Goal: Task Accomplishment & Management: Manage account settings

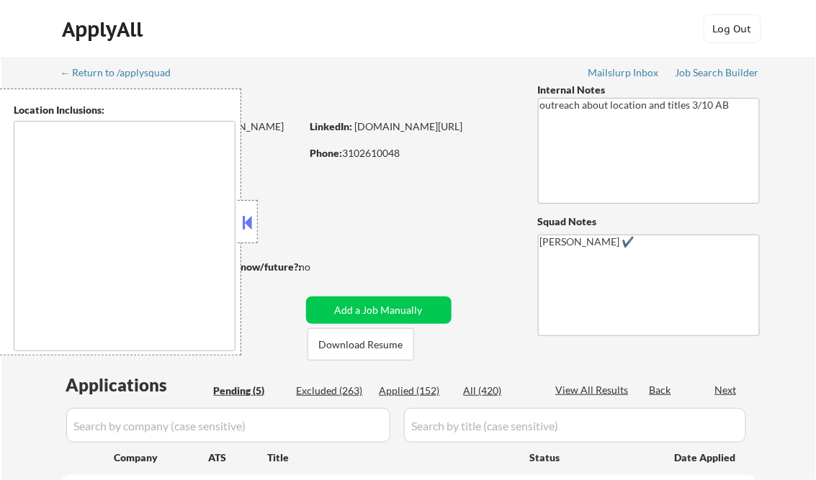
select select ""pending""
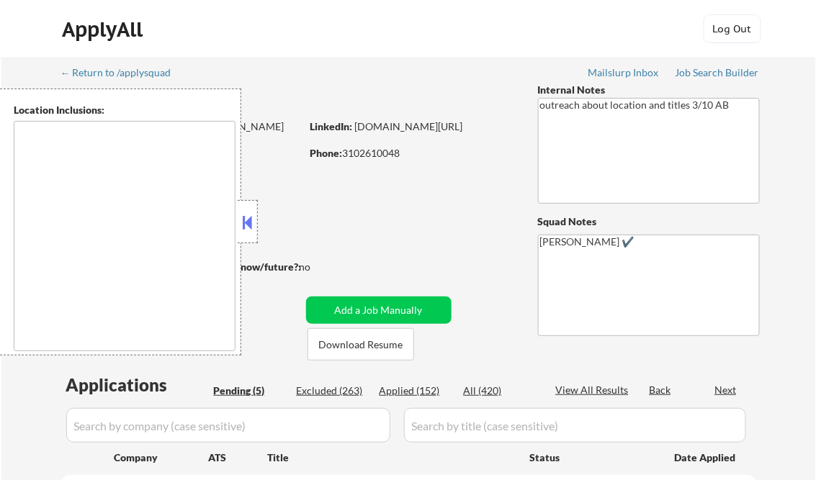
type textarea "[GEOGRAPHIC_DATA], [GEOGRAPHIC_DATA] [GEOGRAPHIC_DATA], [GEOGRAPHIC_DATA] [GEOG…"
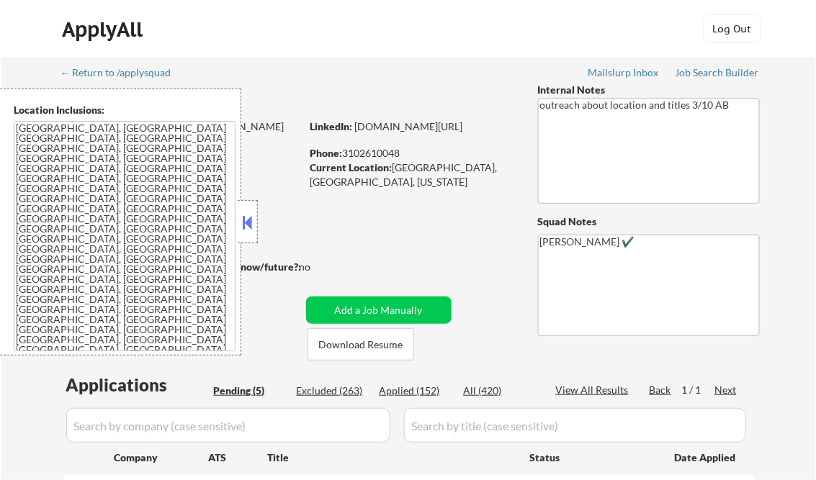
click at [244, 223] on button at bounding box center [248, 223] width 16 height 22
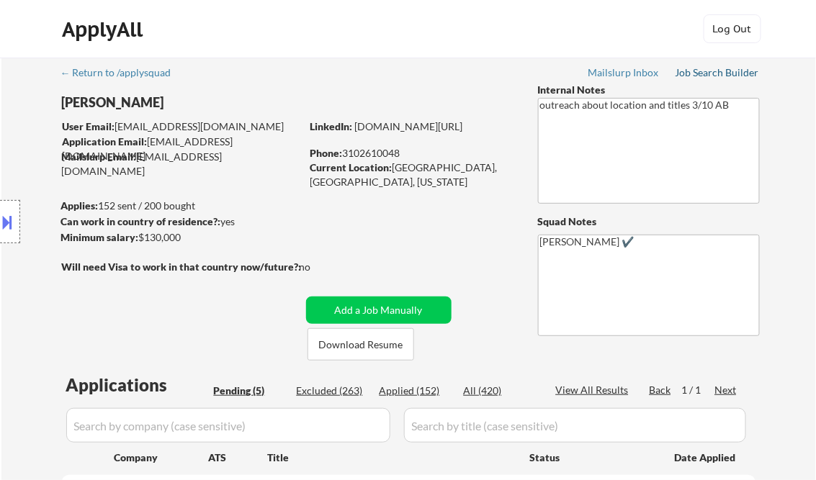
click at [719, 68] on div "Job Search Builder" at bounding box center [718, 73] width 84 height 10
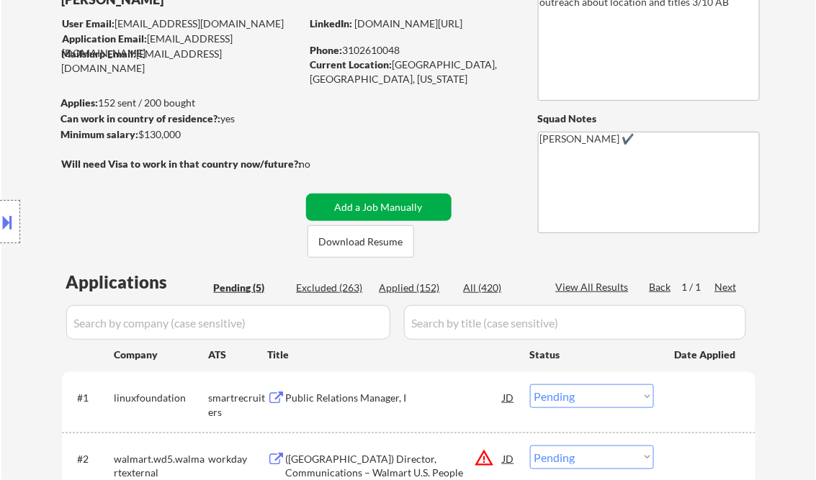
scroll to position [230, 0]
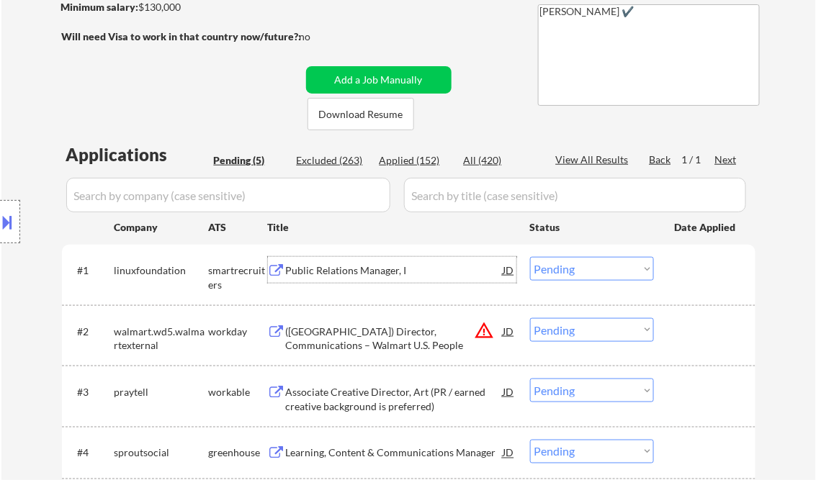
click at [331, 277] on div "Public Relations Manager, I" at bounding box center [395, 271] width 218 height 14
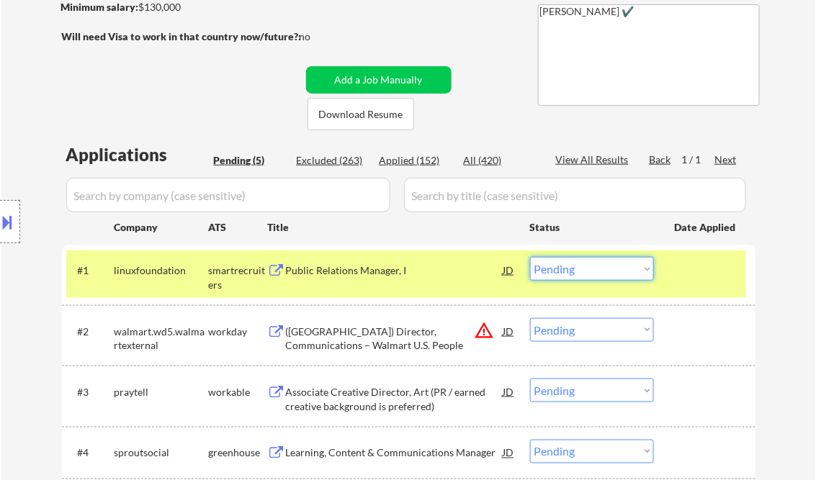
drag, startPoint x: 562, startPoint y: 267, endPoint x: 571, endPoint y: 280, distance: 16.0
click at [562, 267] on select "Choose an option... Pending Applied Excluded (Questions) Excluded (Expired) Exc…" at bounding box center [592, 269] width 124 height 24
click at [530, 257] on select "Choose an option... Pending Applied Excluded (Questions) Excluded (Expired) Exc…" at bounding box center [592, 269] width 124 height 24
click at [348, 344] on div "([GEOGRAPHIC_DATA]) Director, Communications – Walmart U.S. People" at bounding box center [395, 339] width 218 height 28
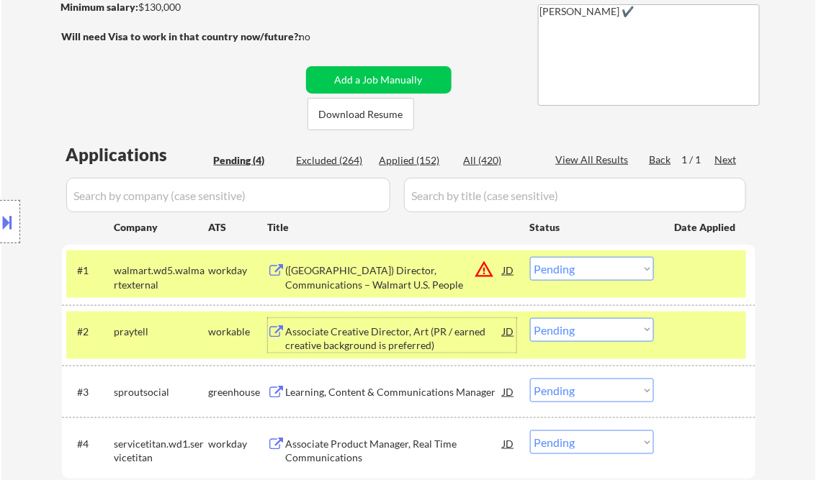
click at [703, 330] on div at bounding box center [706, 331] width 63 height 26
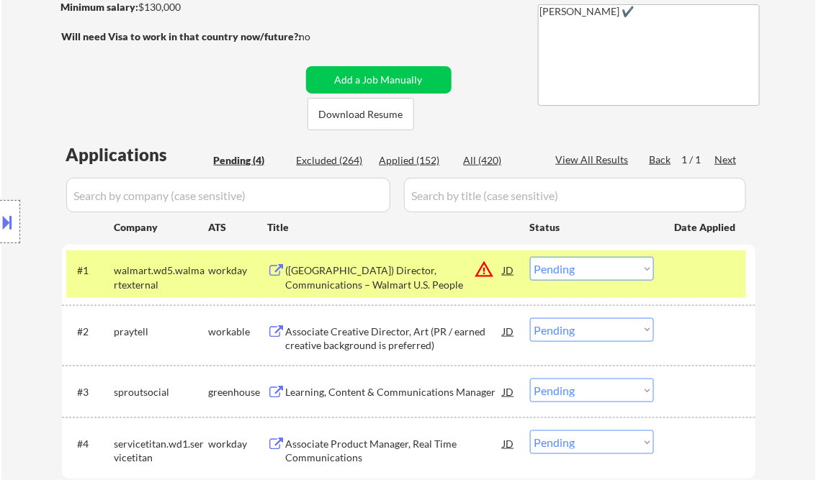
click at [700, 279] on div at bounding box center [706, 270] width 63 height 26
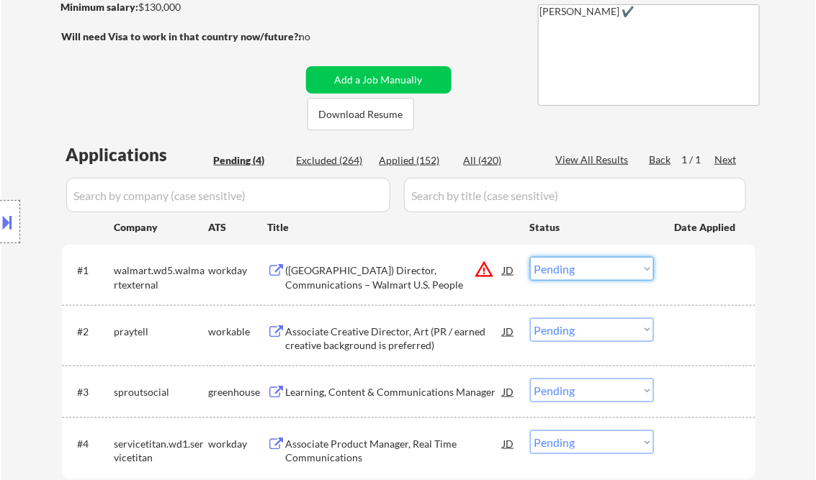
click at [645, 268] on select "Choose an option... Pending Applied Excluded (Questions) Excluded (Expired) Exc…" at bounding box center [592, 269] width 124 height 24
click at [530, 257] on select "Choose an option... Pending Applied Excluded (Questions) Excluded (Expired) Exc…" at bounding box center [592, 269] width 124 height 24
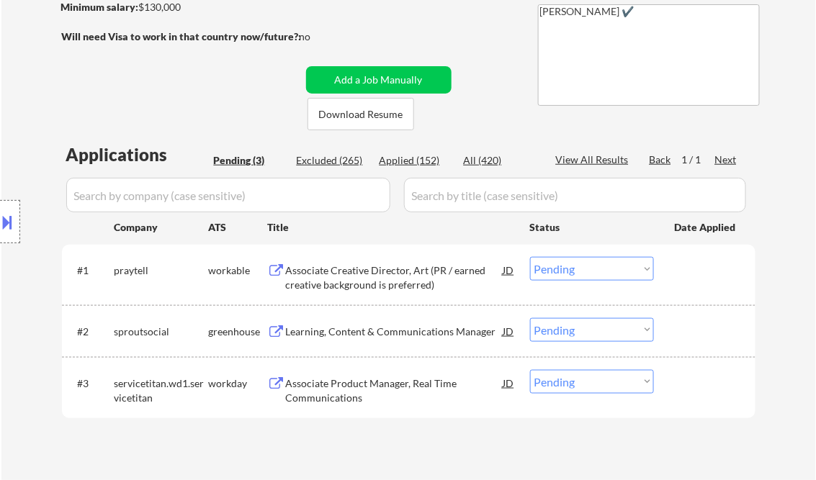
click at [377, 279] on div "Associate Creative Director, Art (PR / earned creative background is preferred)" at bounding box center [395, 278] width 218 height 28
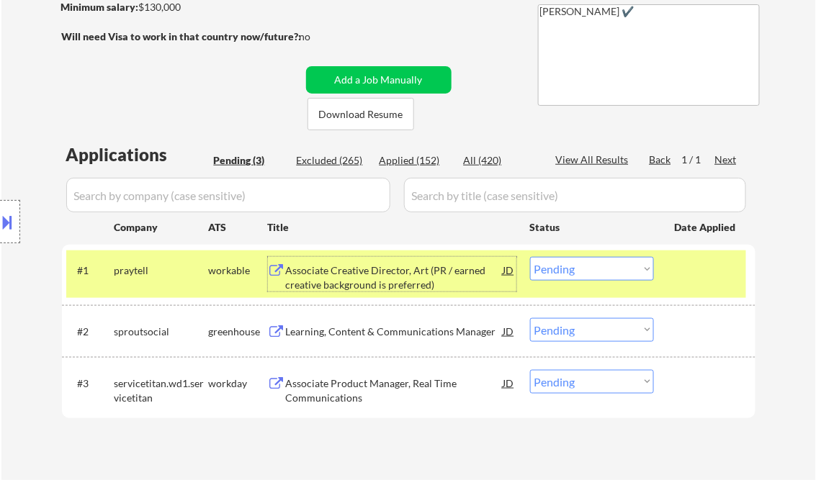
click at [608, 277] on select "Choose an option... Pending Applied Excluded (Questions) Excluded (Expired) Exc…" at bounding box center [592, 269] width 124 height 24
click at [530, 257] on select "Choose an option... Pending Applied Excluded (Questions) Excluded (Expired) Exc…" at bounding box center [592, 269] width 124 height 24
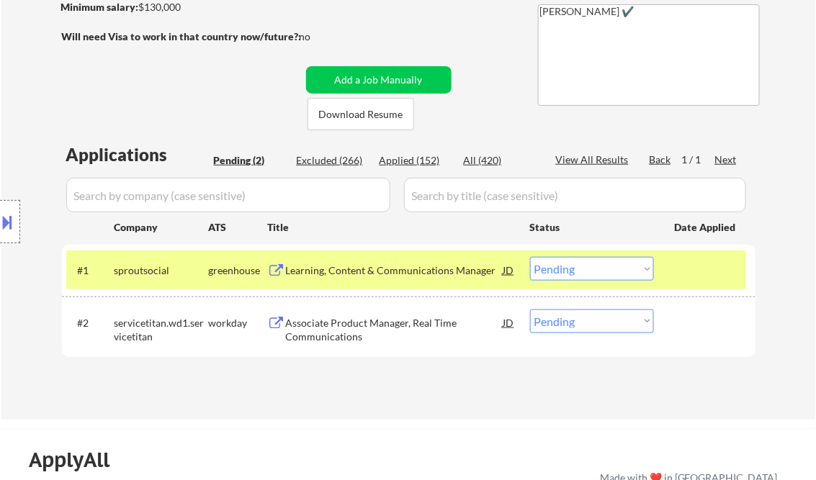
click at [353, 274] on div "Learning, Content & Communications Manager" at bounding box center [395, 271] width 218 height 14
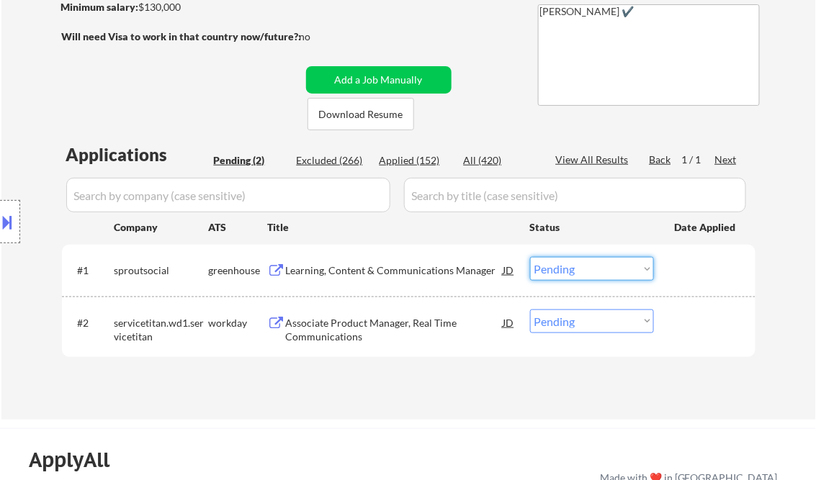
drag, startPoint x: 565, startPoint y: 275, endPoint x: 576, endPoint y: 278, distance: 11.2
click at [565, 275] on select "Choose an option... Pending Applied Excluded (Questions) Excluded (Expired) Exc…" at bounding box center [592, 269] width 124 height 24
click at [530, 257] on select "Choose an option... Pending Applied Excluded (Questions) Excluded (Expired) Exc…" at bounding box center [592, 269] width 124 height 24
click at [359, 331] on div "Associate Product Manager, Real Time Communications" at bounding box center [395, 330] width 218 height 28
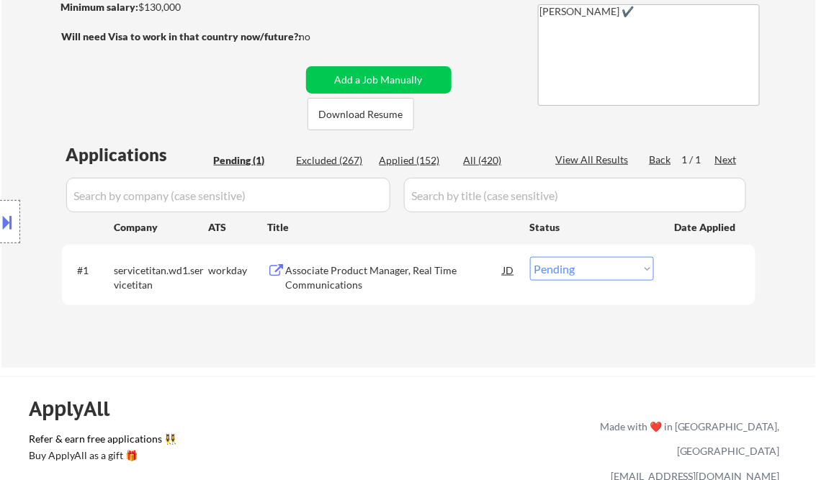
drag, startPoint x: 599, startPoint y: 275, endPoint x: 609, endPoint y: 282, distance: 11.8
click at [599, 276] on select "Choose an option... Pending Applied Excluded (Questions) Excluded (Expired) Exc…" at bounding box center [592, 269] width 124 height 24
select select ""excluded__bad_match_""
click at [530, 257] on select "Choose an option... Pending Applied Excluded (Questions) Excluded (Expired) Exc…" at bounding box center [592, 269] width 124 height 24
click at [429, 346] on div "← Return to /applysquad Mailslurp Inbox Job Search Builder Zuzana Korda User Em…" at bounding box center [409, 91] width 719 height 529
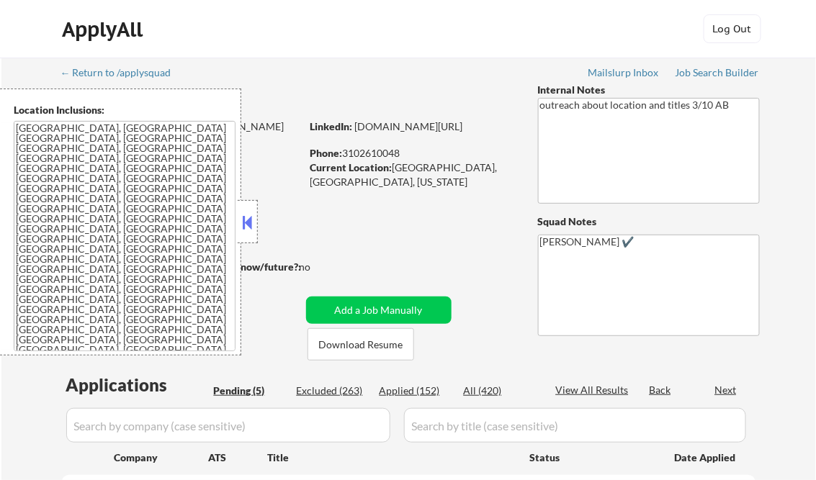
select select ""pending""
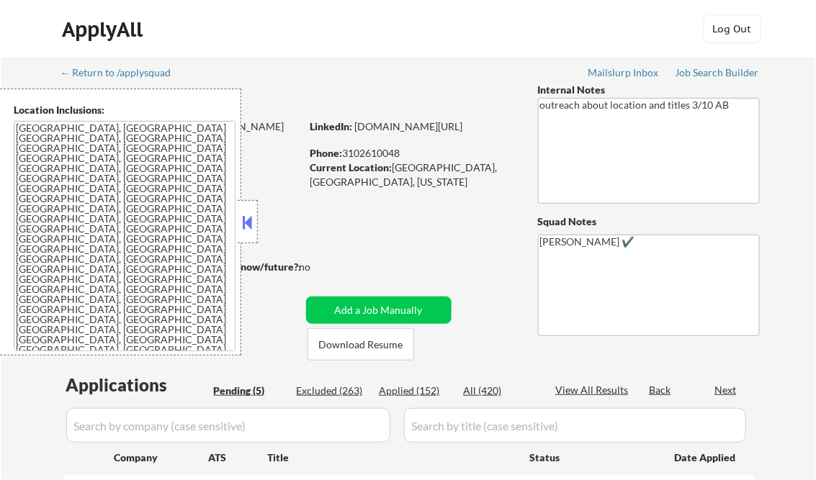
drag, startPoint x: 245, startPoint y: 212, endPoint x: 251, endPoint y: 226, distance: 15.8
click at [245, 212] on button at bounding box center [248, 223] width 16 height 22
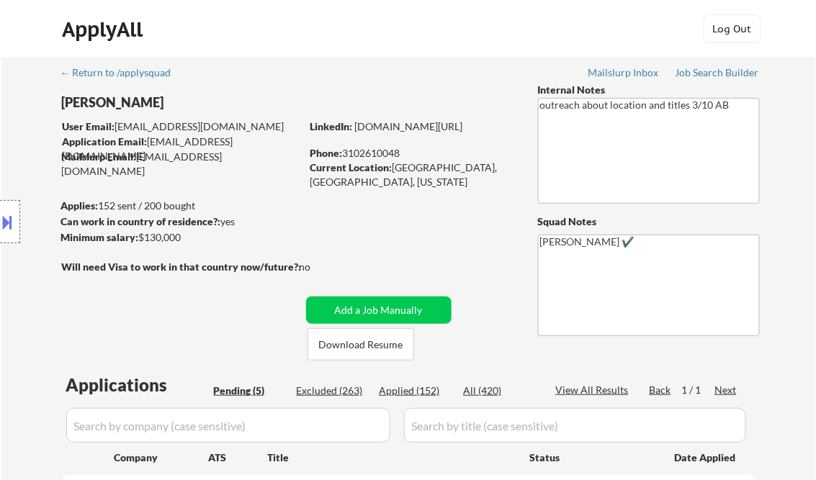
click at [422, 391] on div "Applied (152)" at bounding box center [416, 391] width 72 height 14
drag, startPoint x: 582, startPoint y: 385, endPoint x: 588, endPoint y: 390, distance: 7.7
click at [582, 385] on div "View All Results" at bounding box center [594, 390] width 77 height 14
select select ""applied""
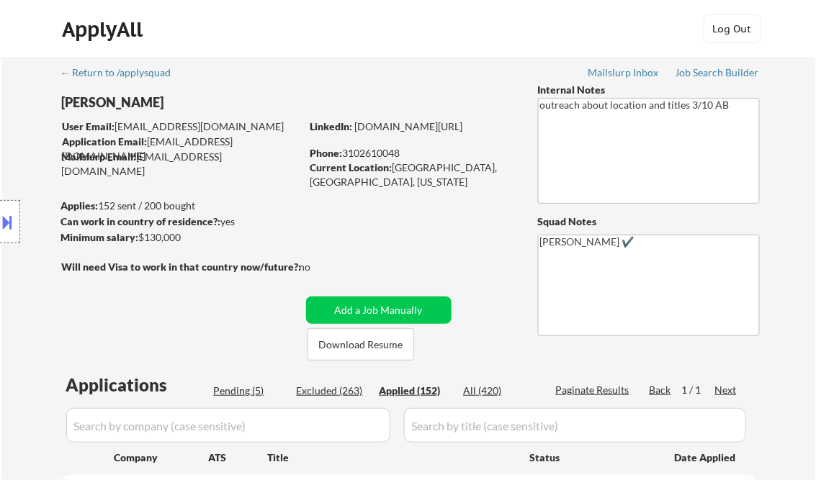
select select ""applied""
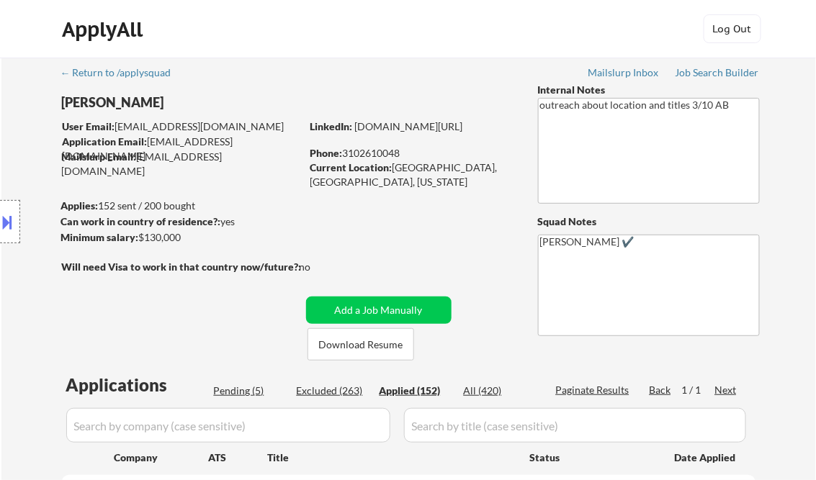
select select ""applied""
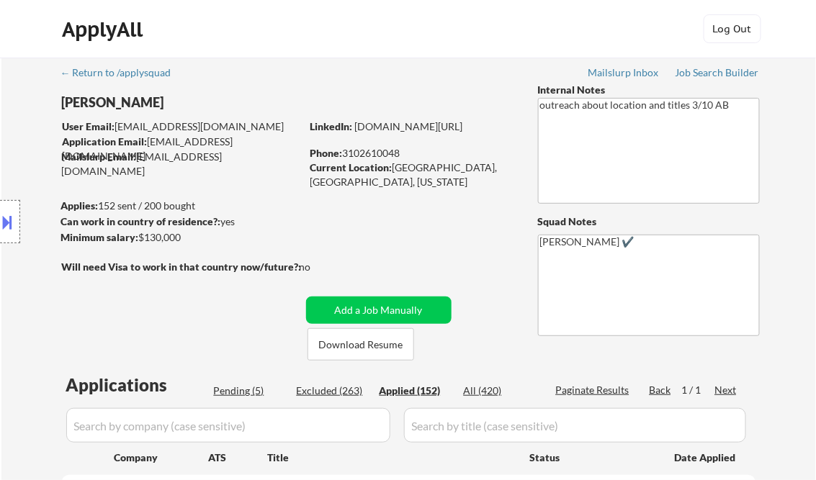
select select ""applied""
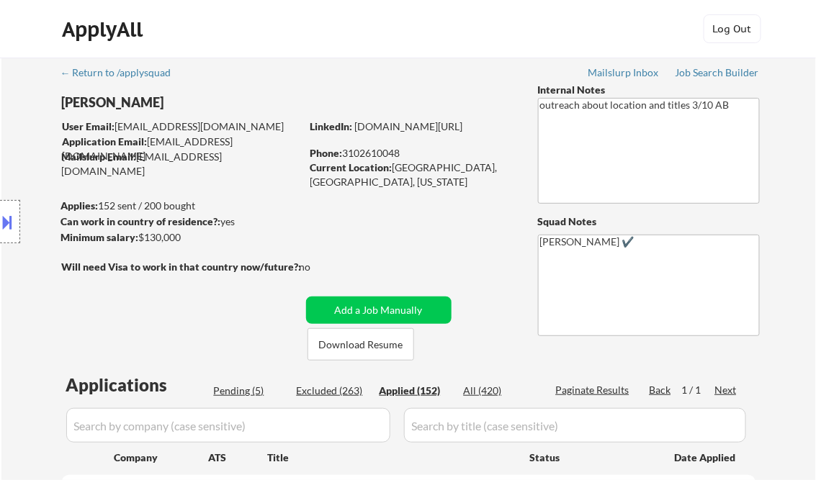
select select ""applied""
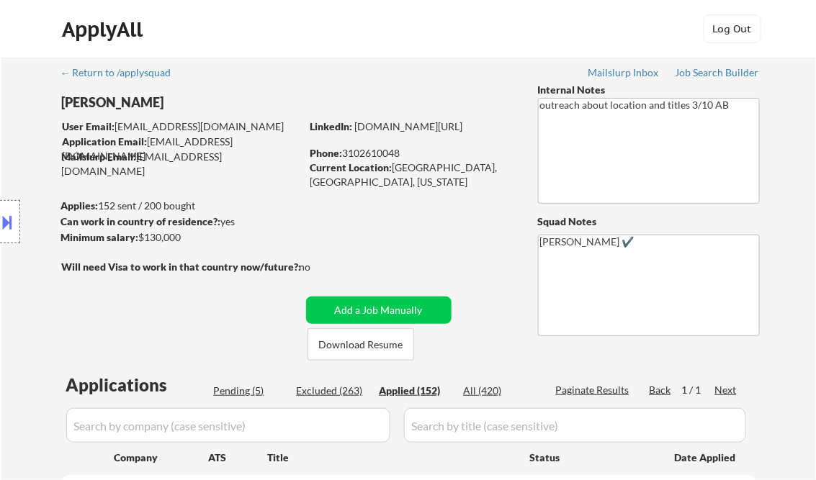
select select ""applied""
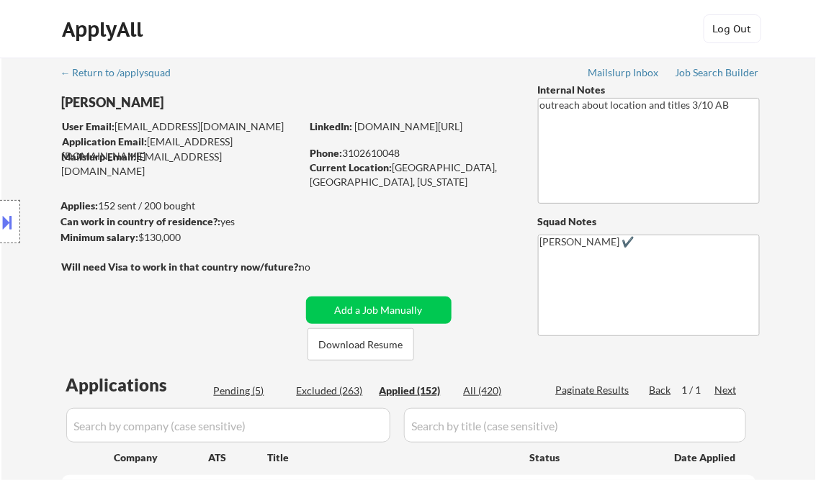
select select ""applied""
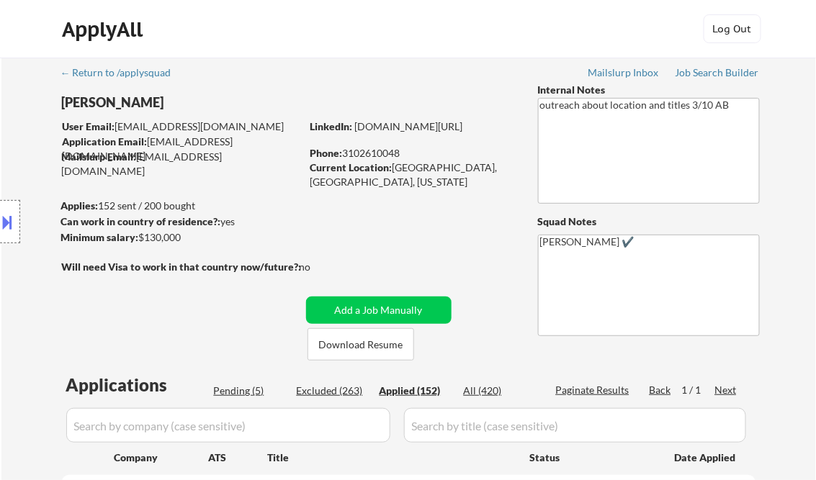
select select ""applied""
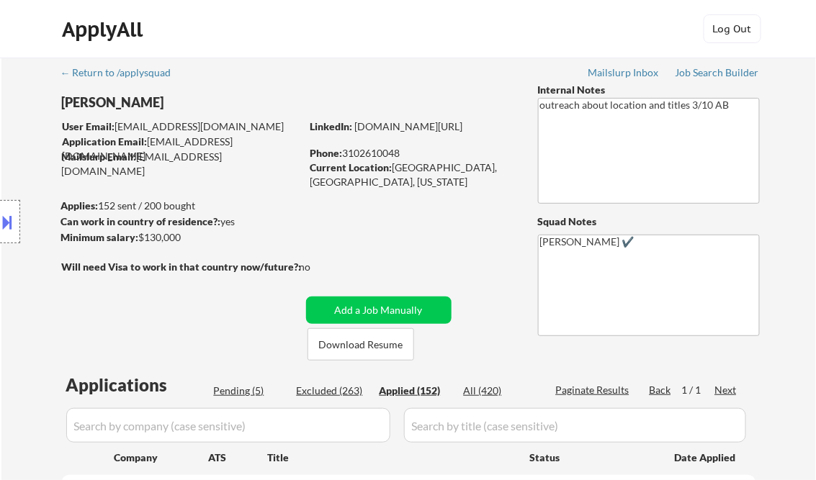
select select ""applied""
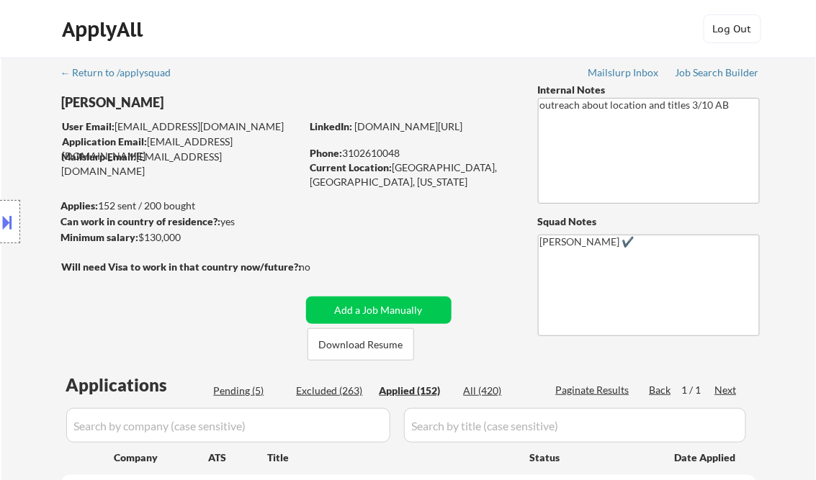
select select ""applied""
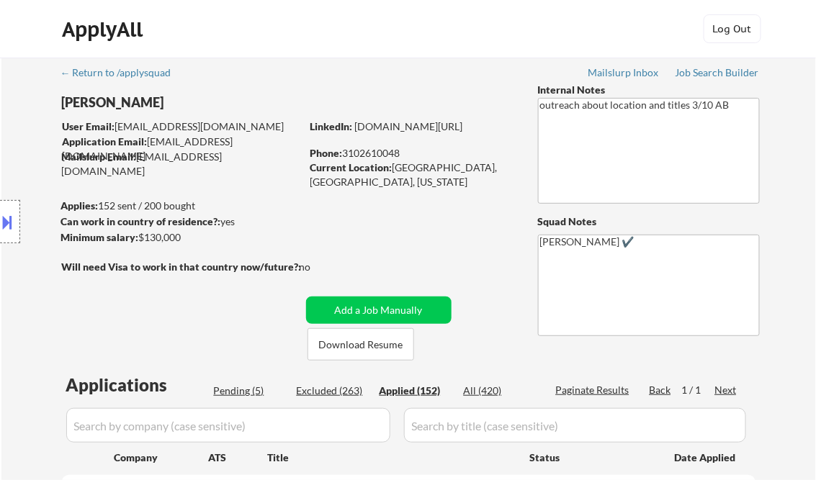
select select ""applied""
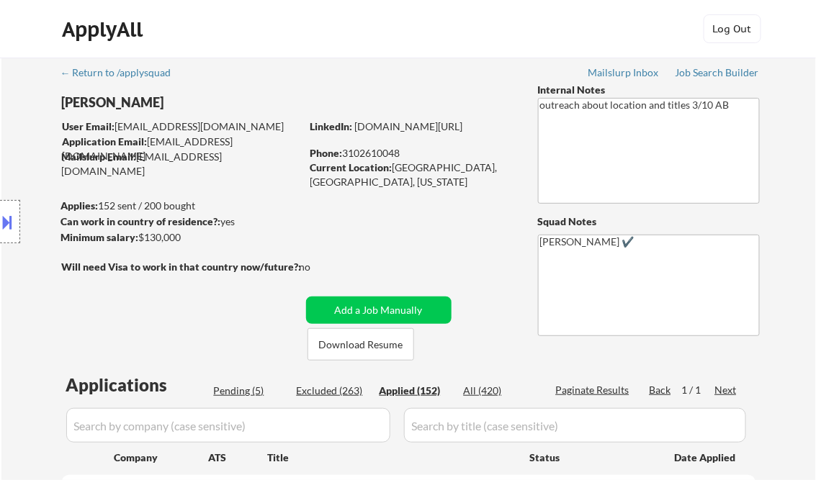
select select ""applied""
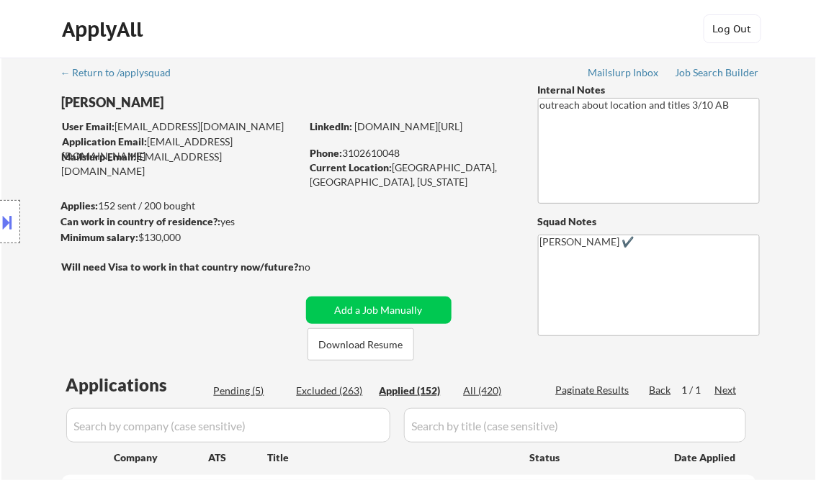
select select ""applied""
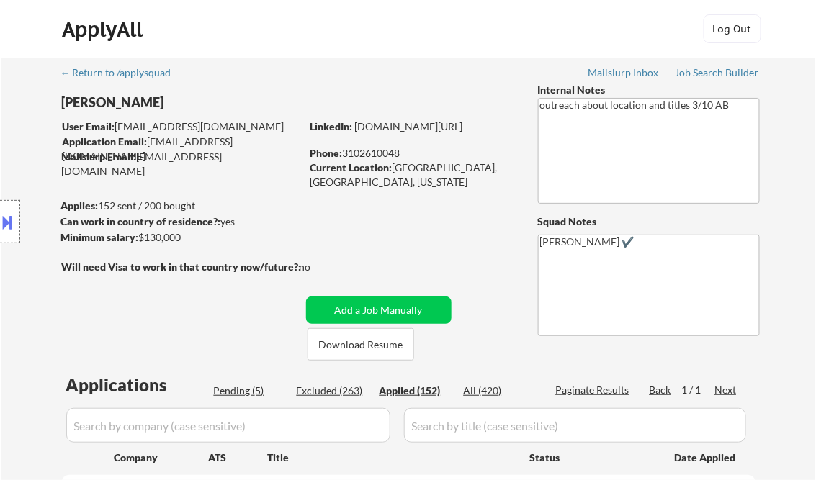
select select ""applied""
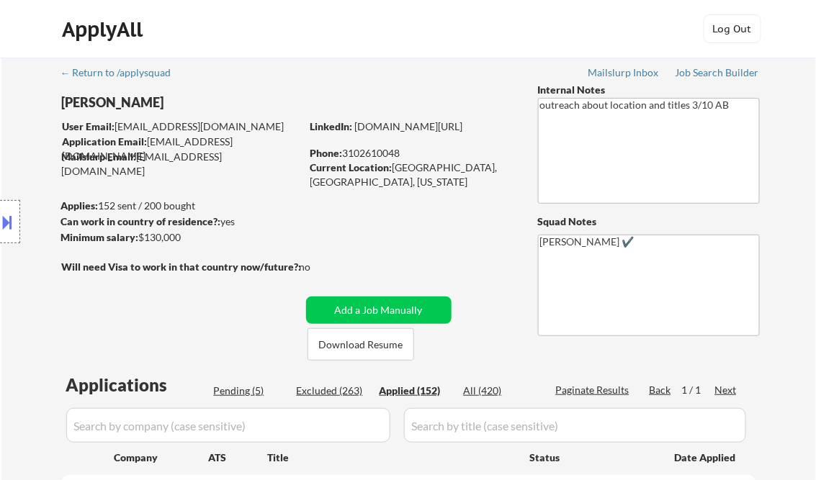
select select ""applied""
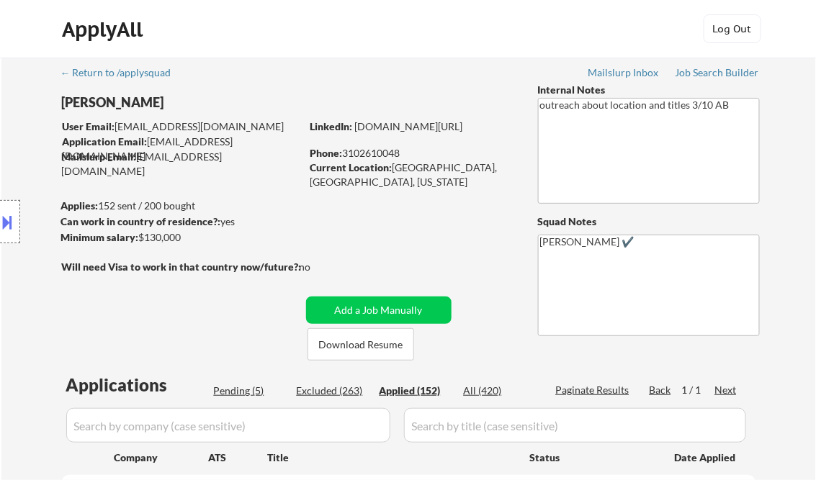
select select ""applied""
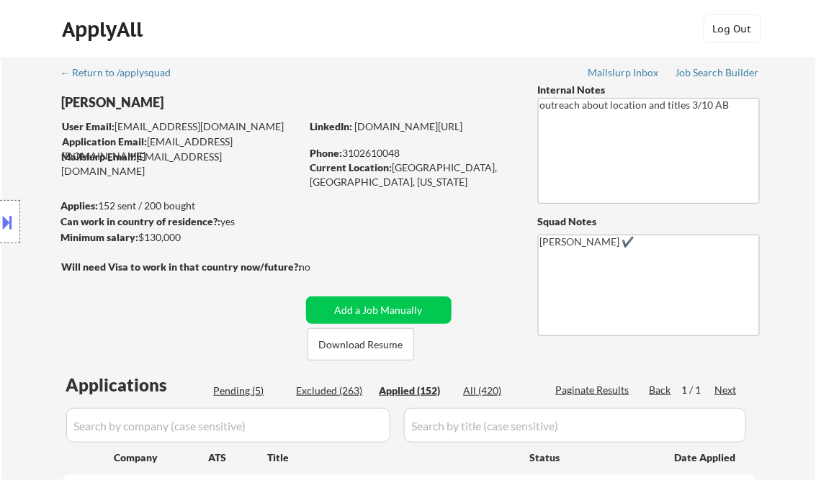
select select ""applied""
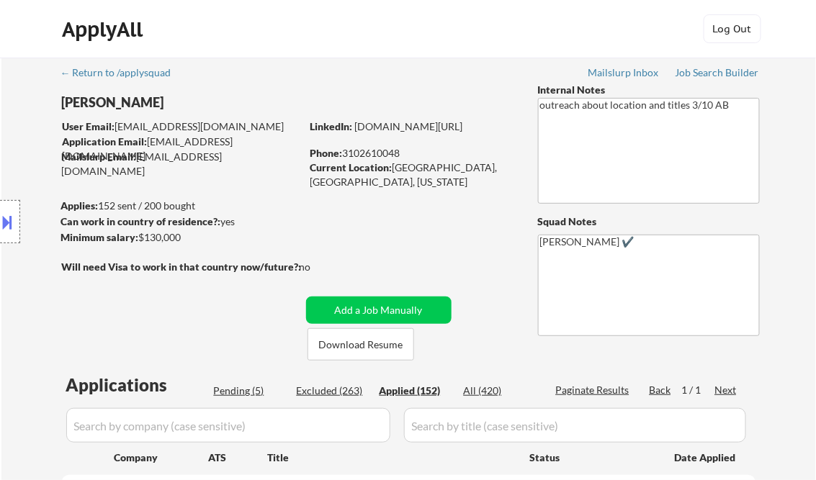
select select ""applied""
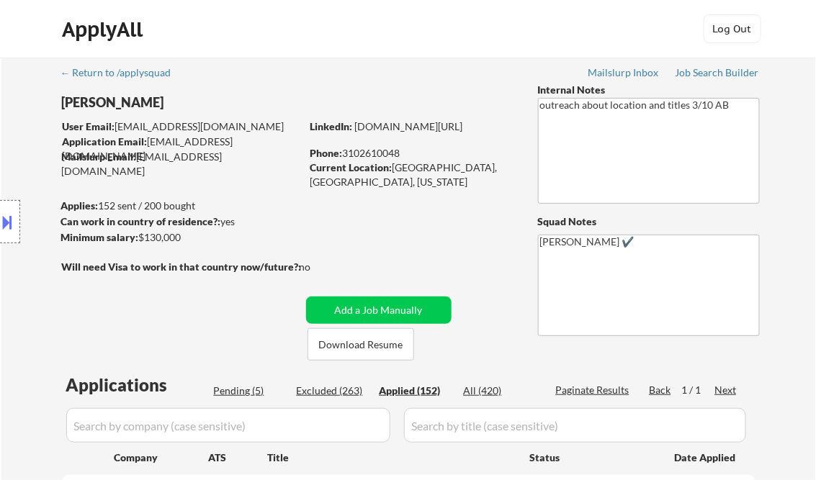
select select ""applied""
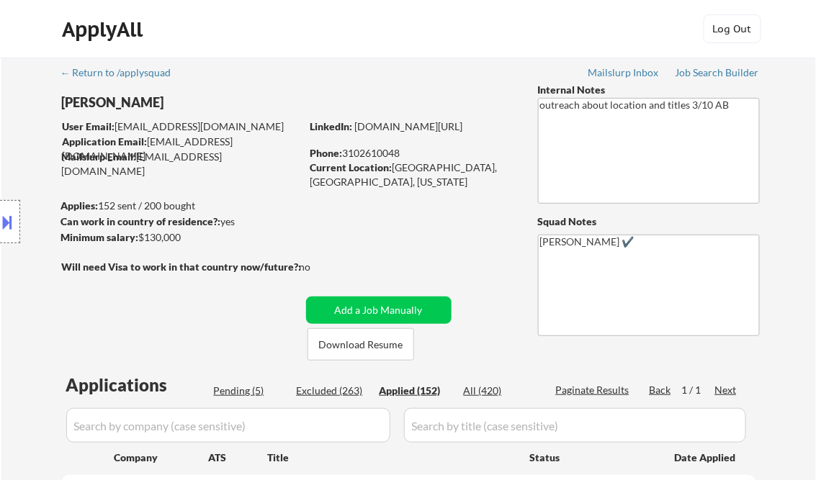
select select ""applied""
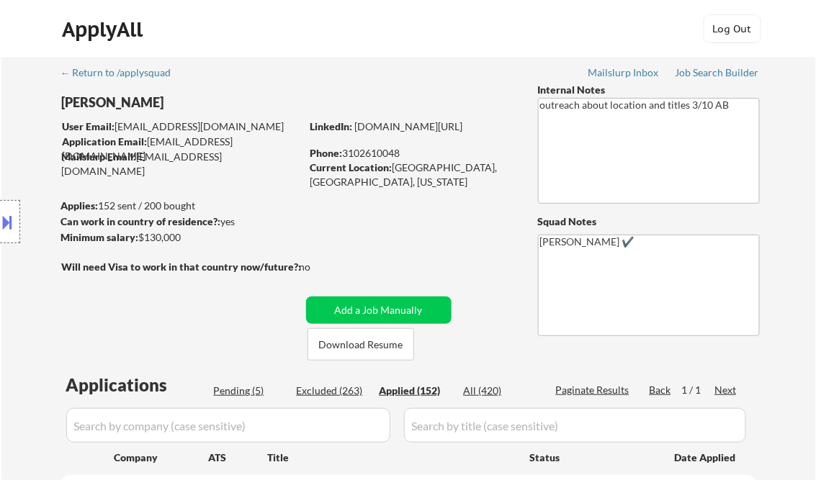
select select ""applied""
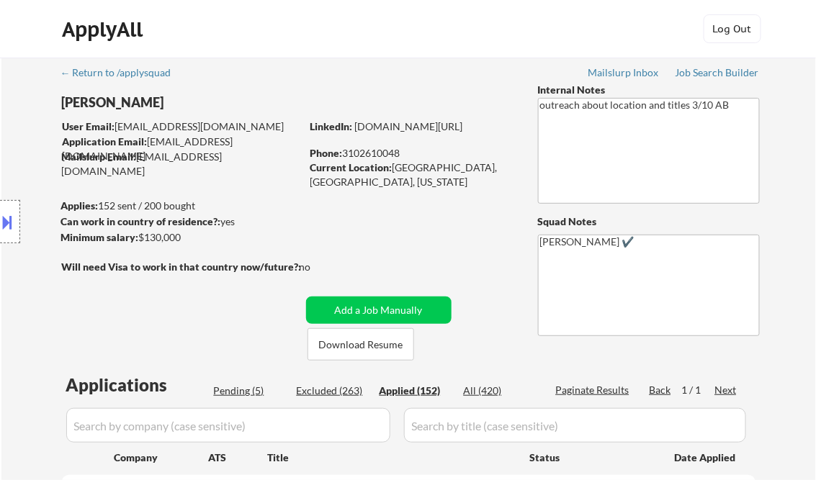
select select ""applied""
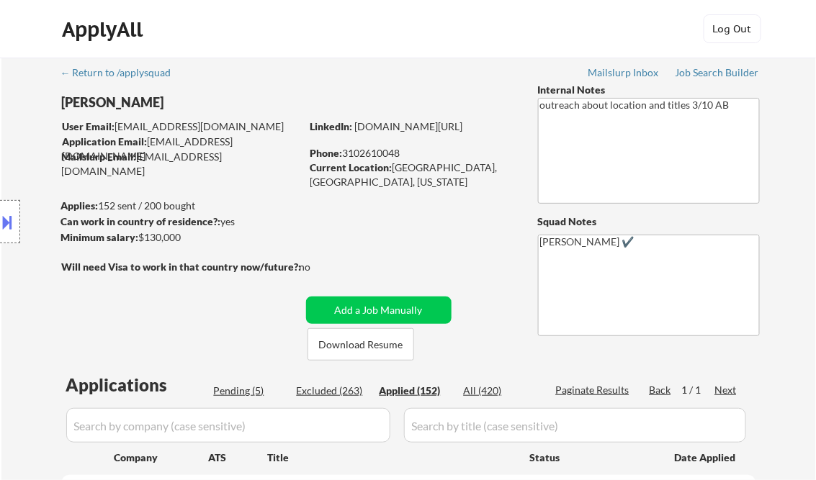
select select ""applied""
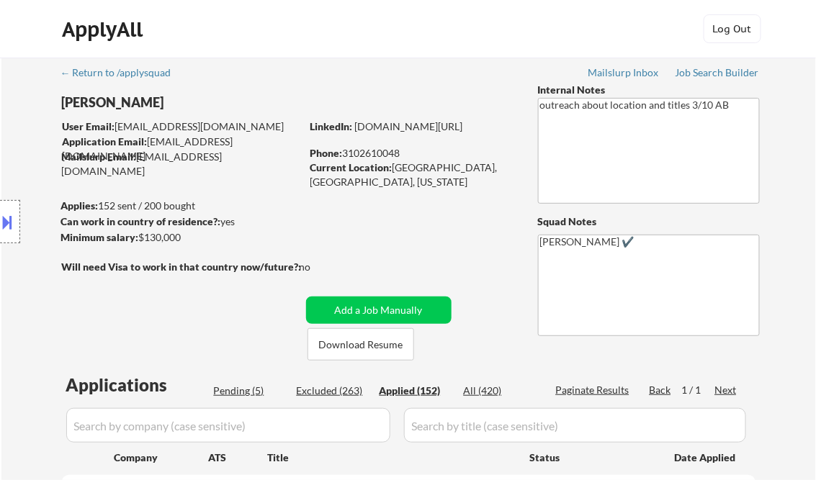
select select ""applied""
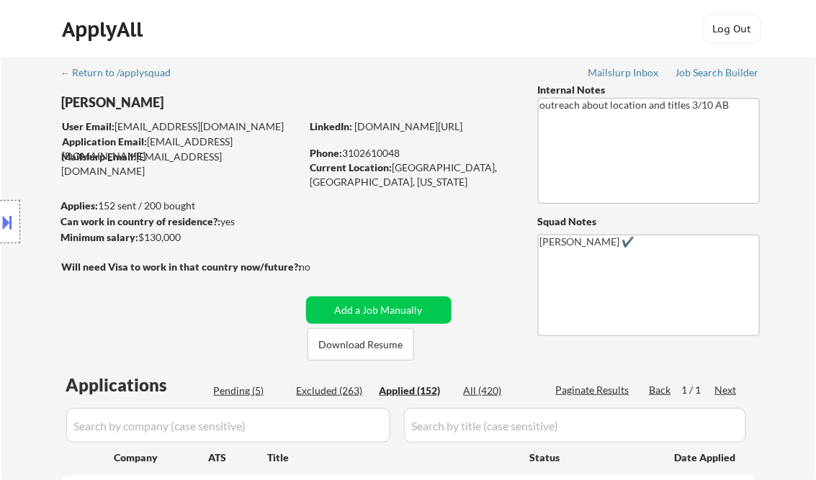
select select ""applied""
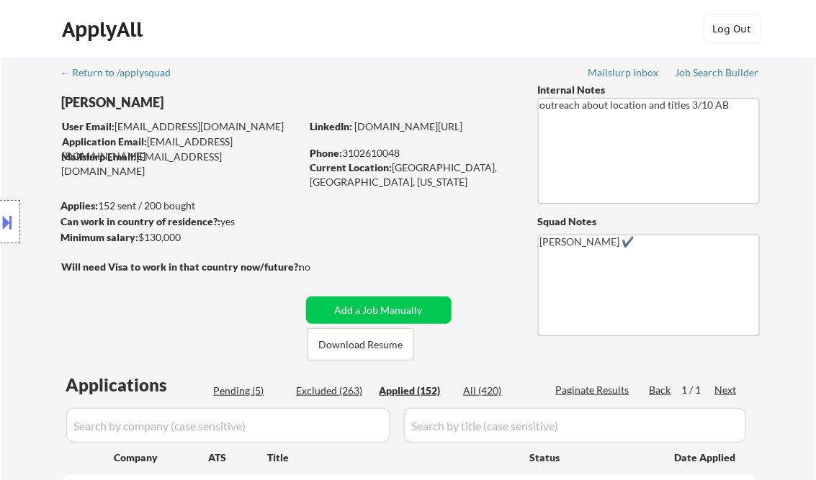
select select ""applied""
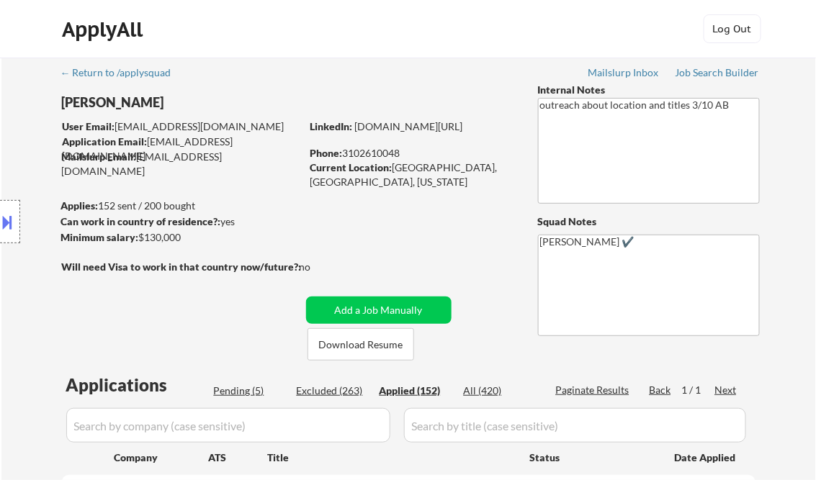
select select ""applied""
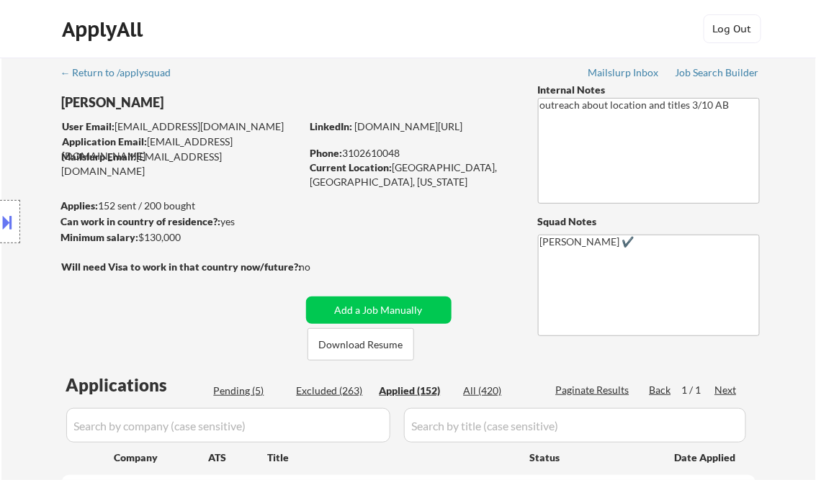
select select ""applied""
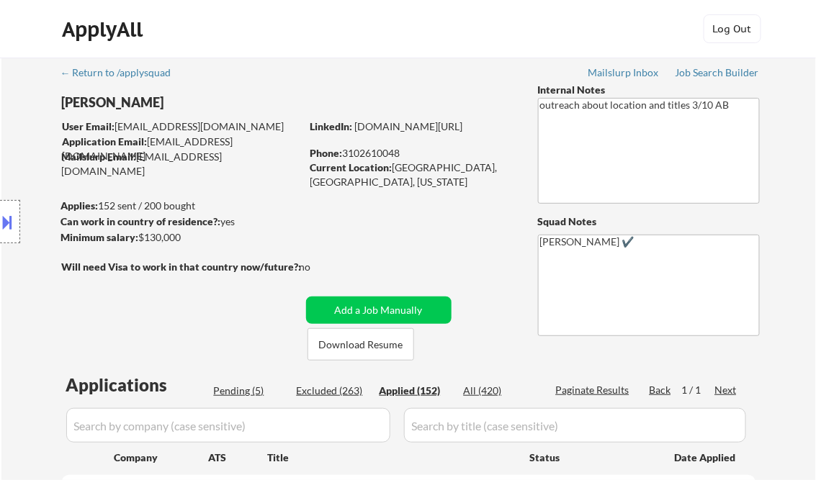
select select ""applied""
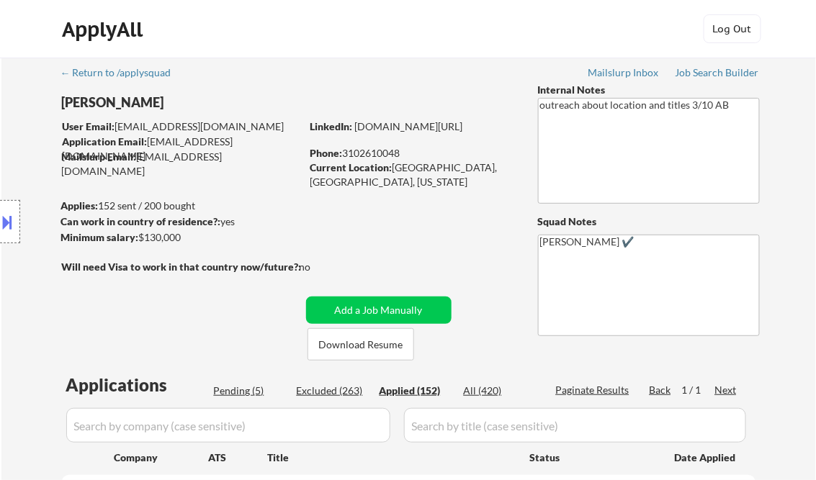
select select ""applied""
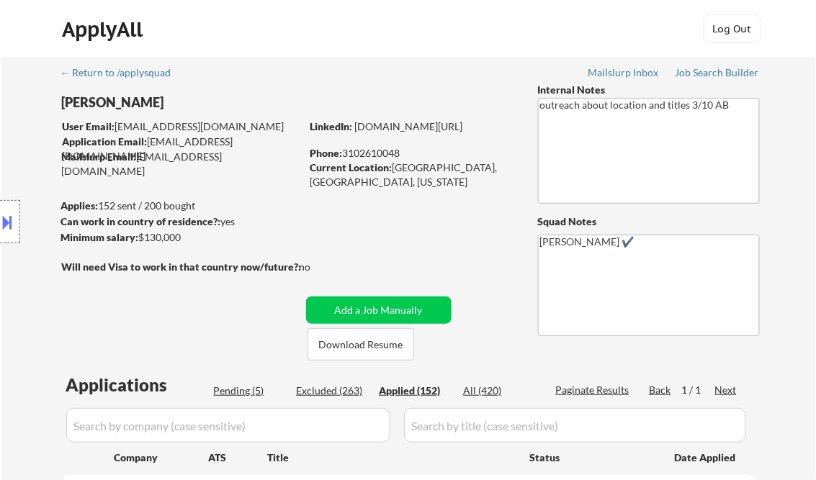
select select ""applied""
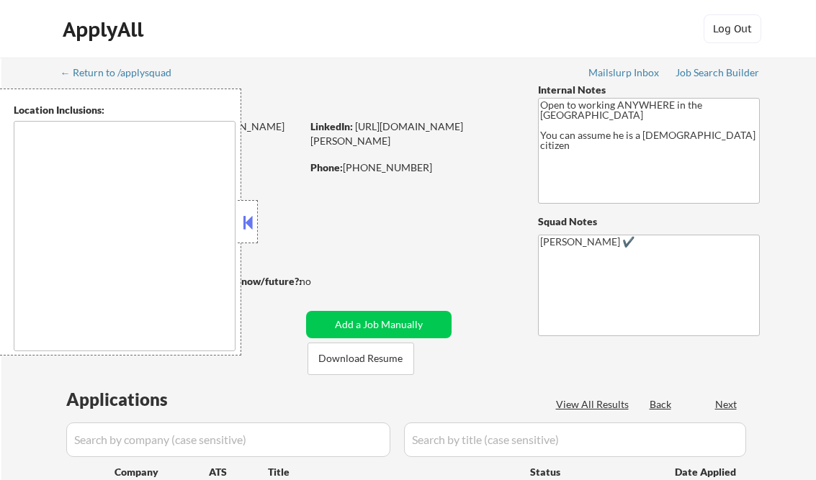
select select ""pending""
type textarea "Austin, TX West Lake Hills, TX Rollingwood, TX Sunset Valley, TX Cedar Park, TX…"
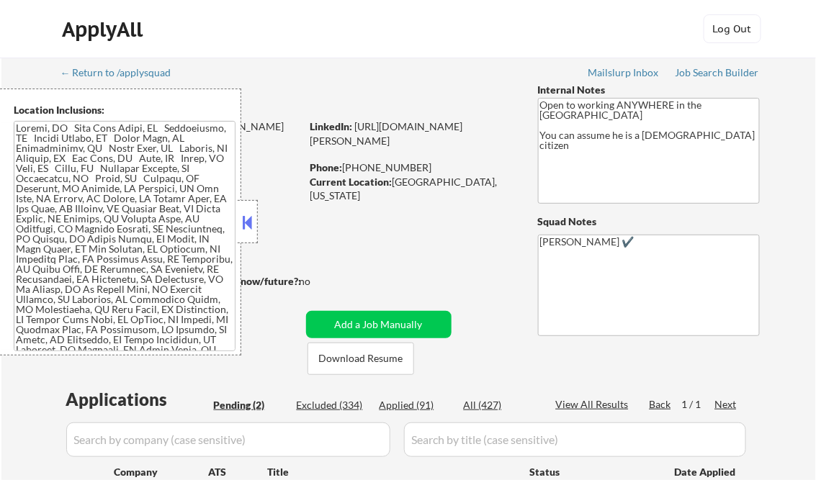
drag, startPoint x: 245, startPoint y: 222, endPoint x: 377, endPoint y: 194, distance: 135.5
click at [245, 222] on button at bounding box center [248, 223] width 16 height 22
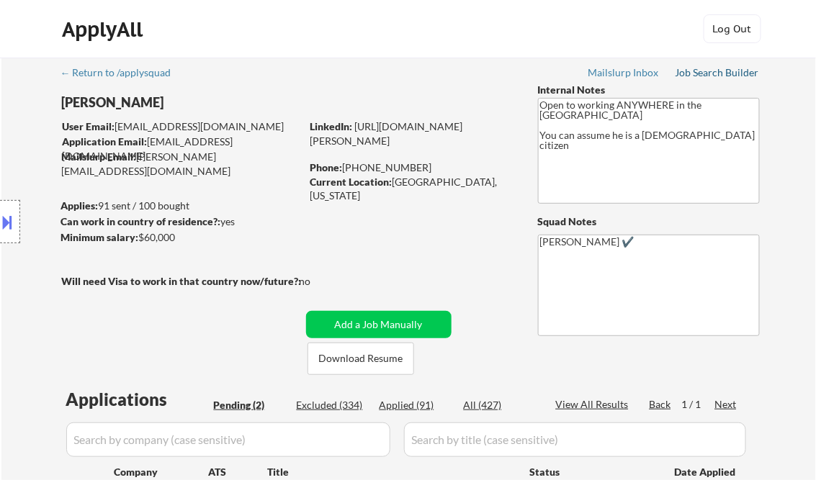
click at [725, 75] on div "Job Search Builder" at bounding box center [718, 73] width 84 height 10
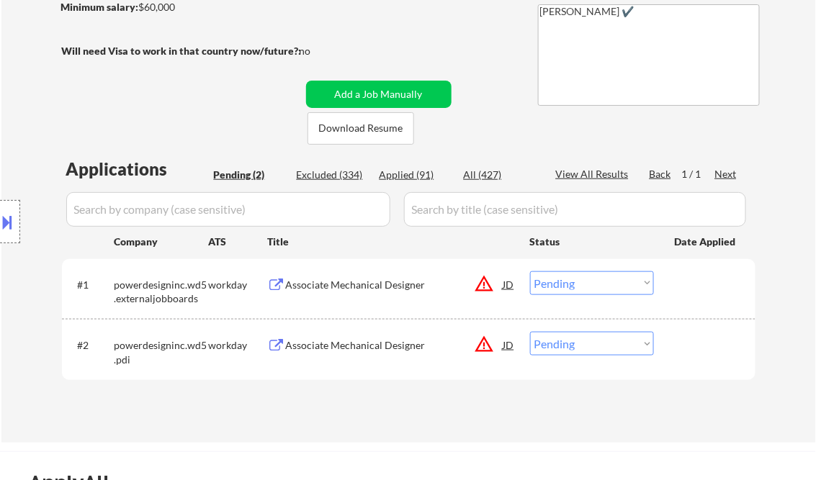
click at [400, 287] on div "Associate Mechanical Designer" at bounding box center [395, 285] width 218 height 14
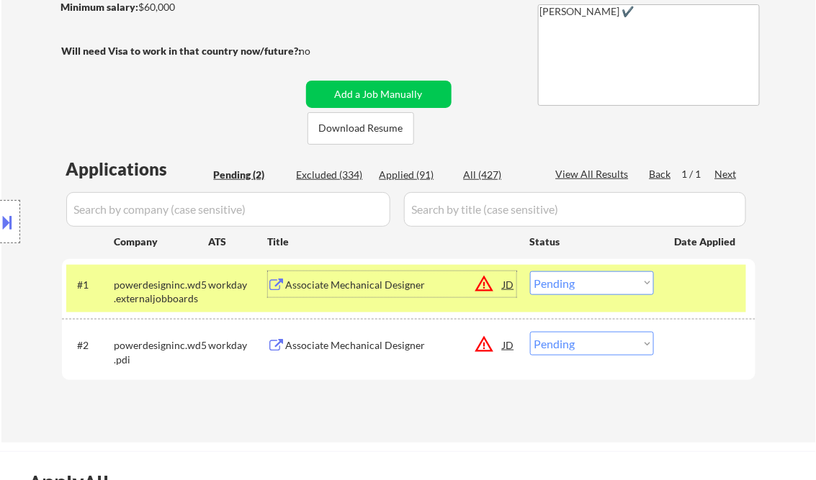
click at [585, 345] on select "Choose an option... Pending Applied Excluded (Questions) Excluded (Expired) Exc…" at bounding box center [592, 344] width 124 height 24
select select ""excluded__other_""
click at [530, 332] on select "Choose an option... Pending Applied Excluded (Questions) Excluded (Expired) Exc…" at bounding box center [592, 344] width 124 height 24
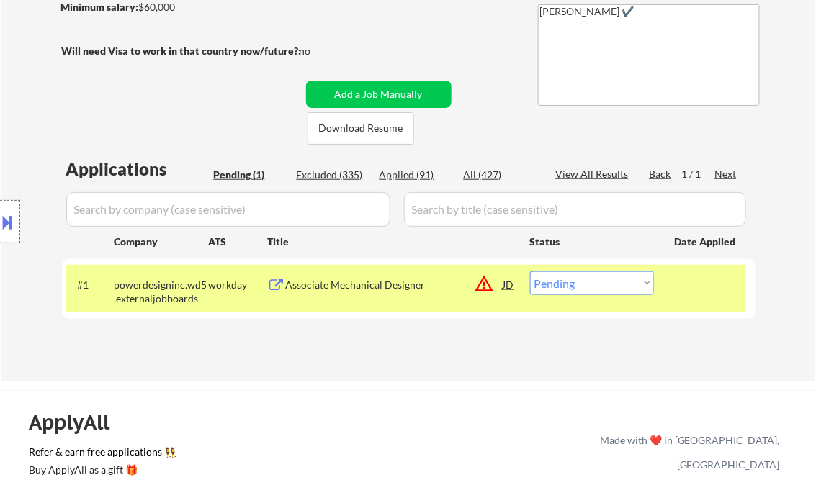
click at [339, 283] on div "Associate Mechanical Designer" at bounding box center [395, 285] width 218 height 14
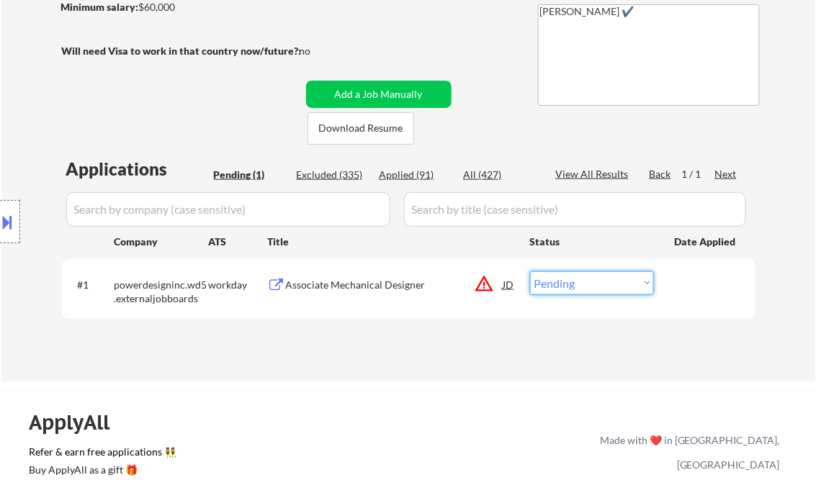
click at [586, 291] on select "Choose an option... Pending Applied Excluded (Questions) Excluded (Expired) Exc…" at bounding box center [592, 284] width 124 height 24
select select ""excluded""
click at [530, 272] on select "Choose an option... Pending Applied Excluded (Questions) Excluded (Expired) Exc…" at bounding box center [592, 284] width 124 height 24
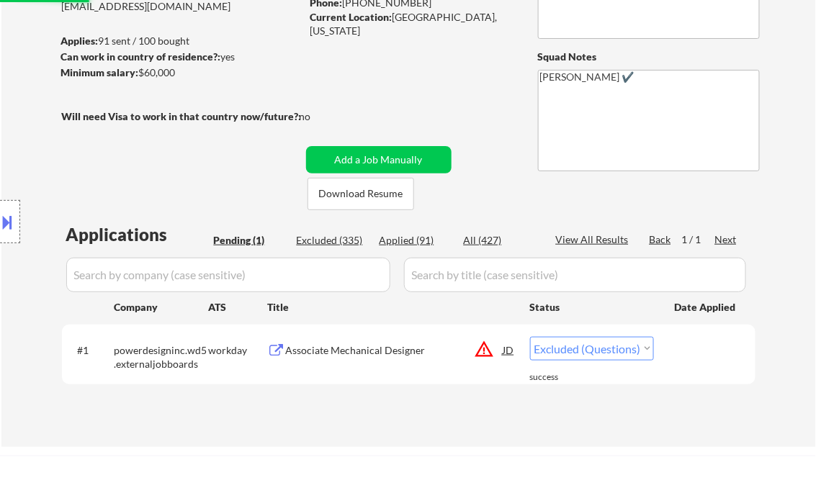
scroll to position [115, 0]
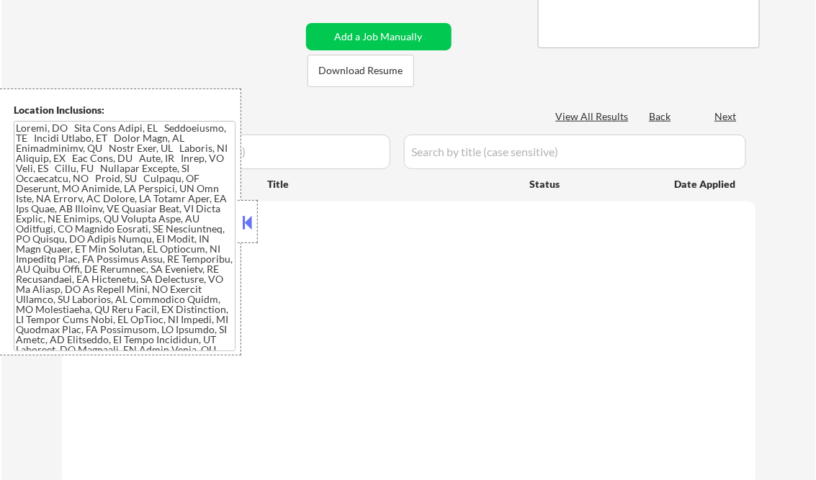
scroll to position [230, 0]
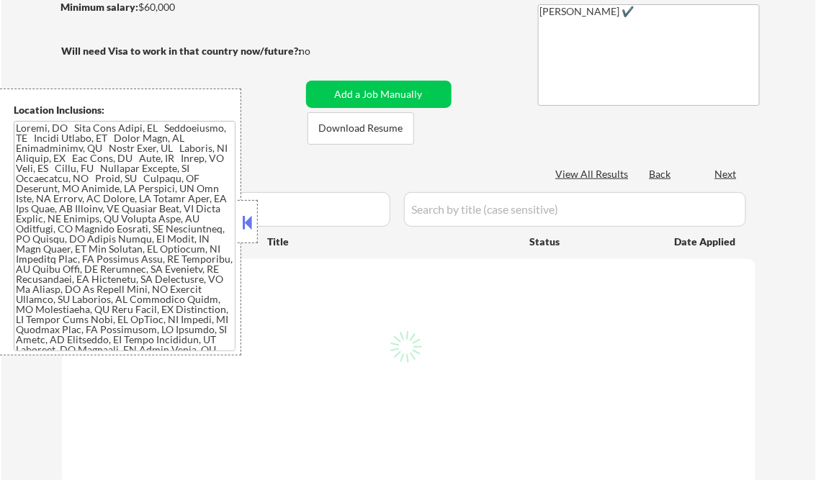
select select ""pending""
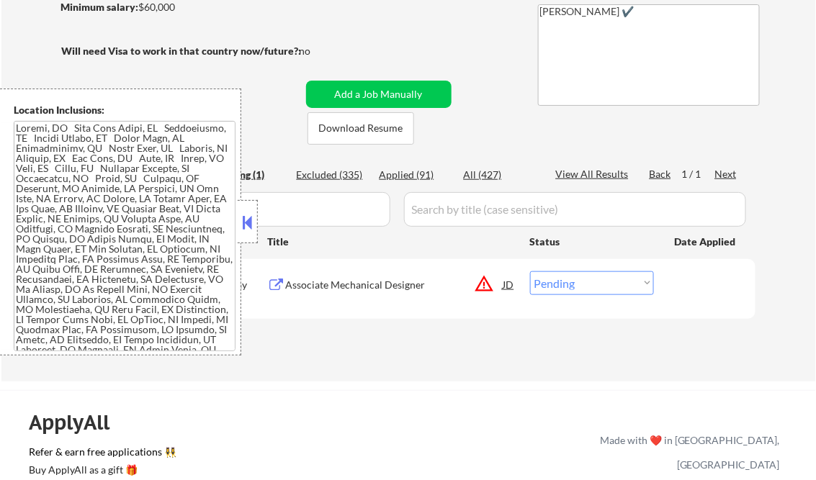
click at [251, 214] on button at bounding box center [248, 223] width 16 height 22
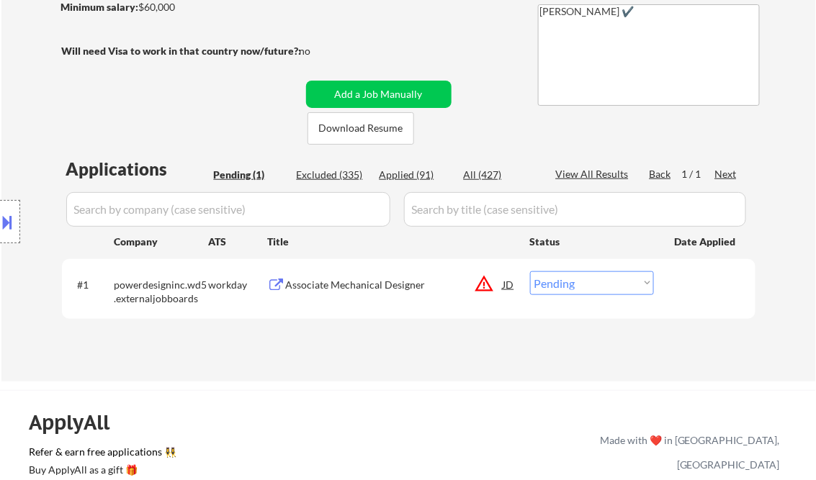
click at [392, 172] on div "Applied (91)" at bounding box center [416, 175] width 72 height 14
select select ""applied""
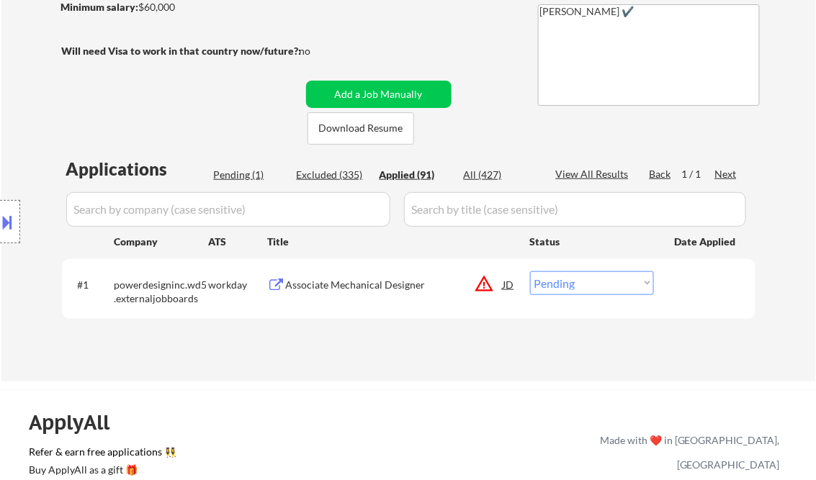
select select ""applied""
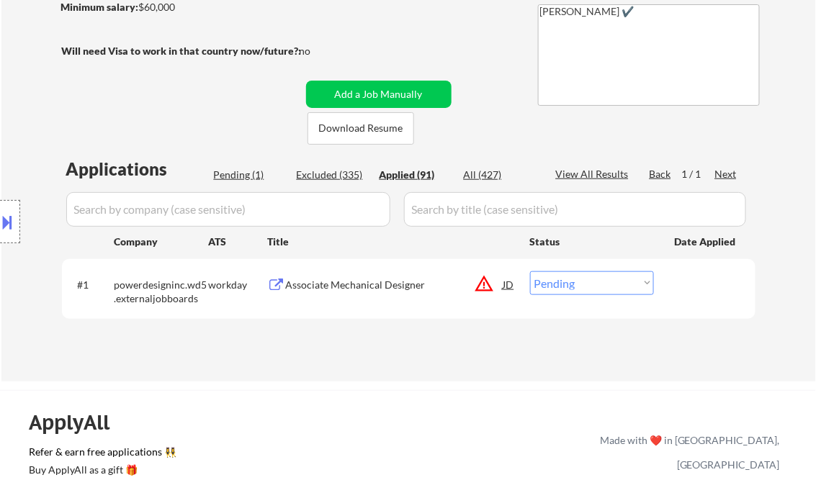
select select ""applied""
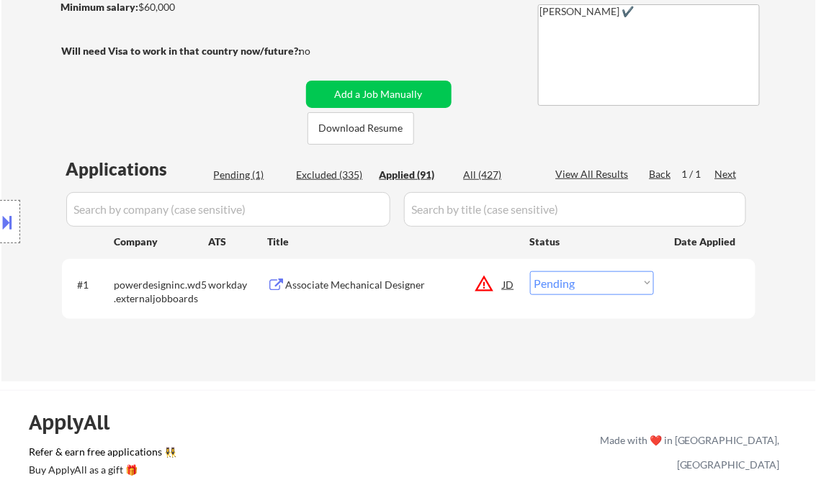
select select ""applied""
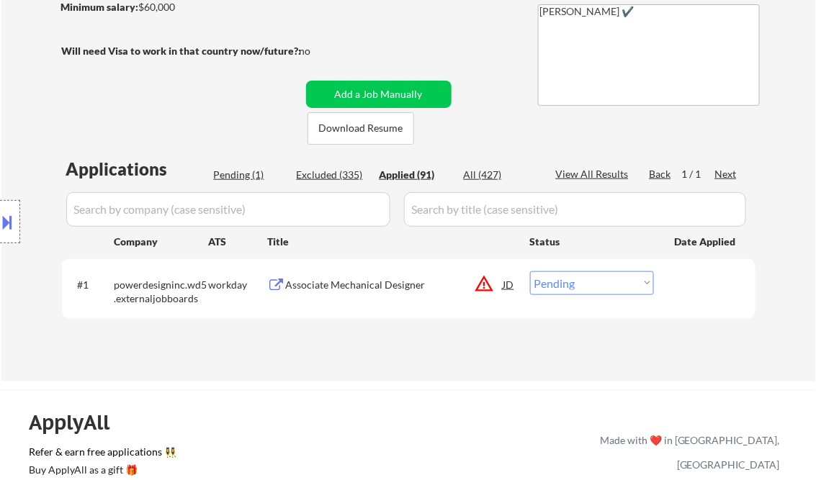
select select ""applied""
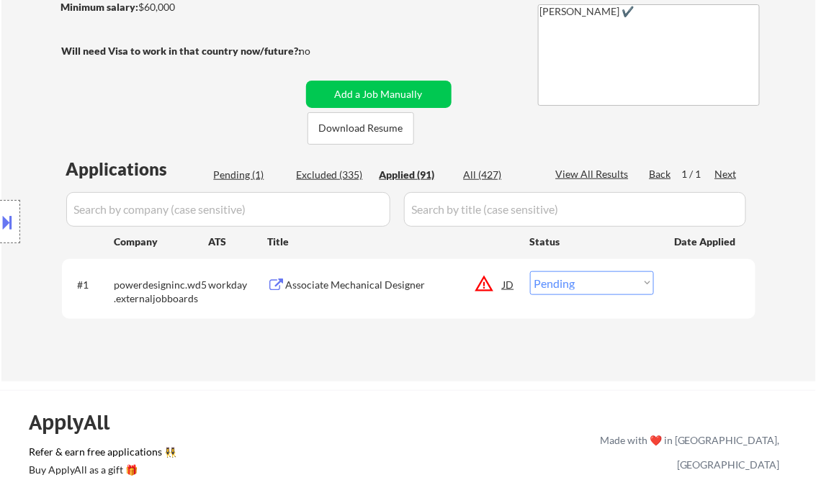
select select ""applied""
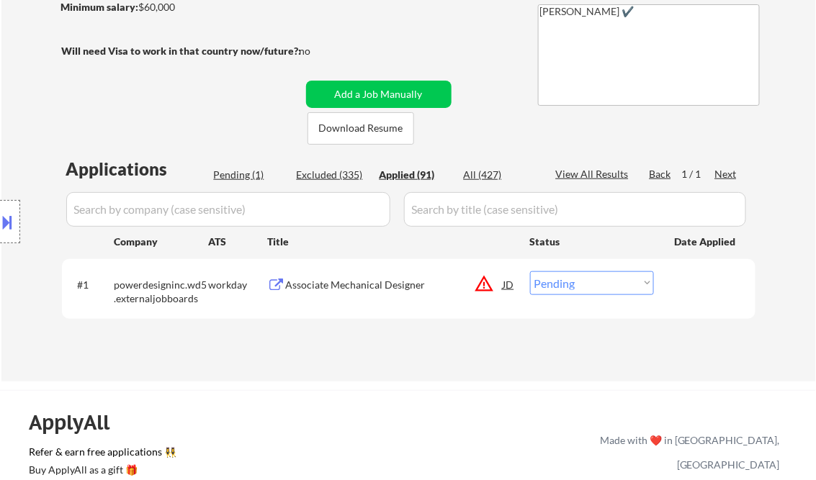
select select ""applied""
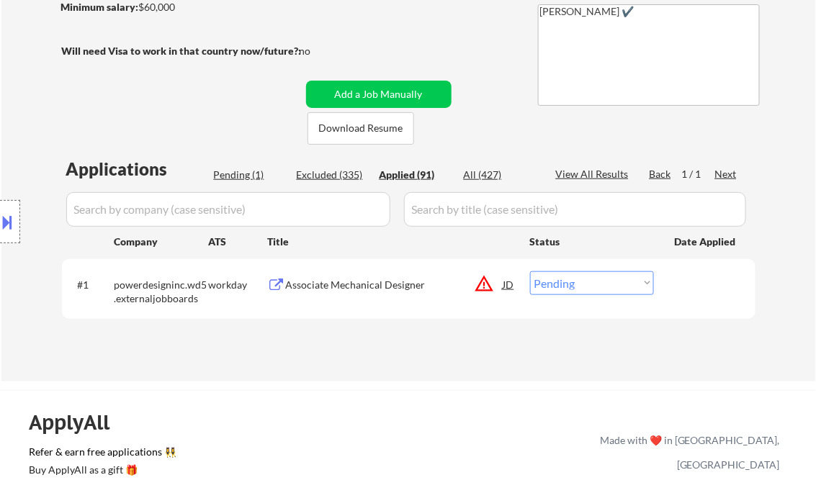
select select ""applied""
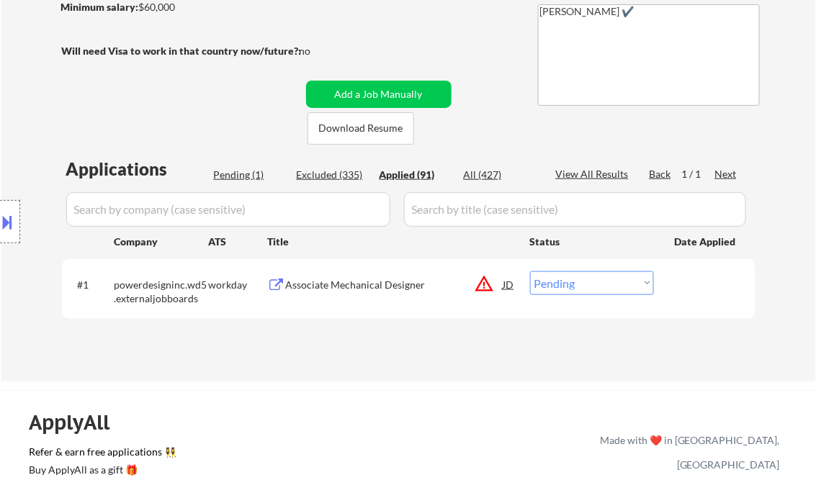
select select ""applied""
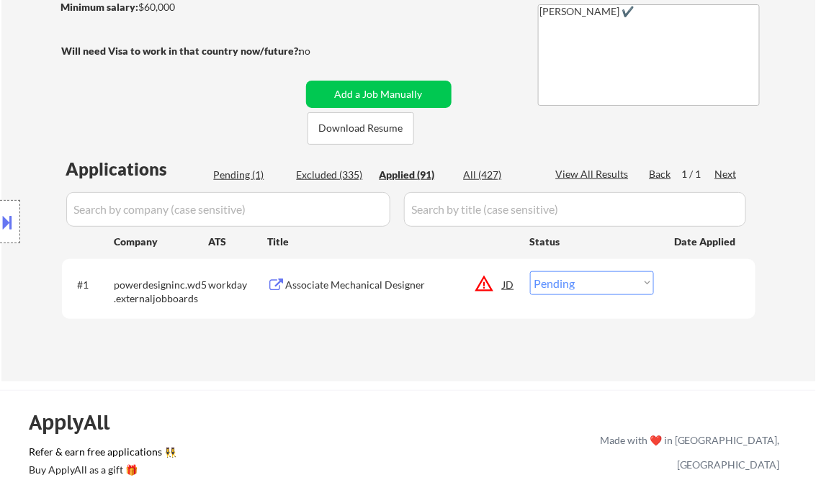
select select ""applied""
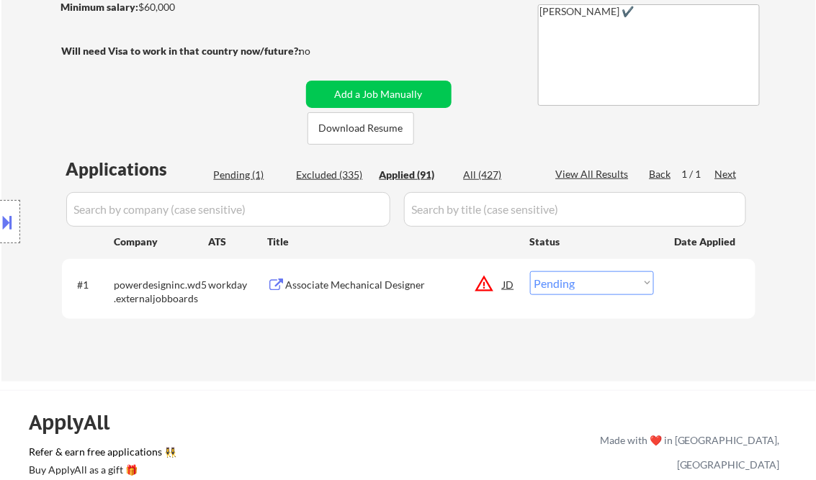
select select ""applied""
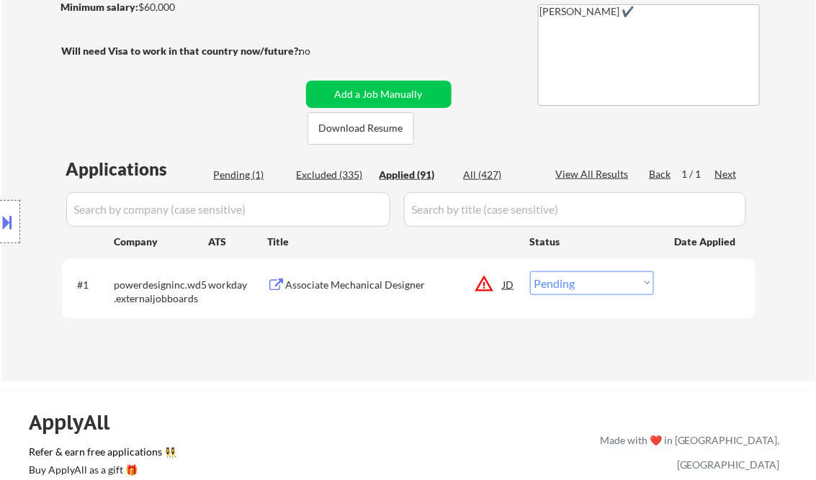
select select ""applied""
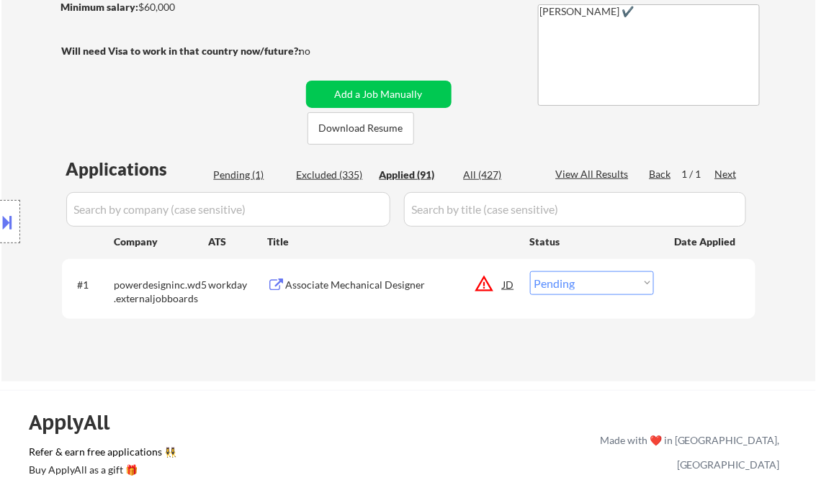
select select ""applied""
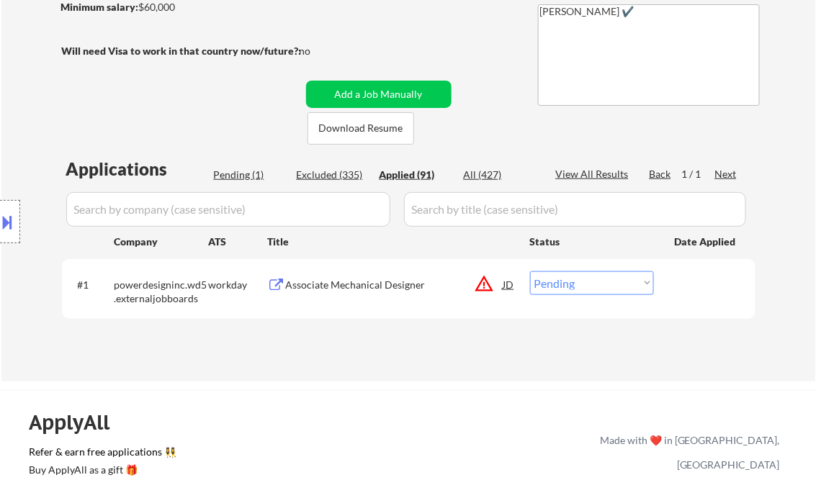
select select ""applied""
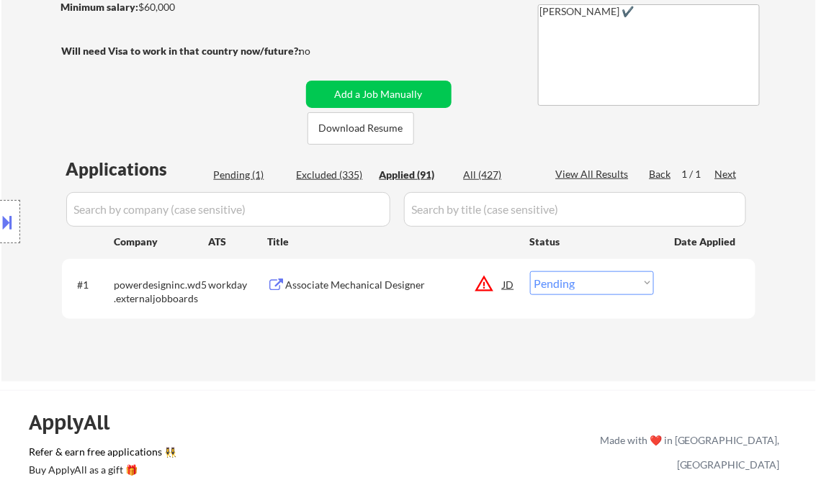
select select ""applied""
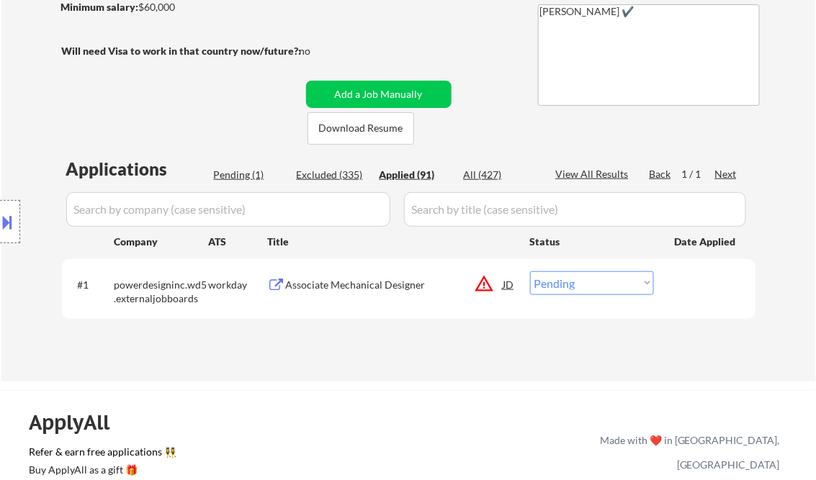
select select ""applied""
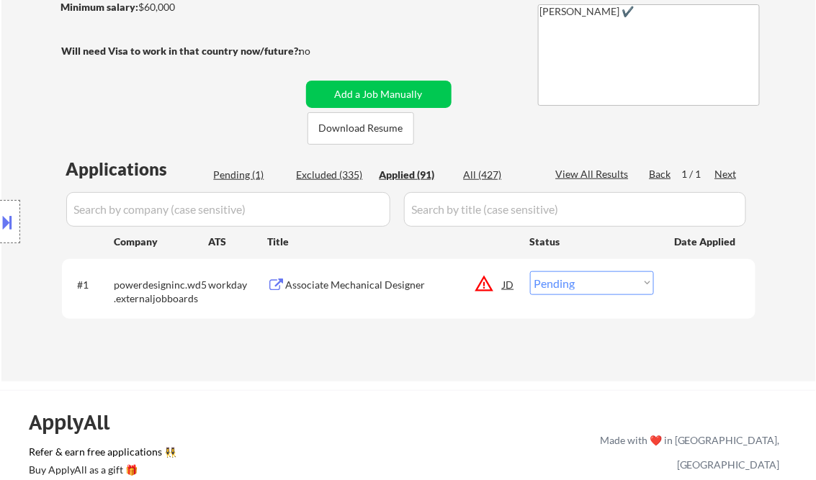
select select ""applied""
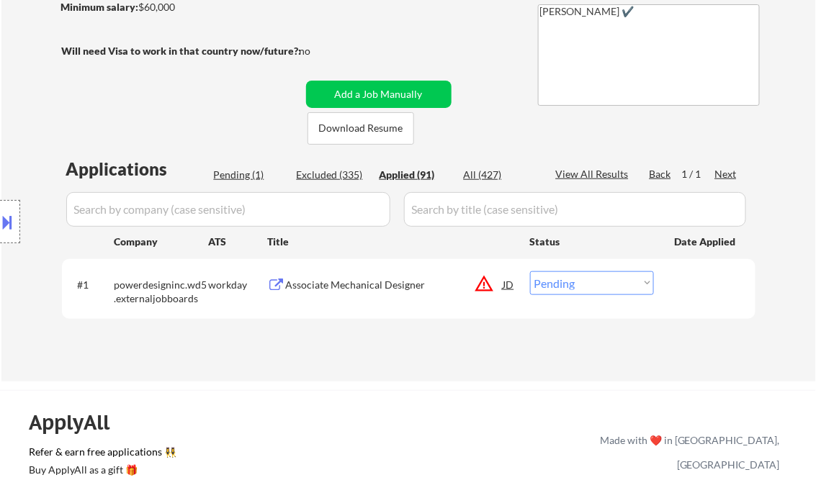
select select ""applied""
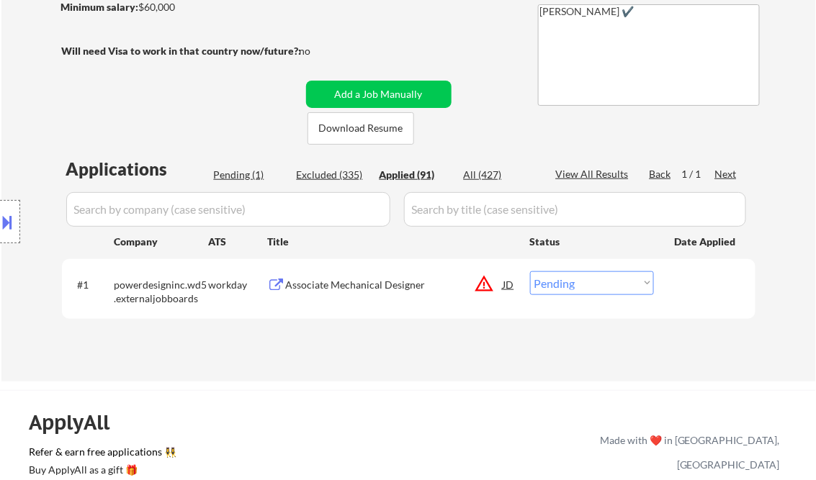
select select ""applied""
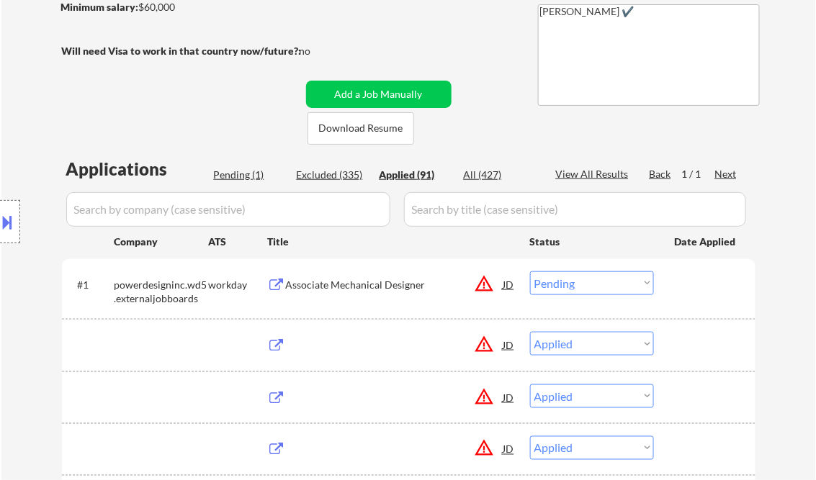
select select ""applied""
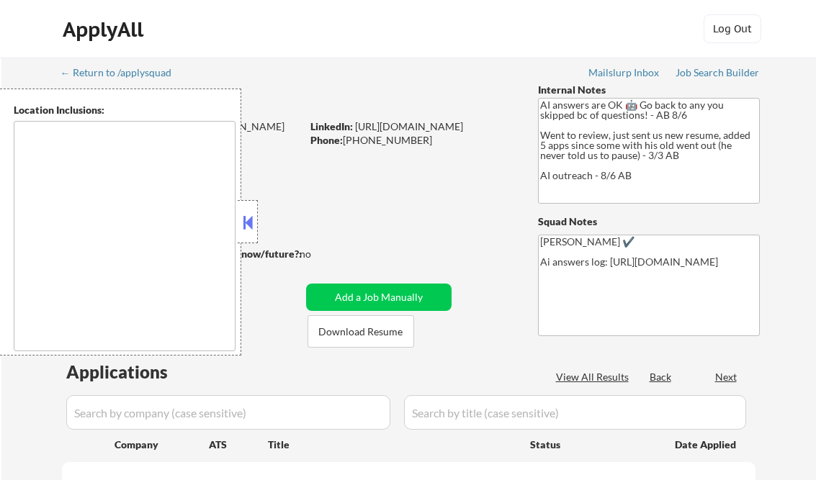
type textarea "[GEOGRAPHIC_DATA], [GEOGRAPHIC_DATA] [GEOGRAPHIC_DATA], [GEOGRAPHIC_DATA] [GEOG…"
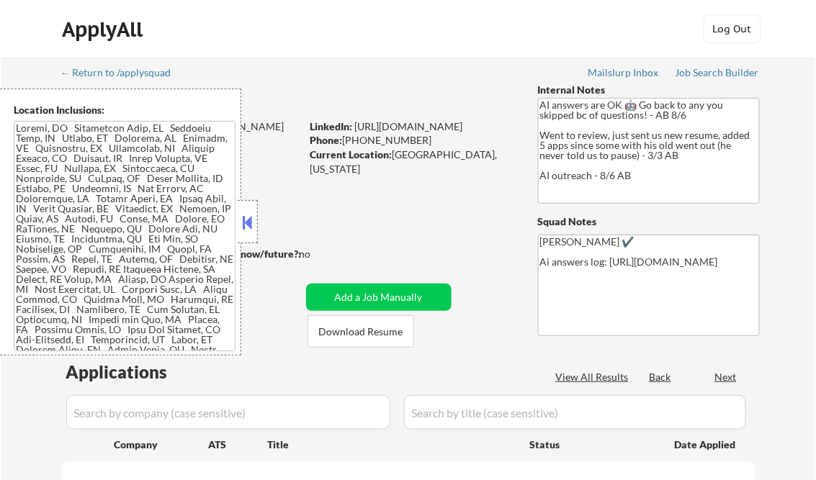
select select ""pending""
click at [249, 222] on button at bounding box center [248, 223] width 16 height 22
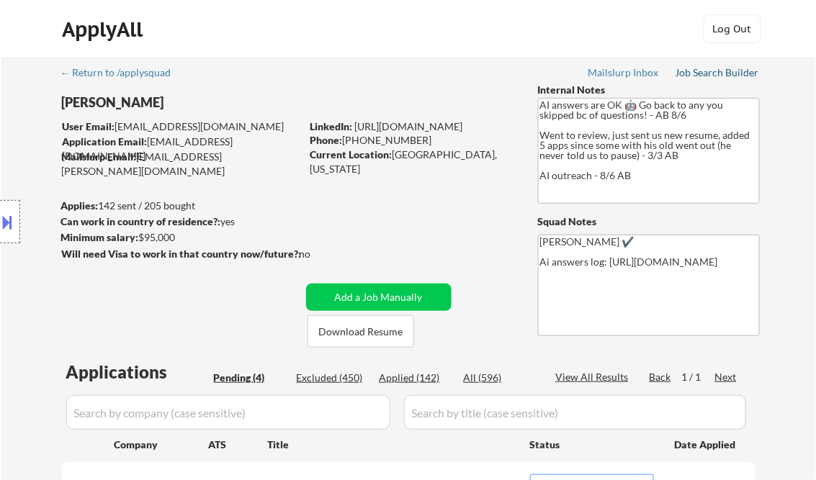
click at [722, 71] on div "Job Search Builder" at bounding box center [718, 73] width 84 height 10
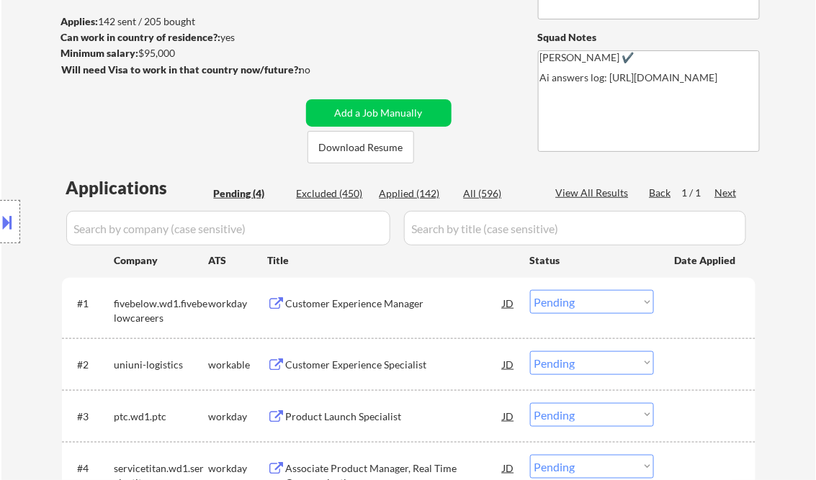
scroll to position [288, 0]
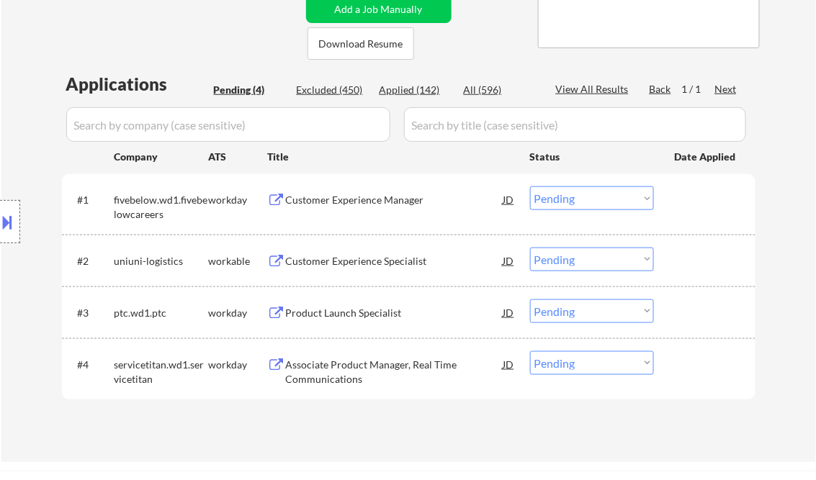
click at [341, 197] on div "Customer Experience Manager" at bounding box center [395, 200] width 218 height 14
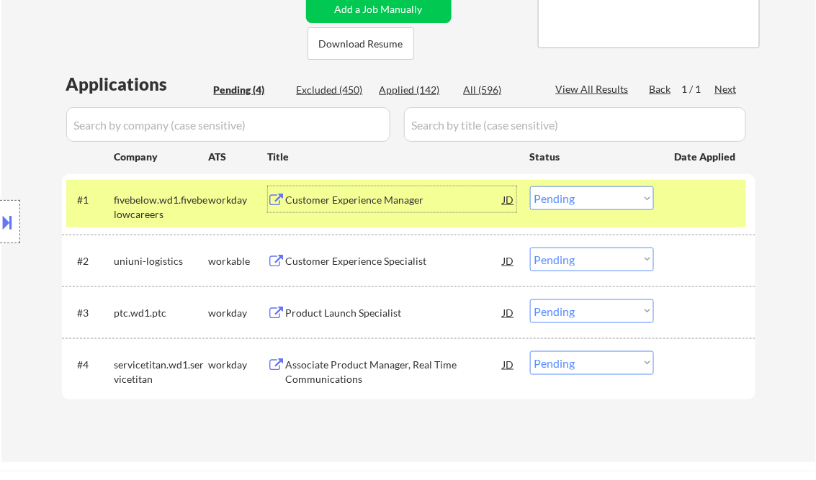
click at [15, 230] on button at bounding box center [8, 222] width 16 height 24
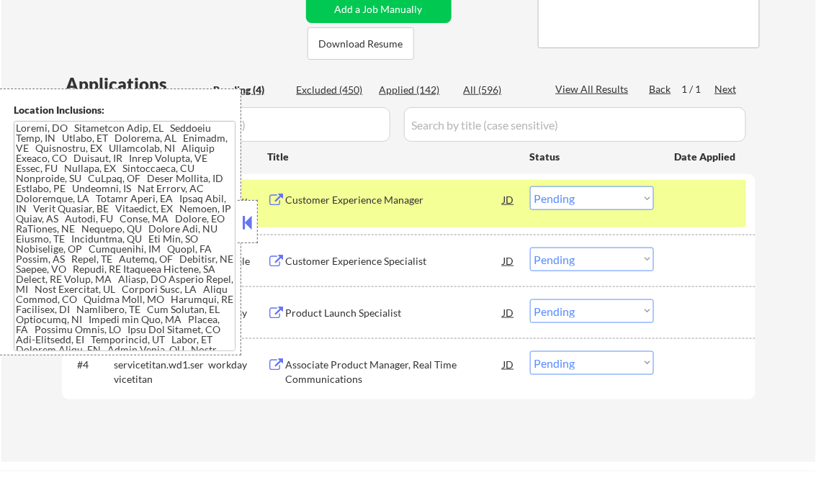
scroll to position [315, 0]
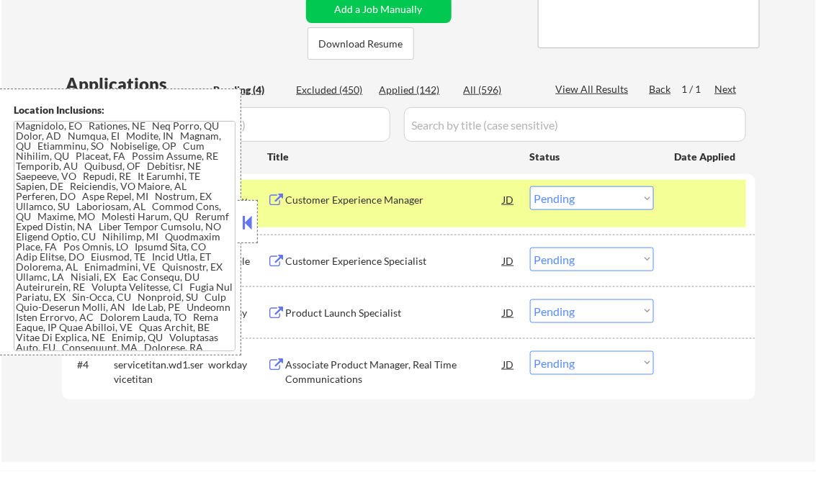
click at [248, 220] on button at bounding box center [248, 223] width 16 height 22
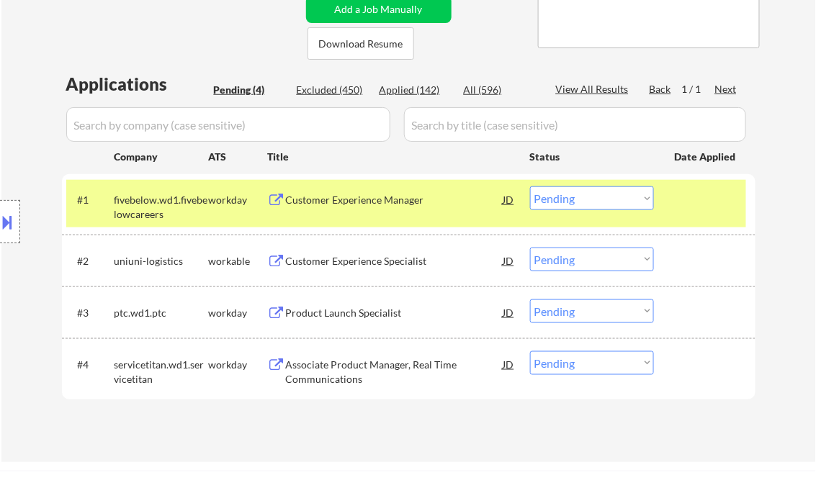
click at [578, 197] on select "Choose an option... Pending Applied Excluded (Questions) Excluded (Expired) Exc…" at bounding box center [592, 199] width 124 height 24
click at [530, 187] on select "Choose an option... Pending Applied Excluded (Questions) Excluded (Expired) Exc…" at bounding box center [592, 199] width 124 height 24
click at [351, 265] on div "Customer Experience Specialist" at bounding box center [395, 261] width 218 height 14
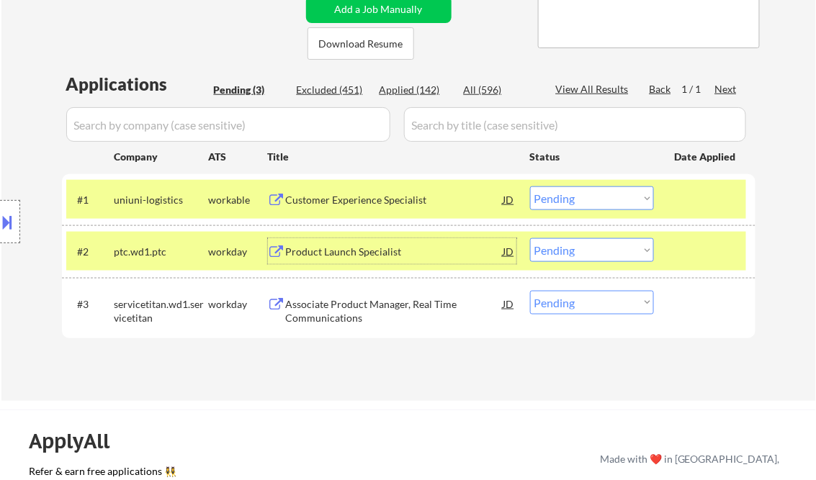
click at [586, 199] on select "Choose an option... Pending Applied Excluded (Questions) Excluded (Expired) Exc…" at bounding box center [592, 199] width 124 height 24
click at [530, 187] on select "Choose an option... Pending Applied Excluded (Questions) Excluded (Expired) Exc…" at bounding box center [592, 199] width 124 height 24
click at [326, 257] on div "Product Launch Specialist" at bounding box center [395, 252] width 218 height 14
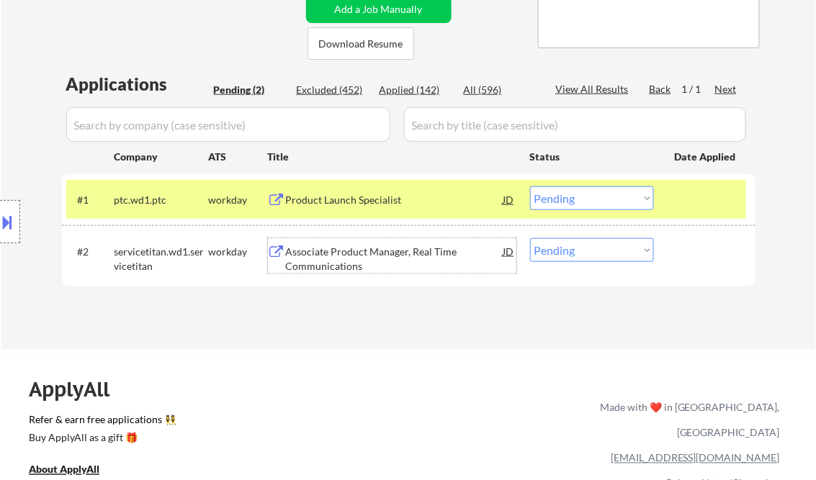
click at [576, 201] on select "Choose an option... Pending Applied Excluded (Questions) Excluded (Expired) Exc…" at bounding box center [592, 199] width 124 height 24
click at [530, 187] on select "Choose an option... Pending Applied Excluded (Questions) Excluded (Expired) Exc…" at bounding box center [592, 199] width 124 height 24
click at [350, 260] on div "Associate Product Manager, Real Time Communications" at bounding box center [395, 259] width 218 height 28
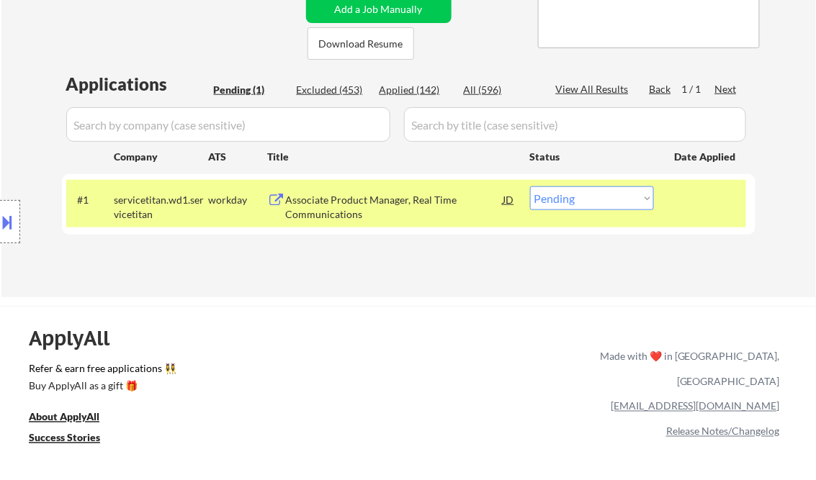
click at [393, 206] on div "Associate Product Manager, Real Time Communications" at bounding box center [395, 207] width 218 height 28
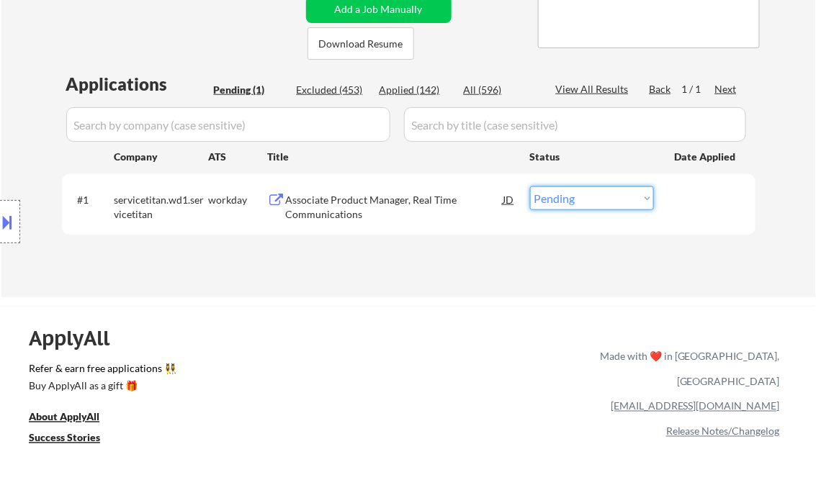
click at [569, 197] on select "Choose an option... Pending Applied Excluded (Questions) Excluded (Expired) Exc…" at bounding box center [592, 199] width 124 height 24
select select ""applied""
click at [530, 187] on select "Choose an option... Pending Applied Excluded (Questions) Excluded (Expired) Exc…" at bounding box center [592, 199] width 124 height 24
click at [451, 259] on div "Applications Pending (1) Excluded (453) Applied (142) All (596) View All Result…" at bounding box center [409, 171] width 694 height 198
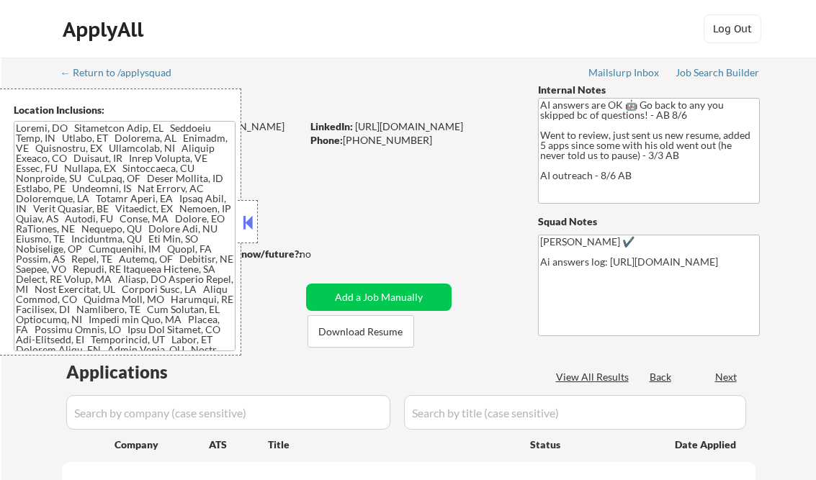
scroll to position [288, 0]
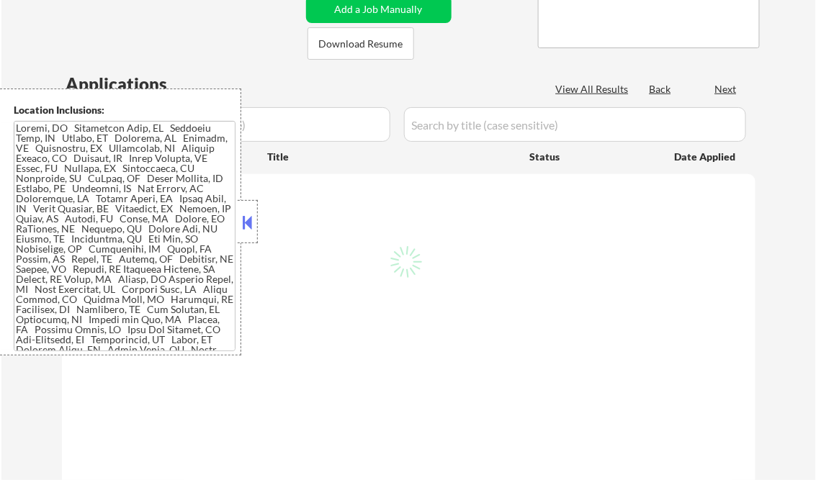
select select ""pending""
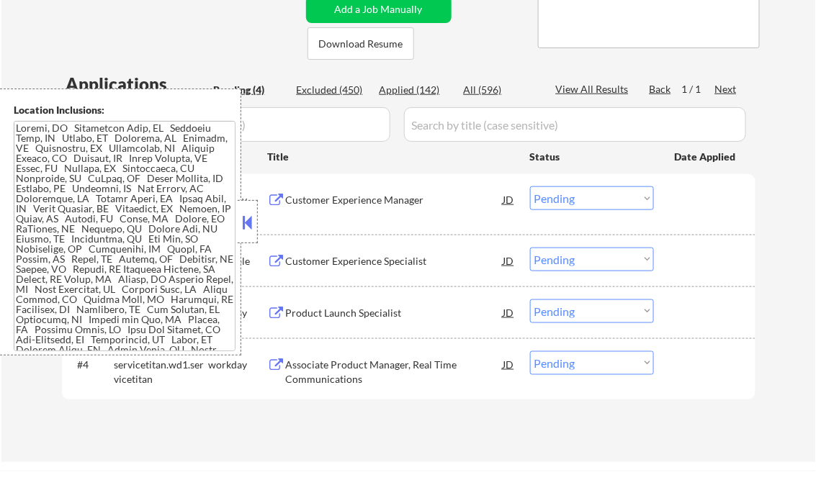
click at [253, 220] on button at bounding box center [248, 223] width 16 height 22
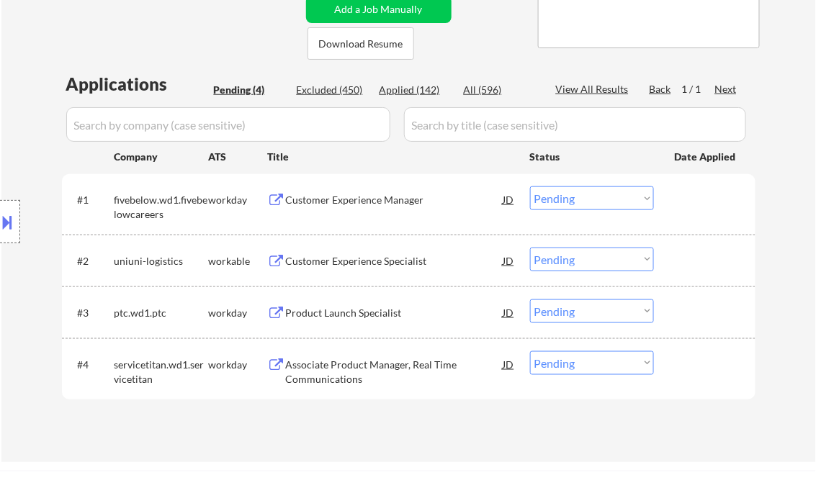
click at [398, 91] on div "Applied (142)" at bounding box center [416, 90] width 72 height 14
click at [601, 92] on div "View All Results" at bounding box center [594, 89] width 77 height 14
select select ""applied""
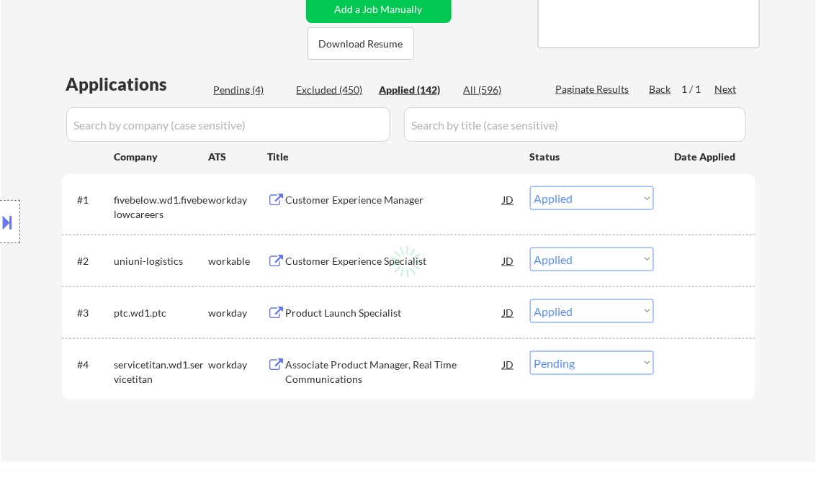
select select ""applied""
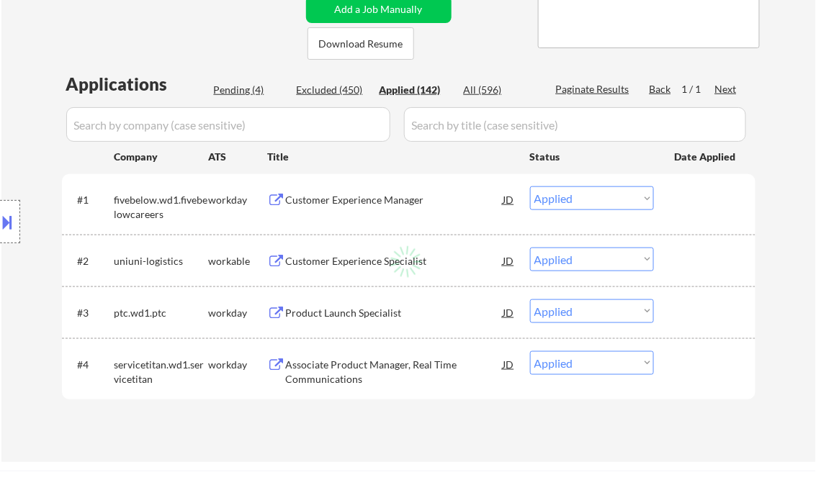
select select ""applied""
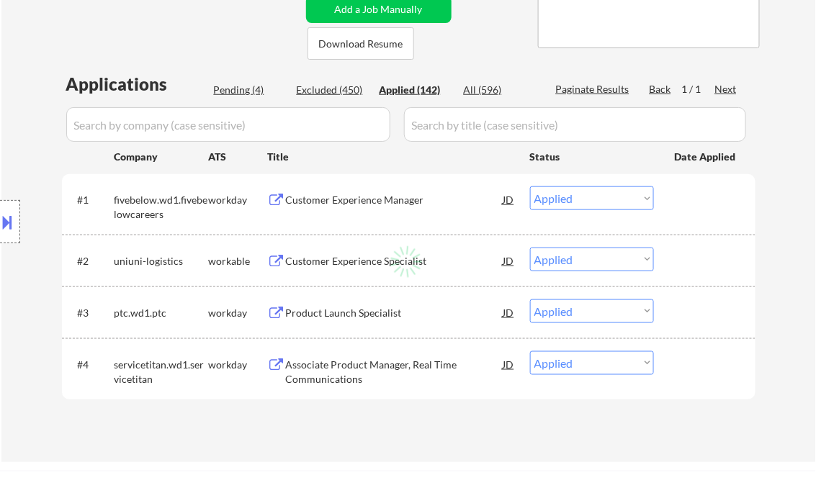
select select ""applied""
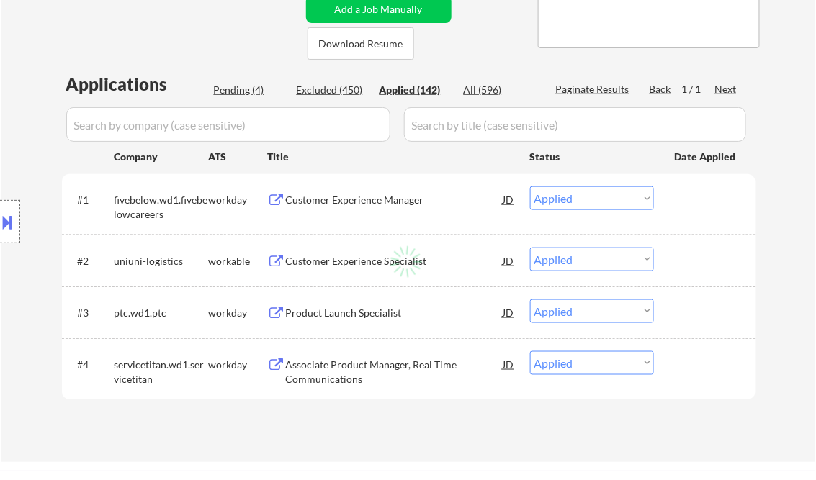
select select ""applied""
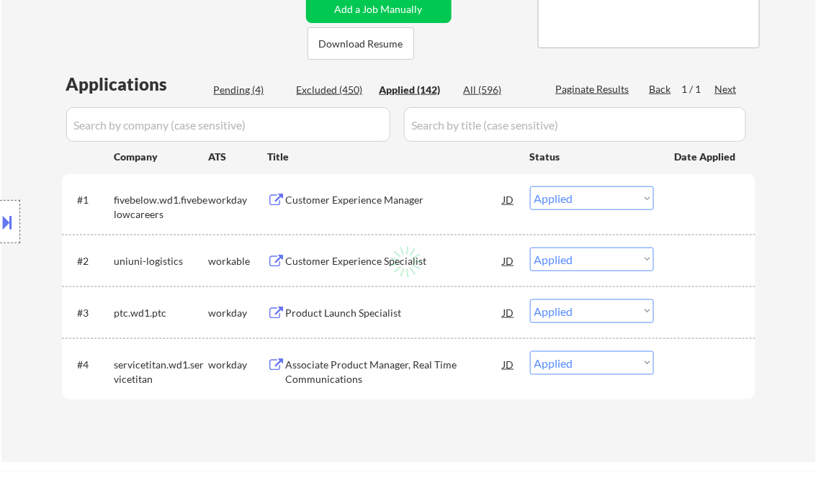
select select ""applied""
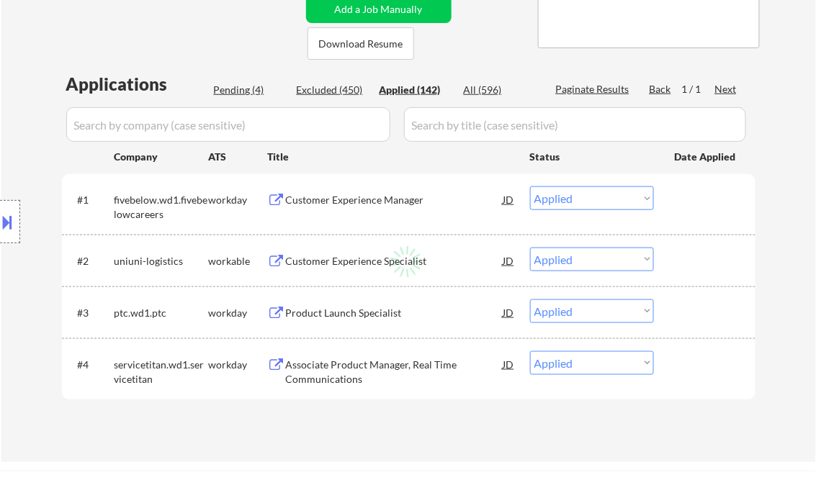
select select ""applied""
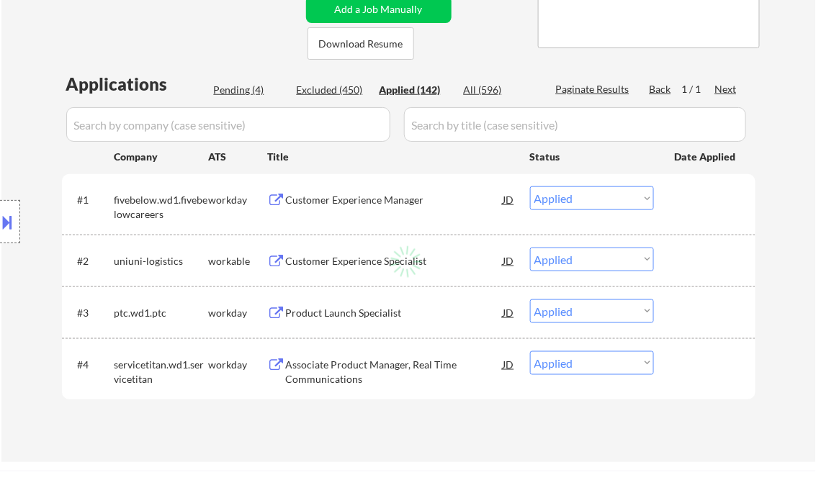
select select ""applied""
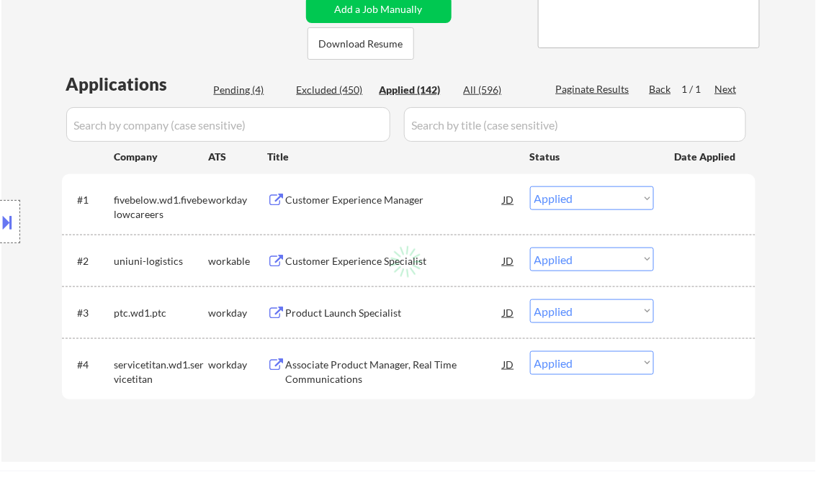
select select ""applied""
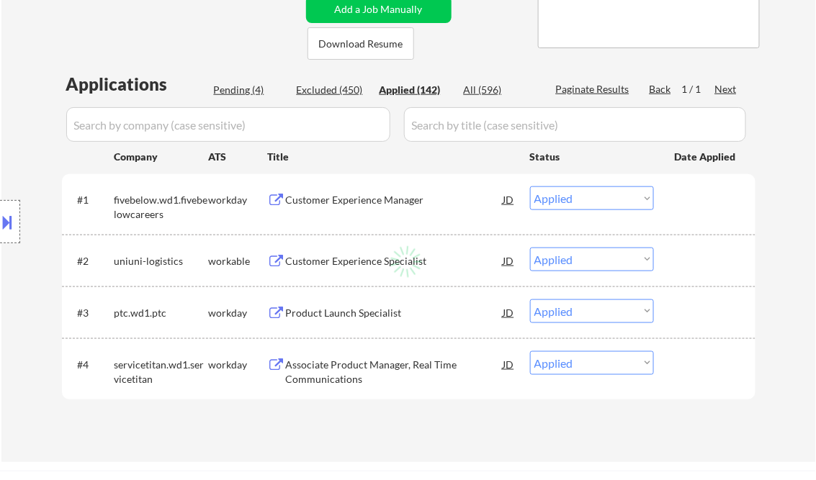
select select ""applied""
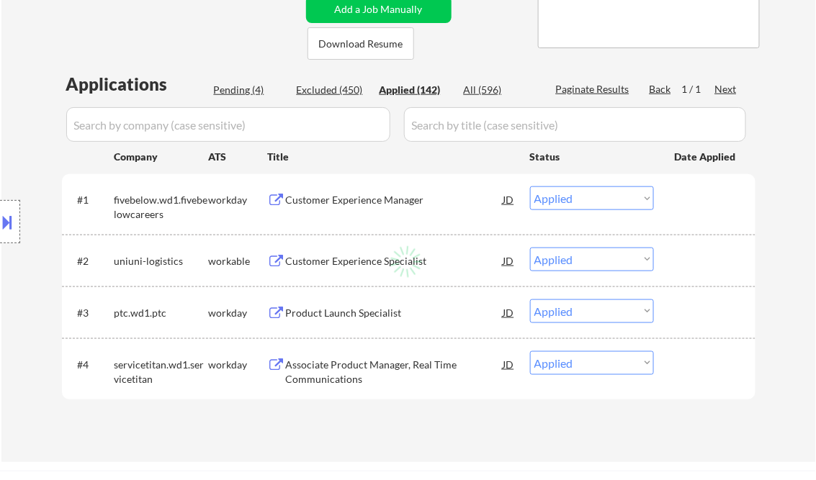
select select ""applied""
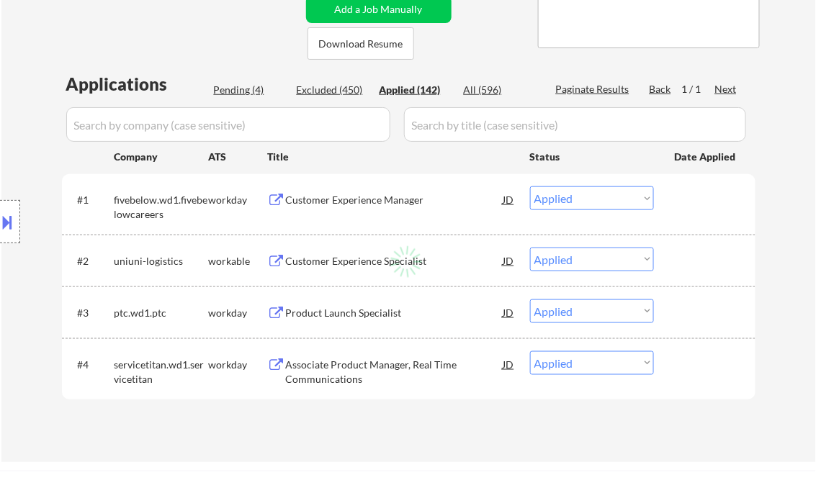
select select ""applied""
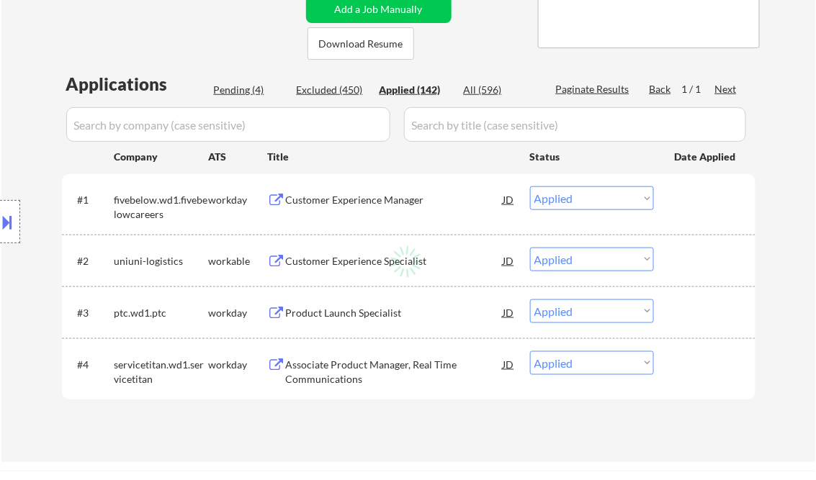
select select ""applied""
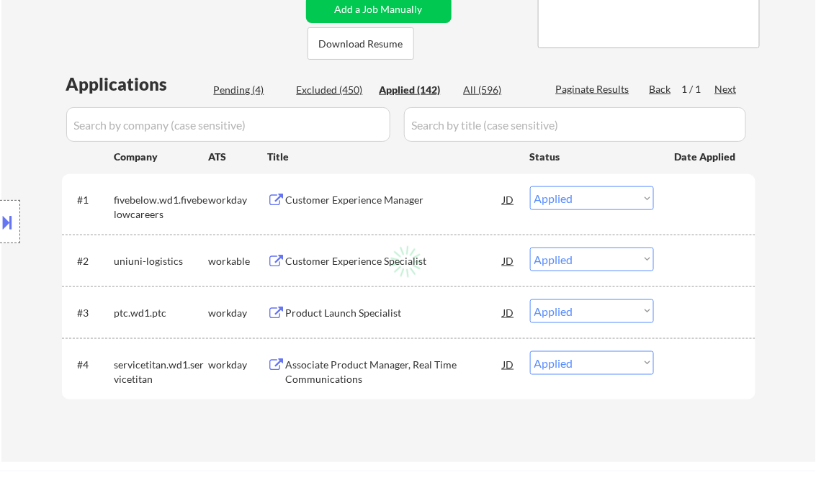
select select ""applied""
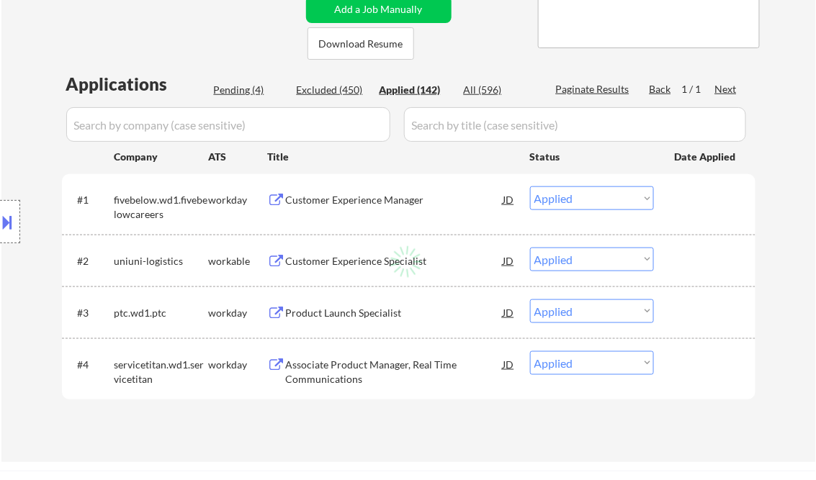
select select ""applied""
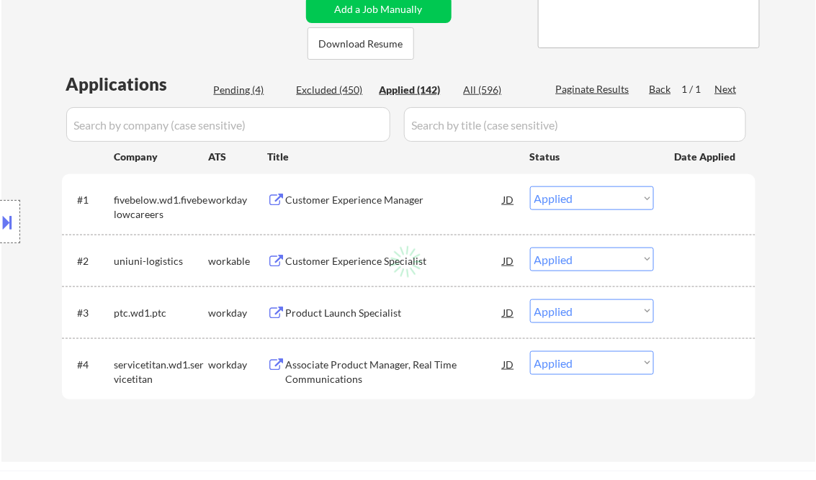
select select ""applied""
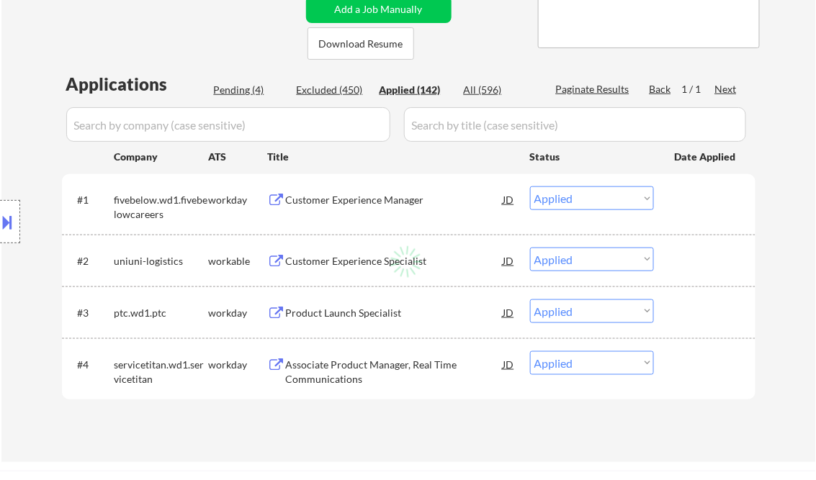
select select ""applied""
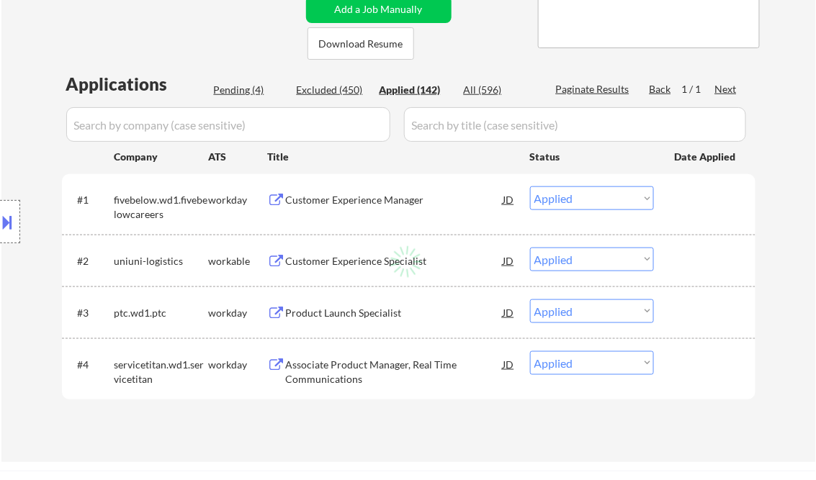
select select ""applied""
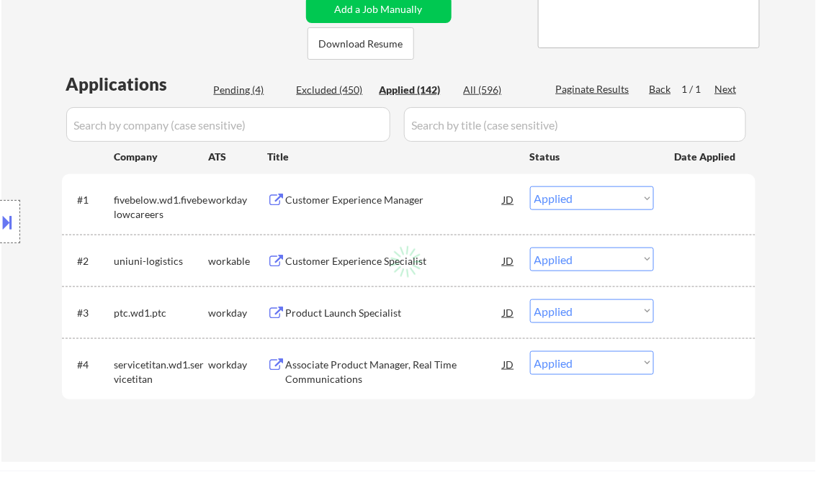
select select ""applied""
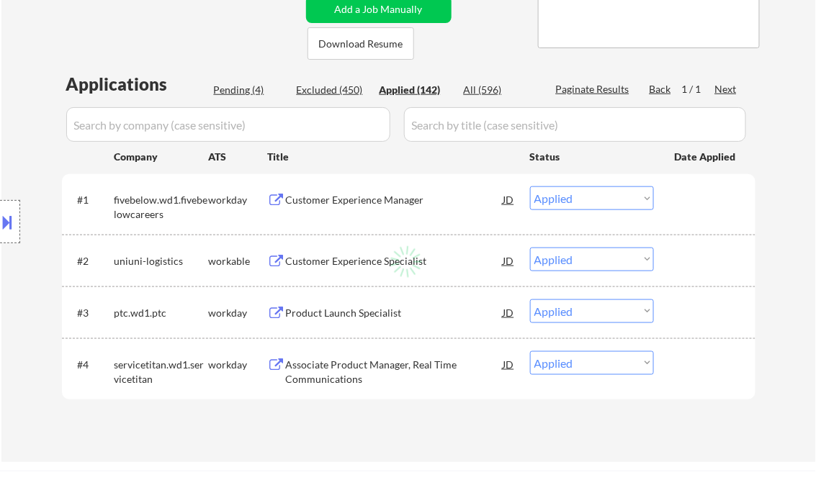
select select ""applied""
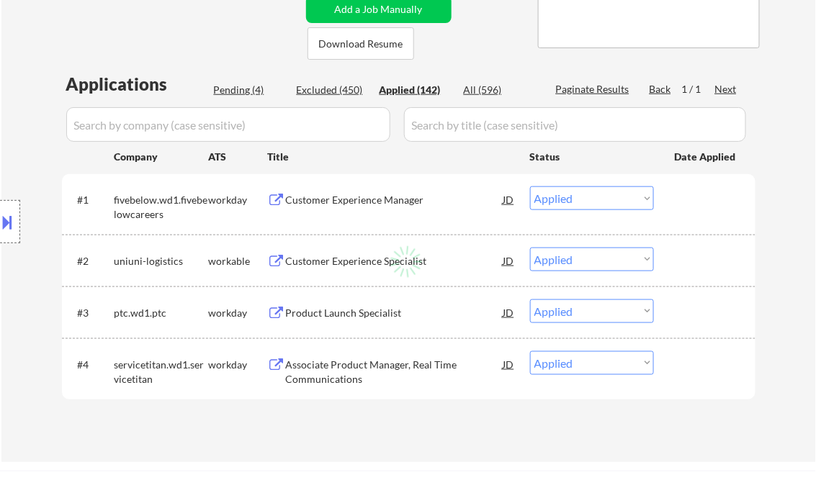
select select ""applied""
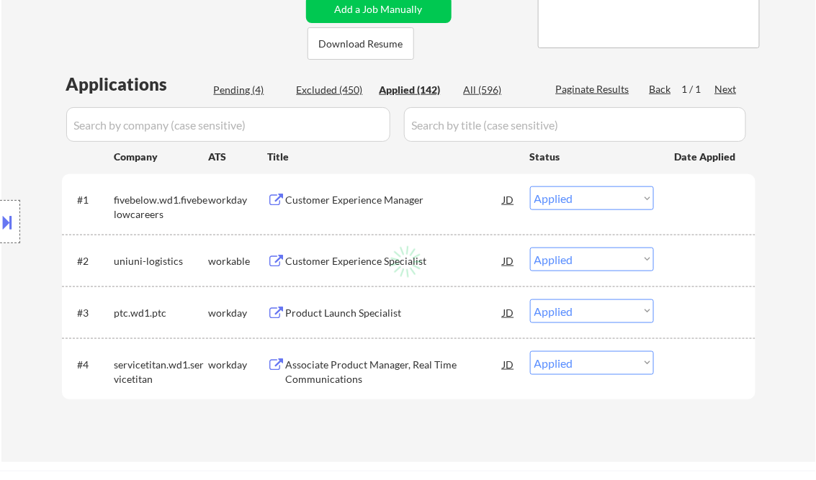
select select ""applied""
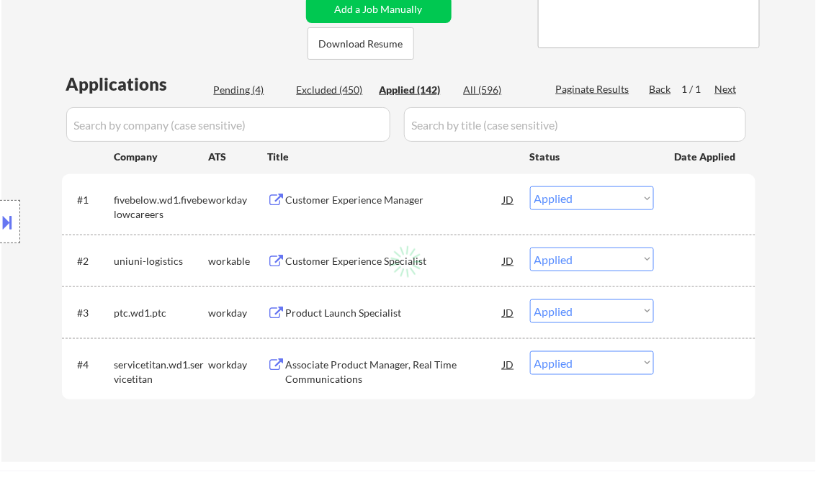
select select ""applied""
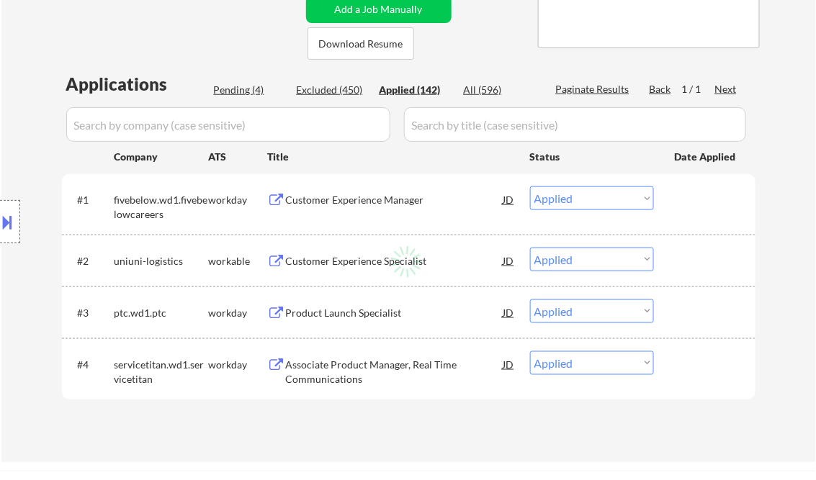
select select ""applied""
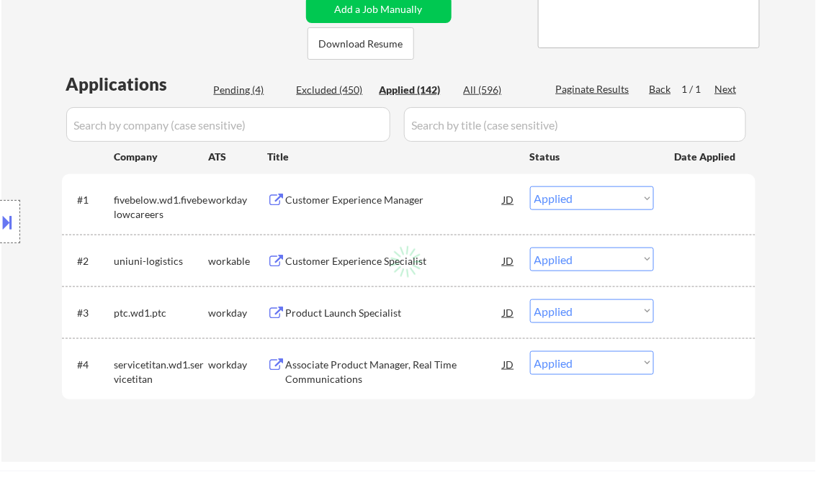
select select ""applied""
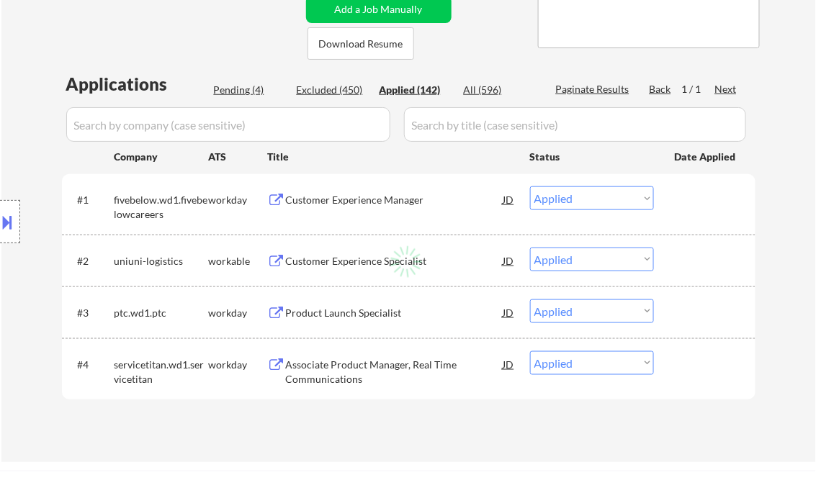
select select ""applied""
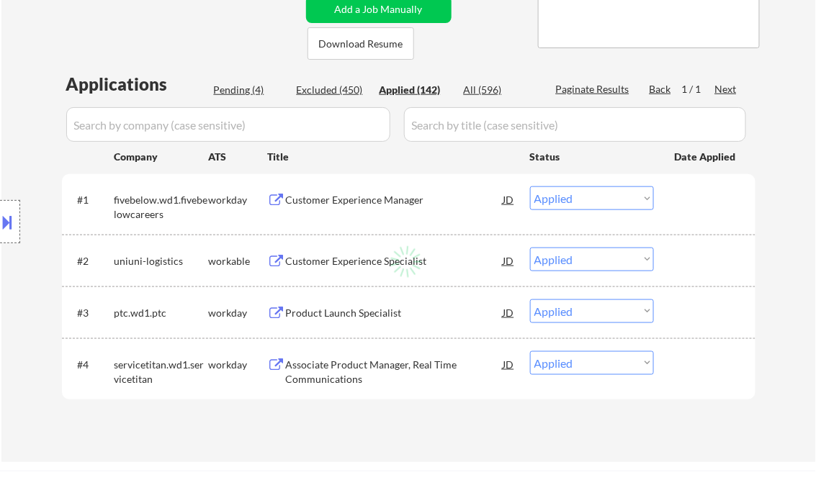
select select ""applied""
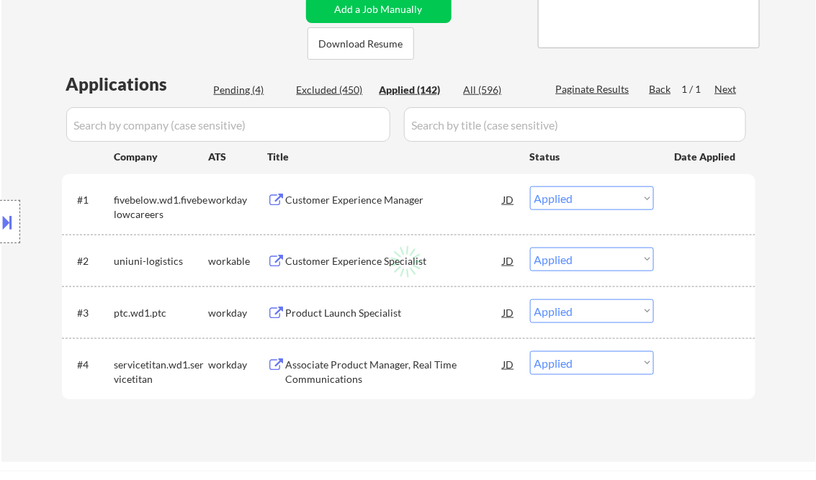
select select ""applied""
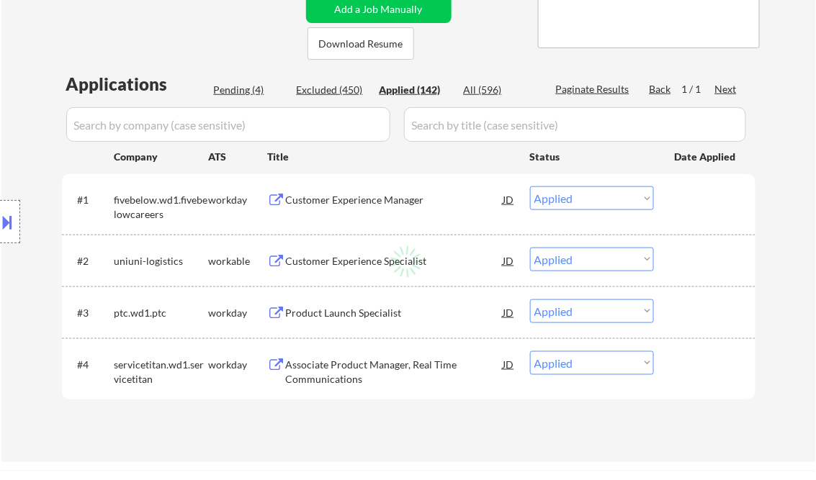
select select ""applied""
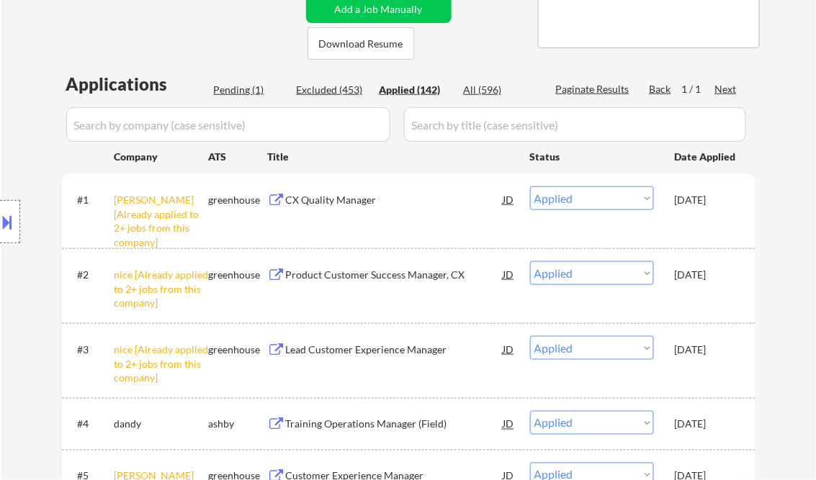
select select ""applied""
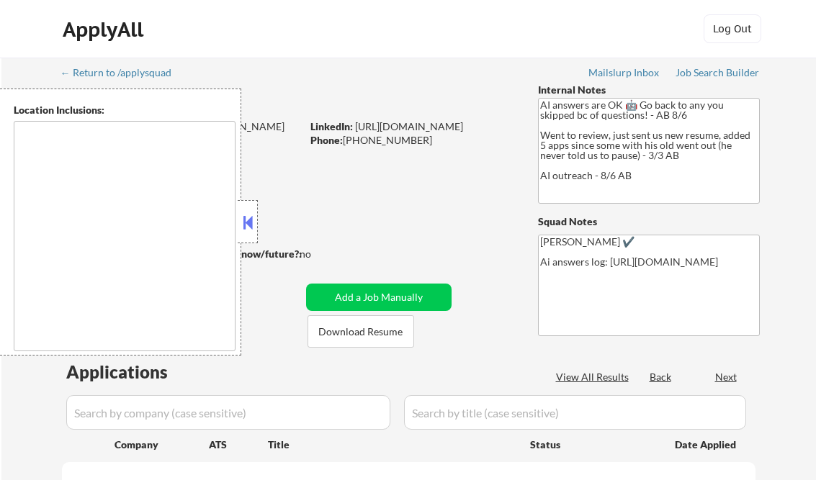
scroll to position [346, 0]
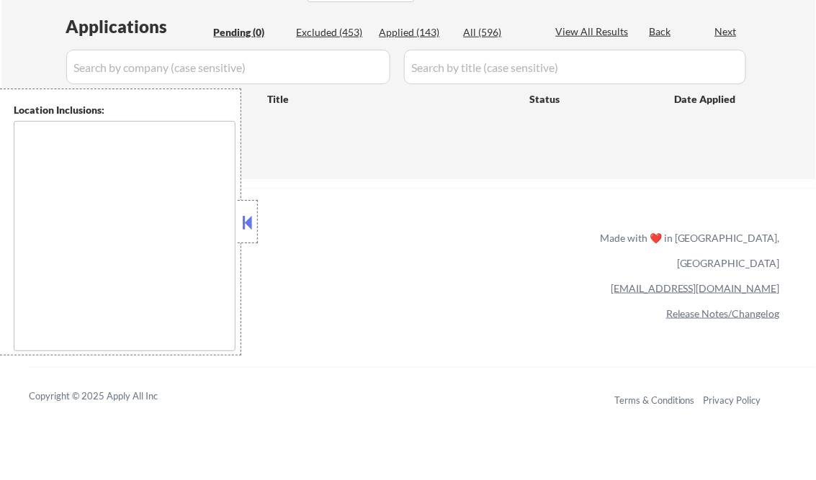
type textarea "Dallas, TX University Park, TX Highland Park, TX Irving, TX Mesquite, TX Garlan…"
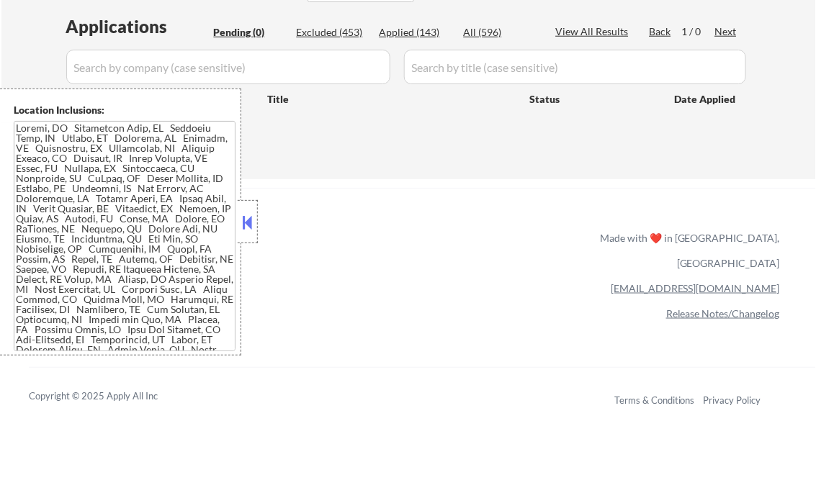
click at [251, 220] on button at bounding box center [248, 223] width 16 height 22
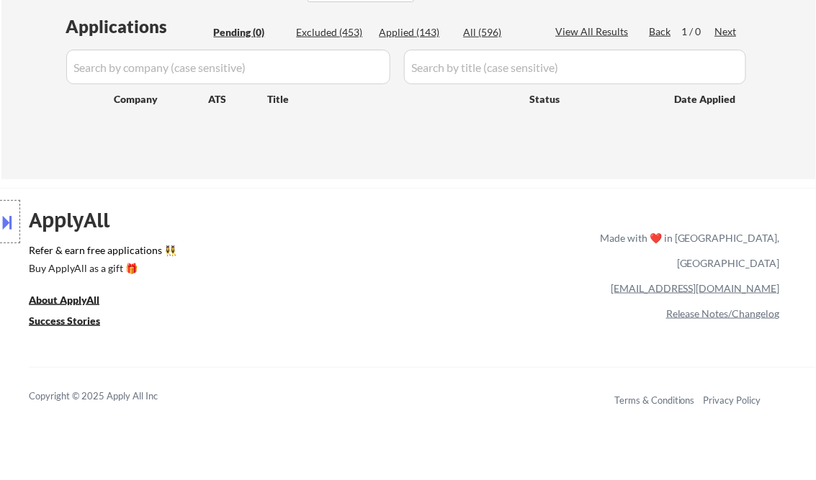
click at [408, 32] on div "Applied (143)" at bounding box center [416, 32] width 72 height 14
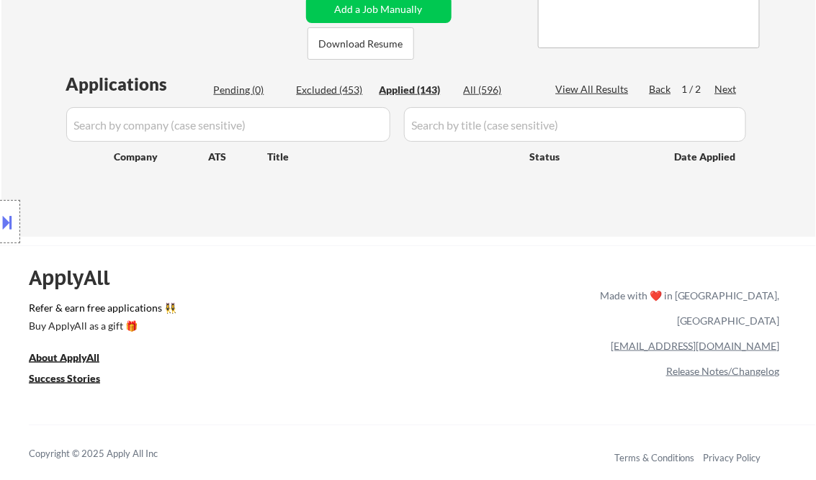
select select ""applied""
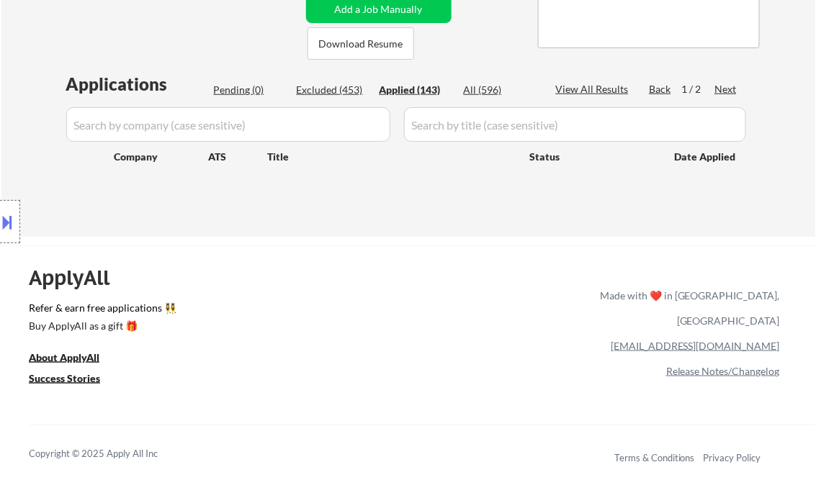
select select ""applied""
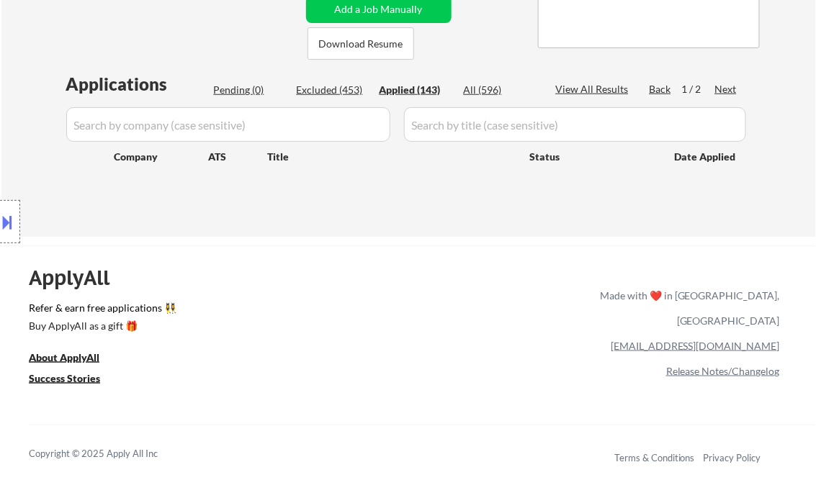
select select ""applied""
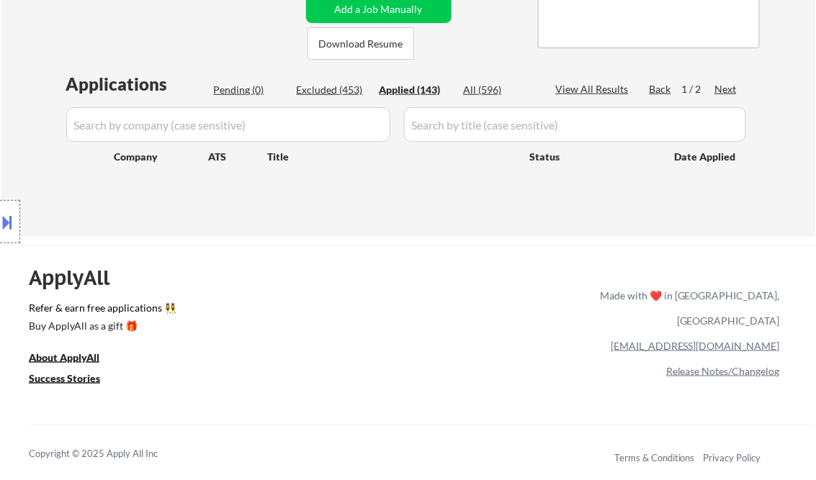
select select ""applied""
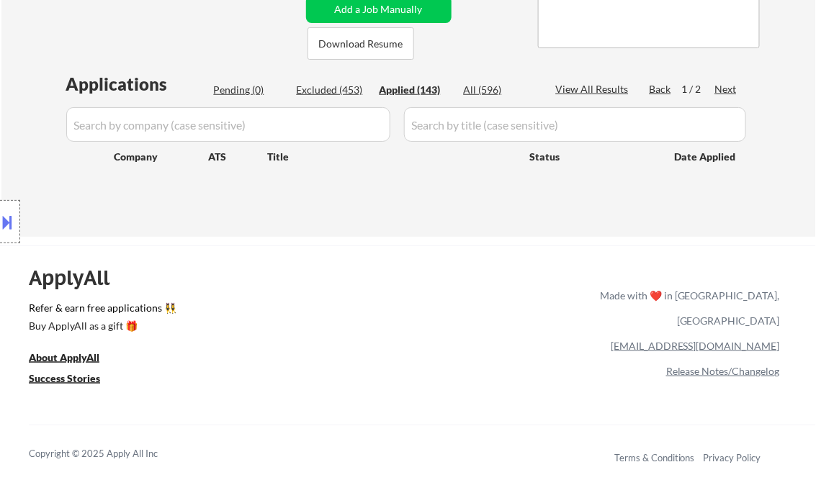
select select ""applied""
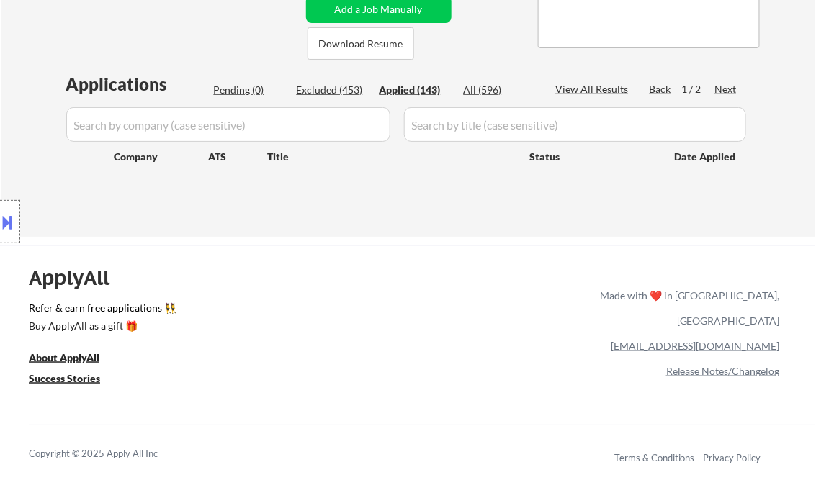
select select ""applied""
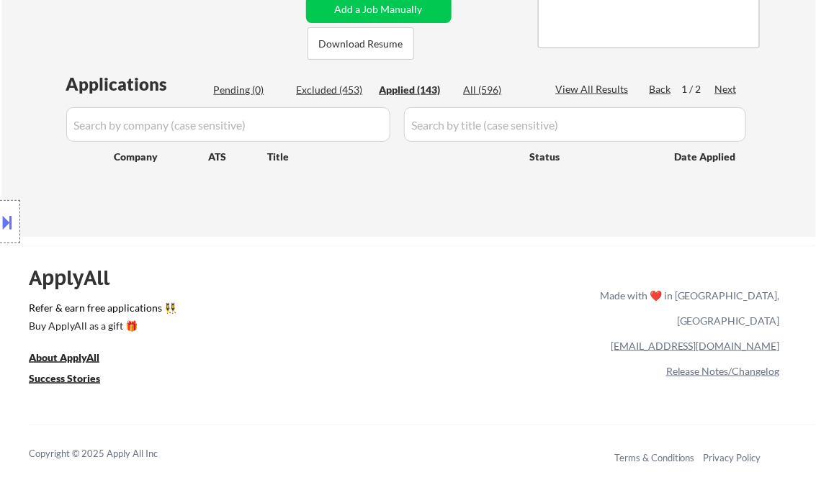
select select ""applied""
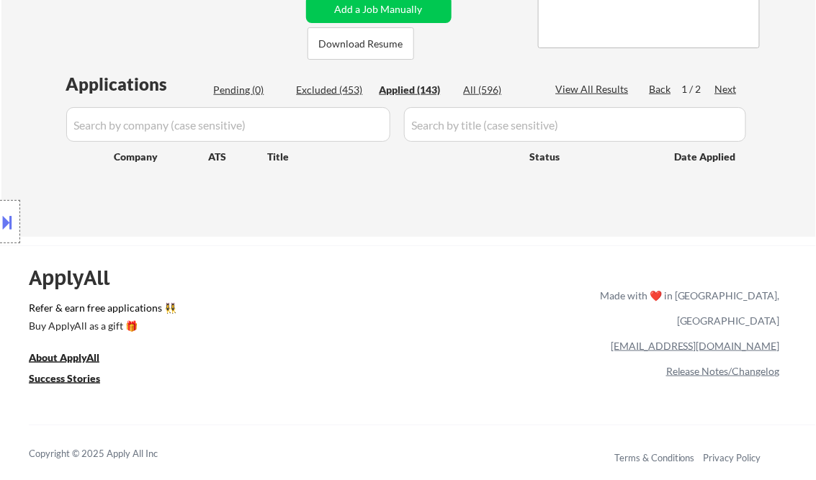
select select ""applied""
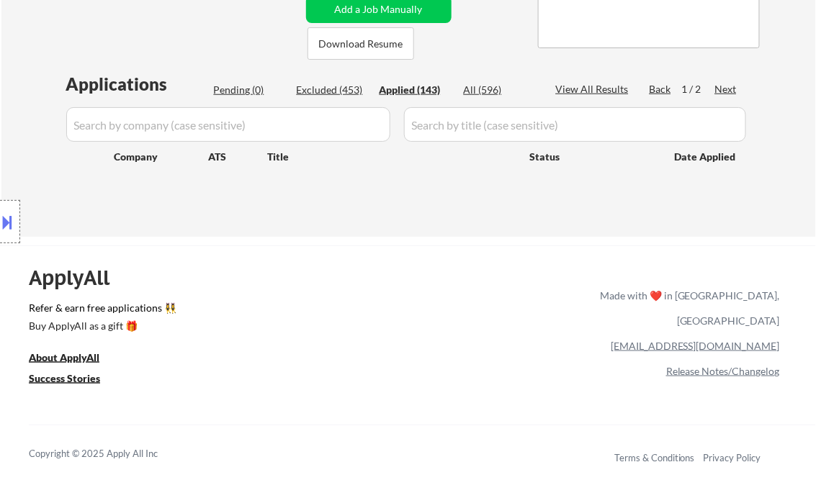
select select ""applied""
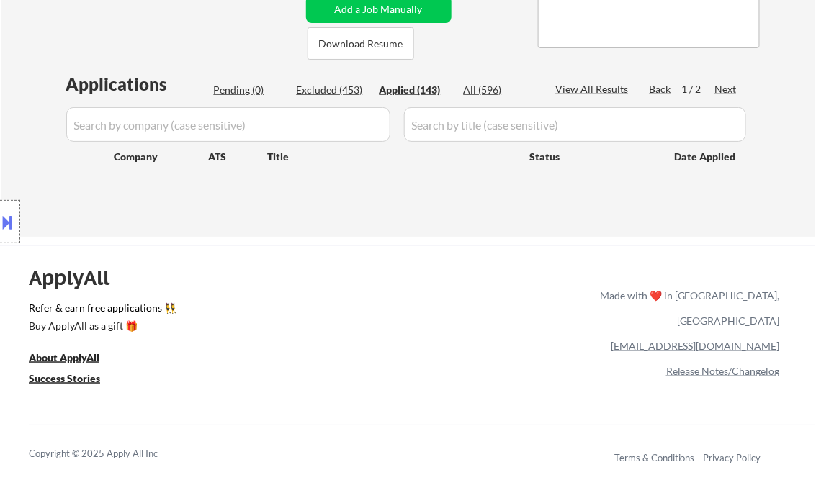
select select ""applied""
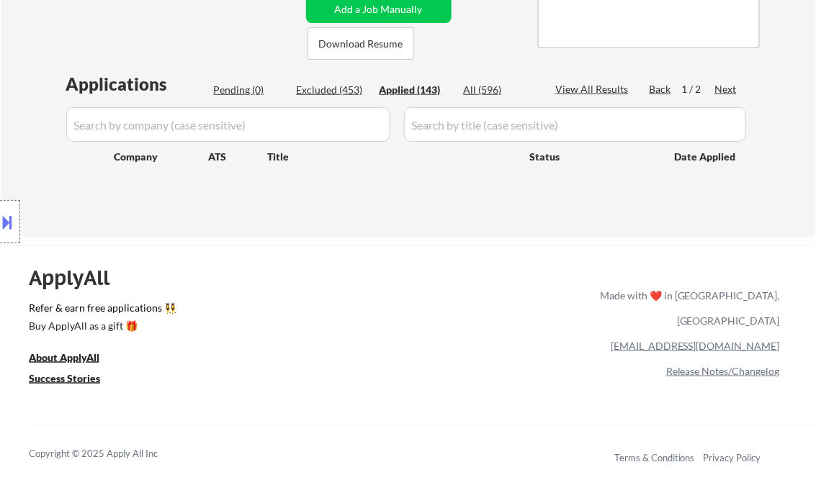
select select ""applied""
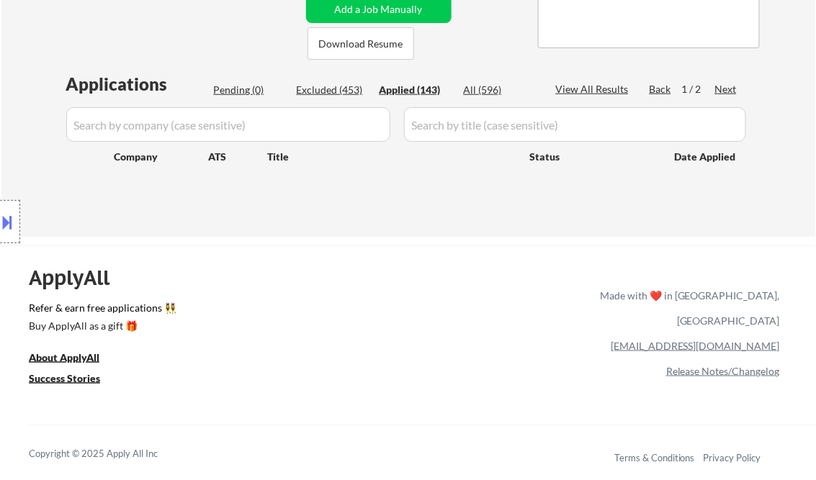
select select ""applied""
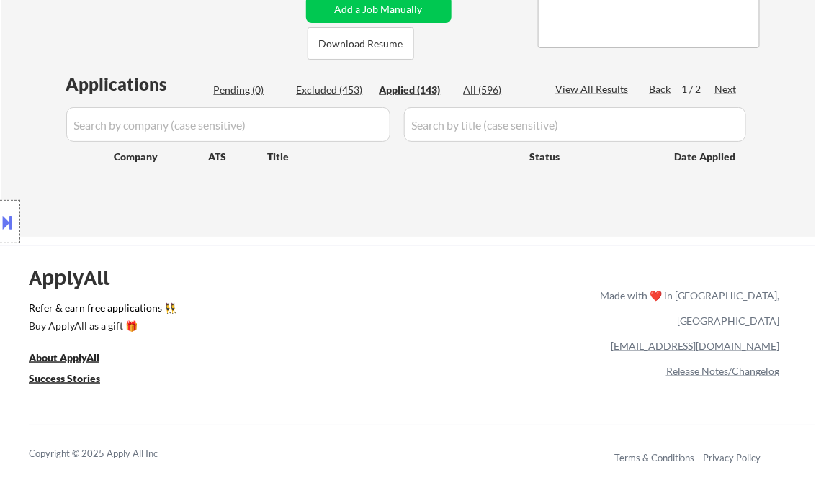
select select ""applied""
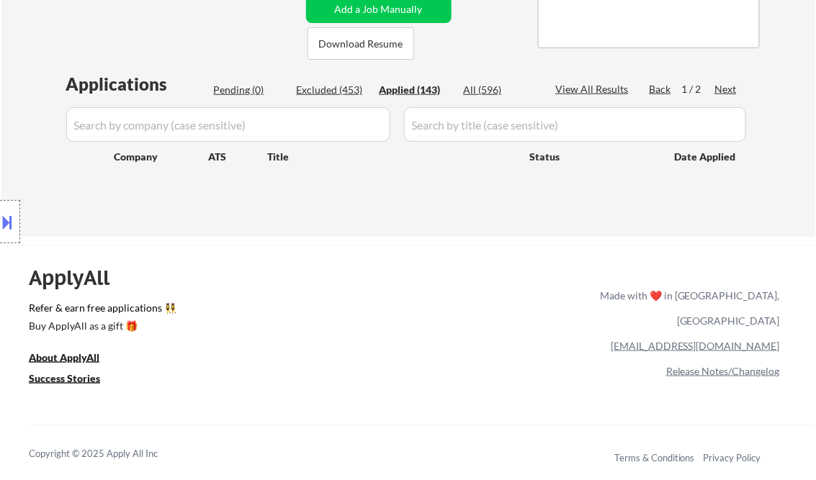
select select ""applied""
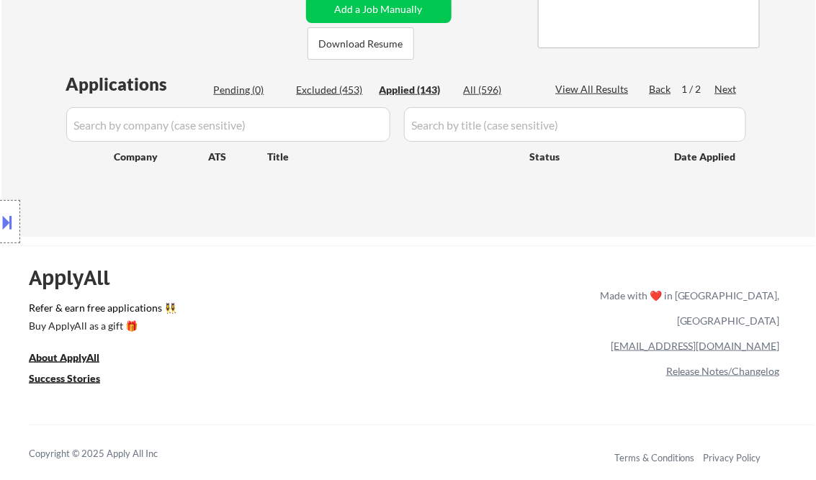
select select ""applied""
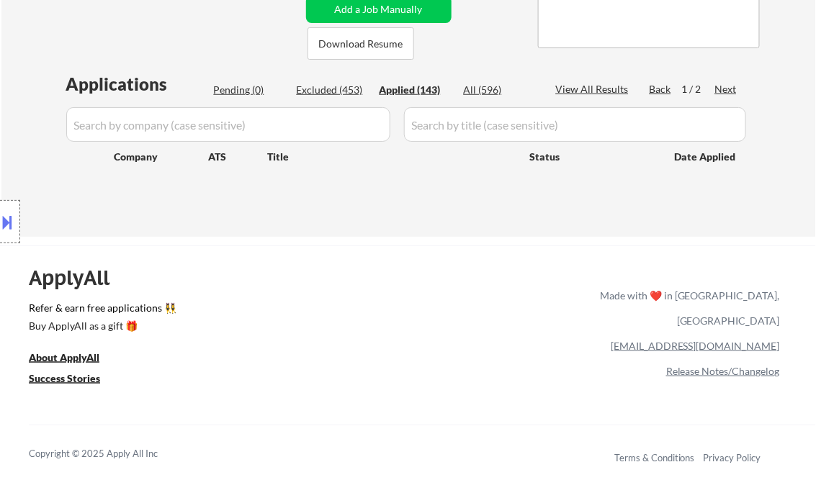
select select ""applied""
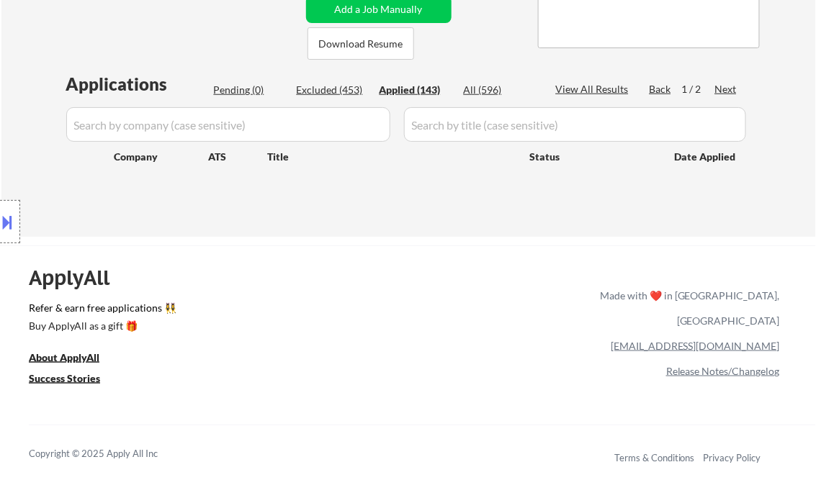
select select ""applied""
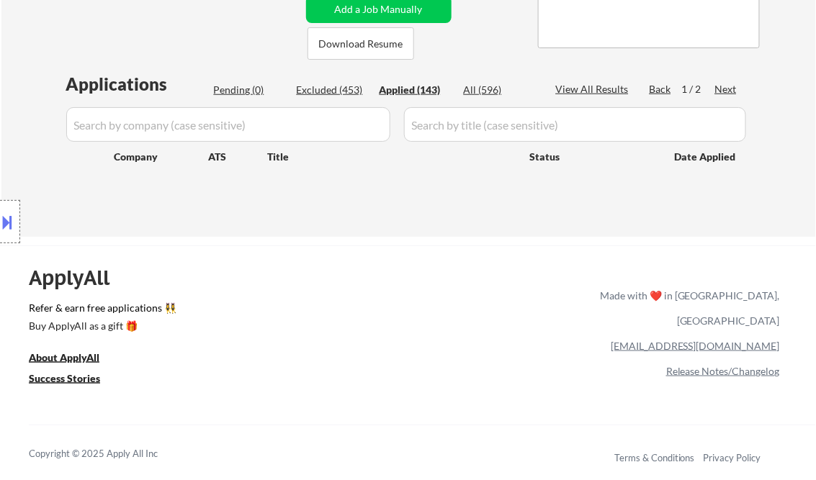
select select ""applied""
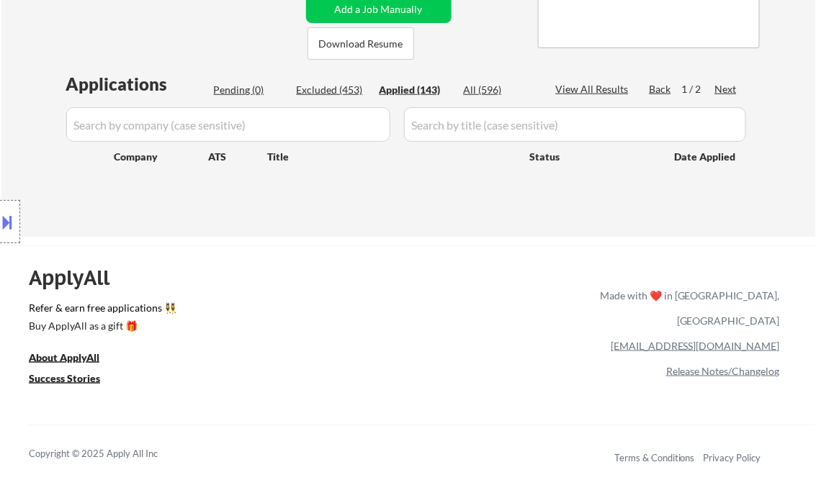
select select ""applied""
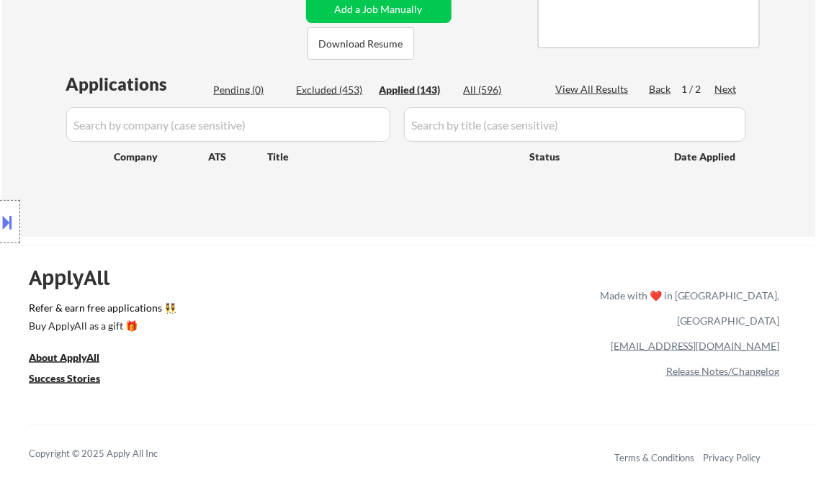
select select ""applied""
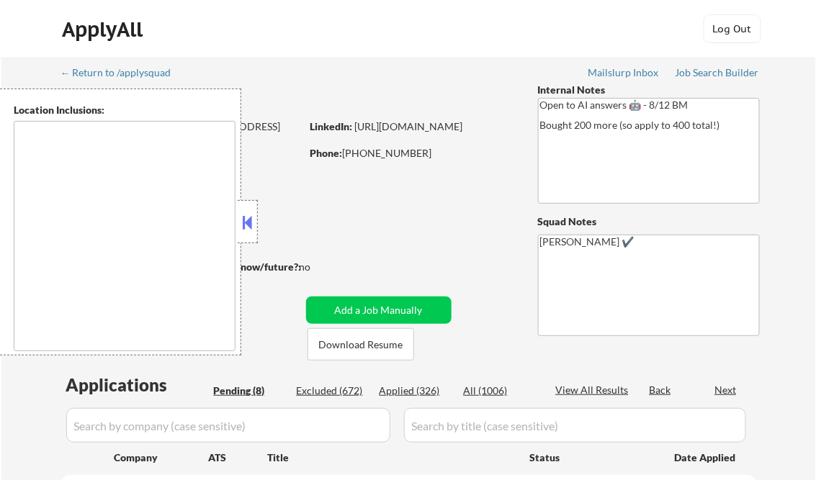
type textarea "remote"
select select ""pending""
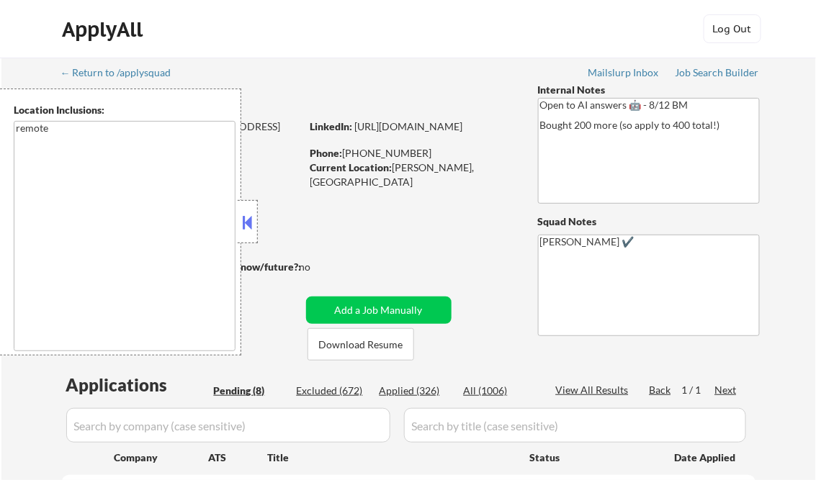
select select ""pending""
drag, startPoint x: 241, startPoint y: 220, endPoint x: 238, endPoint y: 229, distance: 9.8
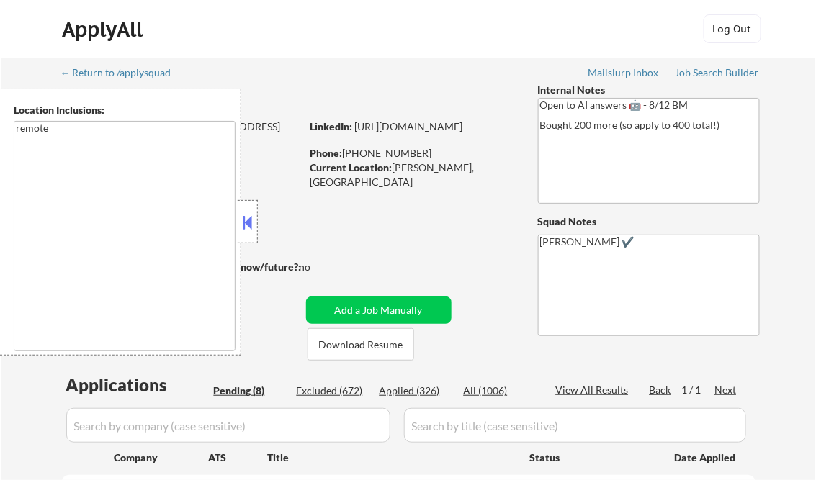
click at [241, 220] on button at bounding box center [248, 223] width 16 height 22
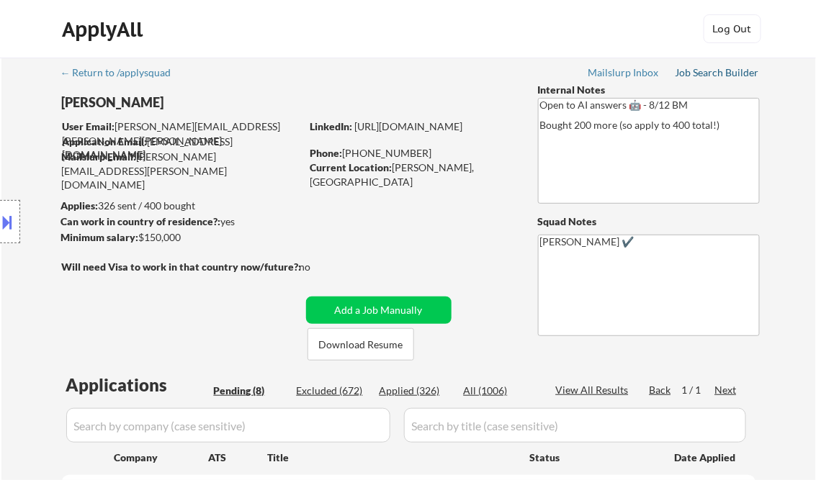
click at [703, 74] on div "Job Search Builder" at bounding box center [718, 73] width 84 height 10
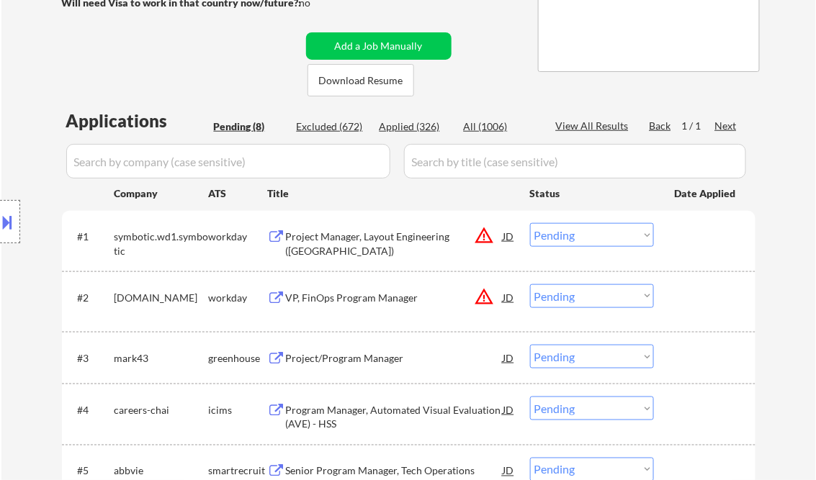
scroll to position [288, 0]
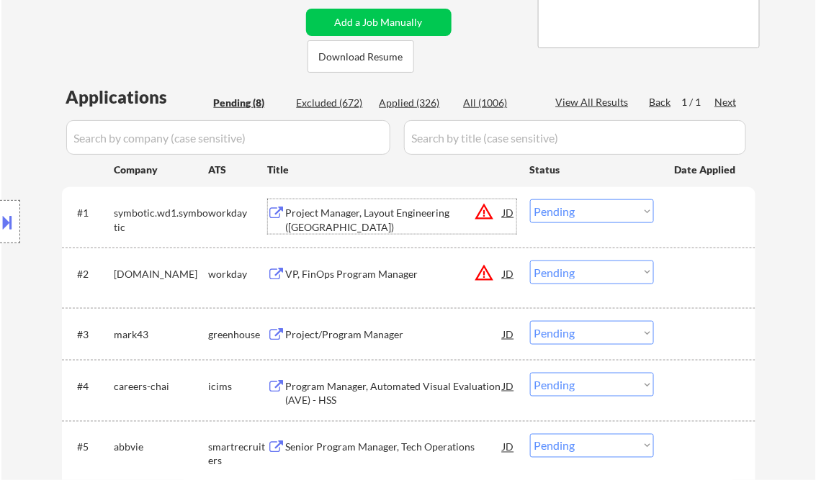
click at [339, 215] on div "Project Manager, Layout Engineering ([GEOGRAPHIC_DATA])" at bounding box center [395, 220] width 218 height 28
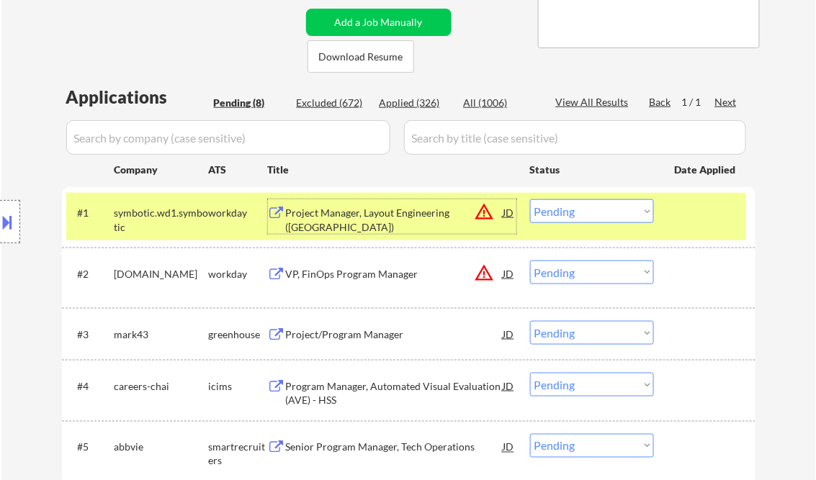
click at [587, 215] on select "Choose an option... Pending Applied Excluded (Questions) Excluded (Expired) Exc…" at bounding box center [592, 212] width 124 height 24
click at [530, 200] on select "Choose an option... Pending Applied Excluded (Questions) Excluded (Expired) Exc…" at bounding box center [592, 212] width 124 height 24
click at [380, 272] on div "VP, FinOps Program Manager" at bounding box center [395, 274] width 218 height 14
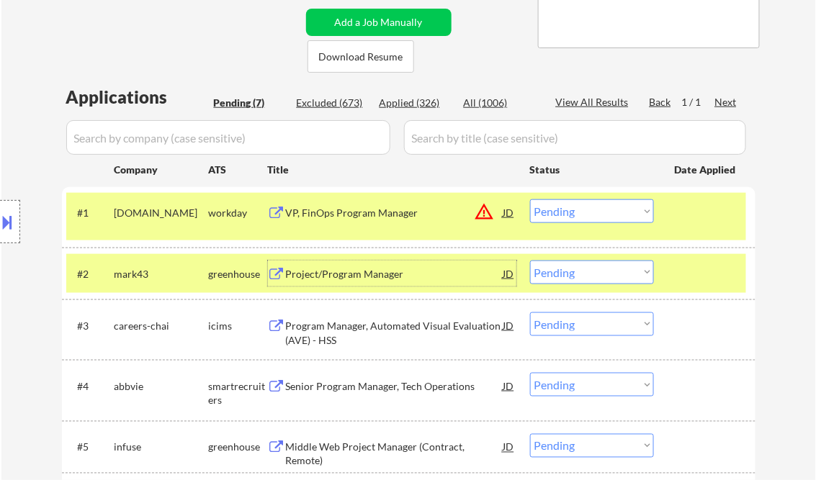
click at [580, 215] on select "Choose an option... Pending Applied Excluded (Questions) Excluded (Expired) Exc…" at bounding box center [592, 212] width 124 height 24
click at [530, 200] on select "Choose an option... Pending Applied Excluded (Questions) Excluded (Expired) Exc…" at bounding box center [592, 212] width 124 height 24
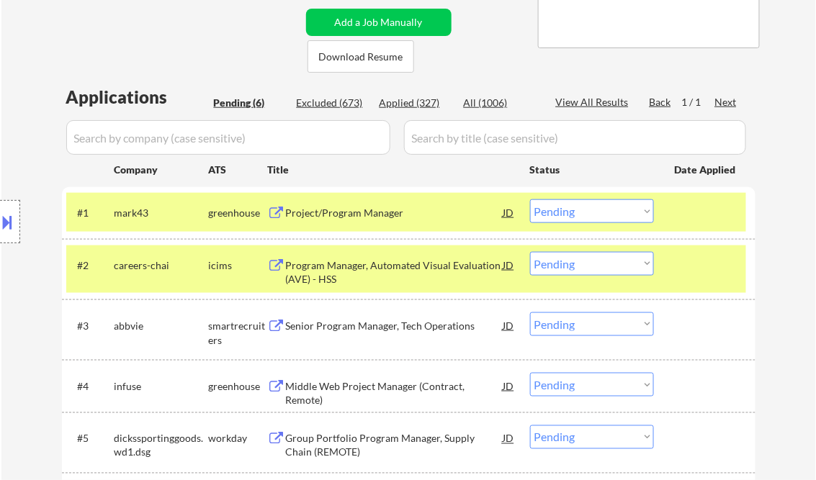
click at [350, 218] on div "Project/Program Manager" at bounding box center [395, 213] width 218 height 14
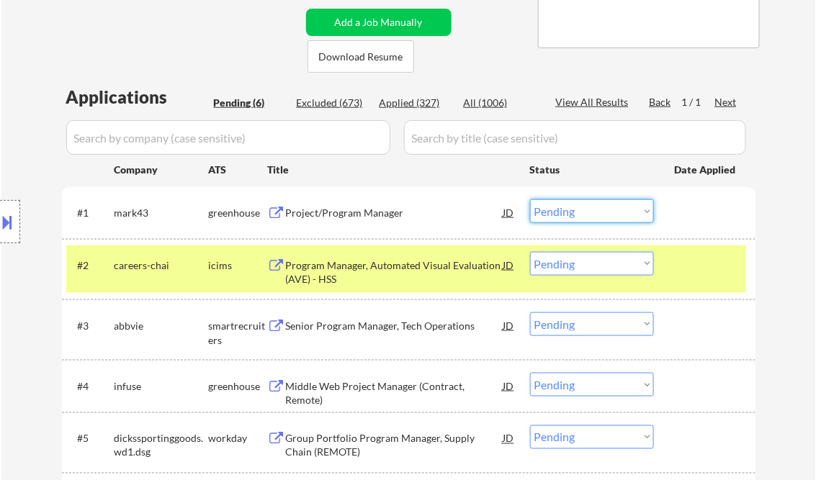
drag, startPoint x: 572, startPoint y: 207, endPoint x: 591, endPoint y: 223, distance: 24.5
click at [572, 207] on select "Choose an option... Pending Applied Excluded (Questions) Excluded (Expired) Exc…" at bounding box center [592, 212] width 124 height 24
click at [530, 200] on select "Choose an option... Pending Applied Excluded (Questions) Excluded (Expired) Exc…" at bounding box center [592, 212] width 124 height 24
select select ""pending""
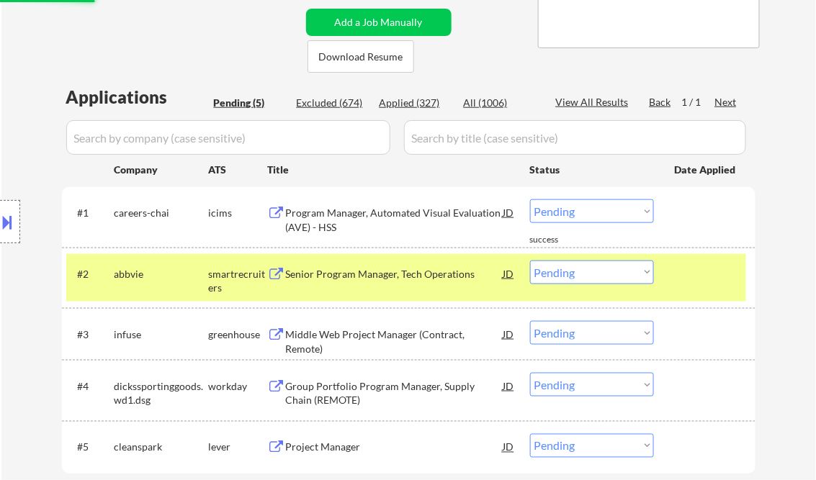
click at [367, 269] on div "Senior Program Manager, Tech Operations" at bounding box center [395, 274] width 218 height 14
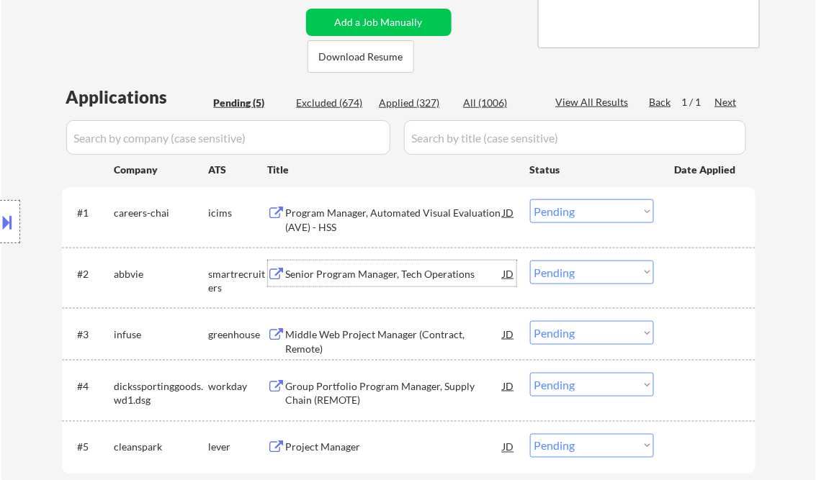
drag, startPoint x: 576, startPoint y: 278, endPoint x: 581, endPoint y: 285, distance: 8.8
click at [576, 278] on select "Choose an option... Pending Applied Excluded (Questions) Excluded (Expired) Exc…" at bounding box center [592, 273] width 124 height 24
click at [530, 261] on select "Choose an option... Pending Applied Excluded (Questions) Excluded (Expired) Exc…" at bounding box center [592, 273] width 124 height 24
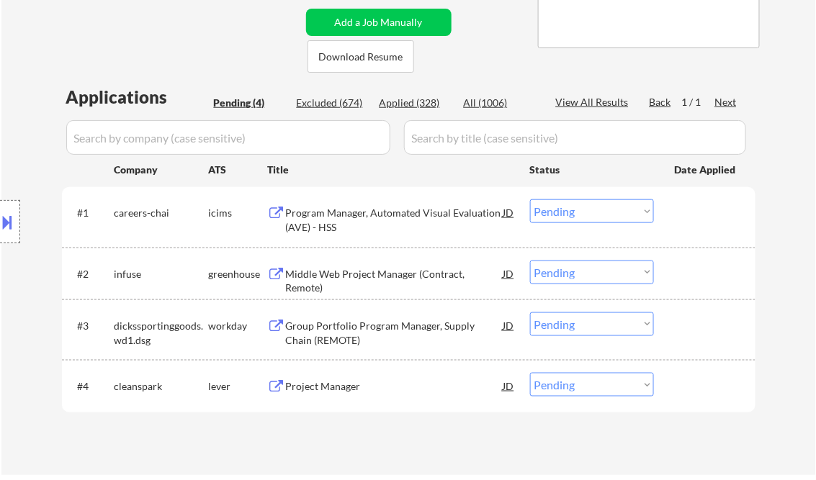
click at [363, 221] on div "Program Manager, Automated Visual Evaluation (AVE) - HSS" at bounding box center [395, 220] width 218 height 28
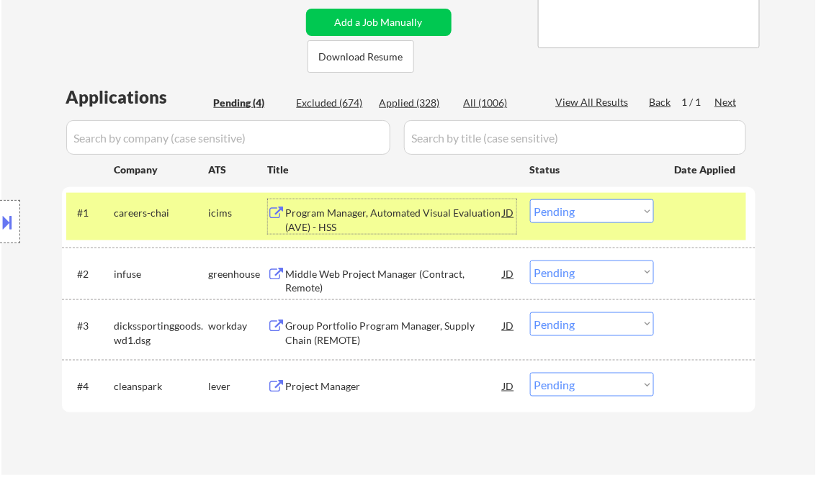
click at [377, 281] on div "Middle Web Project Manager (Contract, Remote)" at bounding box center [395, 274] width 218 height 26
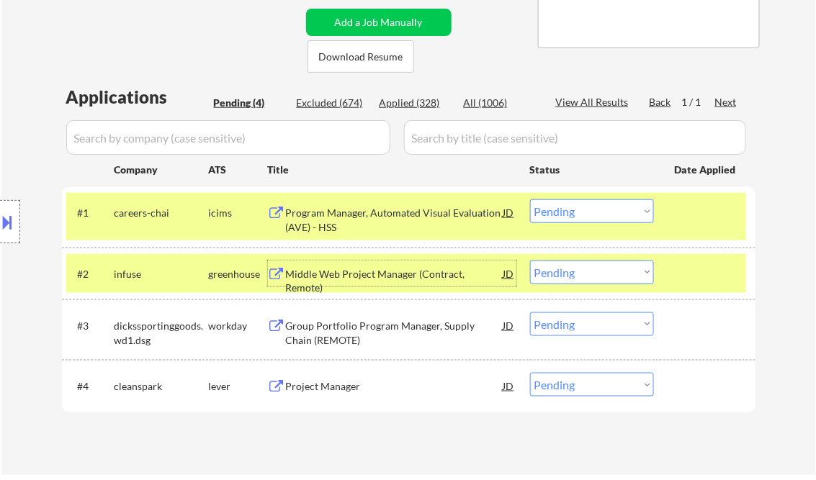
drag, startPoint x: 575, startPoint y: 271, endPoint x: 582, endPoint y: 273, distance: 7.5
click at [575, 271] on select "Choose an option... Pending Applied Excluded (Questions) Excluded (Expired) Exc…" at bounding box center [592, 273] width 124 height 24
click at [530, 261] on select "Choose an option... Pending Applied Excluded (Questions) Excluded (Expired) Exc…" at bounding box center [592, 273] width 124 height 24
click at [321, 328] on div "Group Portfolio Program Manager, Supply Chain (REMOTE)" at bounding box center [395, 333] width 218 height 28
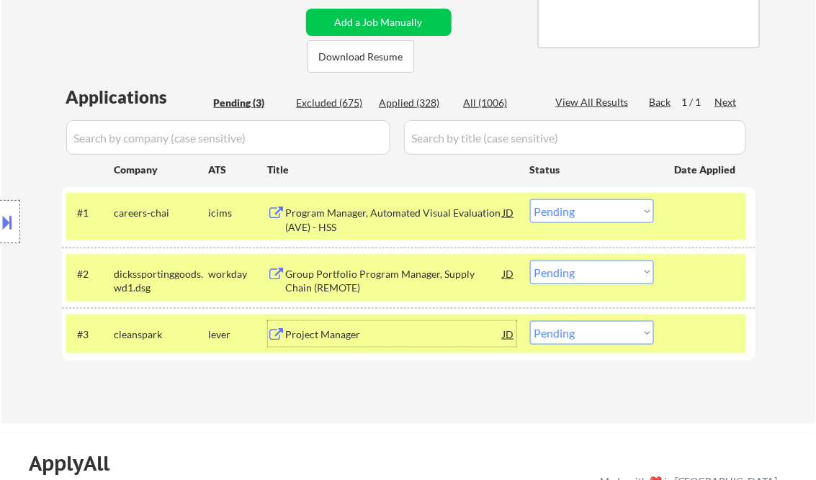
click at [637, 272] on select "Choose an option... Pending Applied Excluded (Questions) Excluded (Expired) Exc…" at bounding box center [592, 273] width 124 height 24
click at [530, 261] on select "Choose an option... Pending Applied Excluded (Questions) Excluded (Expired) Exc…" at bounding box center [592, 273] width 124 height 24
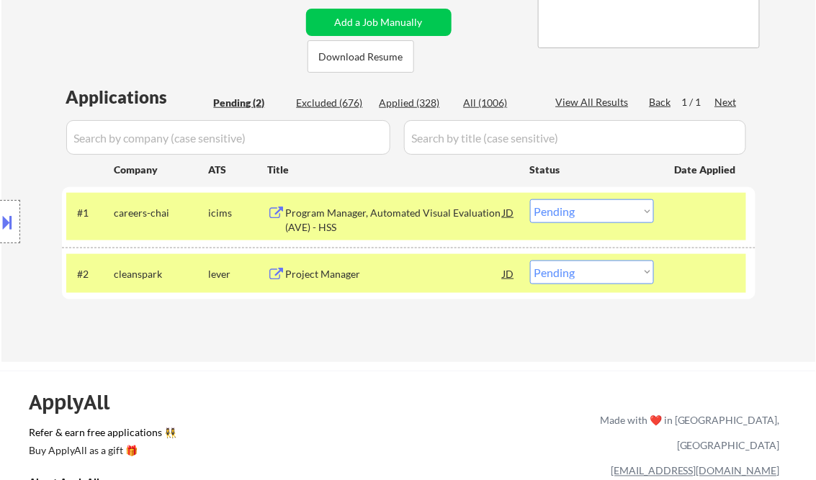
click at [347, 277] on div "Project Manager" at bounding box center [395, 274] width 218 height 14
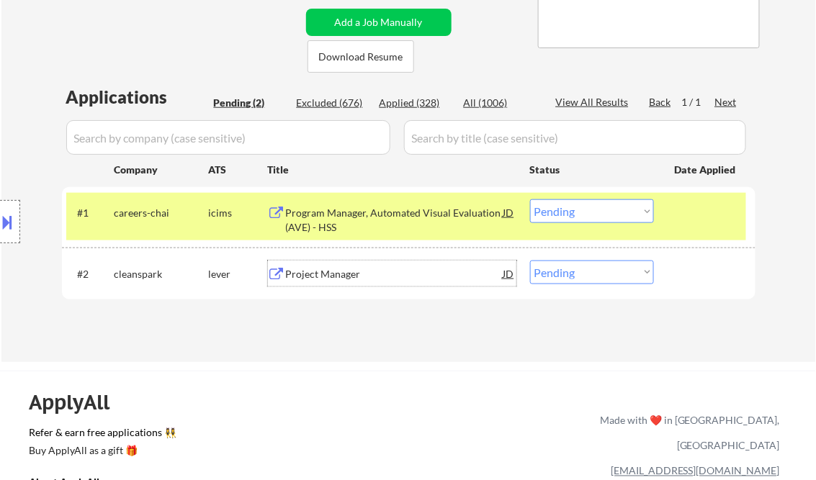
click at [580, 277] on select "Choose an option... Pending Applied Excluded (Questions) Excluded (Expired) Exc…" at bounding box center [592, 273] width 124 height 24
select select ""excluded__salary_""
click at [530, 261] on select "Choose an option... Pending Applied Excluded (Questions) Excluded (Expired) Exc…" at bounding box center [592, 273] width 124 height 24
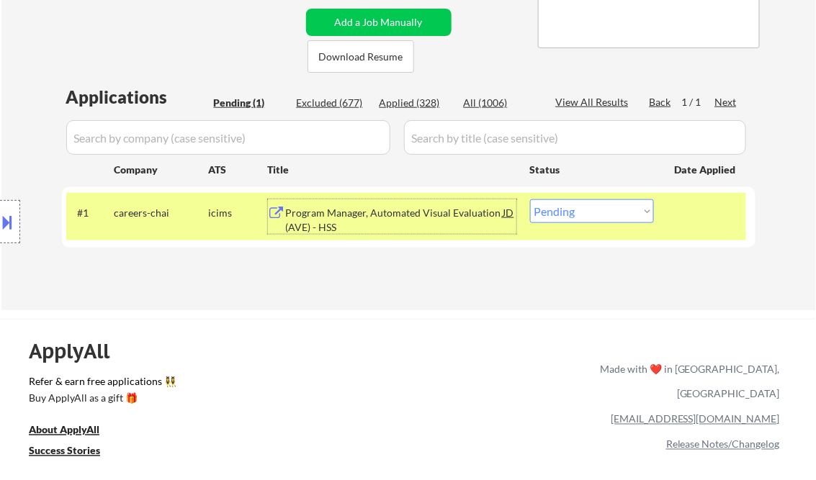
click at [387, 222] on div "Program Manager, Automated Visual Evaluation (AVE) - HSS" at bounding box center [395, 220] width 218 height 28
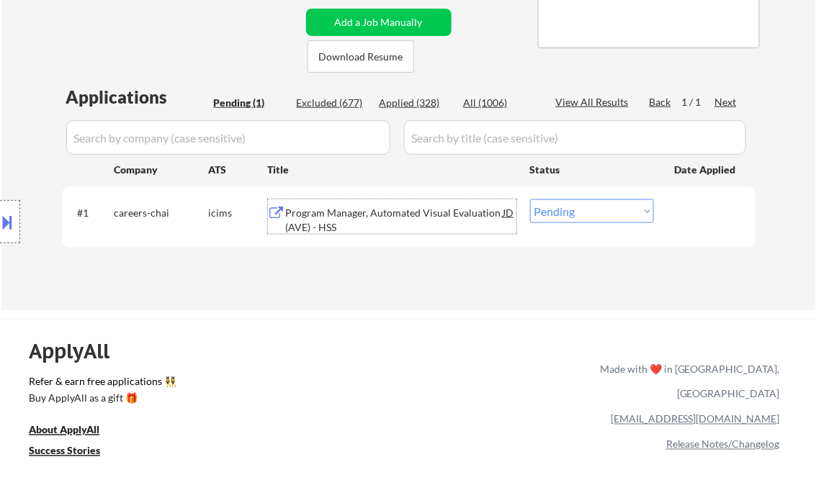
click at [568, 218] on select "Choose an option... Pending Applied Excluded (Questions) Excluded (Expired) Exc…" at bounding box center [592, 212] width 124 height 24
select select ""excluded__other_""
click at [530, 200] on select "Choose an option... Pending Applied Excluded (Questions) Excluded (Expired) Exc…" at bounding box center [592, 212] width 124 height 24
click at [359, 234] on div "Program Manager, Automated Visual Evaluation (AVE) - HSS" at bounding box center [395, 220] width 218 height 28
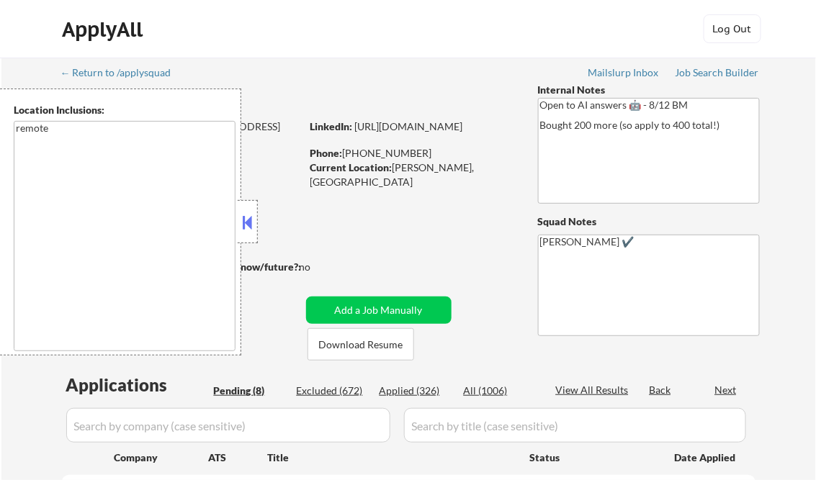
select select ""pending""
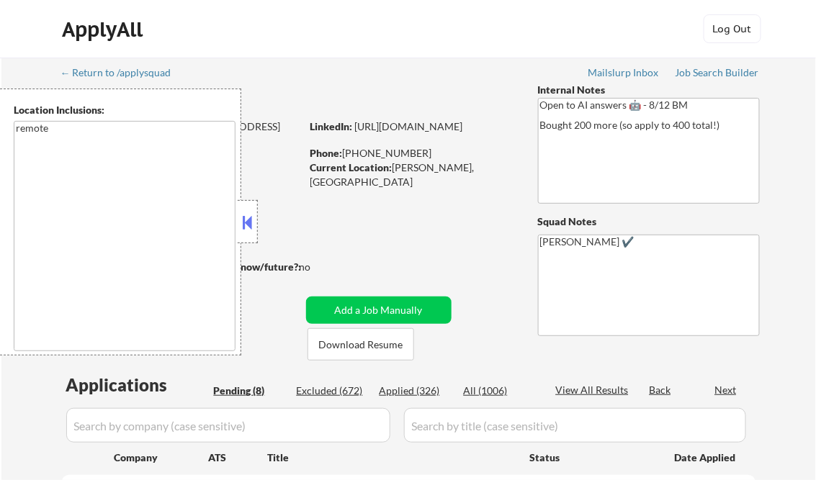
select select ""pending""
click at [246, 220] on button at bounding box center [248, 223] width 16 height 22
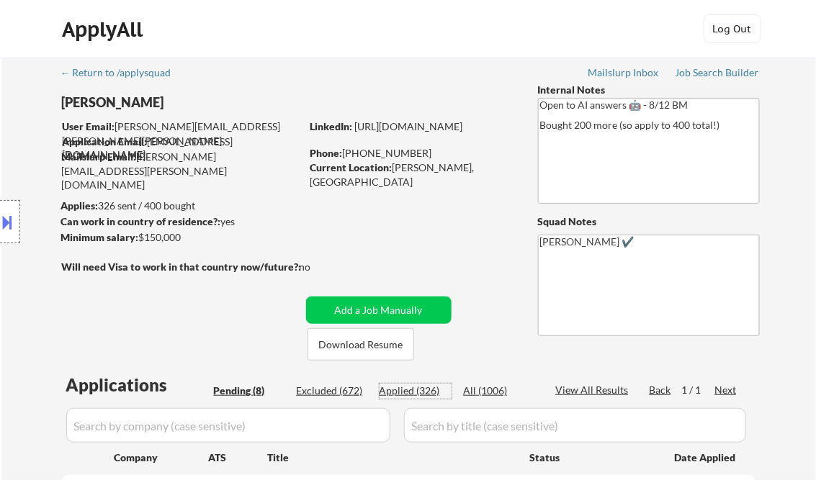
click at [419, 388] on div "Applied (326)" at bounding box center [416, 391] width 72 height 14
click at [614, 390] on div "View All Results" at bounding box center [594, 390] width 77 height 14
select select ""applied""
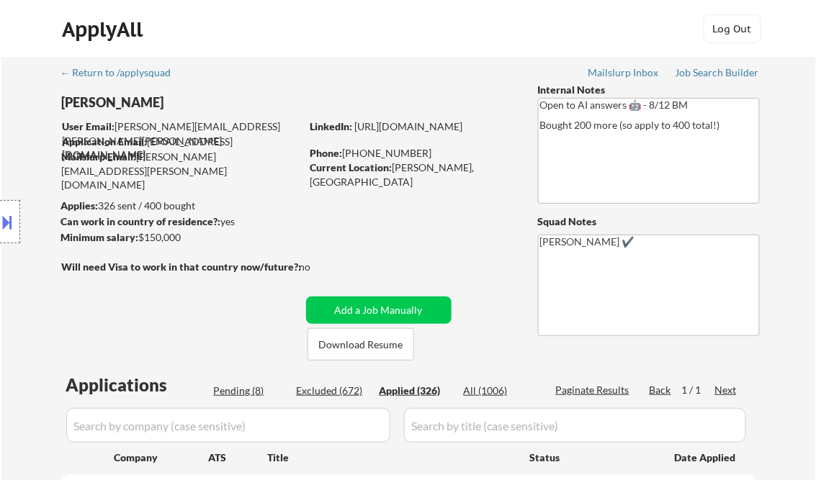
select select ""applied""
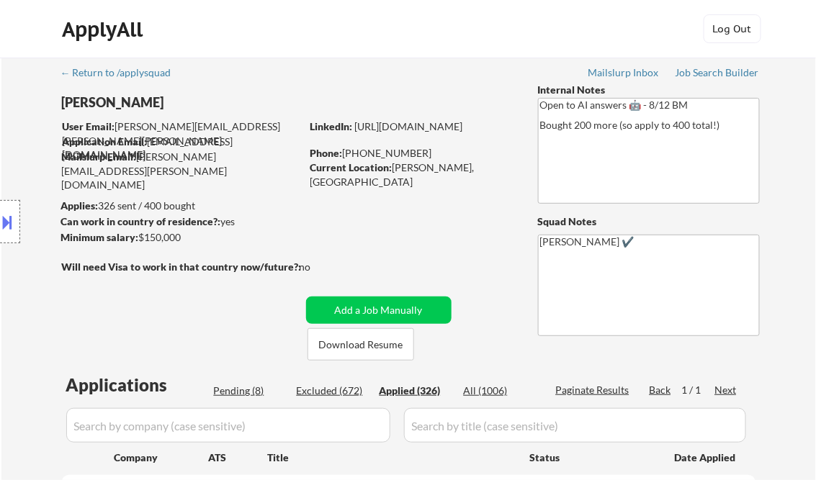
select select ""applied""
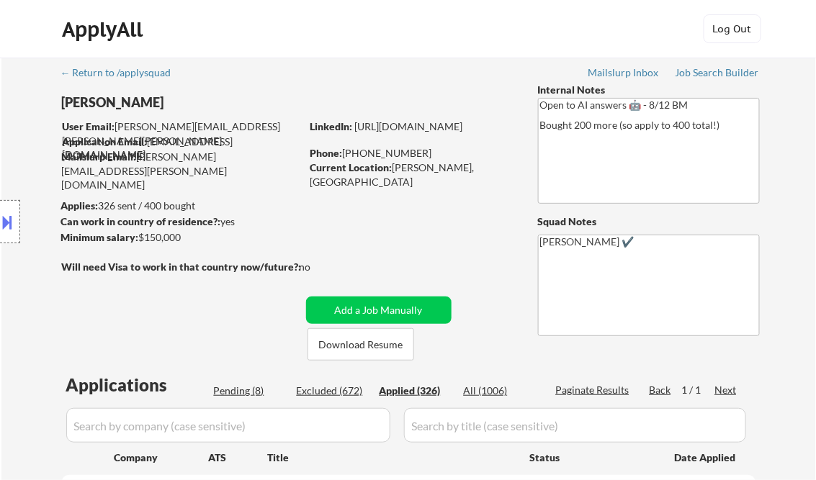
select select ""applied""
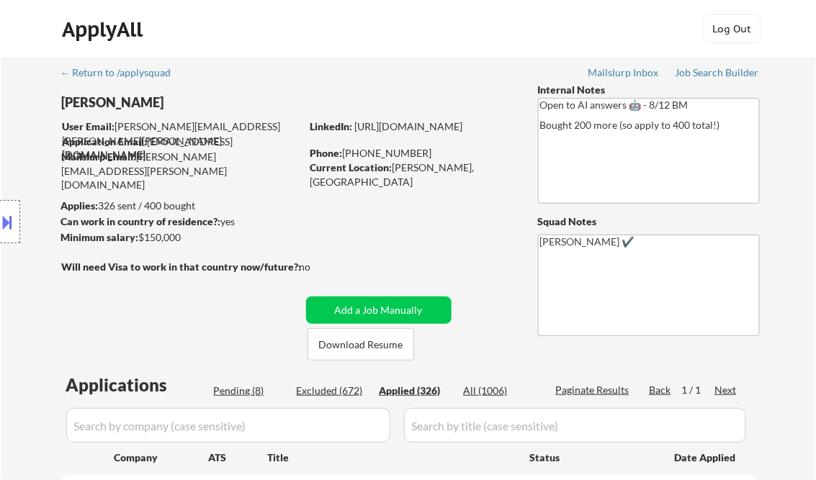
select select ""applied""
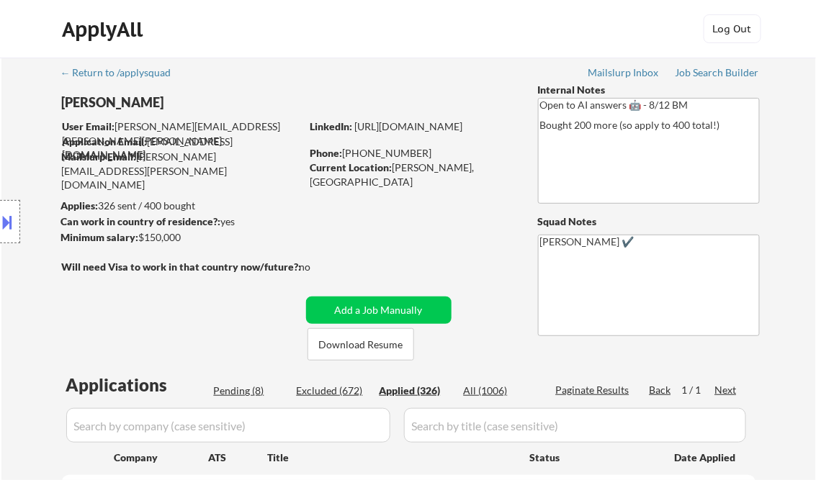
select select ""applied""
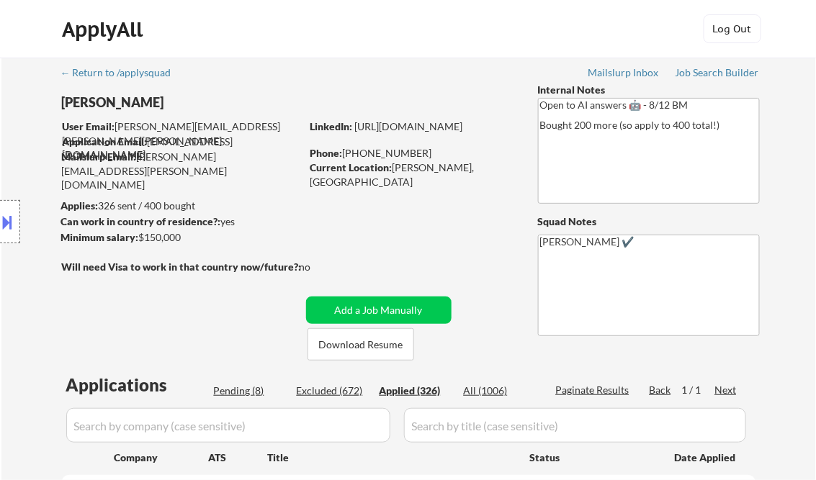
select select ""applied""
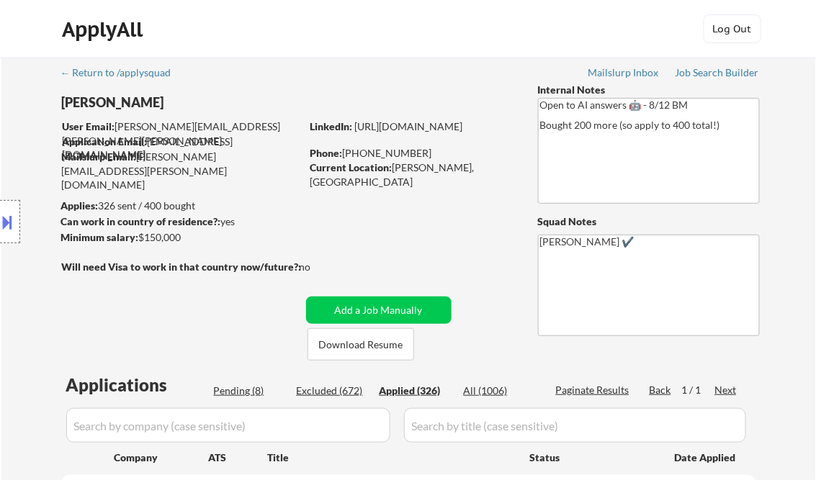
select select ""applied""
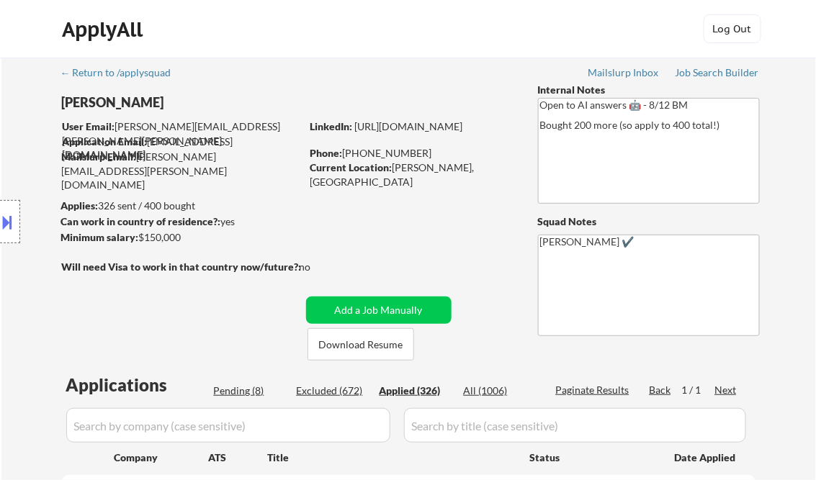
select select ""applied""
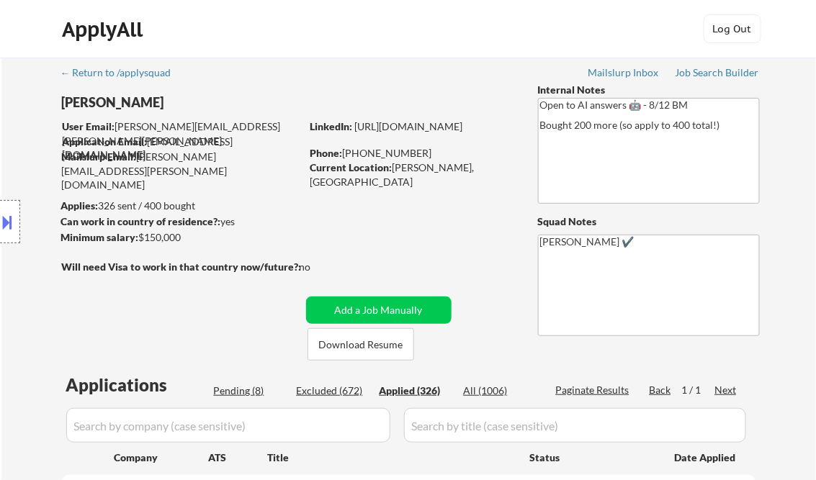
select select ""applied""
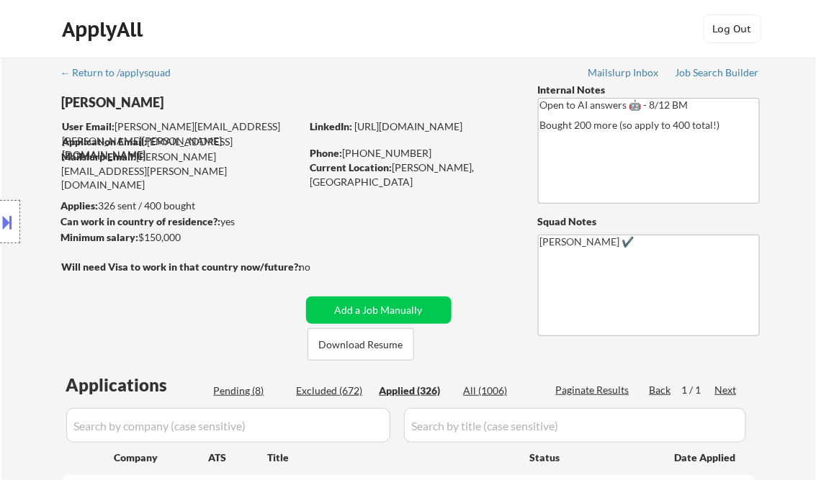
select select ""applied""
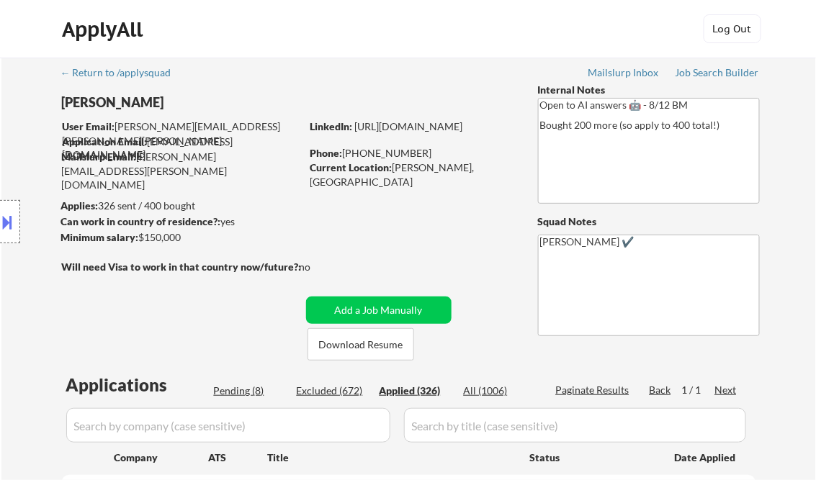
select select ""applied""
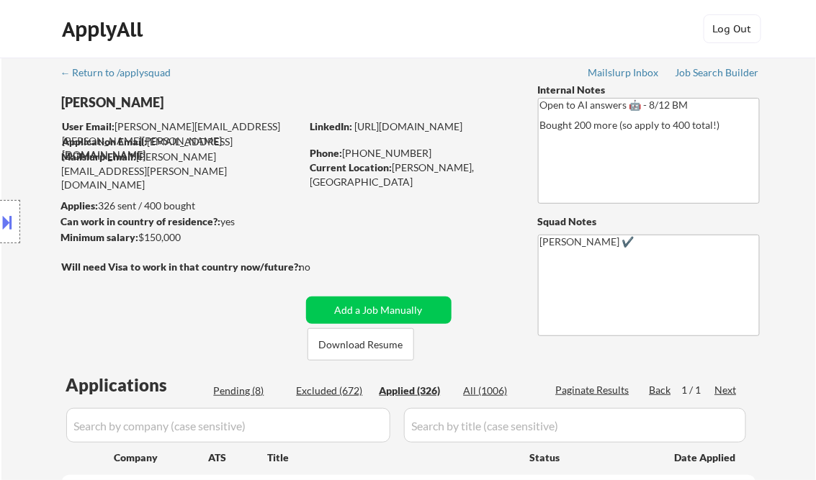
select select ""applied""
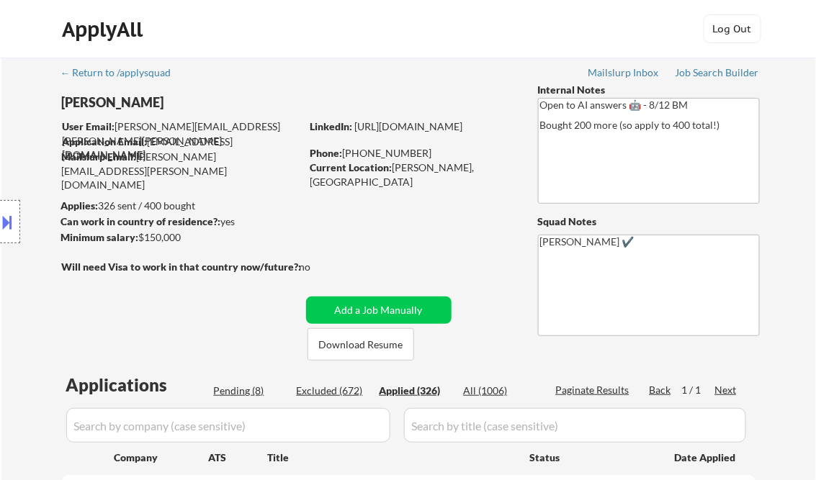
select select ""applied""
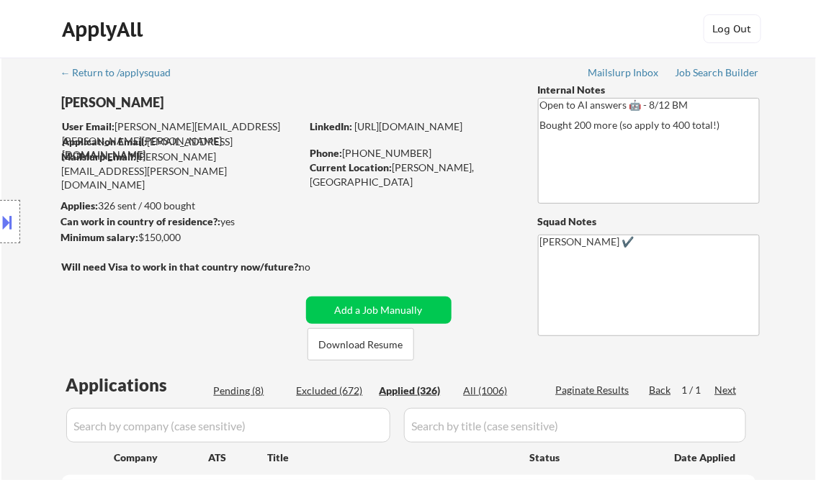
select select ""applied""
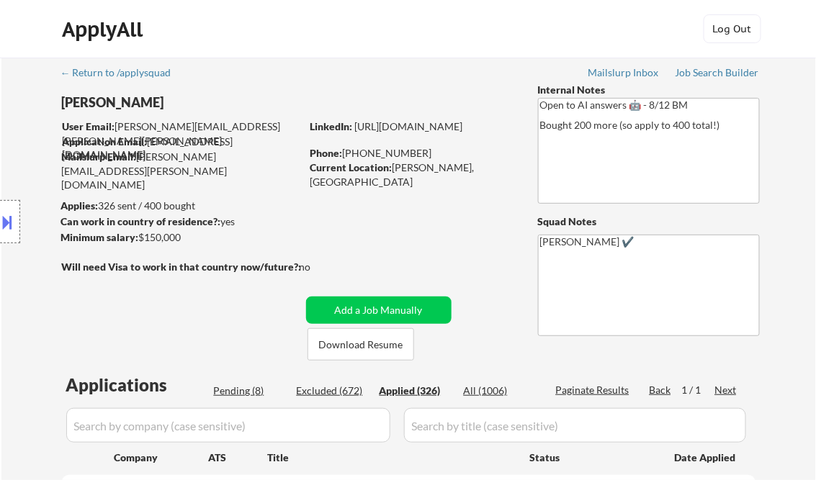
select select ""applied""
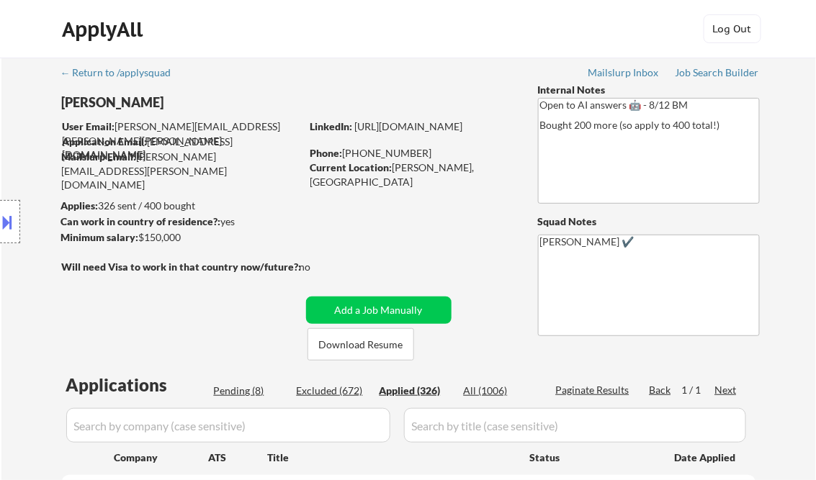
select select ""applied""
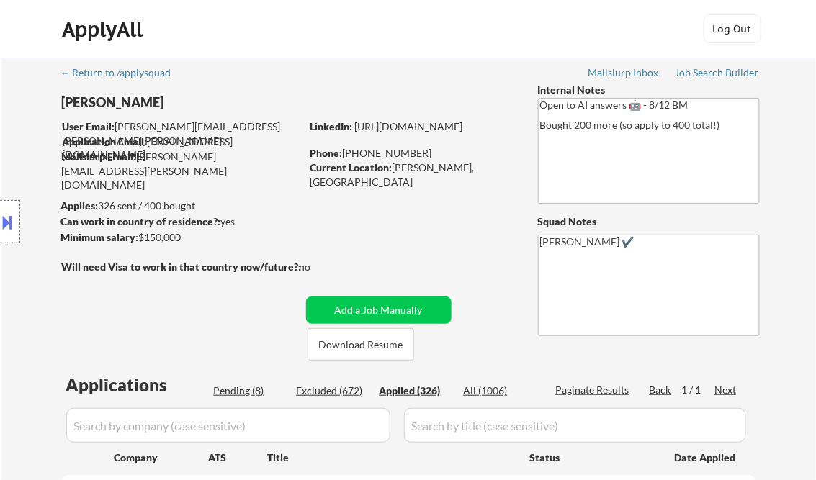
select select ""applied""
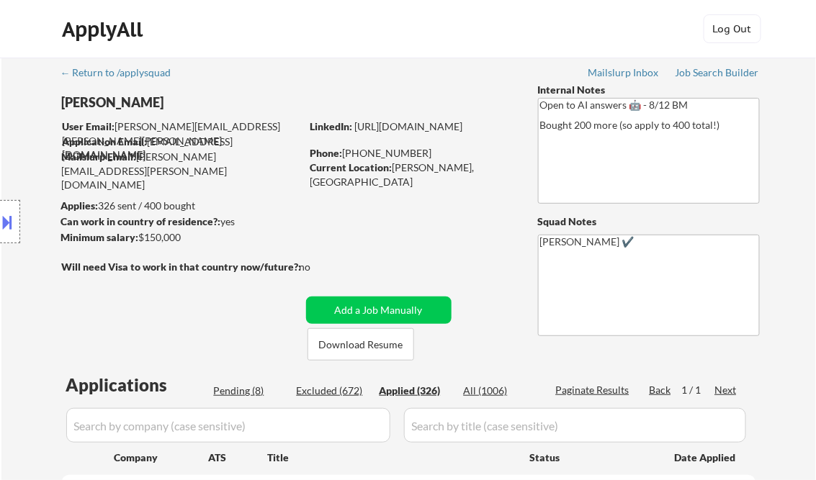
select select ""applied""
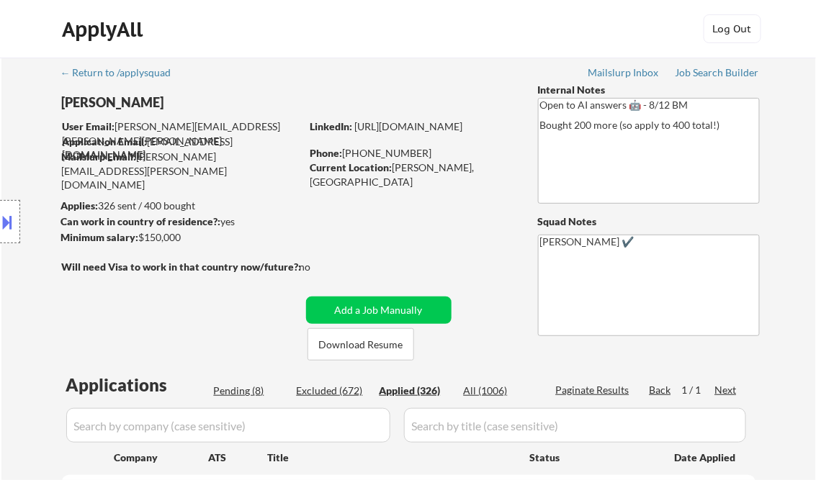
select select ""applied""
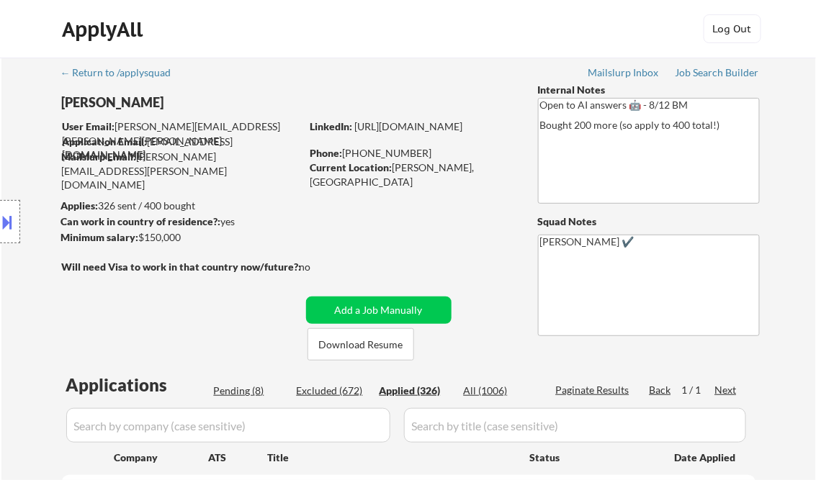
select select ""applied""
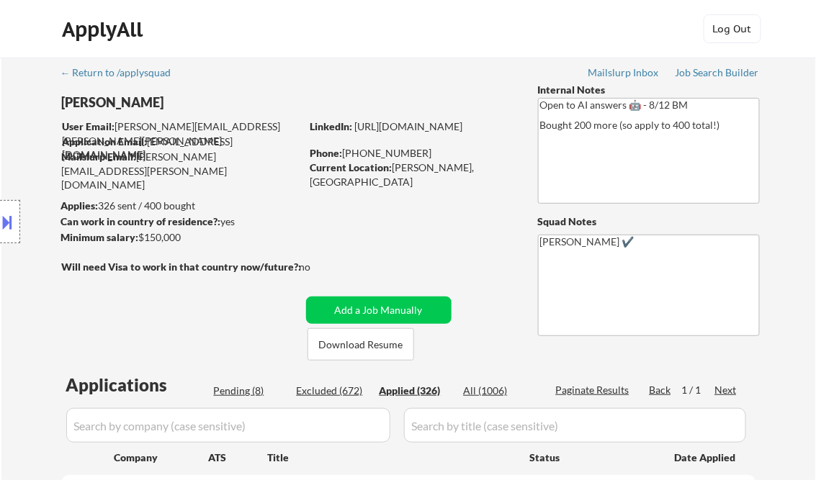
select select ""applied""
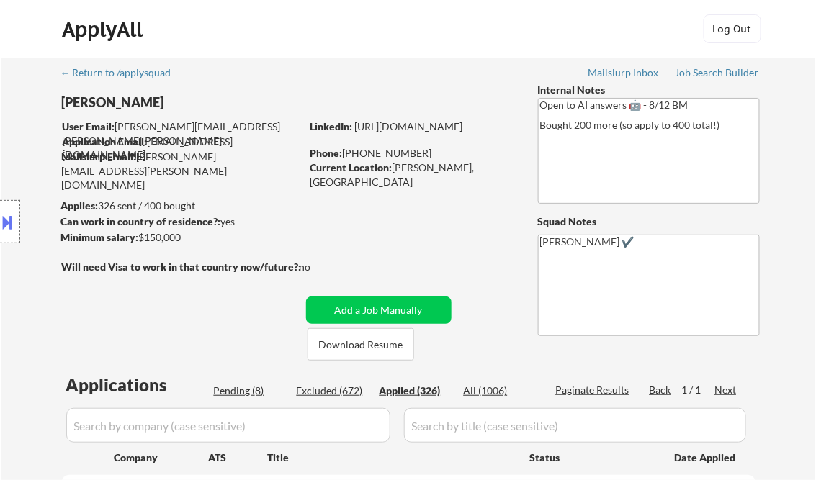
select select ""applied""
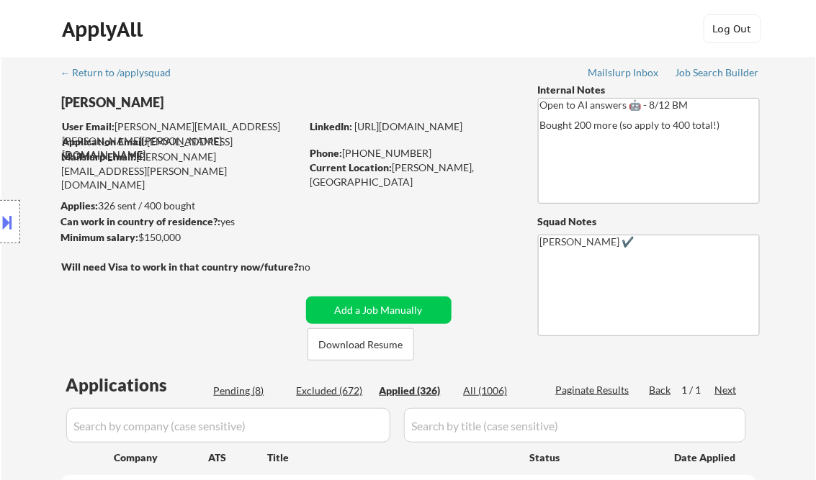
select select ""applied""
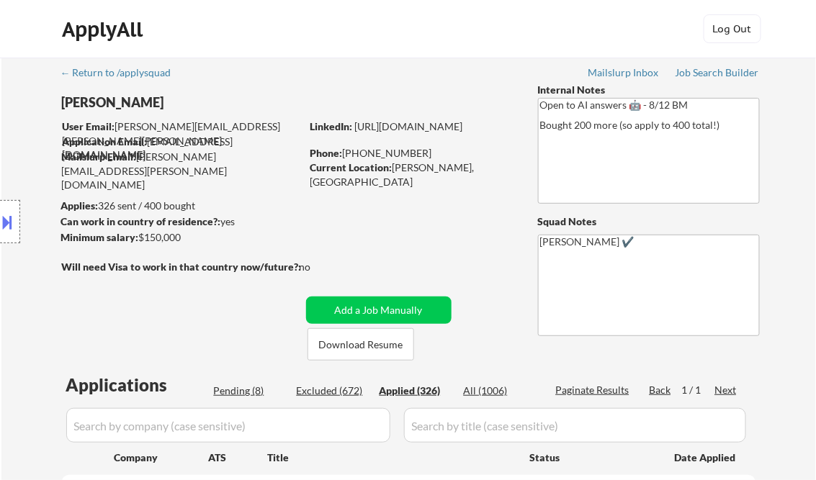
select select ""applied""
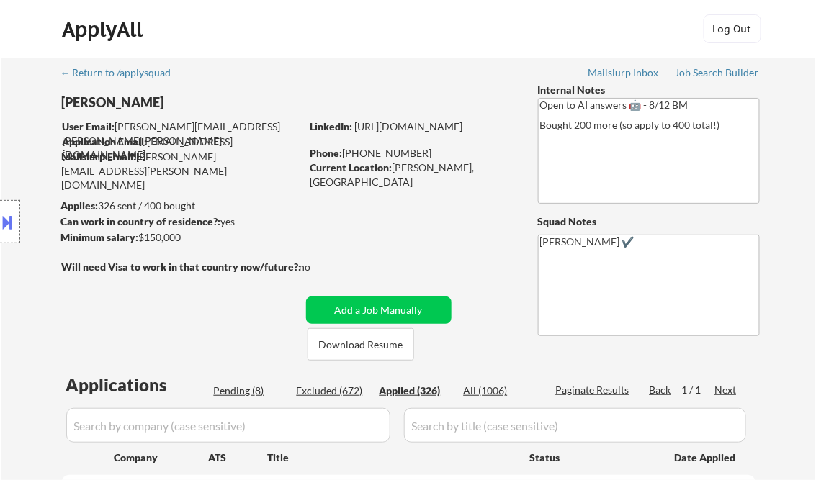
select select ""applied""
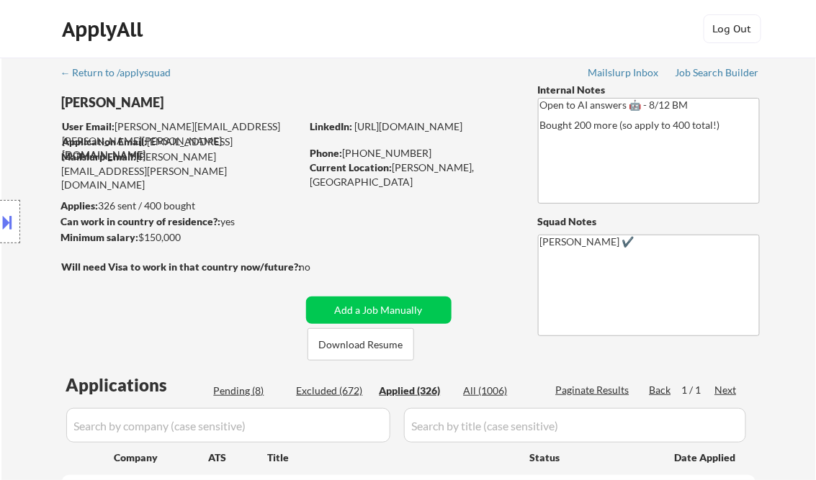
select select ""applied""
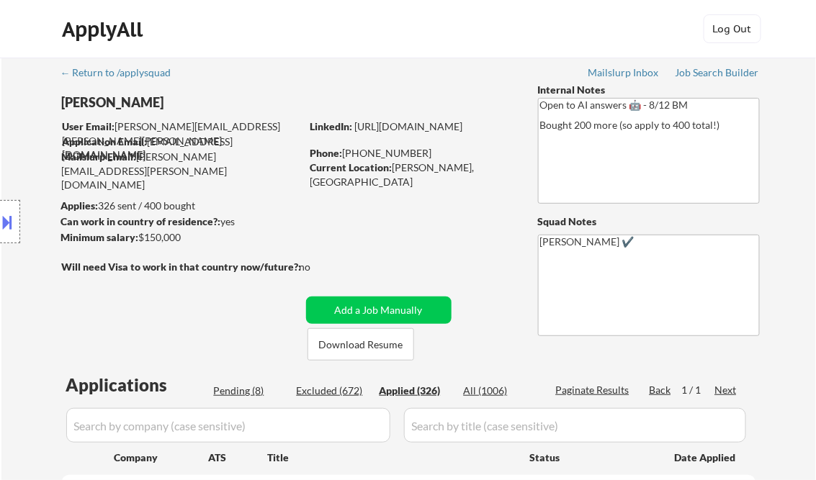
select select ""applied""
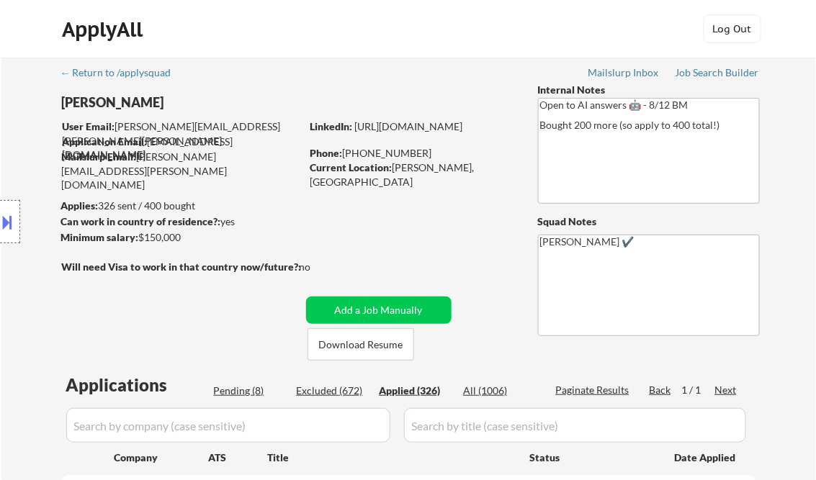
select select ""applied""
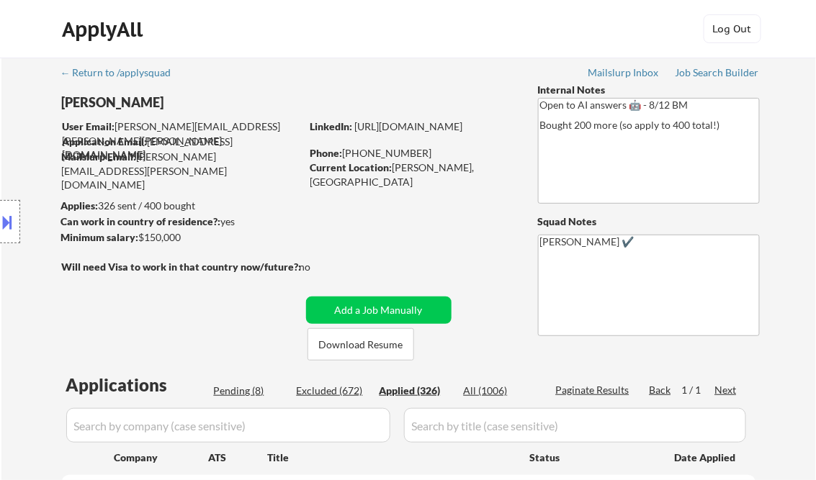
select select ""applied""
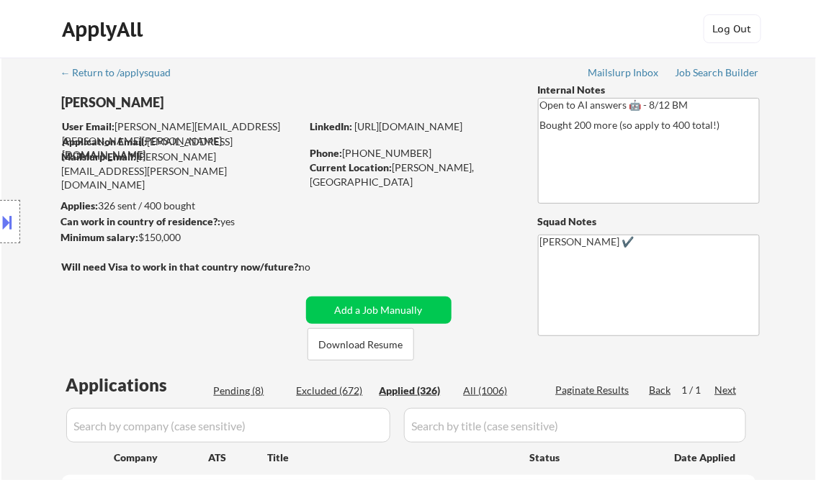
select select ""applied""
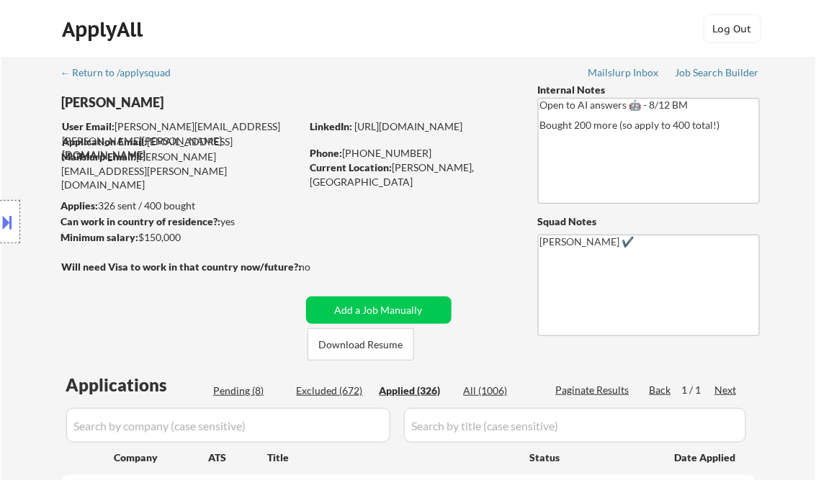
select select ""applied""
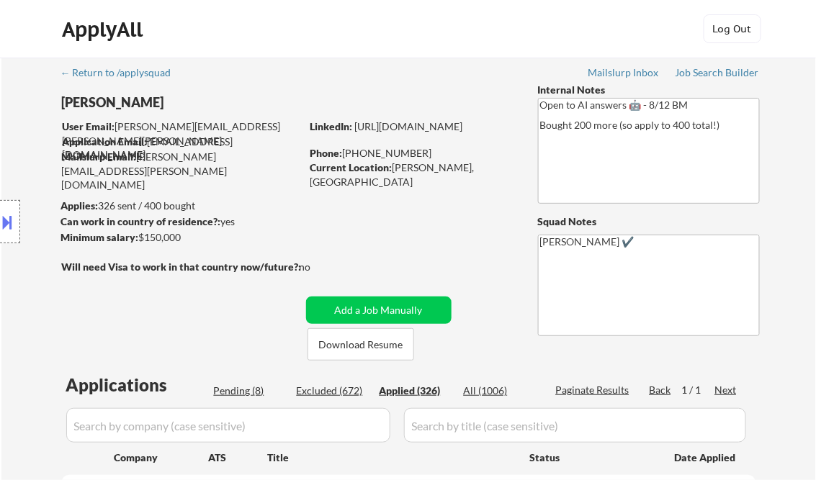
select select ""applied""
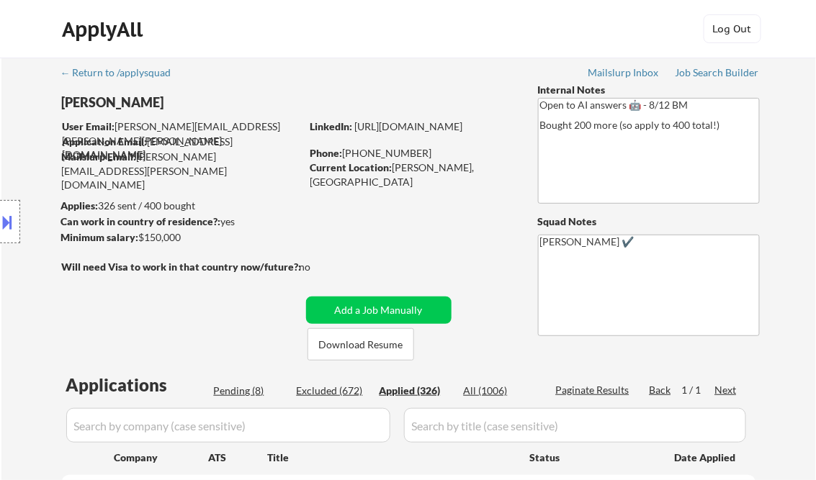
select select ""applied""
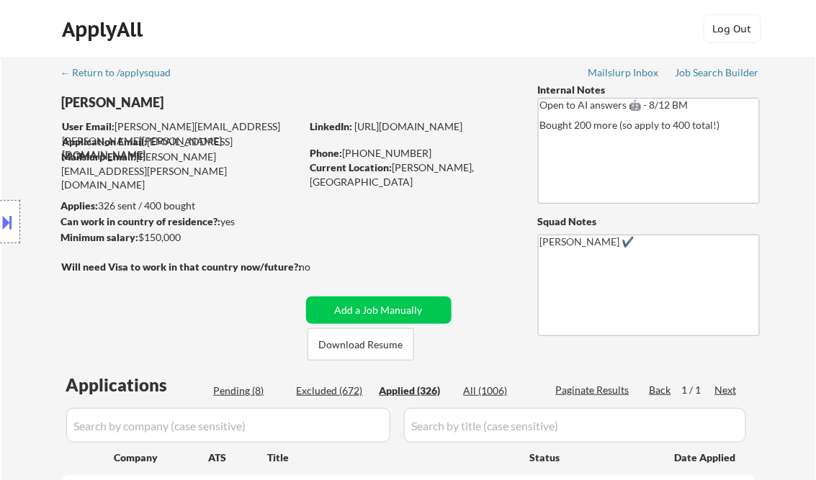
select select ""applied""
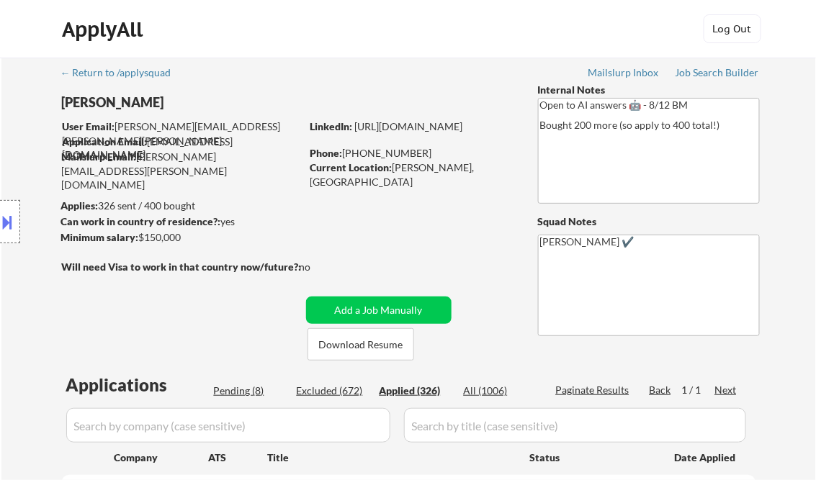
select select ""applied""
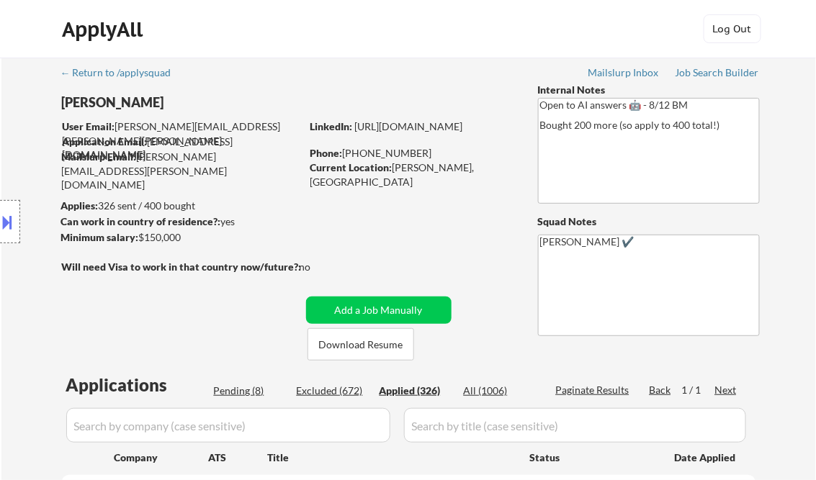
select select ""applied""
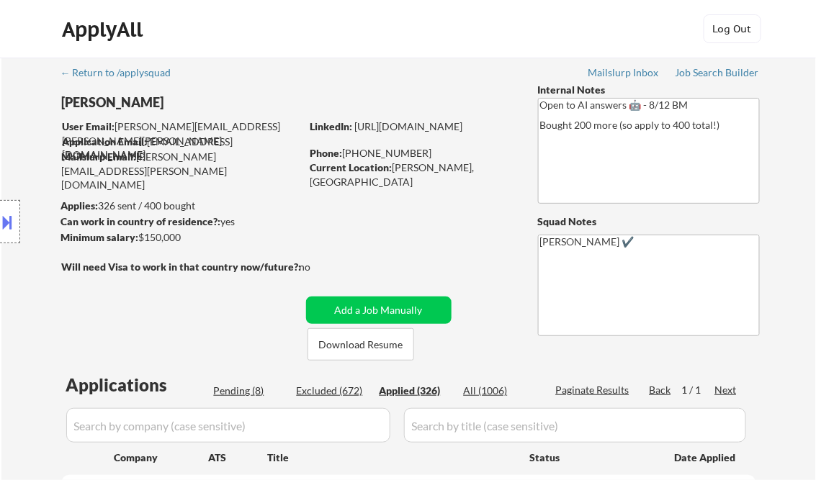
select select ""applied""
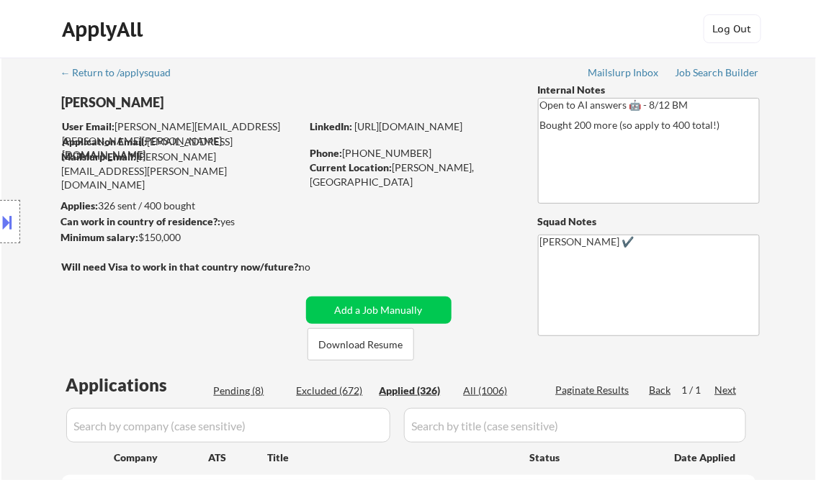
select select ""applied""
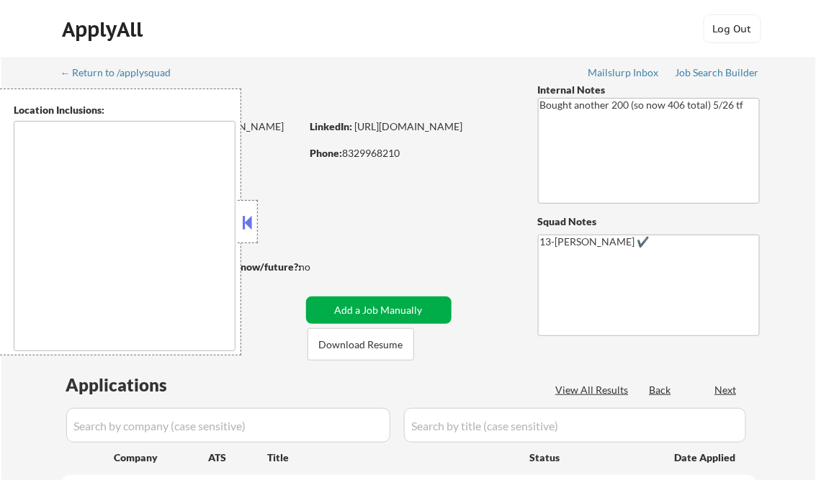
select select ""pending""
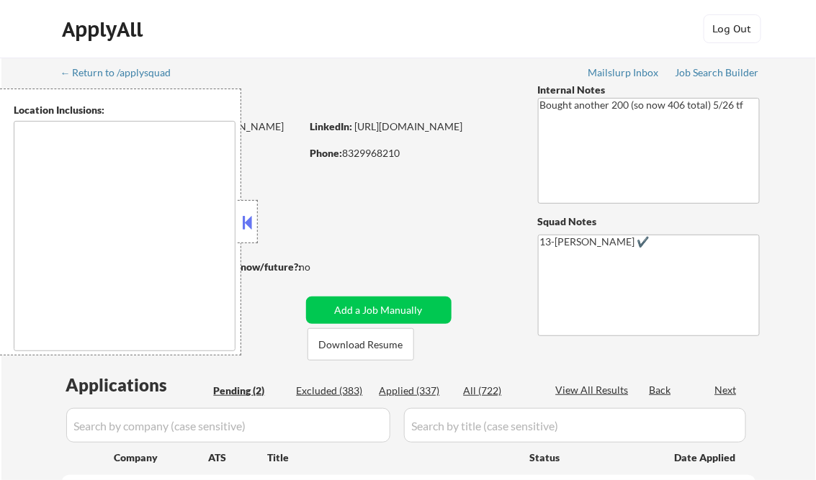
type textarea "remote"
click at [240, 225] on button at bounding box center [248, 223] width 16 height 22
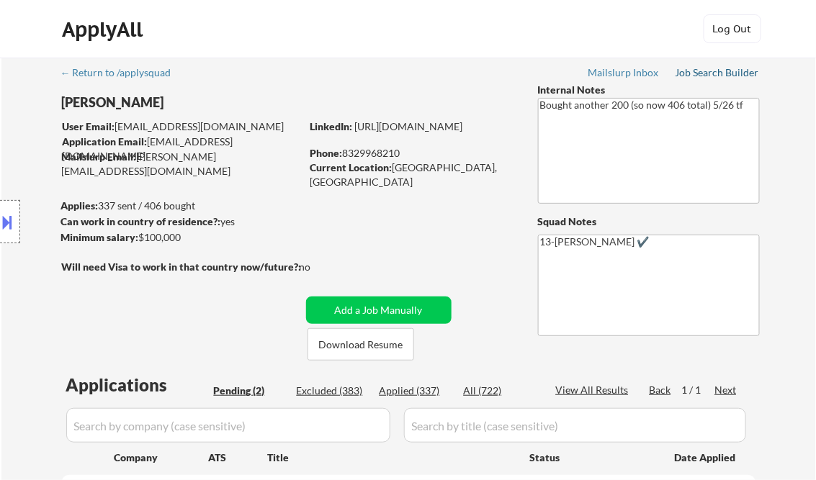
click at [725, 74] on div "Job Search Builder" at bounding box center [718, 73] width 84 height 10
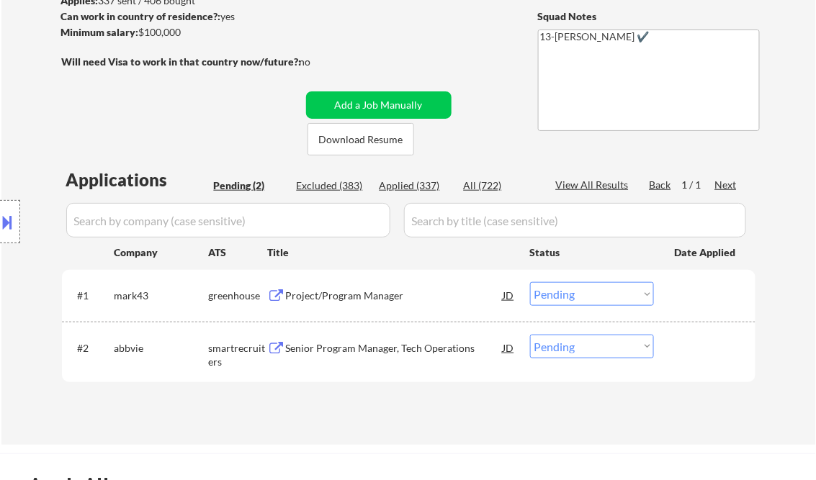
scroll to position [230, 0]
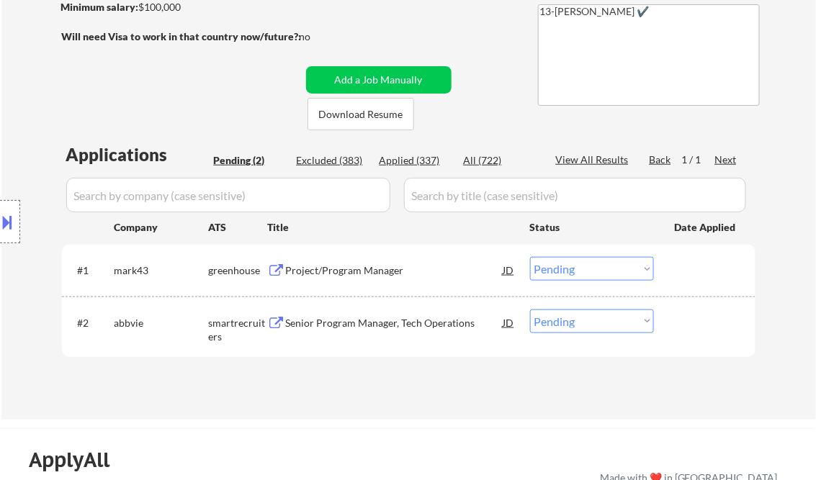
click at [365, 270] on div "Project/Program Manager" at bounding box center [395, 271] width 218 height 14
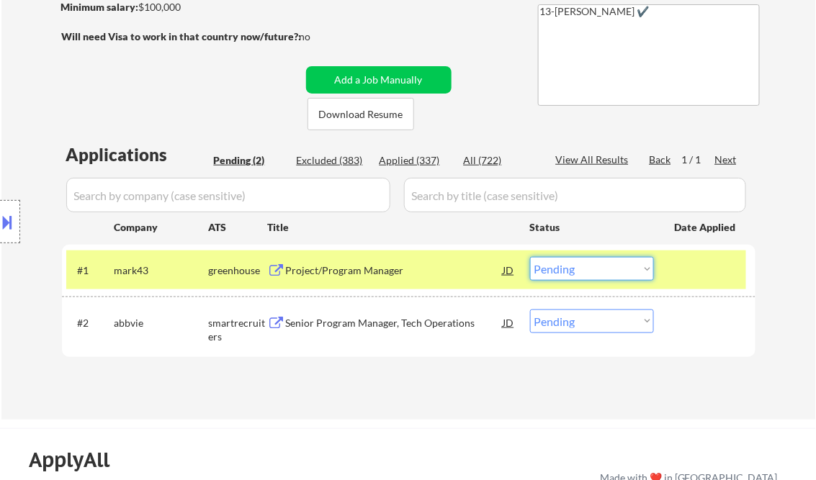
drag, startPoint x: 550, startPoint y: 269, endPoint x: 584, endPoint y: 281, distance: 36.0
click at [551, 269] on select "Choose an option... Pending Applied Excluded (Questions) Excluded (Expired) Exc…" at bounding box center [592, 269] width 124 height 24
click at [530, 257] on select "Choose an option... Pending Applied Excluded (Questions) Excluded (Expired) Exc…" at bounding box center [592, 269] width 124 height 24
click at [385, 333] on div "Senior Program Manager, Tech Operations" at bounding box center [395, 323] width 218 height 26
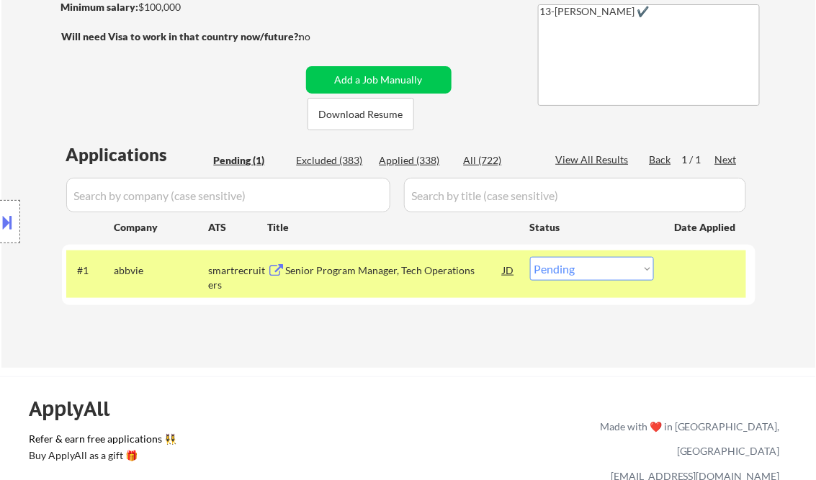
drag, startPoint x: 582, startPoint y: 277, endPoint x: 591, endPoint y: 282, distance: 9.7
click at [582, 277] on select "Choose an option... Pending Applied Excluded (Questions) Excluded (Expired) Exc…" at bounding box center [592, 269] width 124 height 24
select select ""applied""
click at [530, 257] on select "Choose an option... Pending Applied Excluded (Questions) Excluded (Expired) Exc…" at bounding box center [592, 269] width 124 height 24
click at [456, 338] on div "Applications Pending (1) Excluded (383) Applied (338) All (722) View All Result…" at bounding box center [409, 242] width 694 height 198
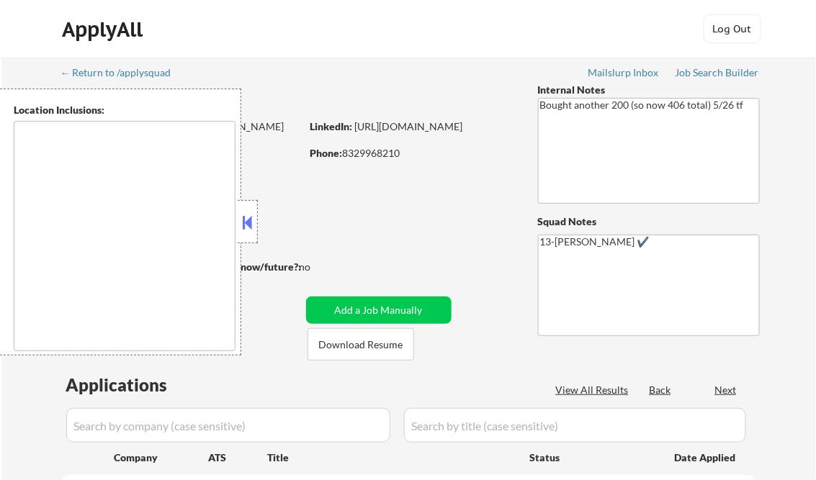
type textarea "remote"
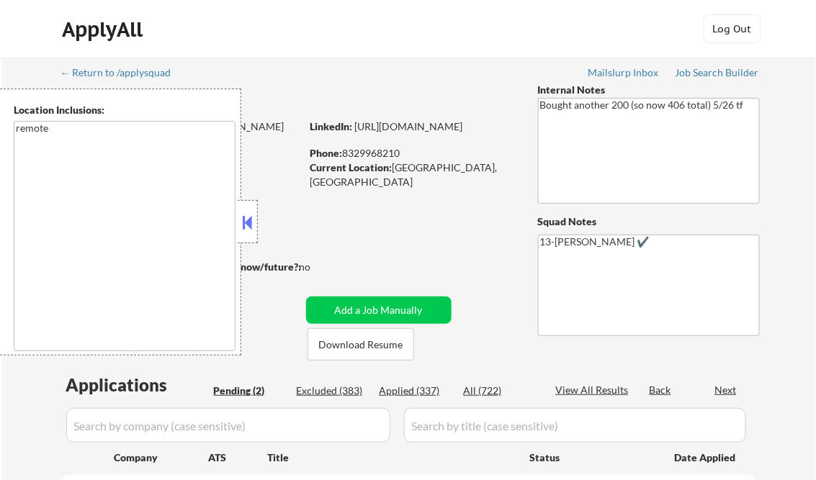
select select ""pending""
click at [252, 218] on button at bounding box center [248, 223] width 16 height 22
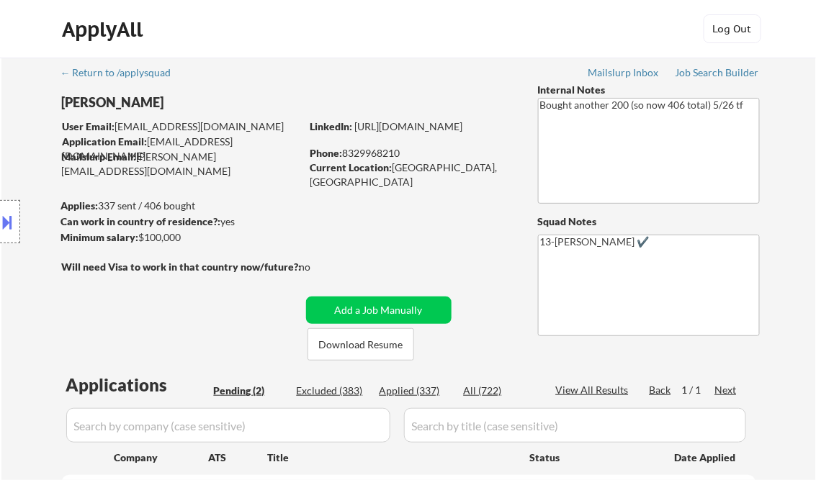
click at [424, 392] on div "Applied (337)" at bounding box center [416, 391] width 72 height 14
click at [582, 390] on div "View All Results" at bounding box center [594, 390] width 77 height 14
select select ""applied""
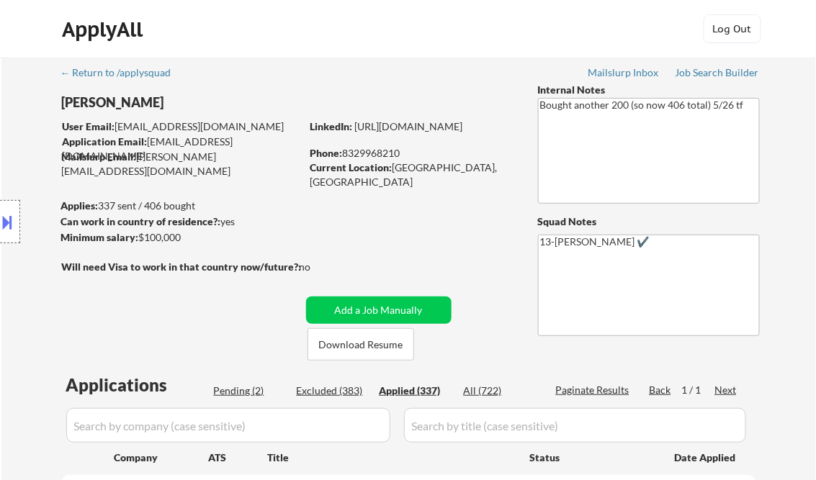
select select ""applied""
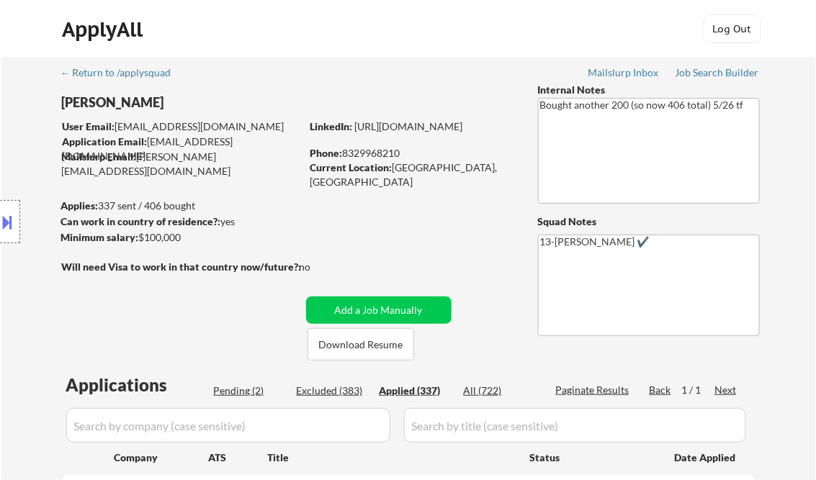
select select ""applied""
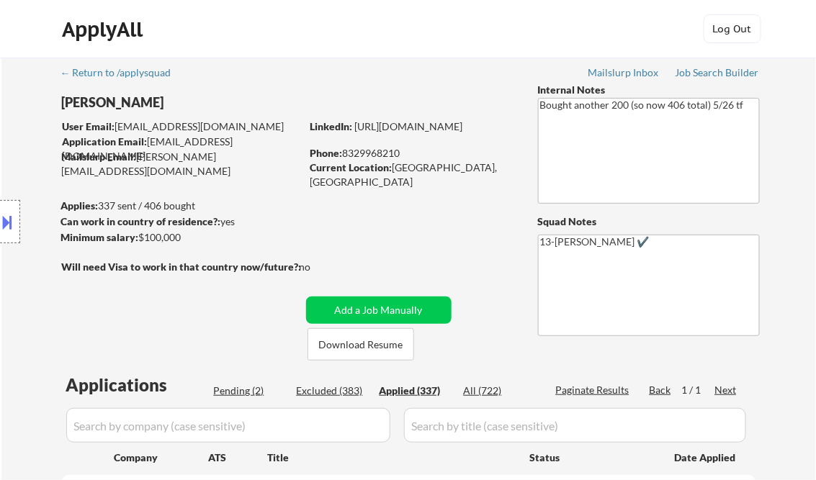
select select ""applied""
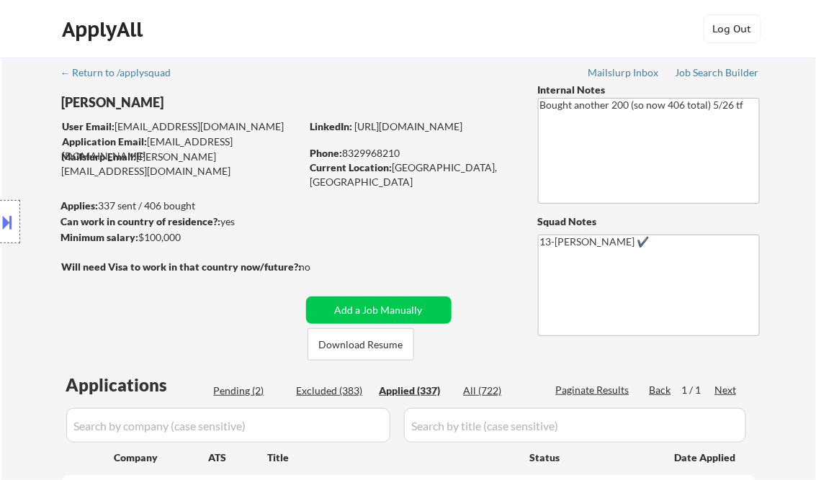
select select ""applied""
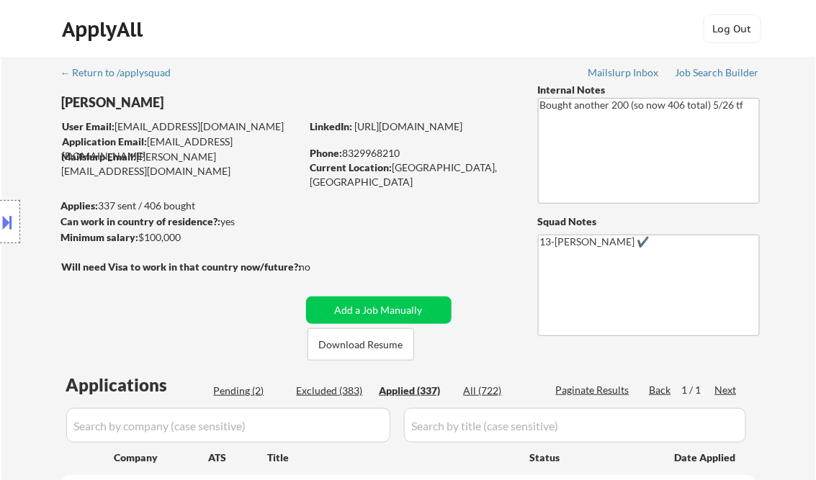
select select ""applied""
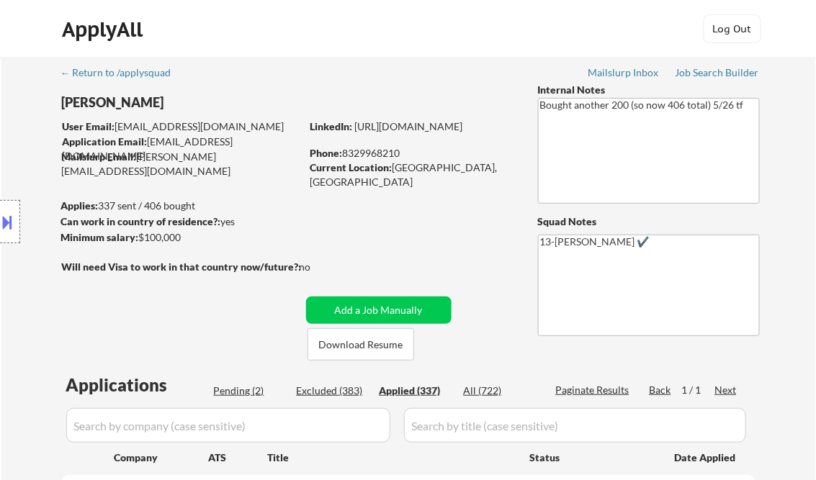
select select ""applied""
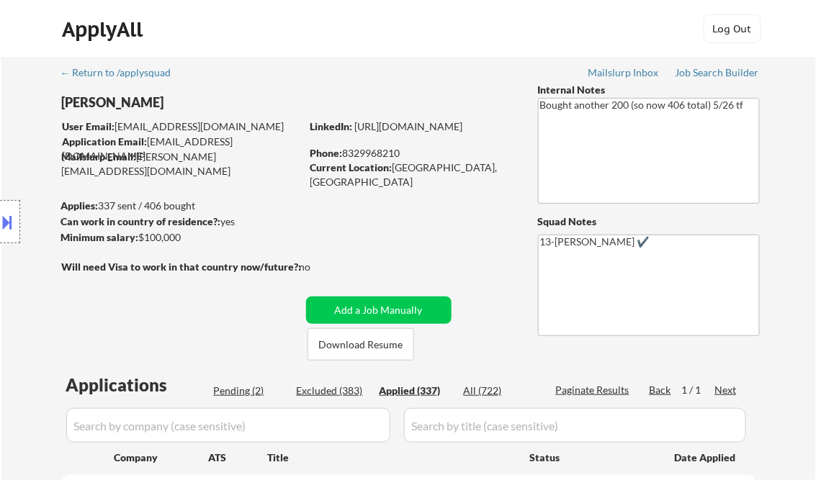
select select ""applied""
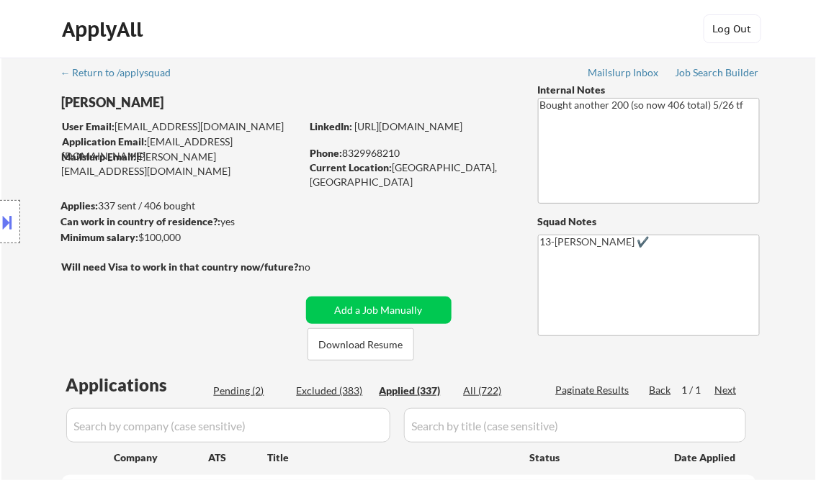
select select ""applied""
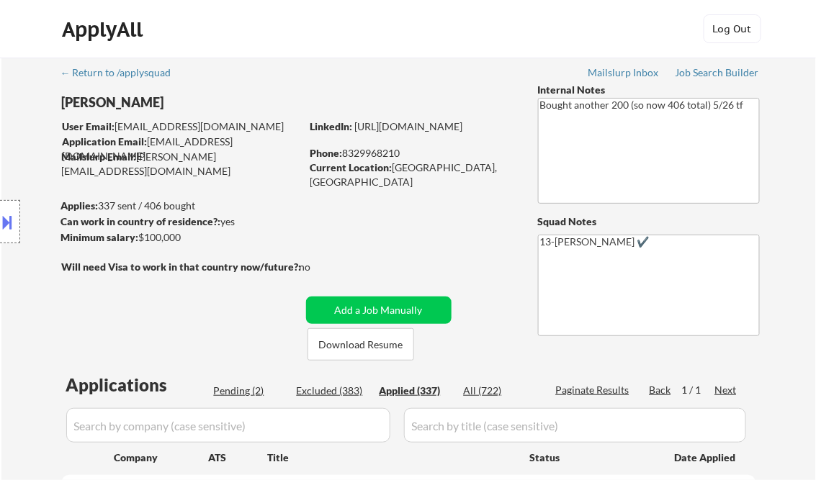
select select ""applied""
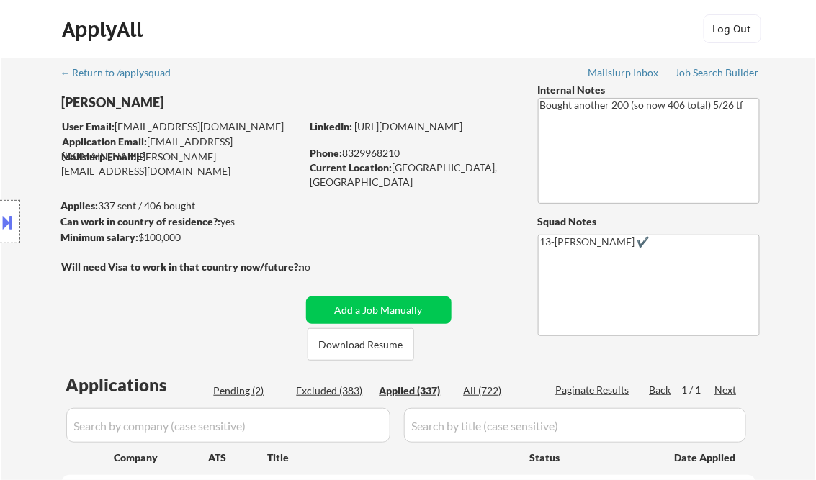
select select ""applied""
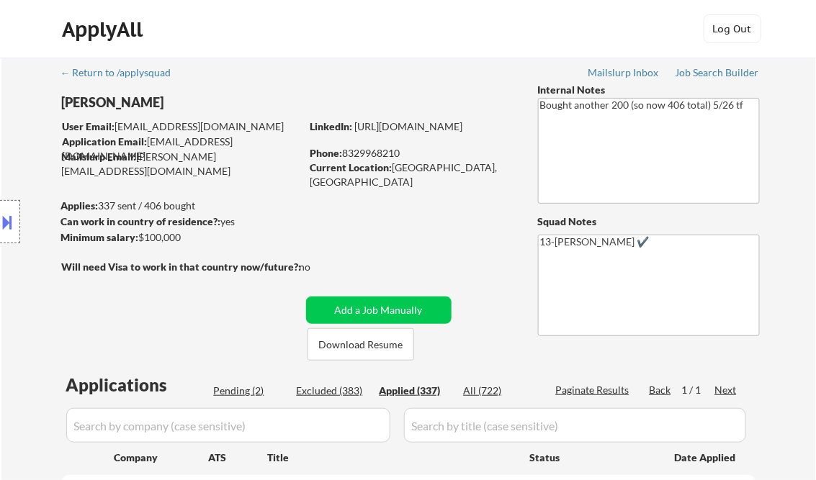
select select ""applied""
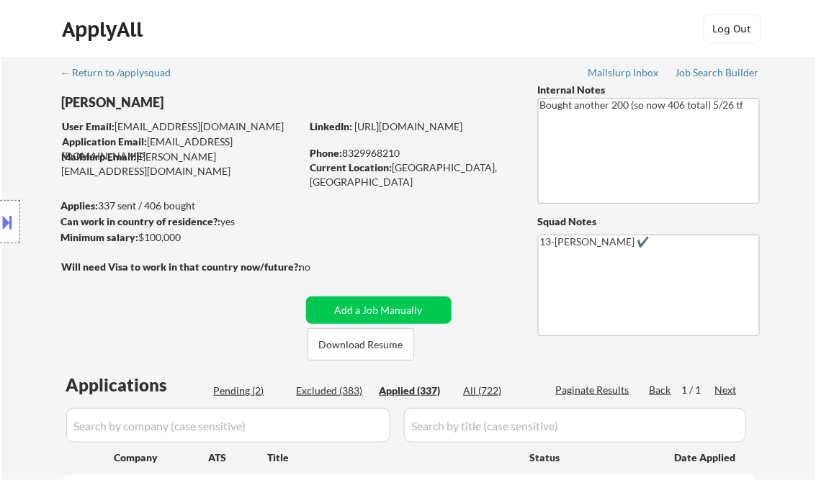
select select ""applied""
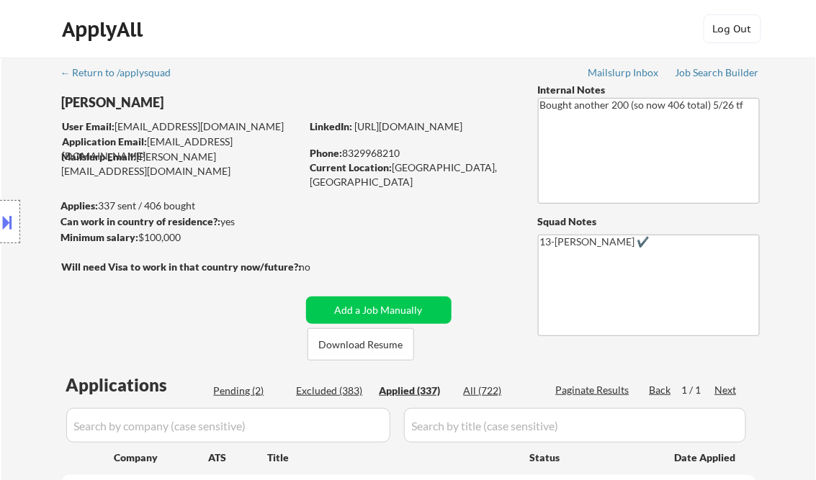
select select ""applied""
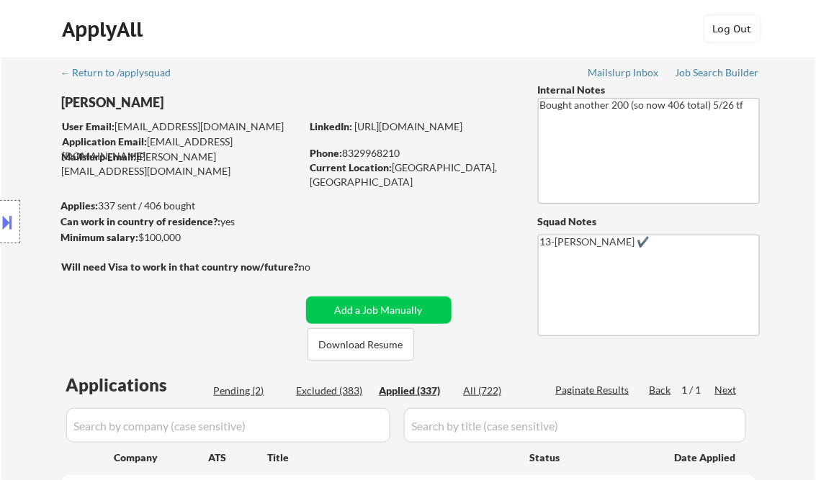
select select ""applied""
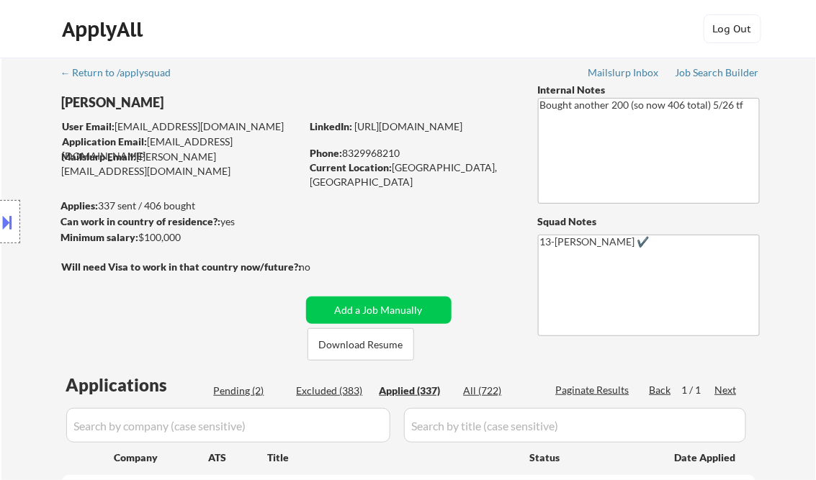
select select ""applied""
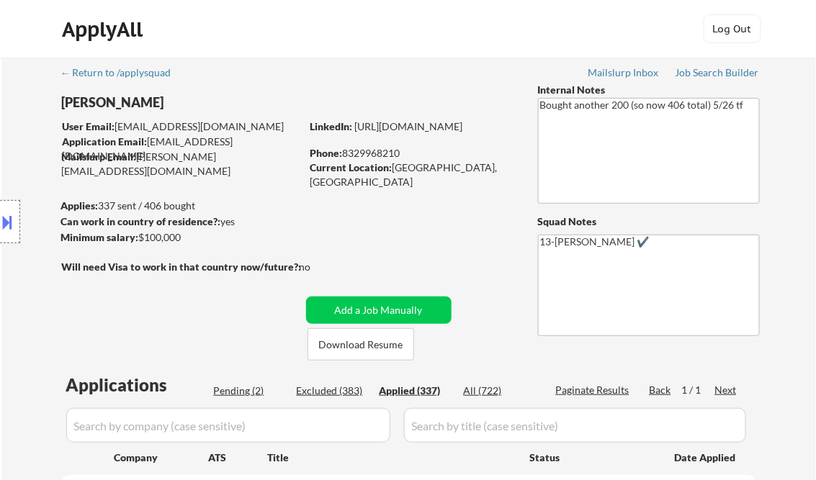
select select ""applied""
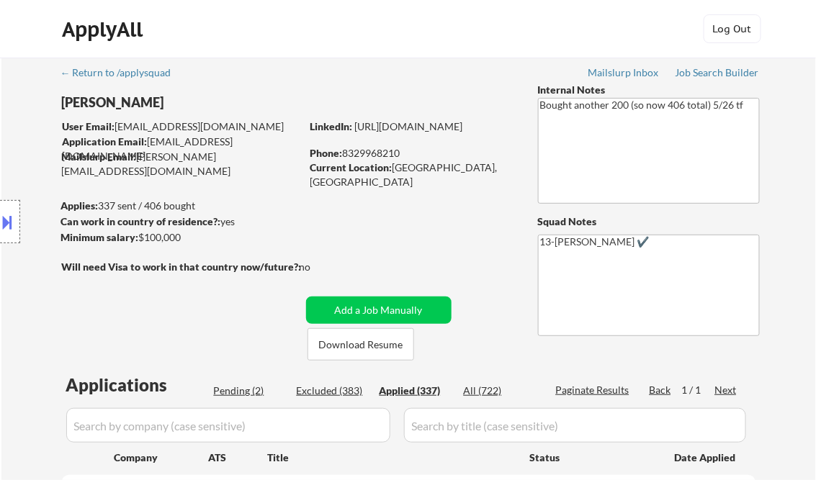
select select ""applied""
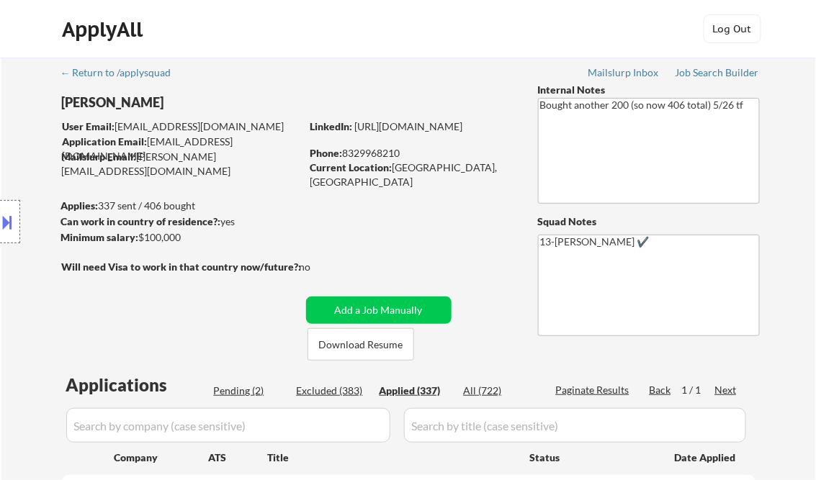
select select ""applied""
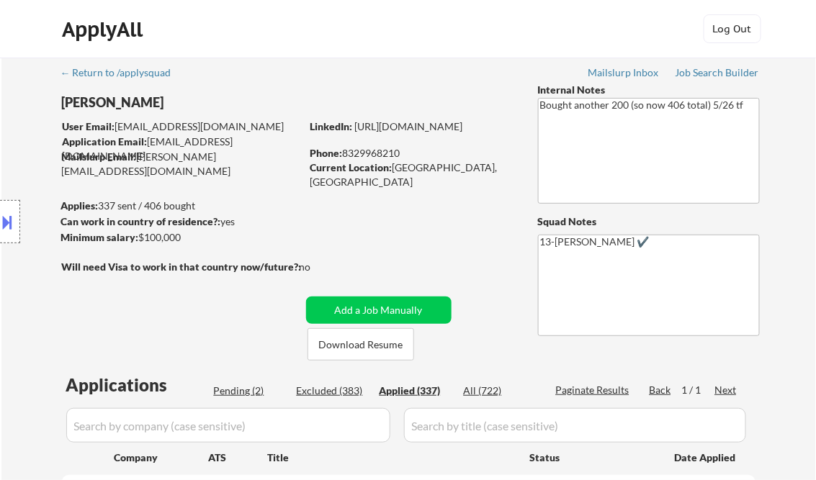
select select ""applied""
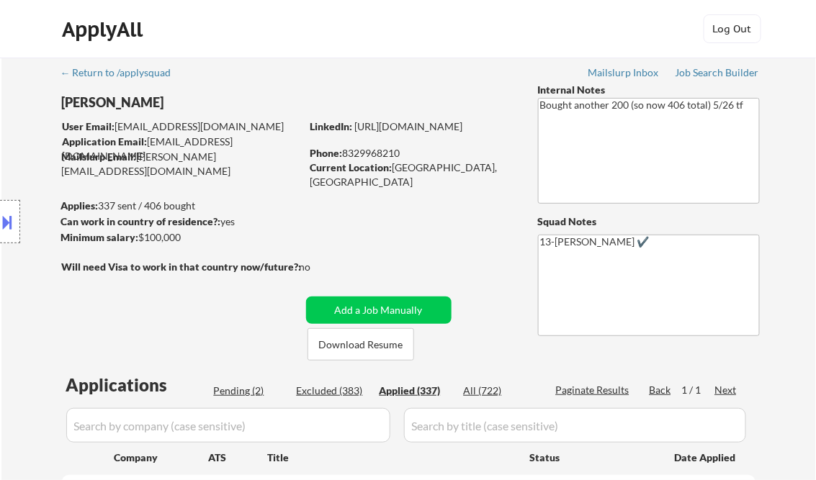
select select ""applied""
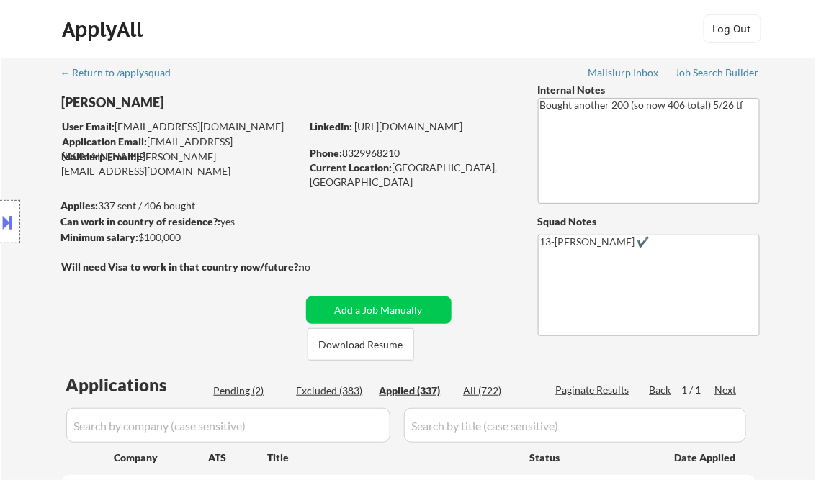
select select ""applied""
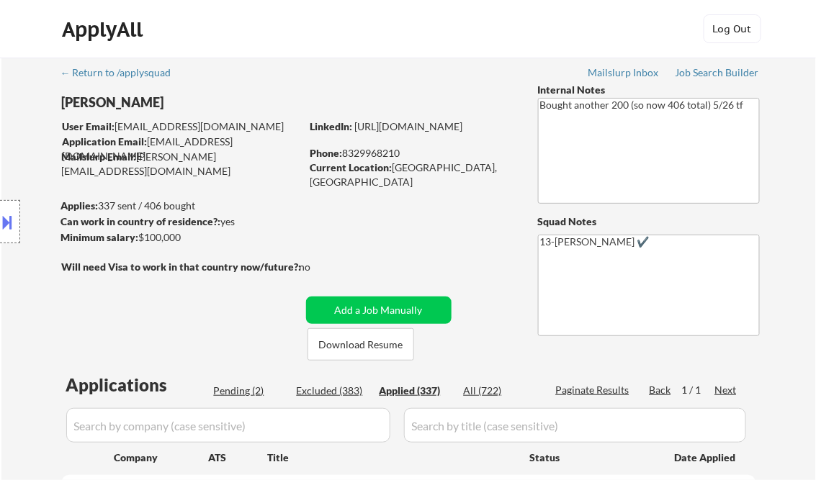
select select ""applied""
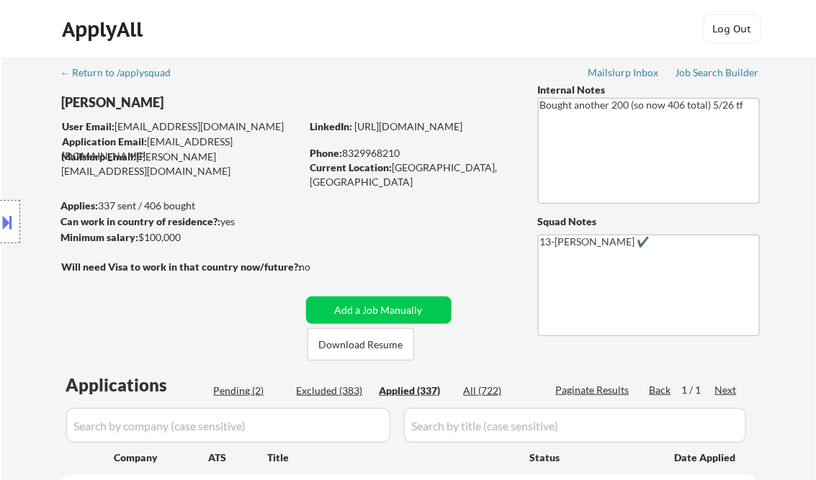
select select ""applied""
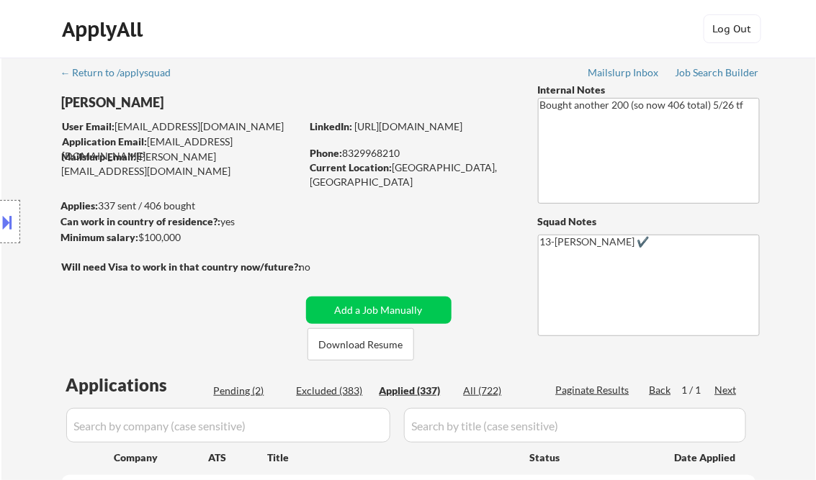
select select ""applied""
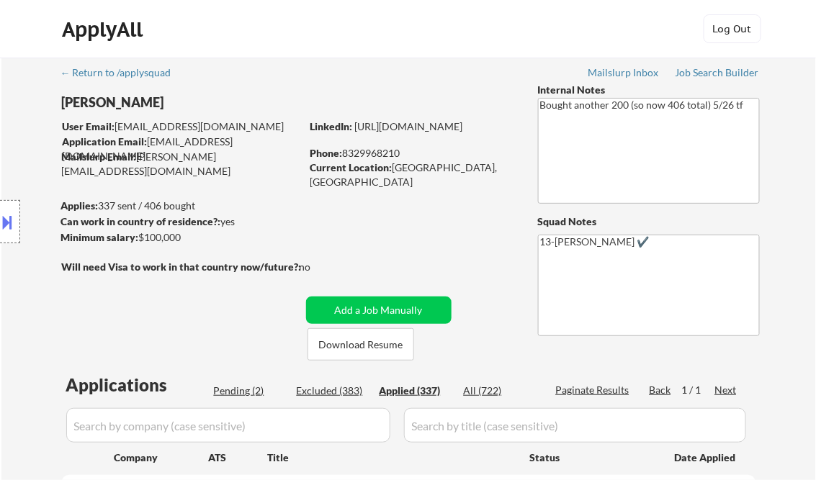
select select ""applied""
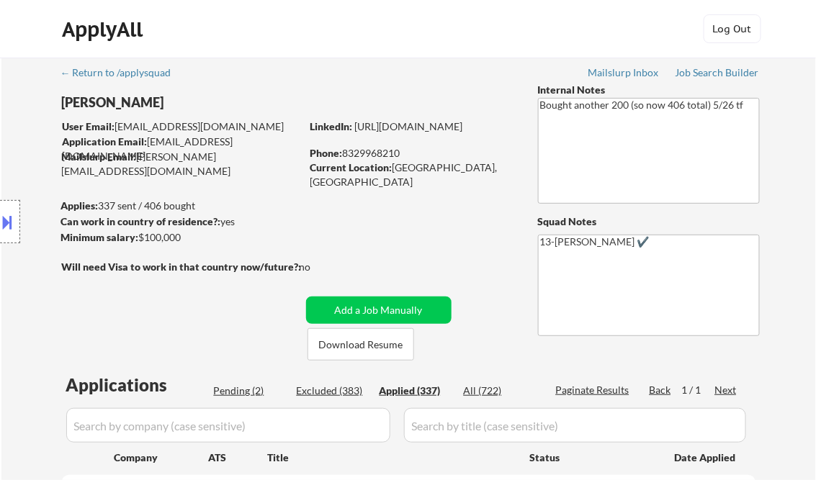
select select ""applied""
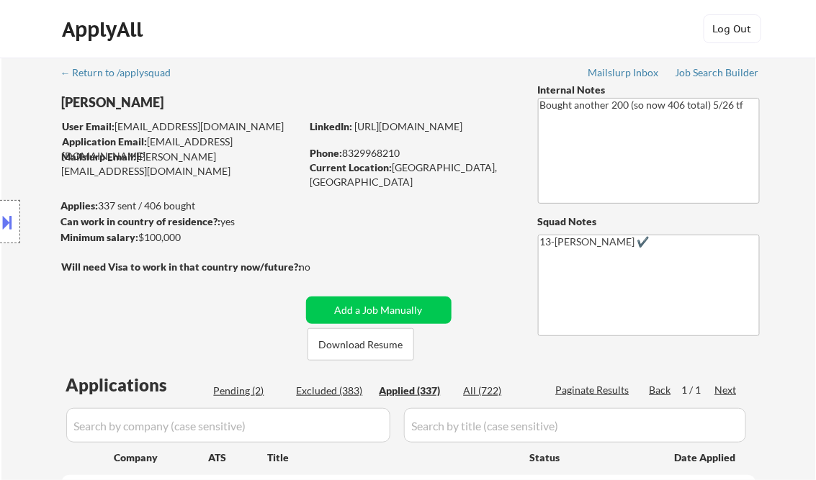
select select ""applied""
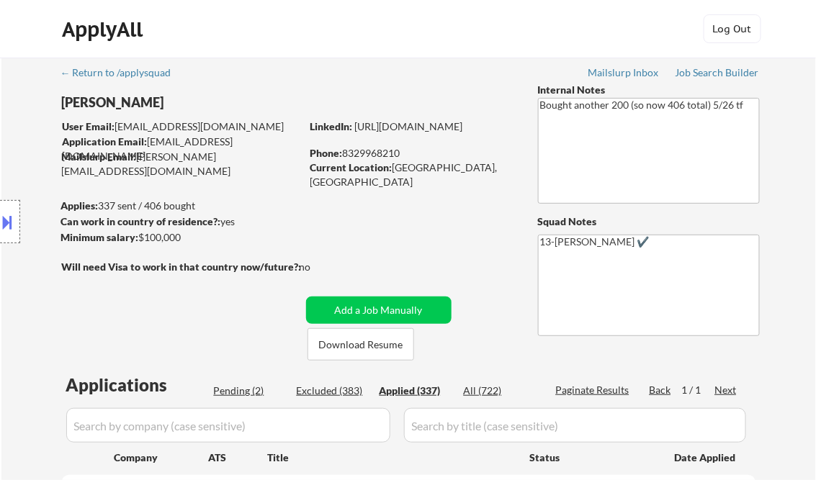
select select ""applied""
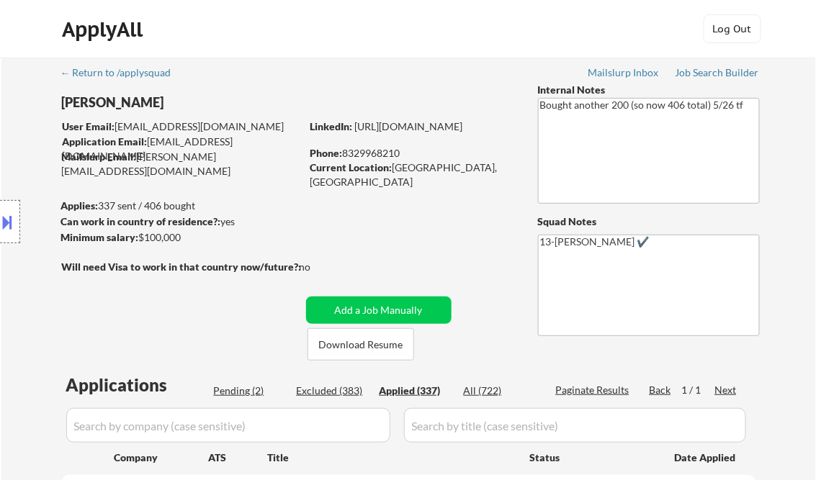
select select ""applied""
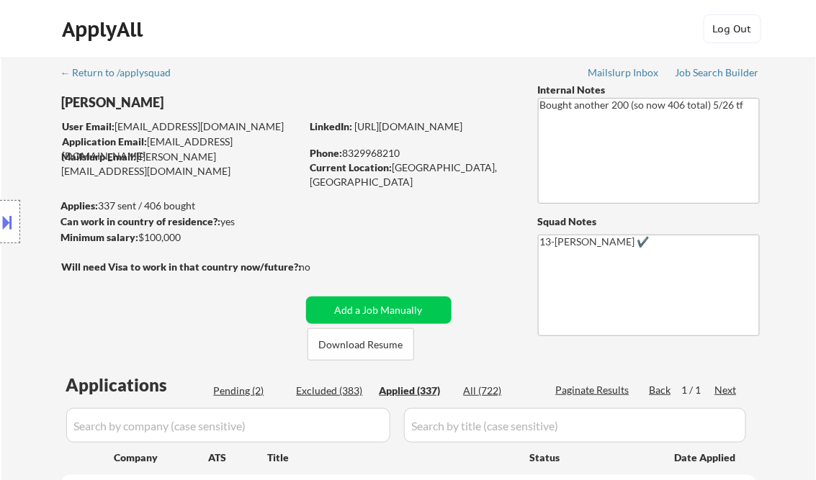
select select ""applied""
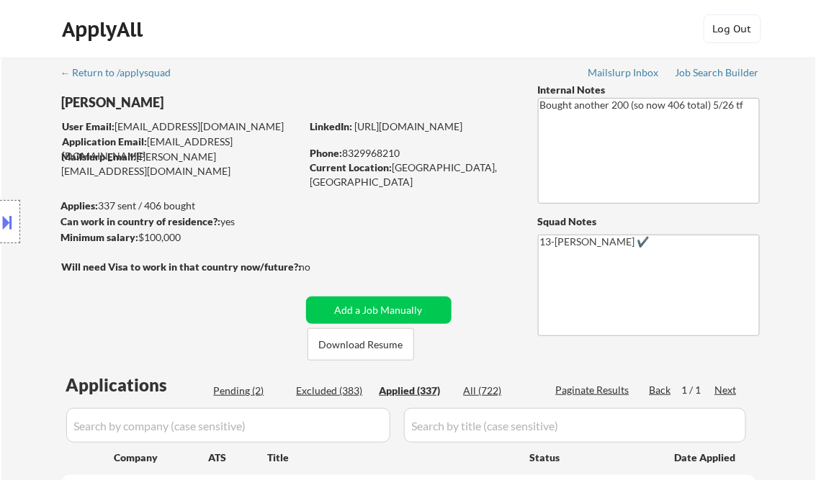
select select ""applied""
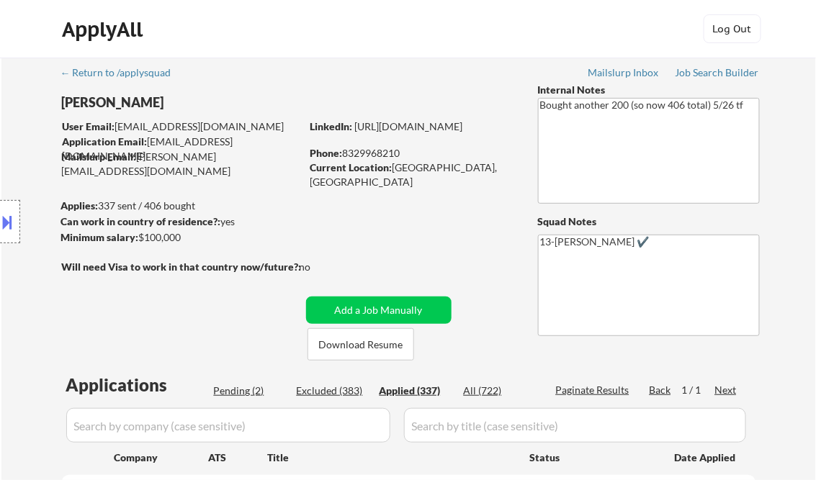
select select ""applied""
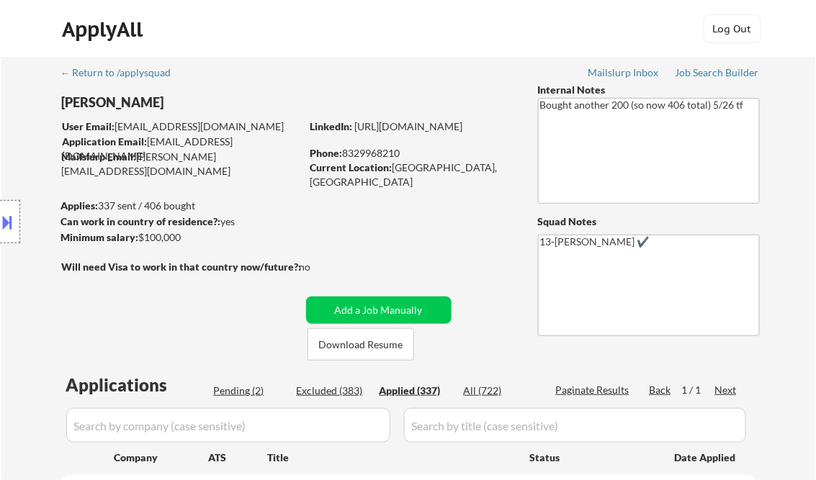
select select ""applied""
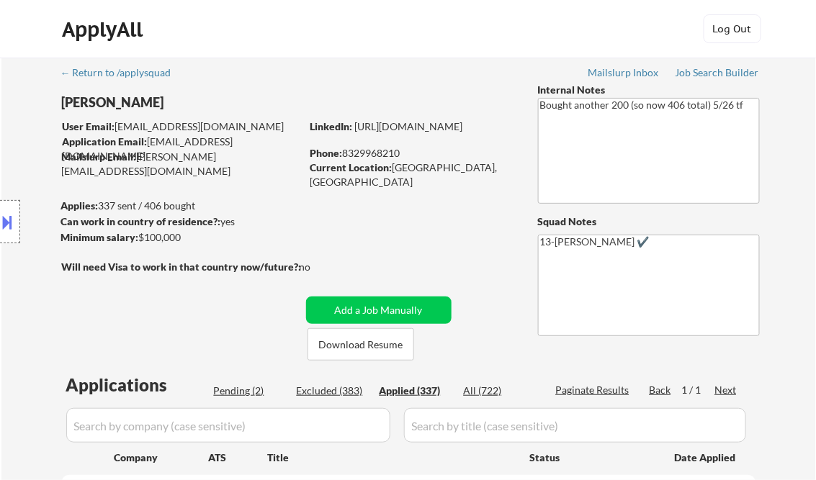
select select ""applied""
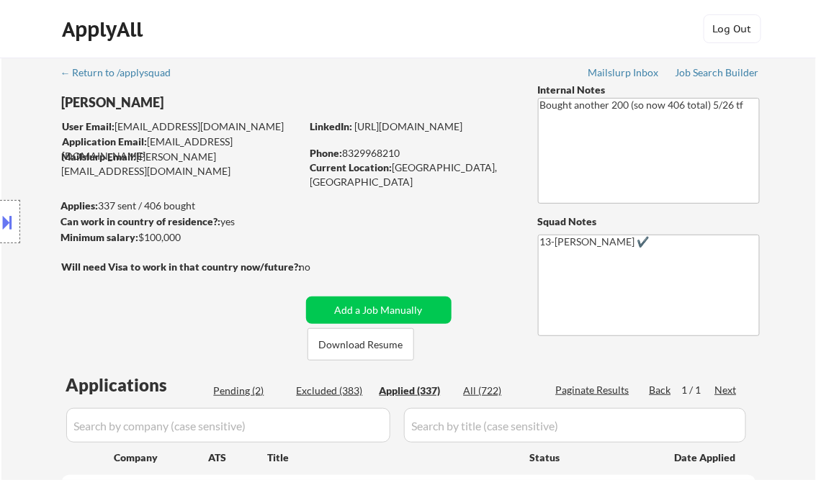
select select ""applied""
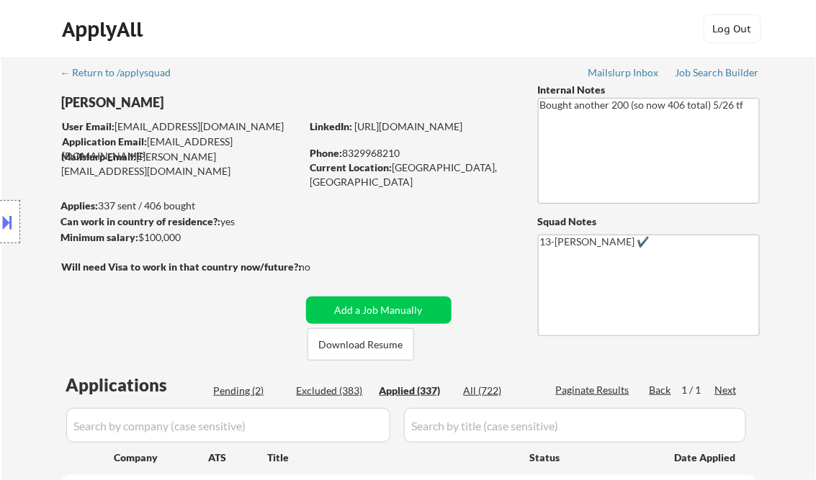
select select ""applied""
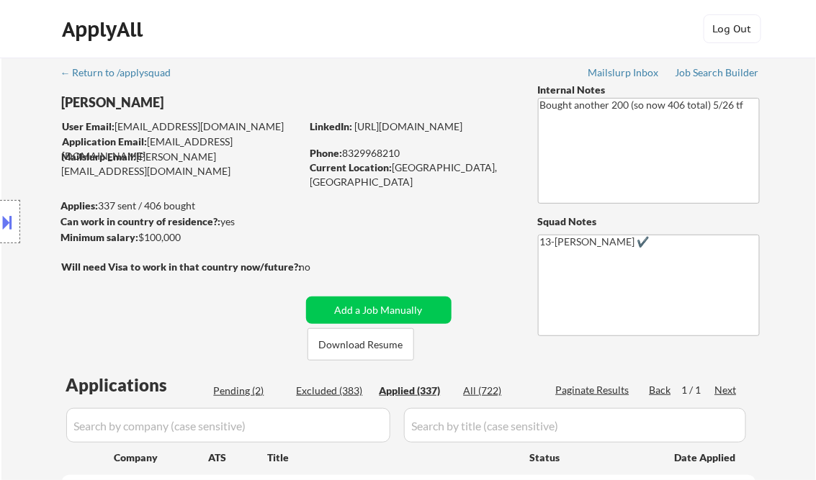
select select ""applied""
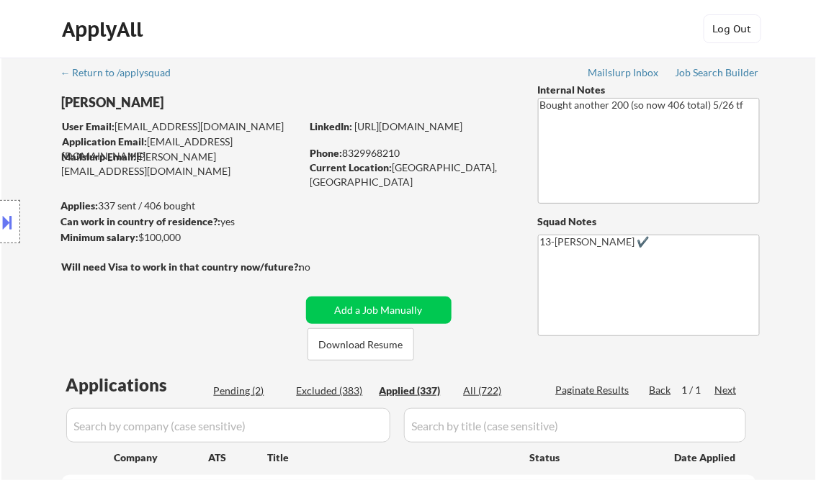
select select ""applied""
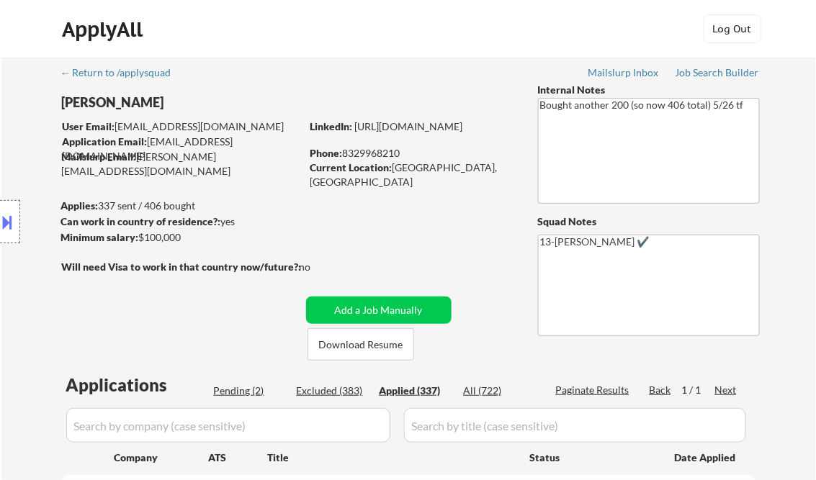
select select ""applied""
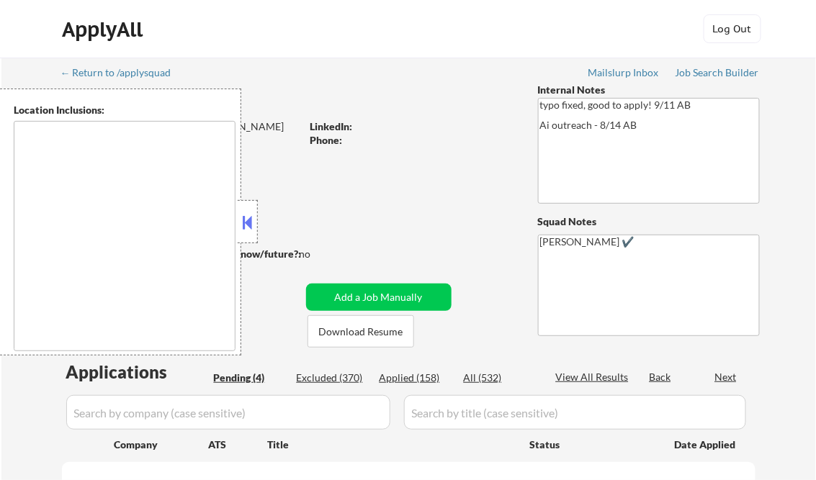
select select ""pending""
type textarea "[GEOGRAPHIC_DATA], [GEOGRAPHIC_DATA] [GEOGRAPHIC_DATA], [GEOGRAPHIC_DATA] [GEOG…"
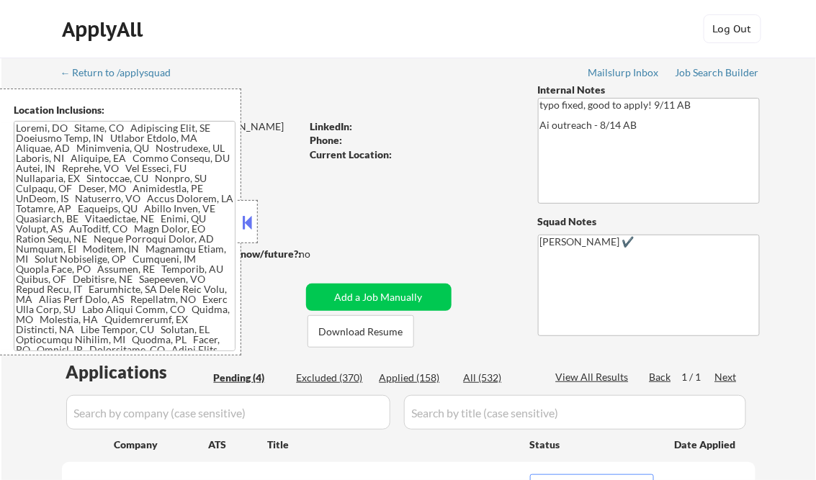
click at [251, 228] on button at bounding box center [248, 223] width 16 height 22
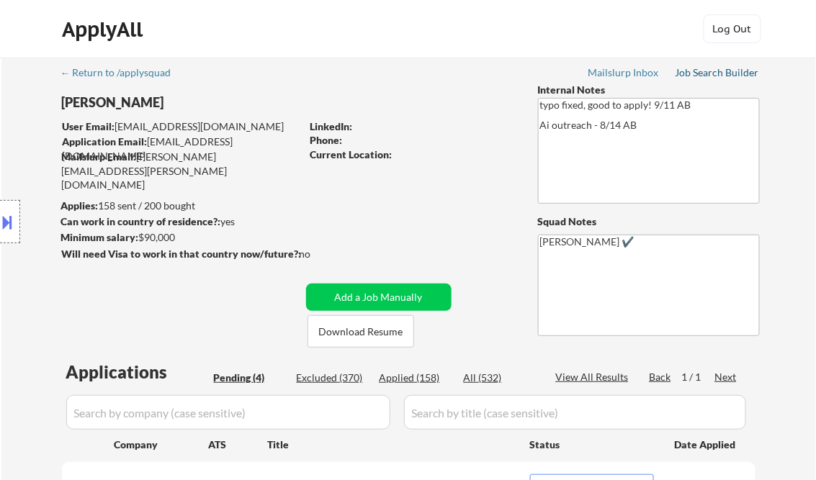
drag, startPoint x: 705, startPoint y: 71, endPoint x: 645, endPoint y: 4, distance: 89.8
click at [705, 71] on div "Job Search Builder" at bounding box center [718, 73] width 84 height 10
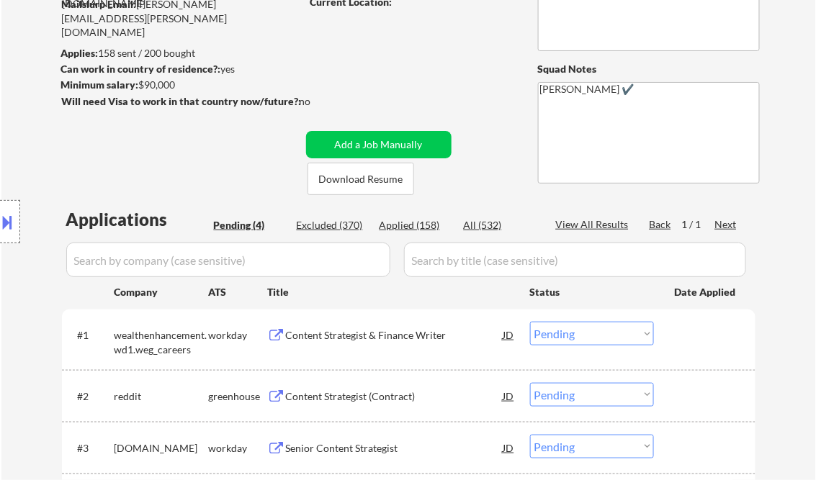
scroll to position [230, 0]
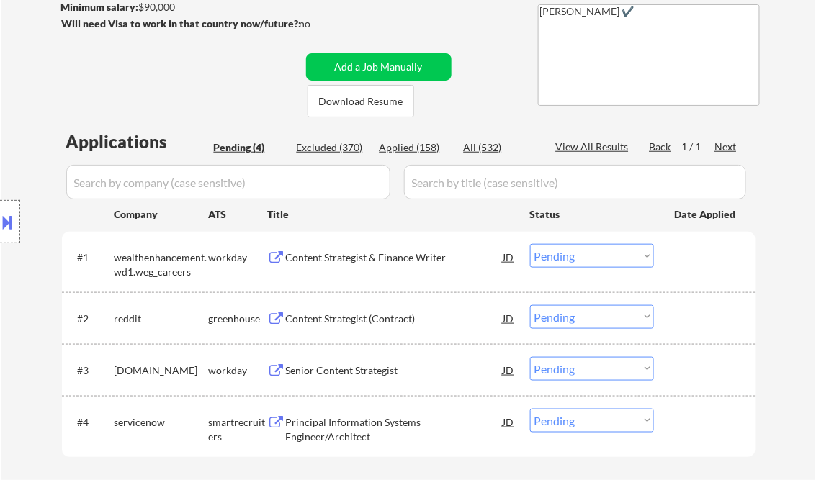
click at [364, 321] on div "Content Strategist (Contract)" at bounding box center [395, 319] width 218 height 14
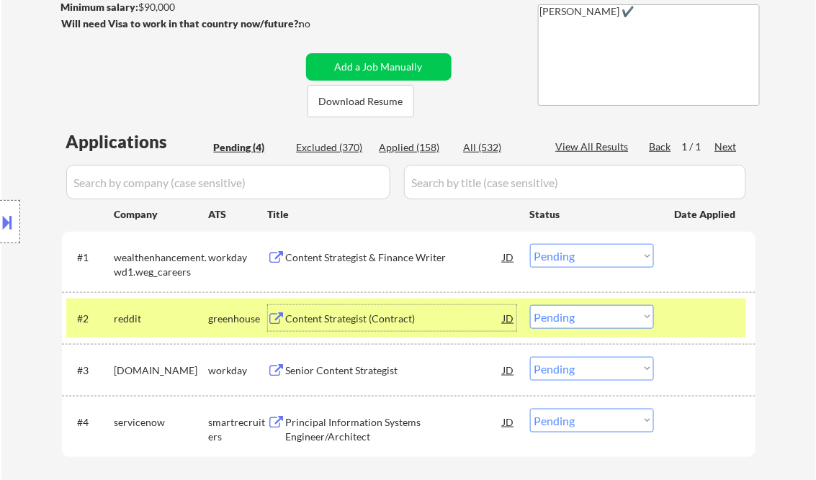
click at [595, 322] on select "Choose an option... Pending Applied Excluded (Questions) Excluded (Expired) Exc…" at bounding box center [592, 317] width 124 height 24
click at [530, 305] on select "Choose an option... Pending Applied Excluded (Questions) Excluded (Expired) Exc…" at bounding box center [592, 317] width 124 height 24
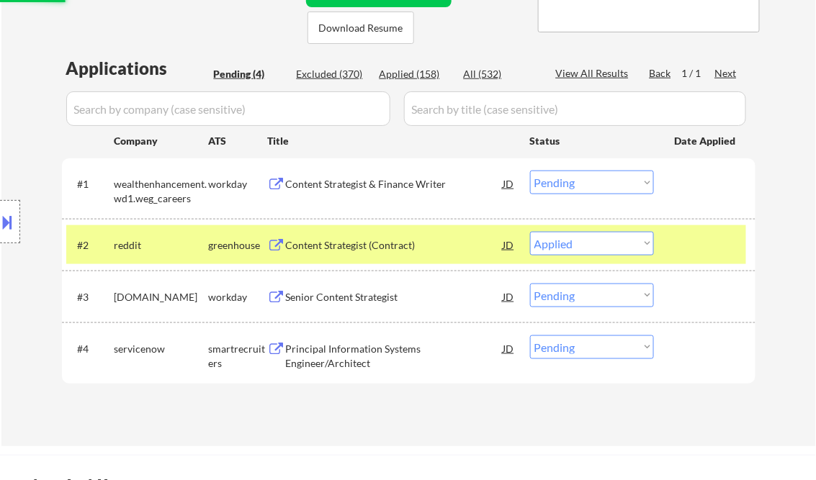
scroll to position [346, 0]
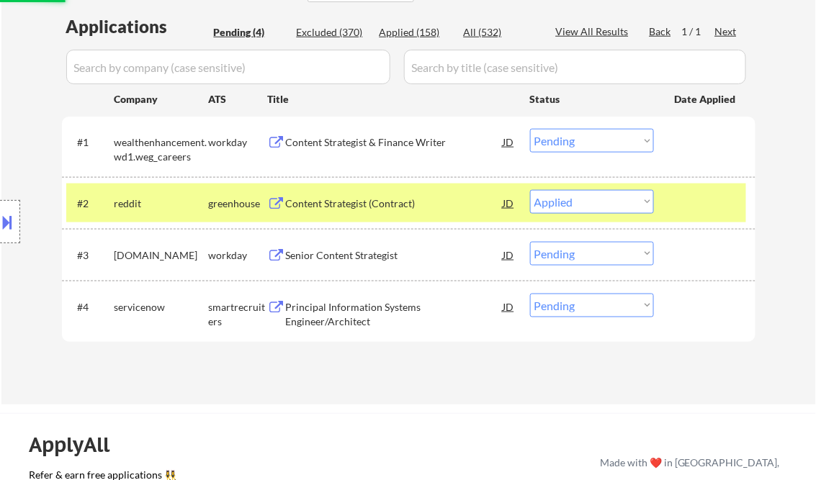
click at [396, 256] on div "Senior Content Strategist" at bounding box center [395, 255] width 218 height 14
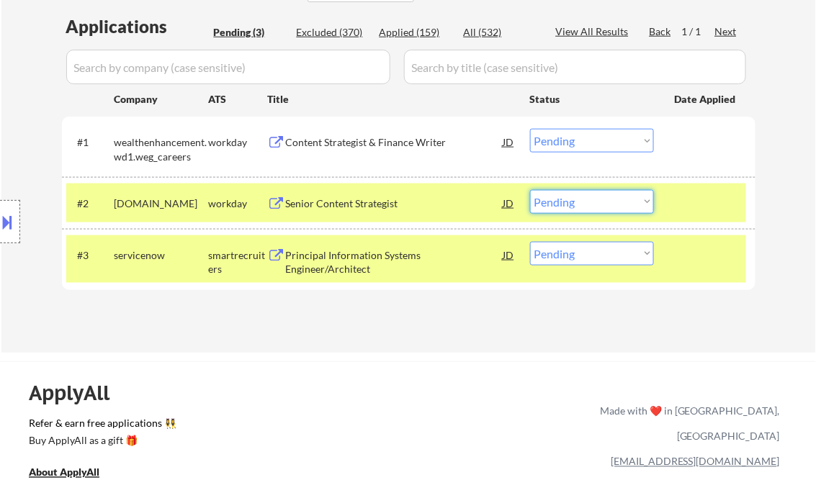
drag, startPoint x: 626, startPoint y: 201, endPoint x: 626, endPoint y: 213, distance: 12.2
click at [626, 201] on select "Choose an option... Pending Applied Excluded (Questions) Excluded (Expired) Exc…" at bounding box center [592, 202] width 124 height 24
click at [530, 190] on select "Choose an option... Pending Applied Excluded (Questions) Excluded (Expired) Exc…" at bounding box center [592, 202] width 124 height 24
click at [399, 260] on div "Principal Information Systems Engineer/Architect" at bounding box center [395, 262] width 218 height 28
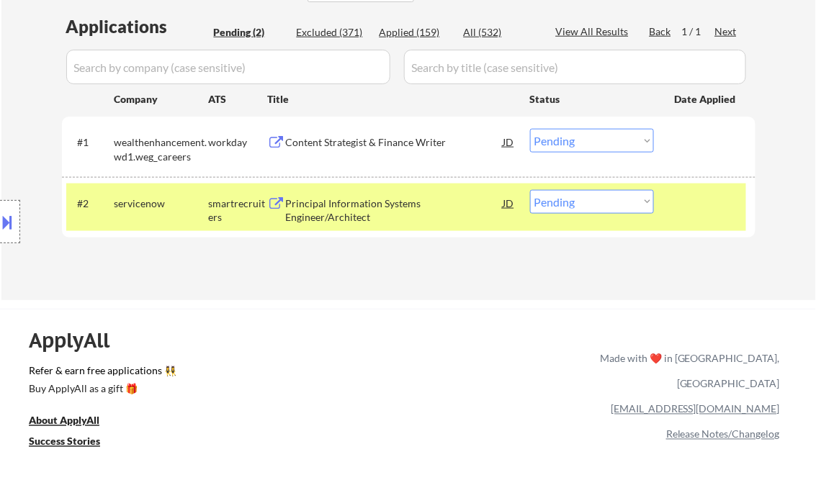
click at [572, 193] on select "Choose an option... Pending Applied Excluded (Questions) Excluded (Expired) Exc…" at bounding box center [592, 202] width 124 height 24
select select ""excluded__bad_match_""
click at [530, 190] on select "Choose an option... Pending Applied Excluded (Questions) Excluded (Expired) Exc…" at bounding box center [592, 202] width 124 height 24
click at [392, 152] on div "Content Strategist & Finance Writer" at bounding box center [395, 142] width 218 height 26
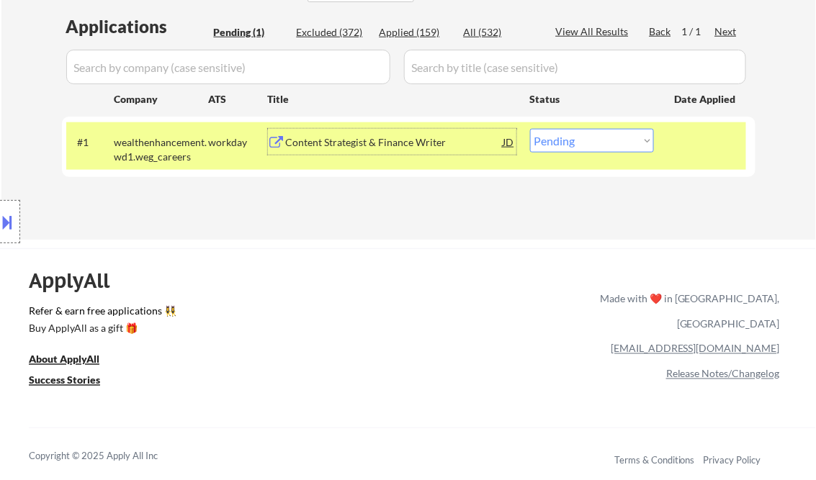
click at [612, 140] on select "Choose an option... Pending Applied Excluded (Questions) Excluded (Expired) Exc…" at bounding box center [592, 141] width 124 height 24
select select ""excluded__bad_match_""
click at [530, 129] on select "Choose an option... Pending Applied Excluded (Questions) Excluded (Expired) Exc…" at bounding box center [592, 141] width 124 height 24
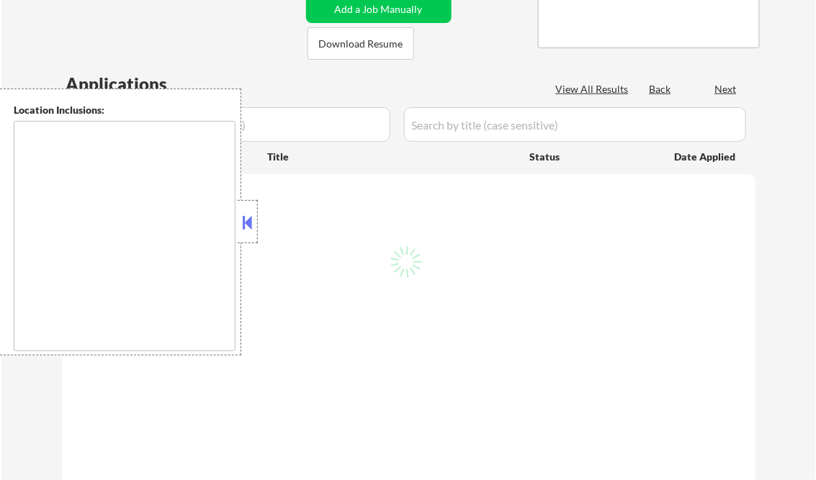
type textarea "Dallas, TX Irving, TX University Park, TX Highland Park, TX Farmers Branch, TX …"
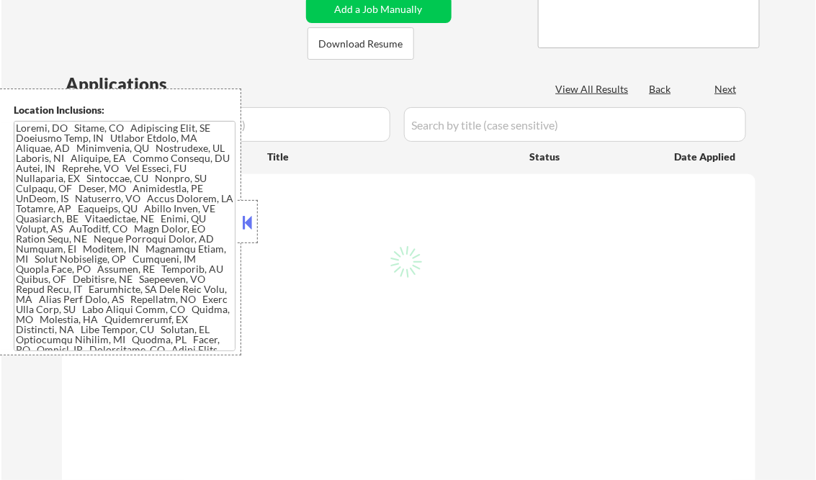
select select ""pending""
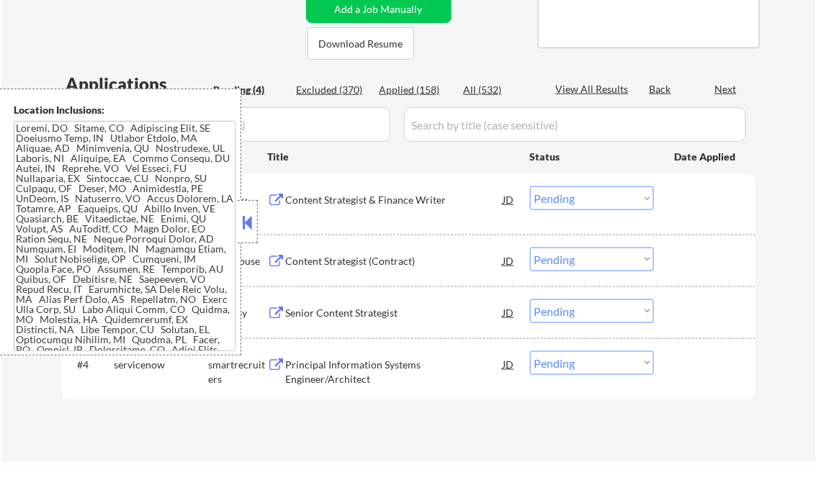
scroll to position [230, 0]
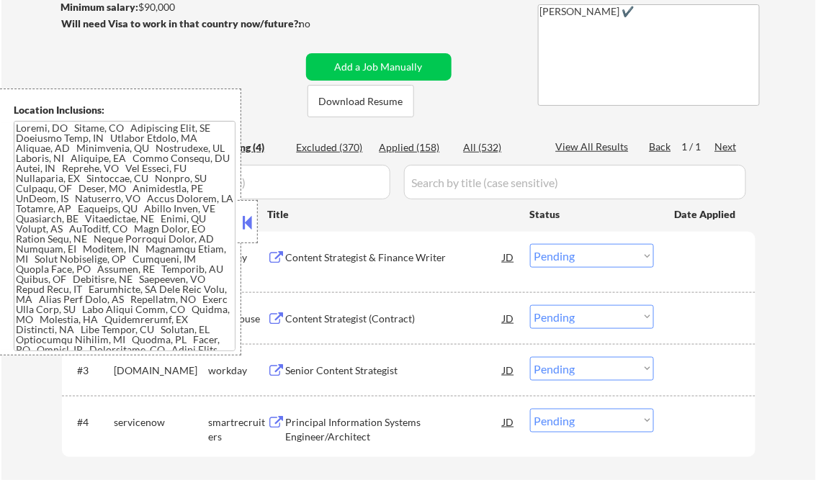
click at [249, 218] on button at bounding box center [248, 223] width 16 height 22
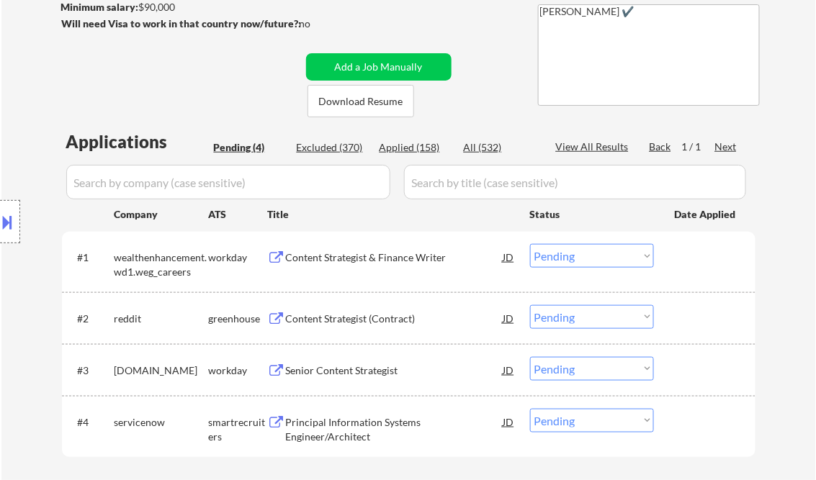
click at [420, 145] on div "Applied (158)" at bounding box center [416, 147] width 72 height 14
select select ""applied""
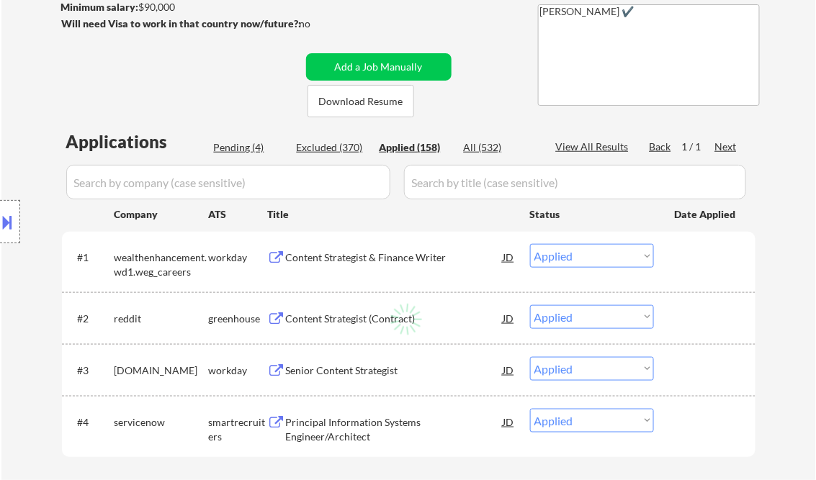
select select ""applied""
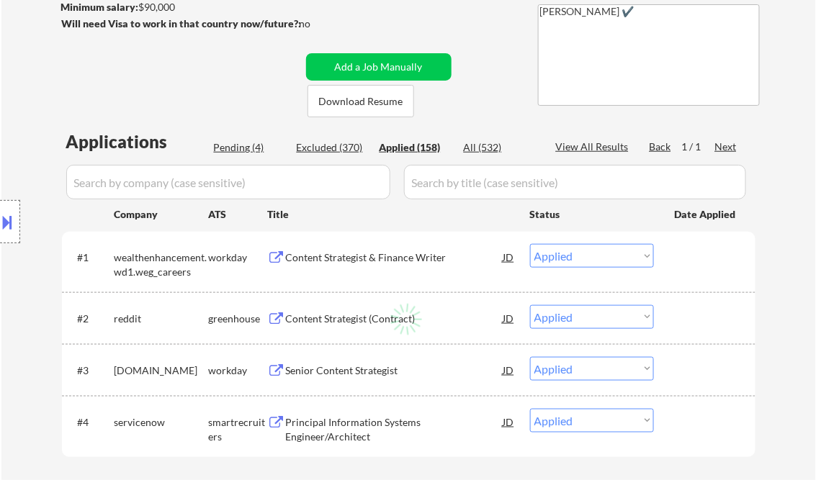
select select ""applied""
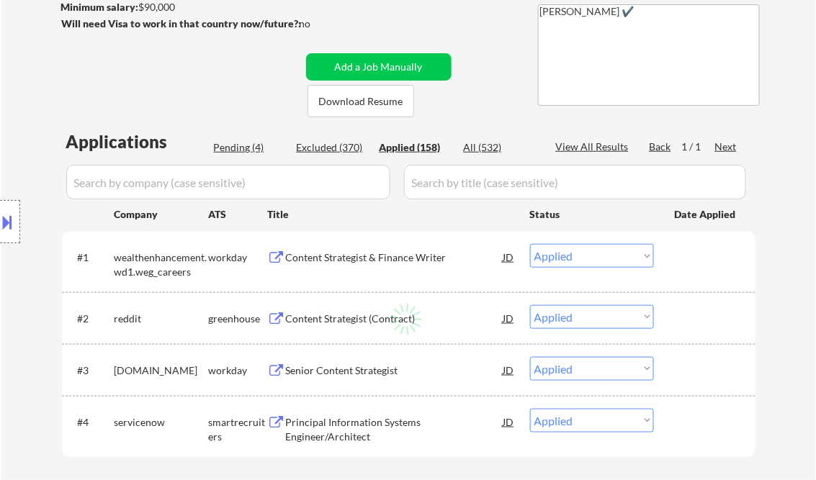
select select ""applied""
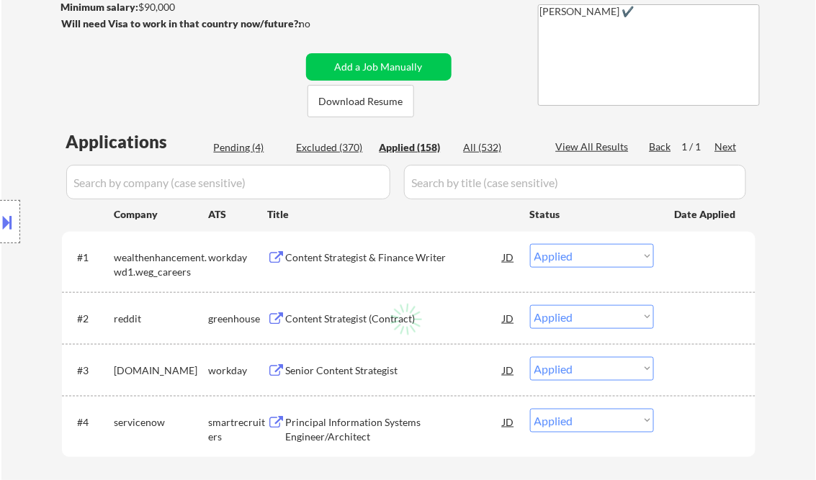
select select ""applied""
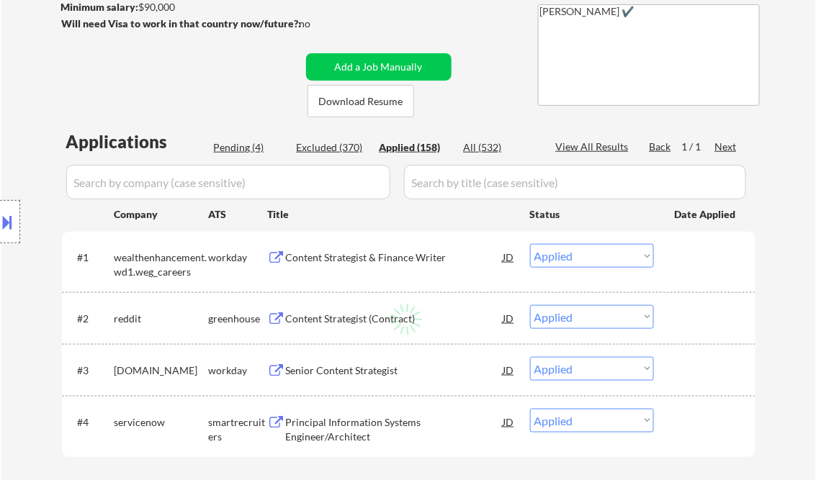
select select ""applied""
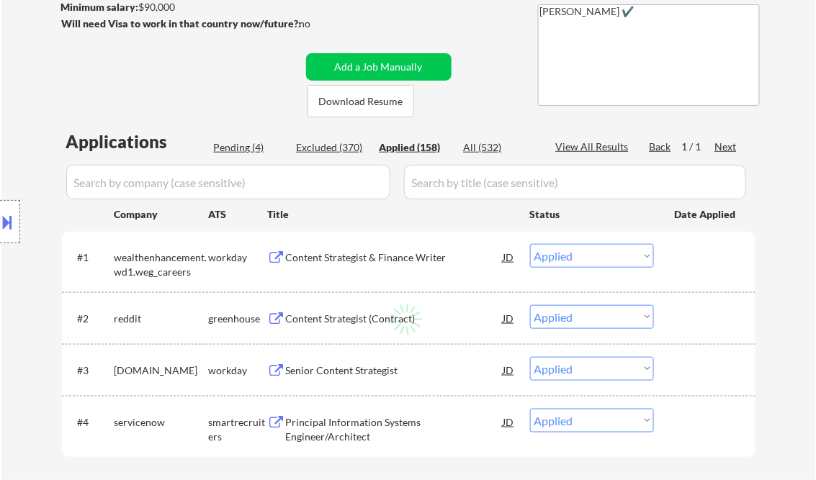
select select ""applied""
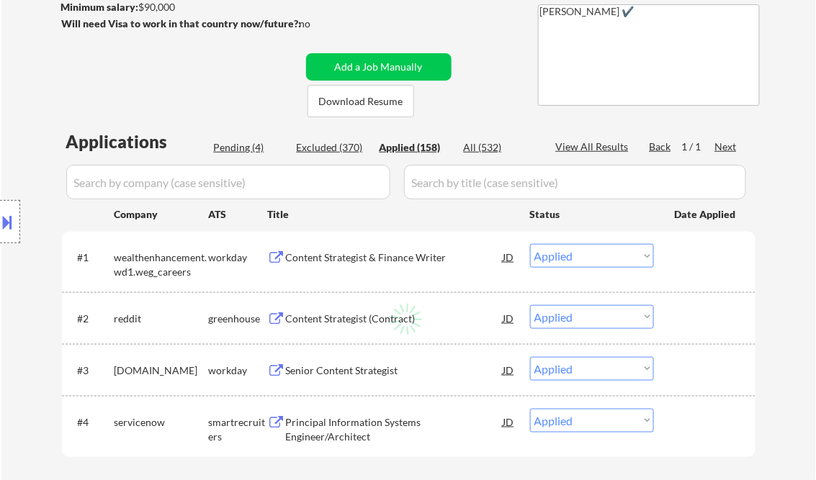
select select ""applied""
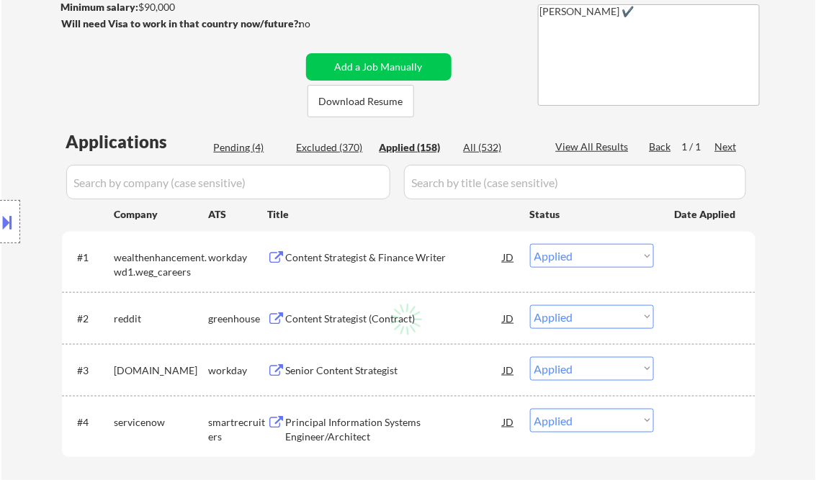
select select ""applied""
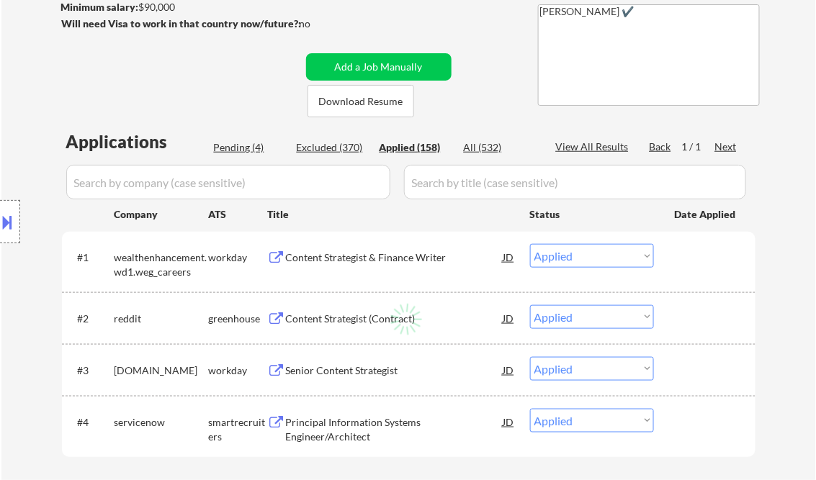
select select ""applied""
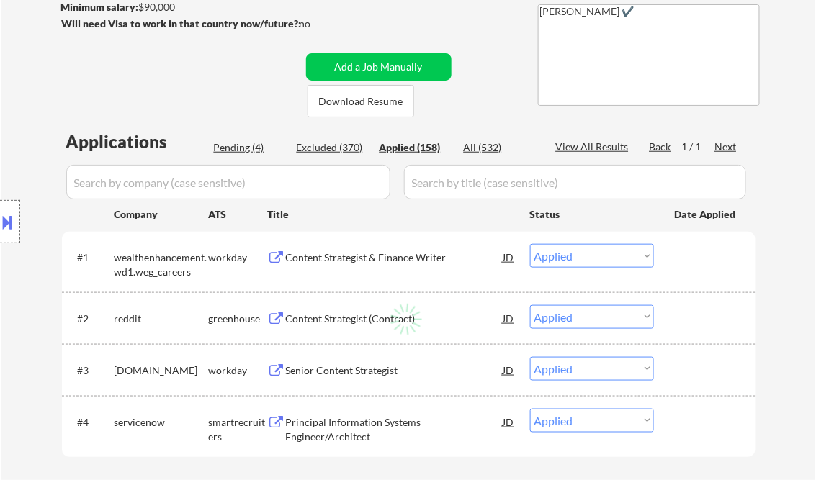
select select ""applied""
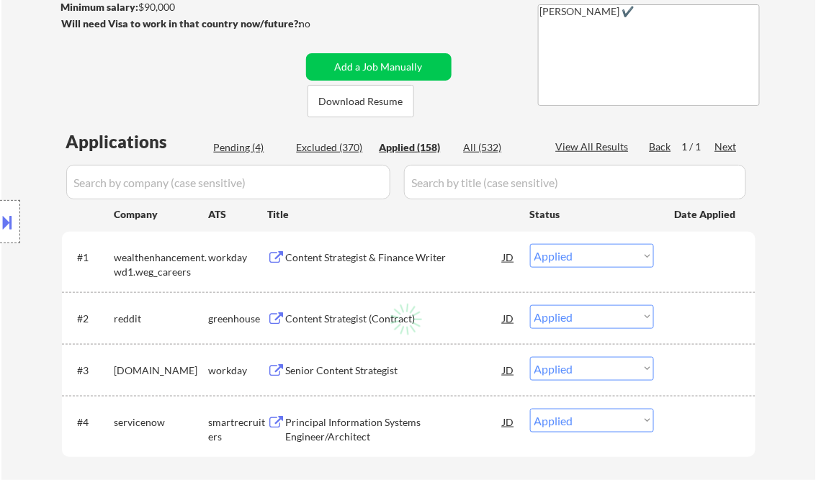
select select ""applied""
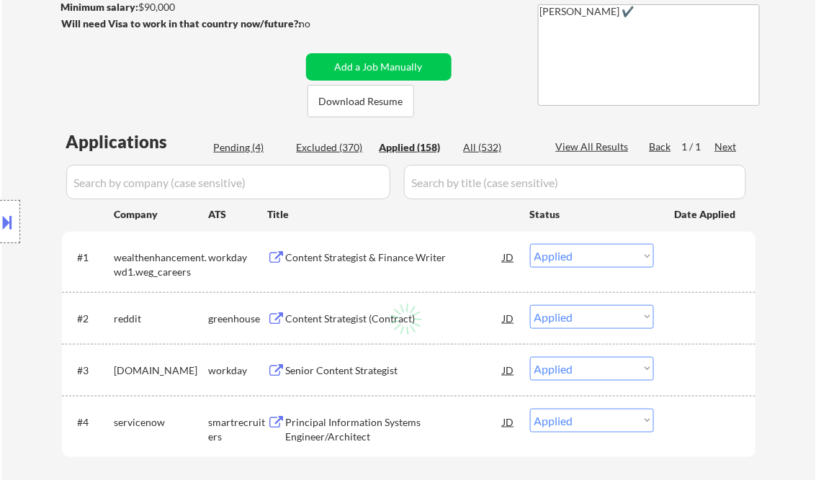
select select ""applied""
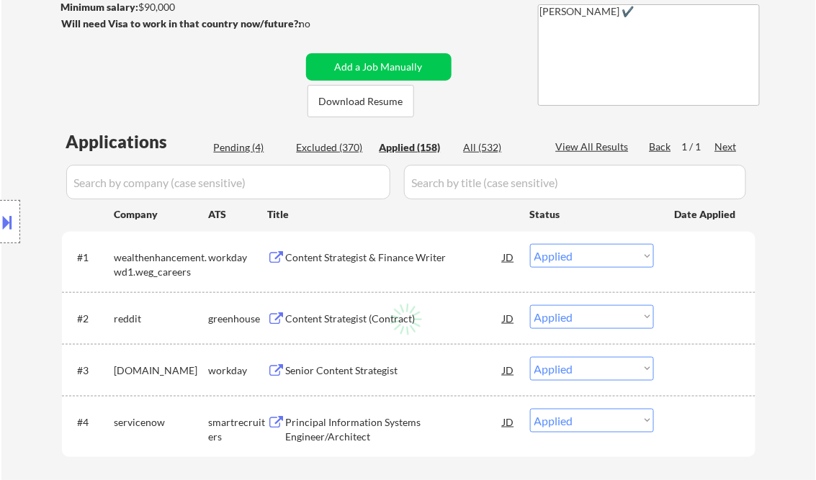
select select ""applied""
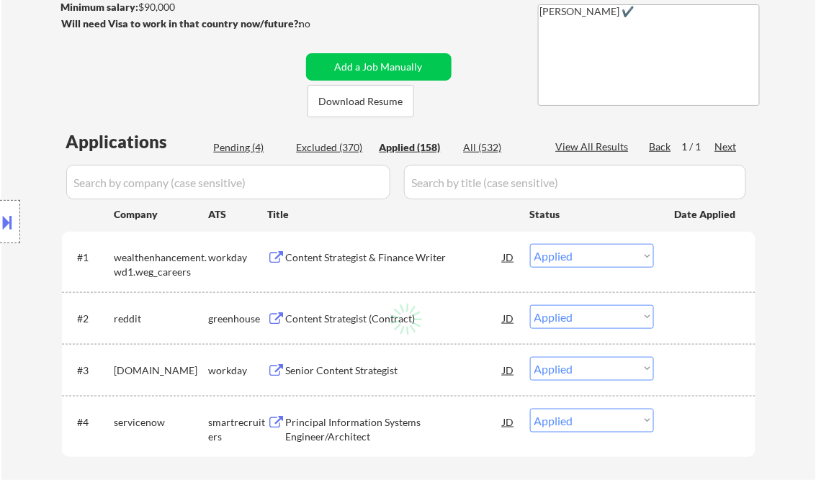
select select ""applied""
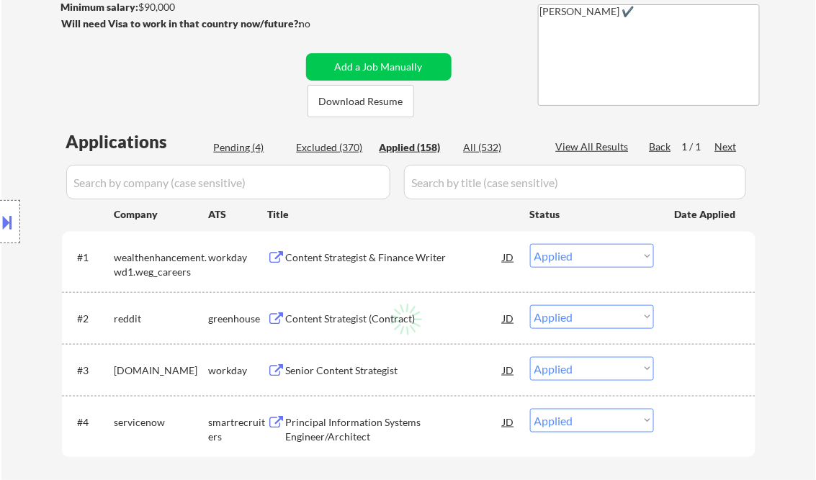
select select ""applied""
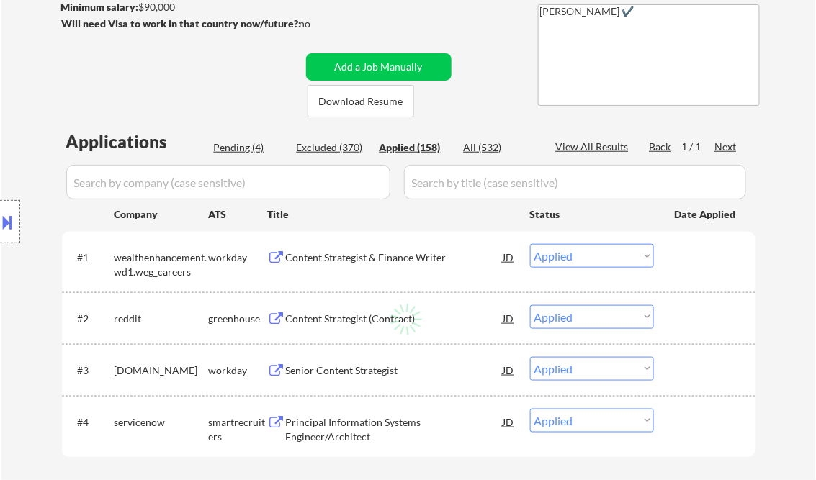
select select ""applied""
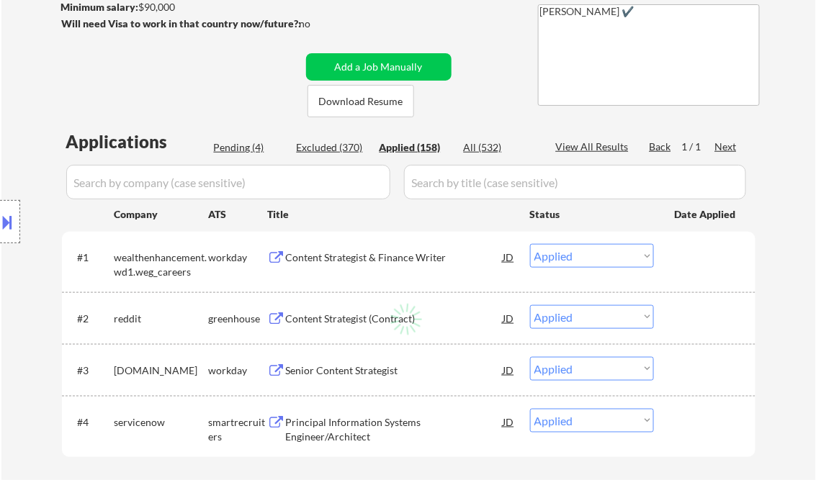
select select ""applied""
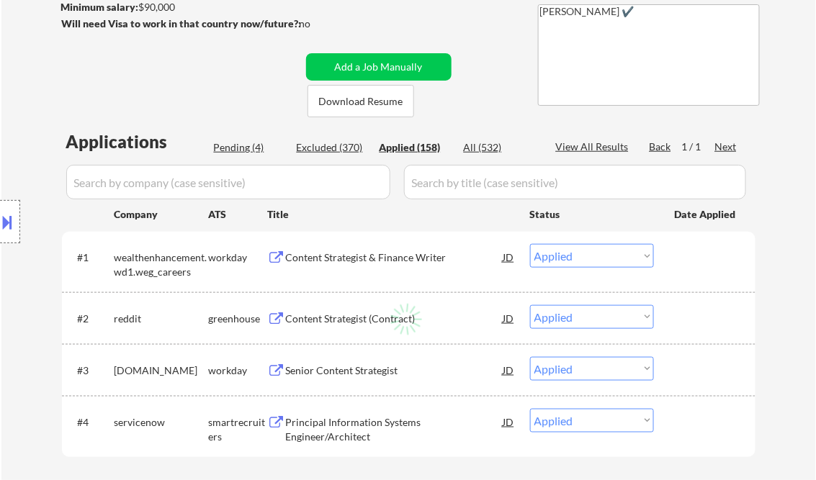
select select ""applied""
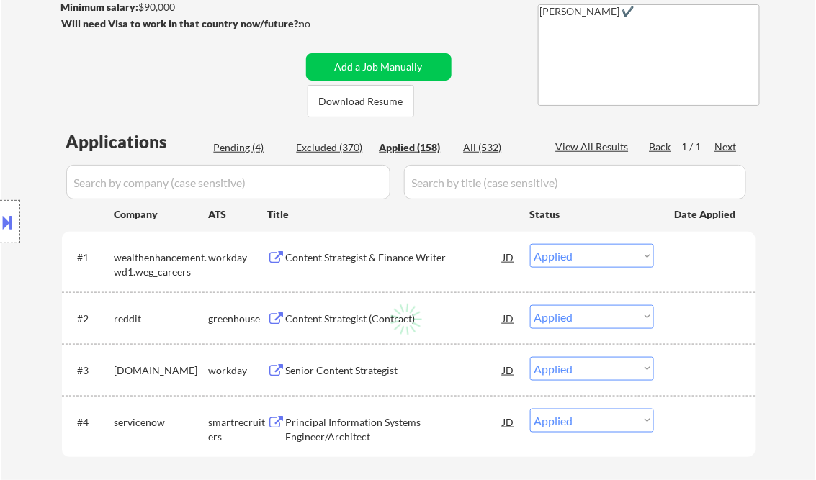
select select ""applied""
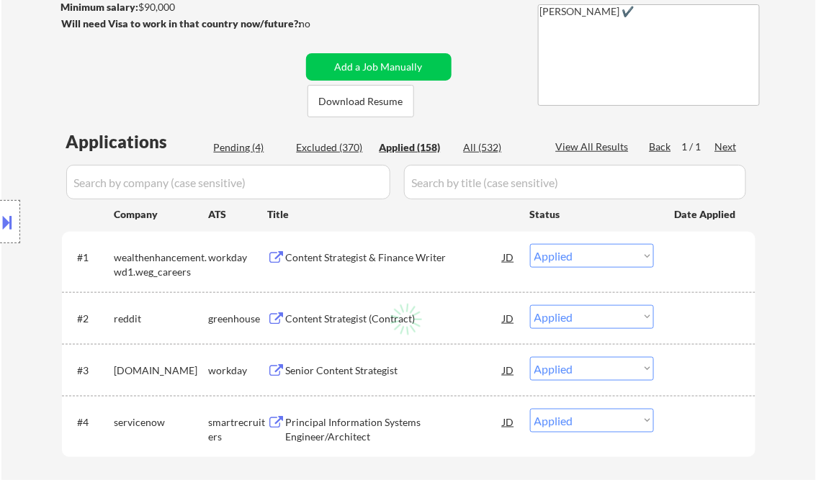
select select ""applied""
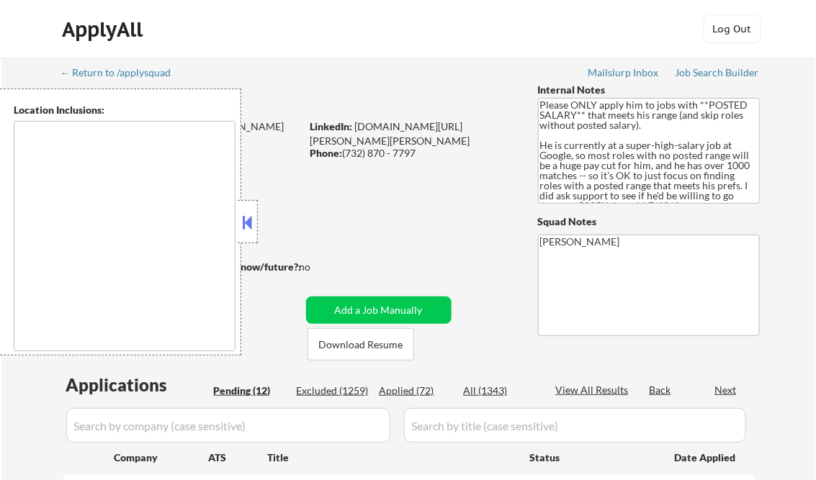
type textarea "[GEOGRAPHIC_DATA], [GEOGRAPHIC_DATA] [US_STATE], [GEOGRAPHIC_DATA] [GEOGRAPHIC_…"
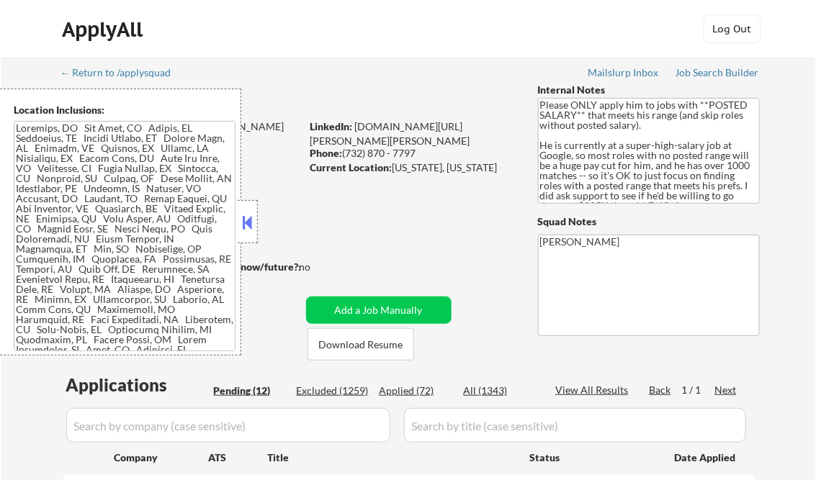
click at [243, 218] on button at bounding box center [248, 223] width 16 height 22
select select ""pending""
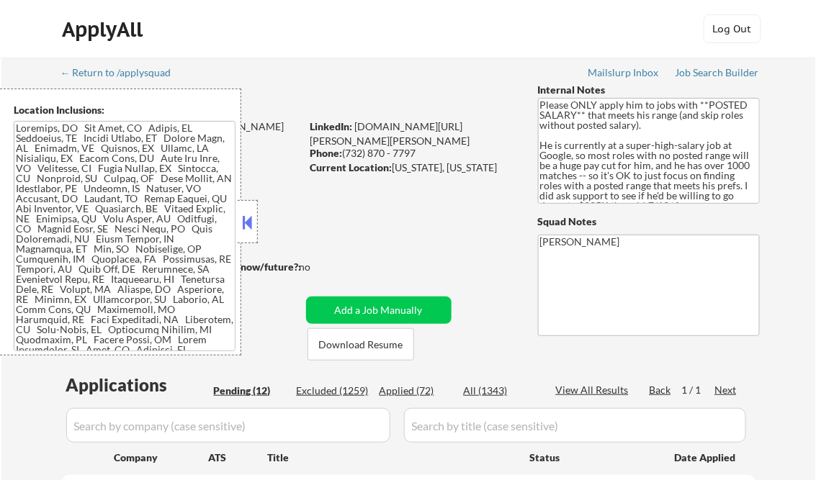
select select ""pending""
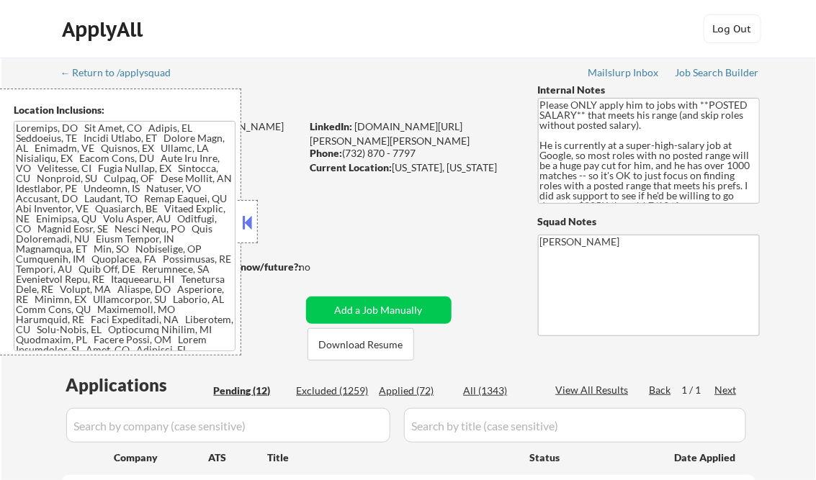
select select ""pending""
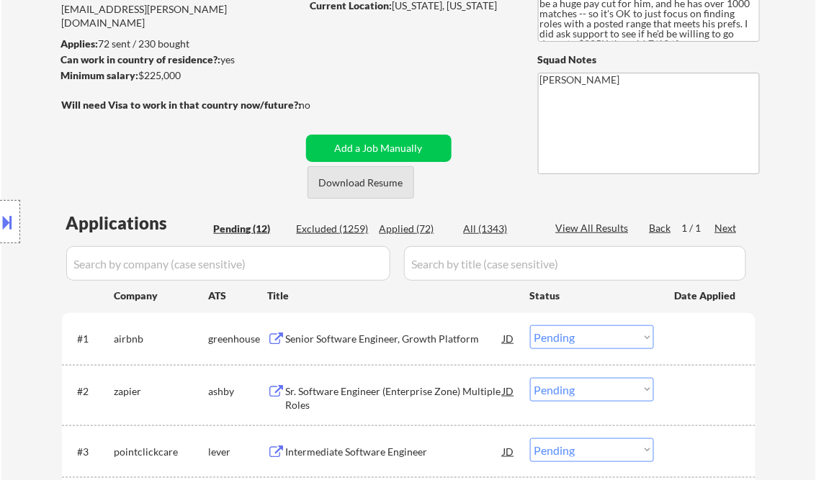
scroll to position [173, 0]
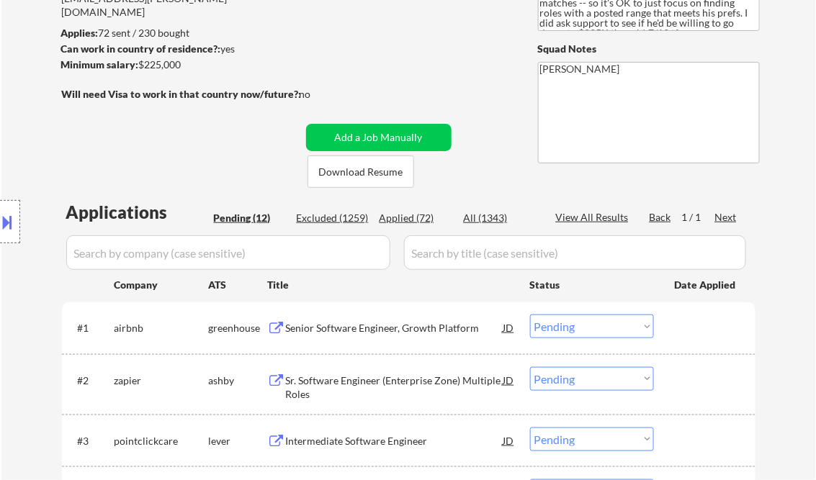
click at [364, 333] on div "Senior Software Engineer, Growth Platform" at bounding box center [395, 328] width 218 height 14
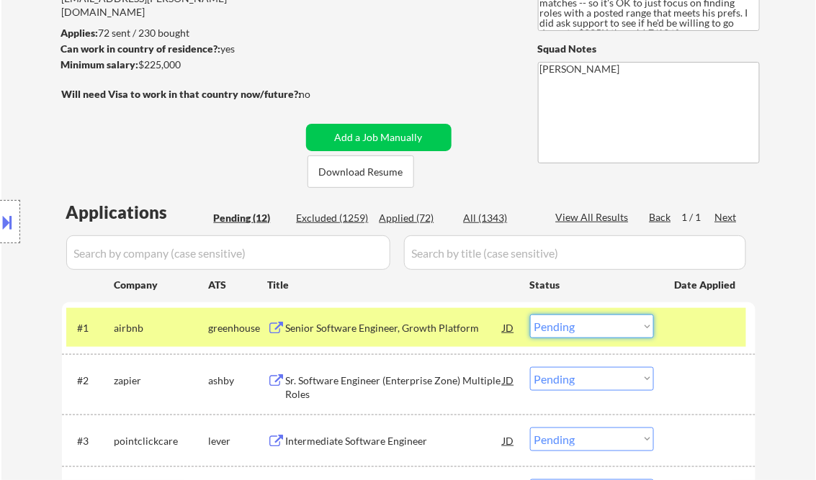
click at [549, 327] on select "Choose an option... Pending Applied Excluded (Questions) Excluded (Expired) Exc…" at bounding box center [592, 327] width 124 height 24
click at [530, 315] on select "Choose an option... Pending Applied Excluded (Questions) Excluded (Expired) Exc…" at bounding box center [592, 327] width 124 height 24
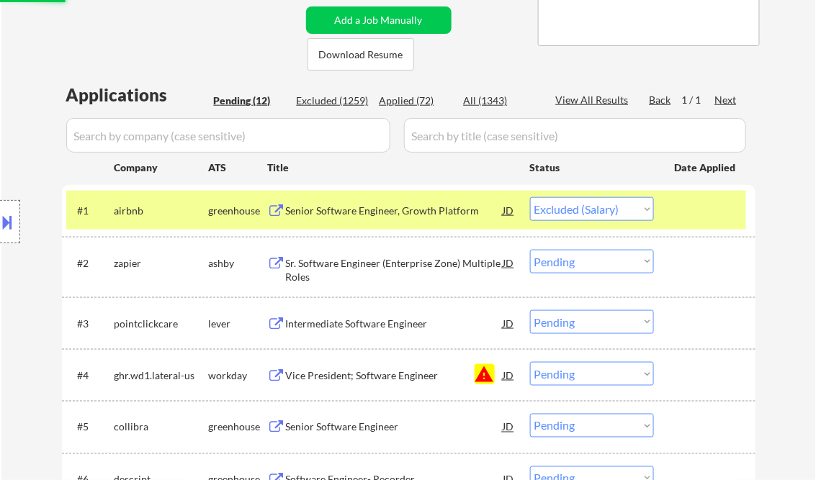
scroll to position [403, 0]
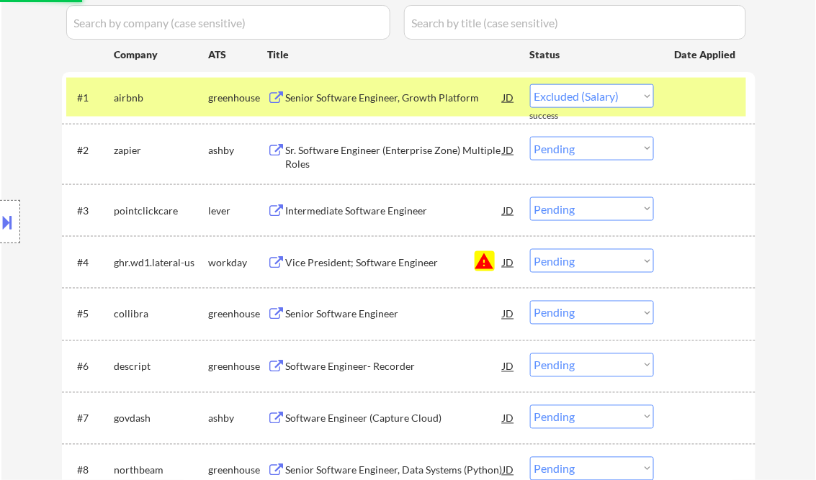
select select ""pending""
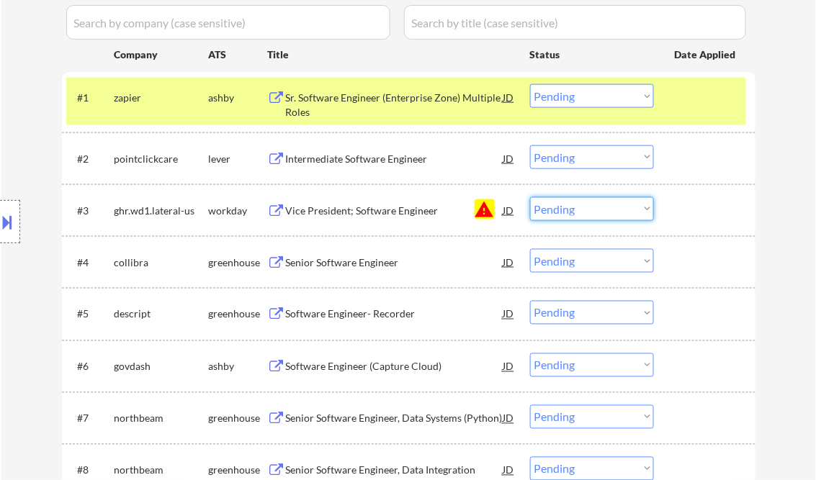
click at [583, 207] on select "Choose an option... Pending Applied Excluded (Questions) Excluded (Expired) Exc…" at bounding box center [592, 209] width 124 height 24
click at [530, 197] on select "Choose an option... Pending Applied Excluded (Questions) Excluded (Expired) Exc…" at bounding box center [592, 209] width 124 height 24
select select ""pending""
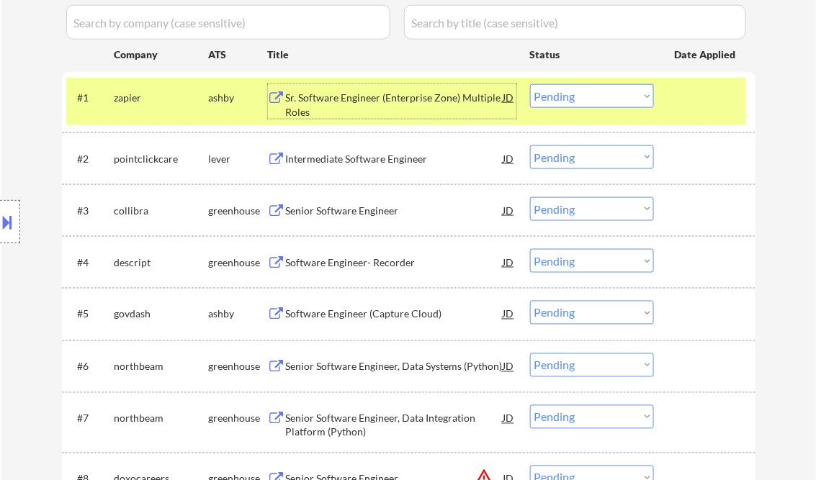
click at [328, 107] on div "Sr. Software Engineer (Enterprise Zone) Multiple Roles" at bounding box center [395, 105] width 218 height 28
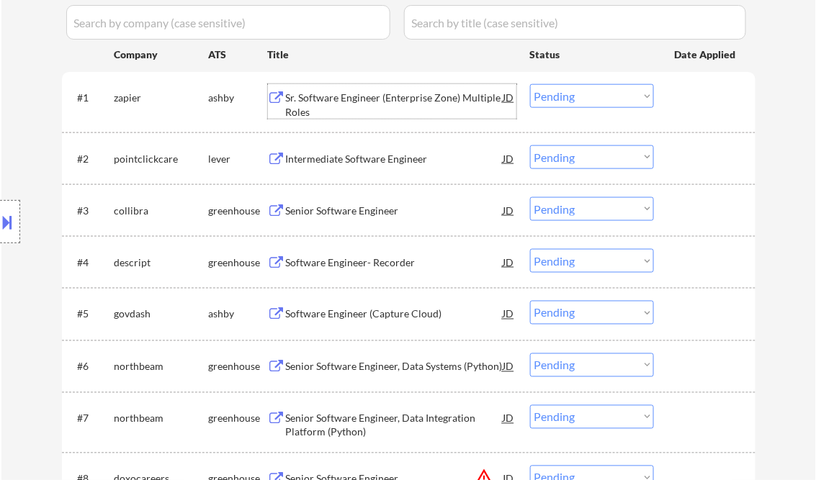
click at [568, 89] on select "Choose an option... Pending Applied Excluded (Questions) Excluded (Expired) Exc…" at bounding box center [592, 96] width 124 height 24
click at [530, 84] on select "Choose an option... Pending Applied Excluded (Questions) Excluded (Expired) Exc…" at bounding box center [592, 96] width 124 height 24
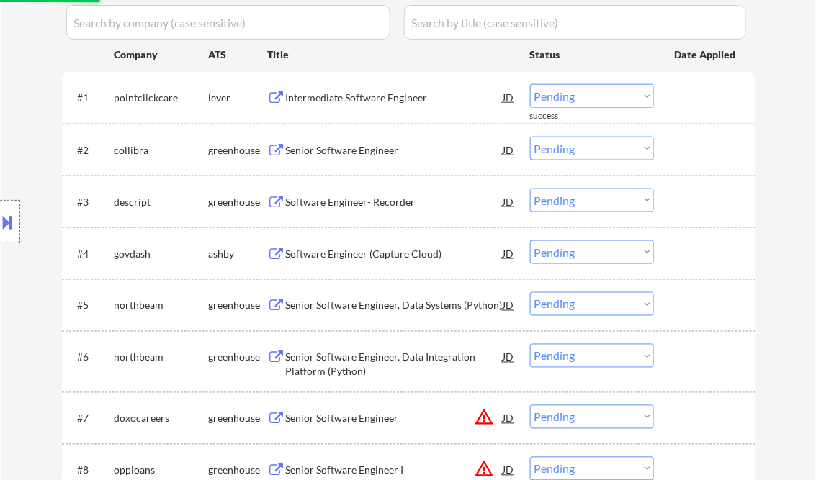
click at [336, 98] on div "Intermediate Software Engineer" at bounding box center [395, 98] width 218 height 14
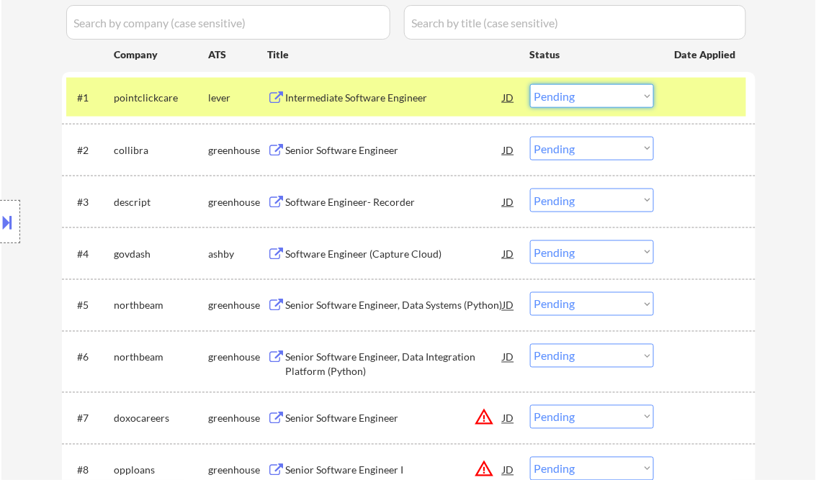
click at [553, 99] on select "Choose an option... Pending Applied Excluded (Questions) Excluded (Expired) Exc…" at bounding box center [592, 96] width 124 height 24
click at [530, 84] on select "Choose an option... Pending Applied Excluded (Questions) Excluded (Expired) Exc…" at bounding box center [592, 96] width 124 height 24
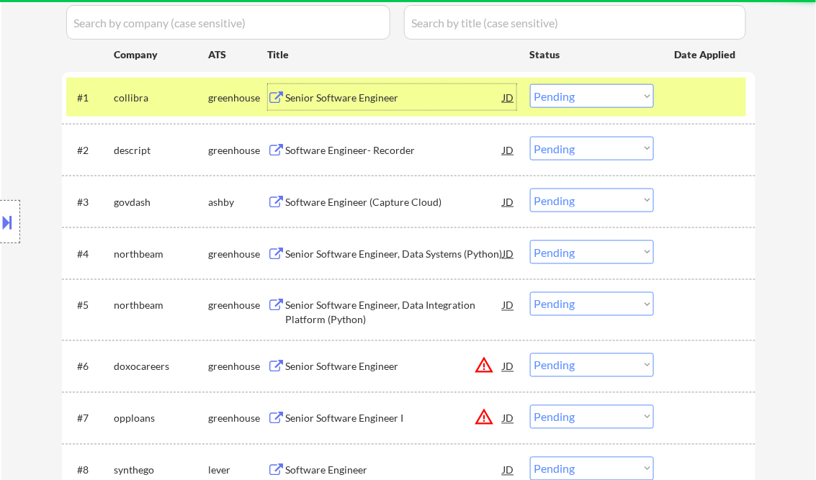
click at [346, 102] on div "Senior Software Engineer" at bounding box center [395, 98] width 218 height 14
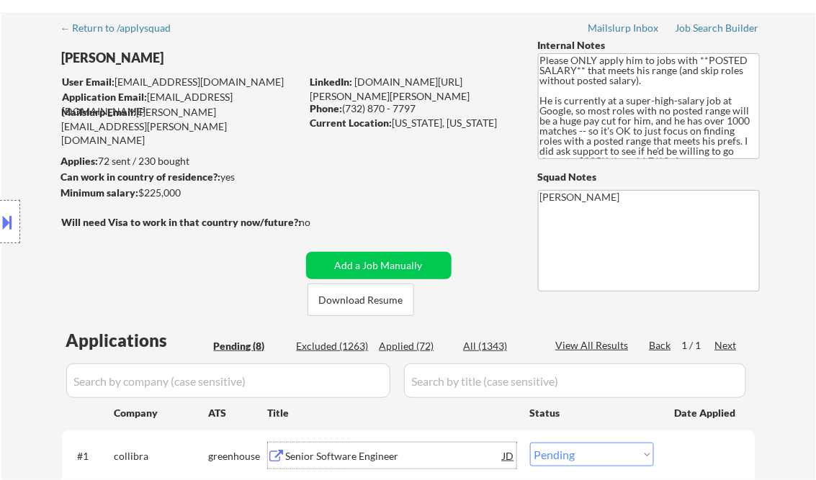
scroll to position [0, 0]
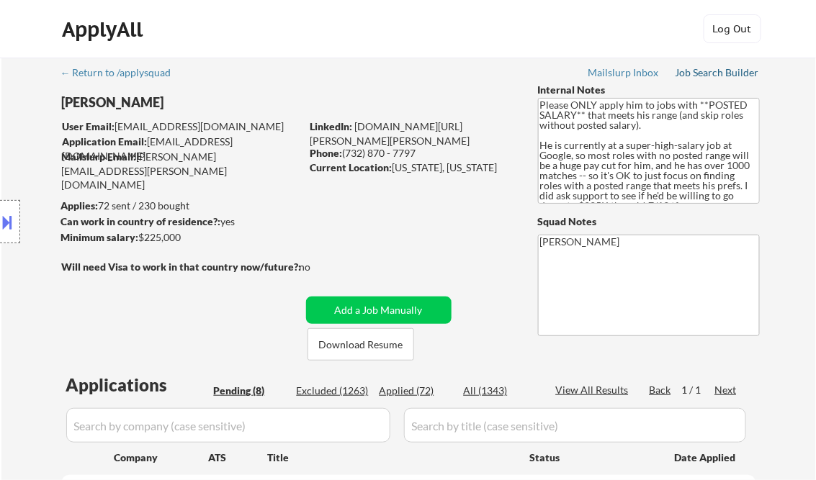
click at [722, 79] on link "Job Search Builder" at bounding box center [718, 74] width 84 height 14
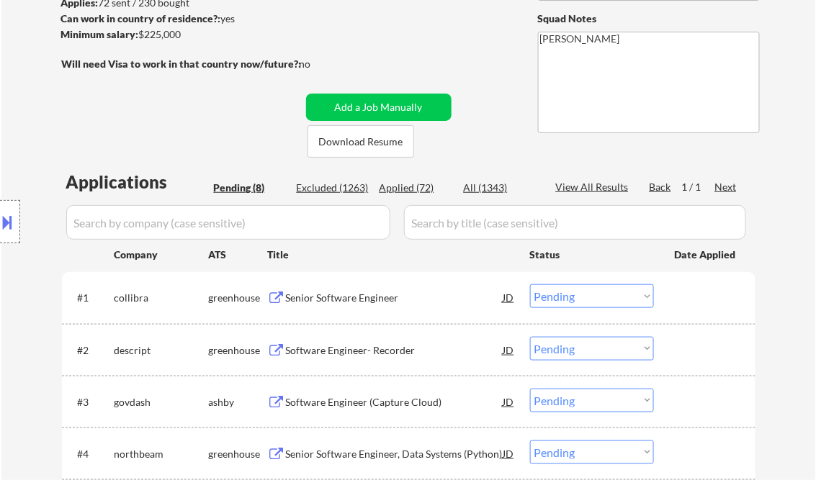
scroll to position [230, 0]
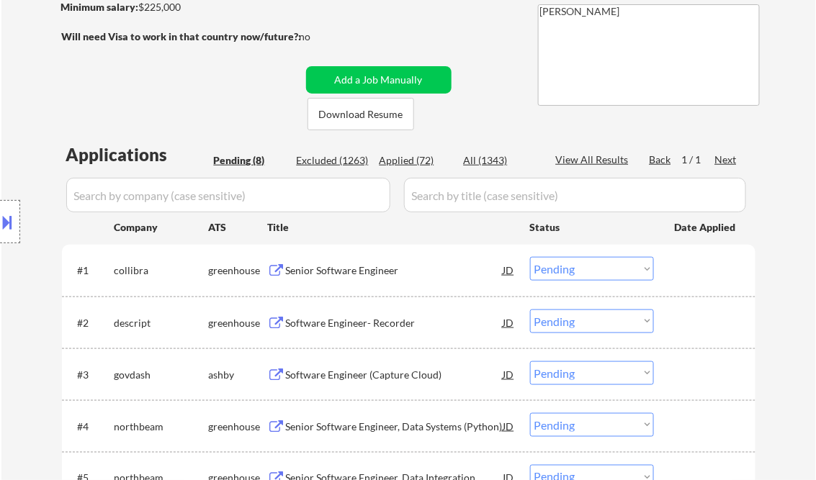
click at [570, 272] on select "Choose an option... Pending Applied Excluded (Questions) Excluded (Expired) Exc…" at bounding box center [592, 269] width 124 height 24
click at [530, 257] on select "Choose an option... Pending Applied Excluded (Questions) Excluded (Expired) Exc…" at bounding box center [592, 269] width 124 height 24
click at [360, 325] on div "Software Engineer- Recorder" at bounding box center [395, 323] width 218 height 14
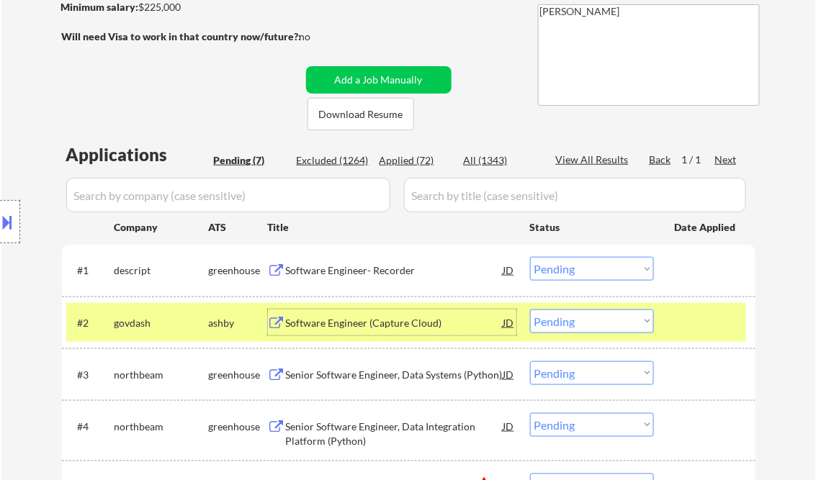
drag, startPoint x: 582, startPoint y: 270, endPoint x: 591, endPoint y: 279, distance: 13.2
click at [582, 270] on select "Choose an option... Pending Applied Excluded (Questions) Excluded (Expired) Exc…" at bounding box center [592, 269] width 124 height 24
click at [530, 257] on select "Choose an option... Pending Applied Excluded (Questions) Excluded (Expired) Exc…" at bounding box center [592, 269] width 124 height 24
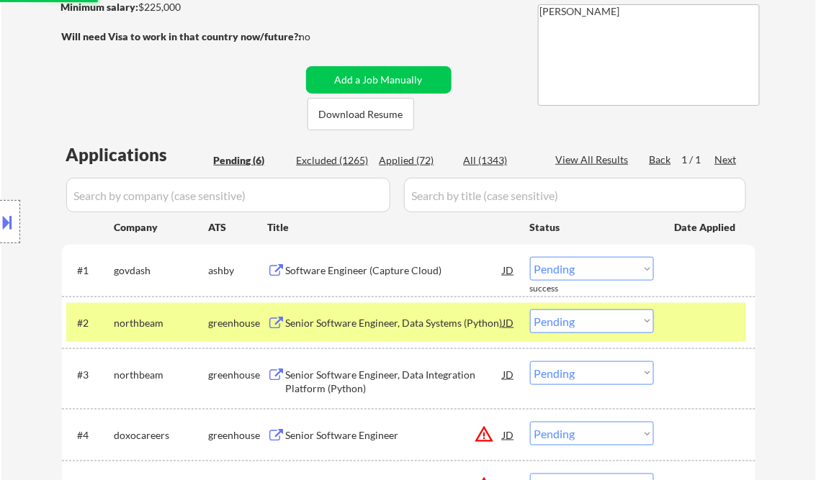
click at [364, 269] on div "Software Engineer (Capture Cloud)" at bounding box center [395, 271] width 218 height 14
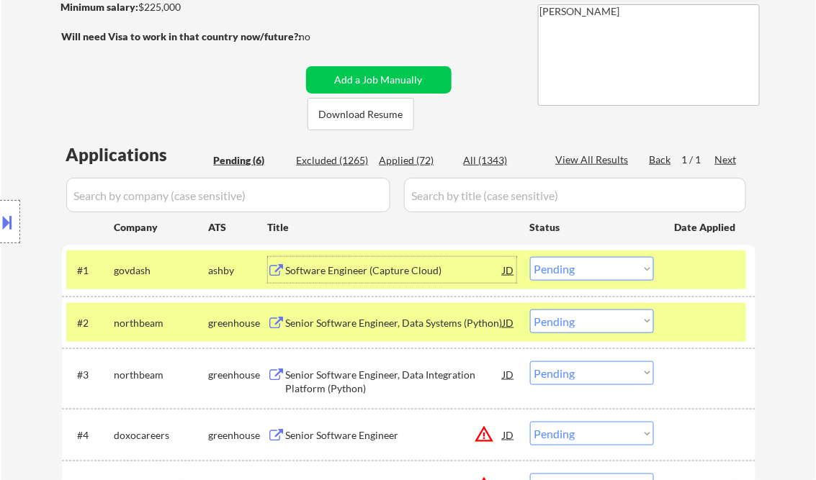
drag, startPoint x: 585, startPoint y: 270, endPoint x: 599, endPoint y: 277, distance: 15.5
click at [585, 270] on select "Choose an option... Pending Applied Excluded (Questions) Excluded (Expired) Exc…" at bounding box center [592, 269] width 124 height 24
click at [530, 257] on select "Choose an option... Pending Applied Excluded (Questions) Excluded (Expired) Exc…" at bounding box center [592, 269] width 124 height 24
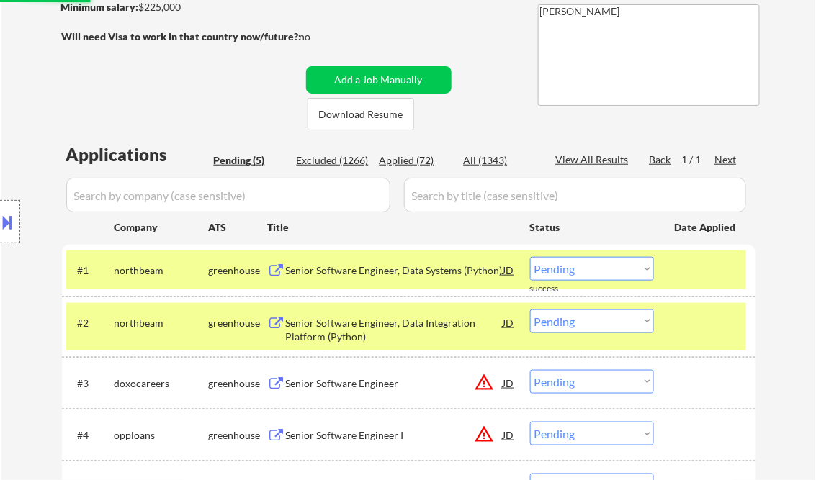
click at [348, 274] on div "Senior Software Engineer, Data Systems (Python)" at bounding box center [395, 271] width 218 height 14
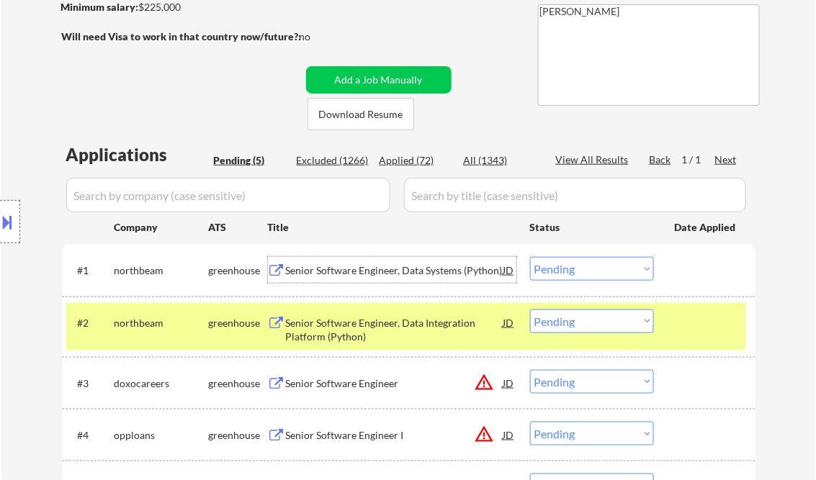
click at [599, 266] on select "Choose an option... Pending Applied Excluded (Questions) Excluded (Expired) Exc…" at bounding box center [592, 269] width 124 height 24
click at [530, 257] on select "Choose an option... Pending Applied Excluded (Questions) Excluded (Expired) Exc…" at bounding box center [592, 269] width 124 height 24
click at [692, 328] on div at bounding box center [706, 323] width 63 height 26
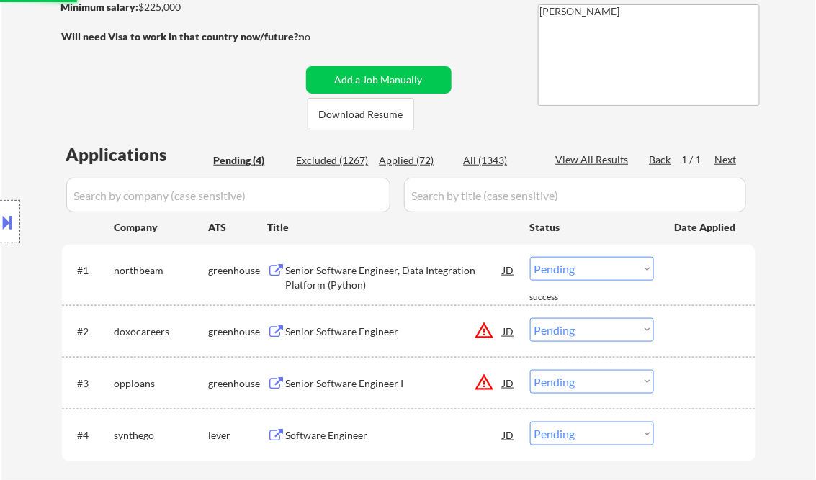
click at [378, 270] on div "Senior Software Engineer, Data Integration Platform (Python)" at bounding box center [395, 278] width 218 height 28
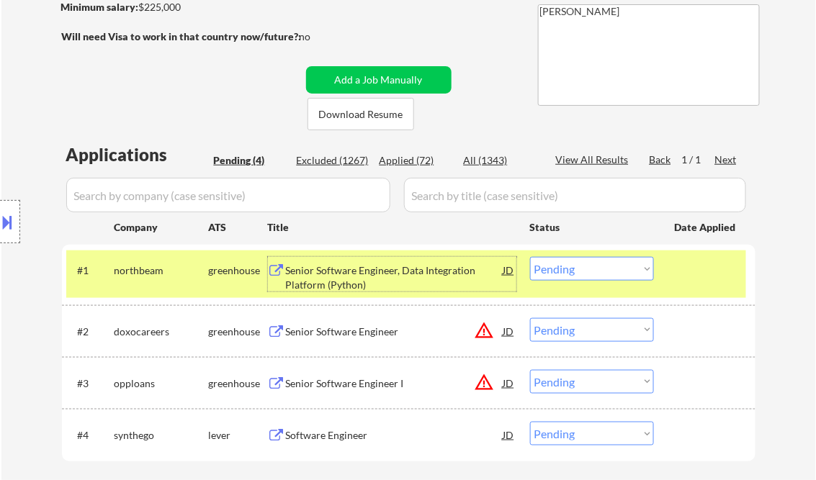
click at [611, 267] on select "Choose an option... Pending Applied Excluded (Questions) Excluded (Expired) Exc…" at bounding box center [592, 269] width 124 height 24
click at [530, 257] on select "Choose an option... Pending Applied Excluded (Questions) Excluded (Expired) Exc…" at bounding box center [592, 269] width 124 height 24
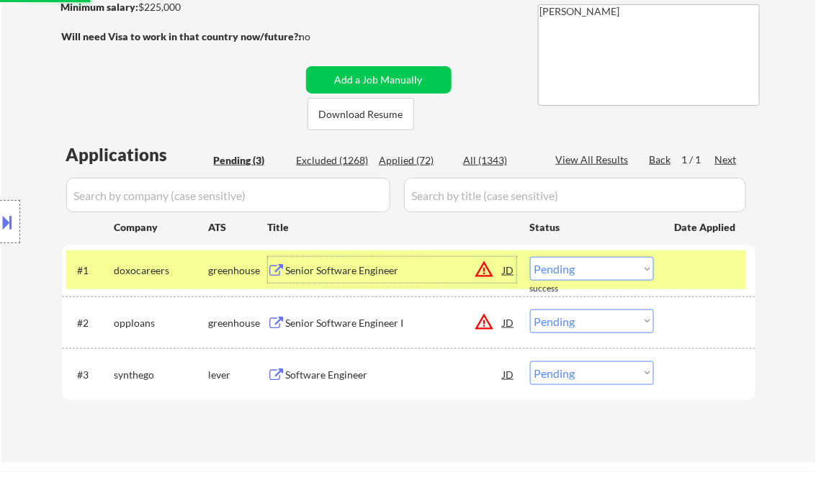
click at [341, 262] on div "Senior Software Engineer" at bounding box center [395, 270] width 218 height 26
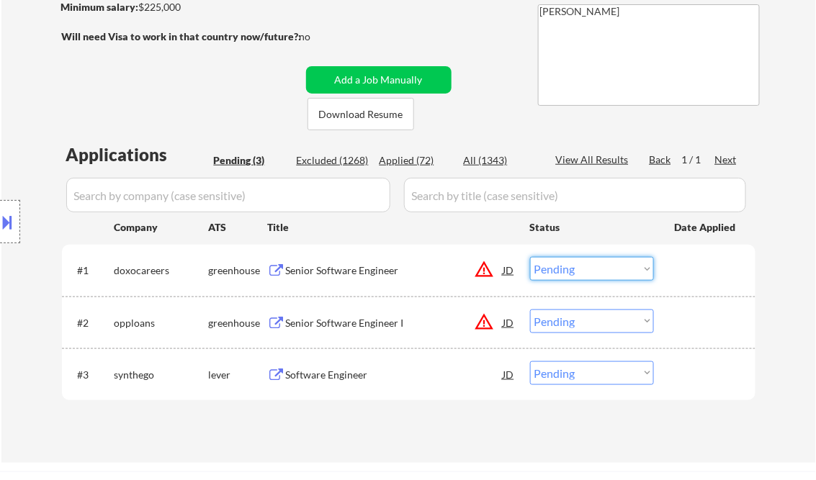
drag, startPoint x: 571, startPoint y: 273, endPoint x: 578, endPoint y: 280, distance: 9.7
click at [572, 273] on select "Choose an option... Pending Applied Excluded (Questions) Excluded (Expired) Exc…" at bounding box center [592, 269] width 124 height 24
click at [530, 257] on select "Choose an option... Pending Applied Excluded (Questions) Excluded (Expired) Exc…" at bounding box center [592, 269] width 124 height 24
click at [343, 313] on div "Senior Software Engineer I" at bounding box center [395, 323] width 218 height 26
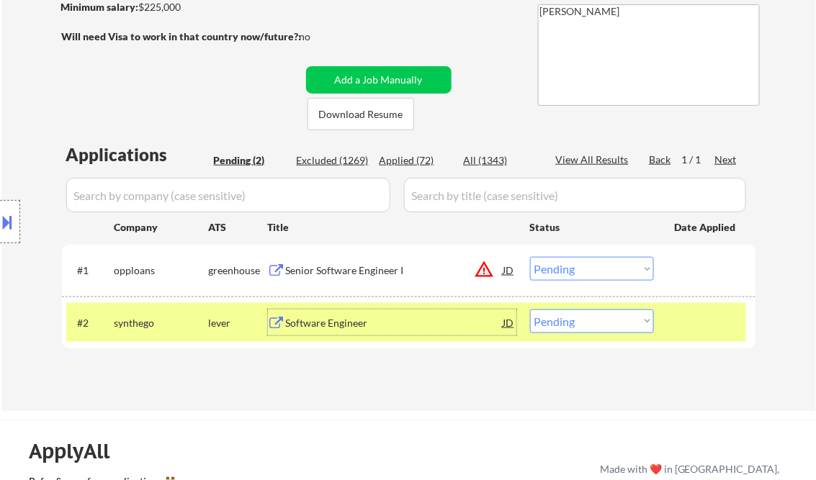
click at [592, 266] on select "Choose an option... Pending Applied Excluded (Questions) Excluded (Expired) Exc…" at bounding box center [592, 269] width 124 height 24
click at [530, 257] on select "Choose an option... Pending Applied Excluded (Questions) Excluded (Expired) Exc…" at bounding box center [592, 269] width 124 height 24
click at [333, 326] on div "Software Engineer" at bounding box center [395, 323] width 218 height 14
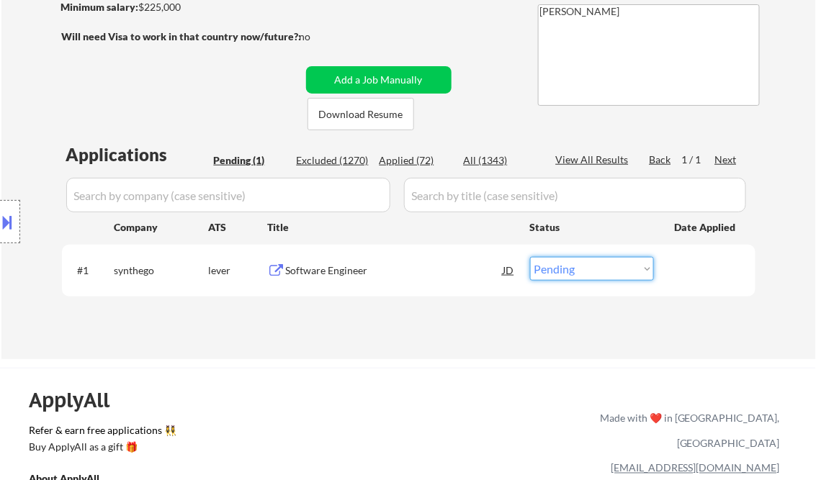
click at [605, 273] on select "Choose an option... Pending Applied Excluded (Questions) Excluded (Expired) Exc…" at bounding box center [592, 269] width 124 height 24
click at [530, 257] on select "Choose an option... Pending Applied Excluded (Questions) Excluded (Expired) Exc…" at bounding box center [592, 269] width 124 height 24
click at [372, 355] on div "← Return to /applysquad Mailslurp Inbox Job Search Builder [PERSON_NAME] User E…" at bounding box center [408, 93] width 815 height 532
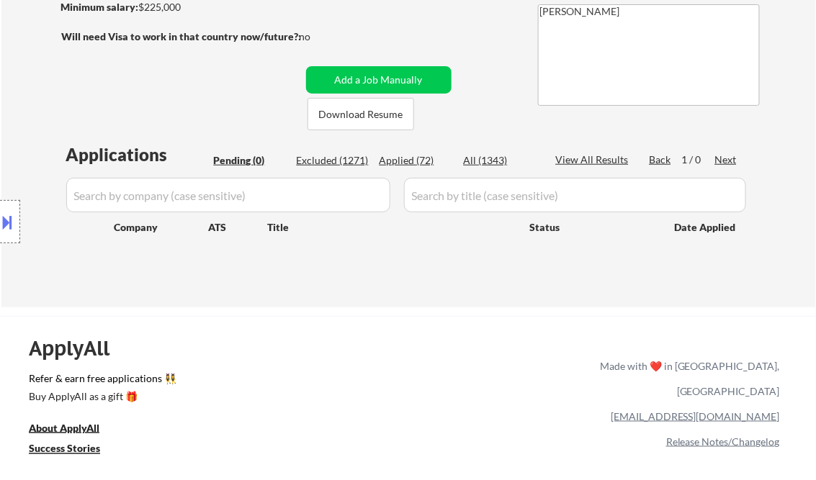
select select ""pending""
